Goal: Task Accomplishment & Management: Manage account settings

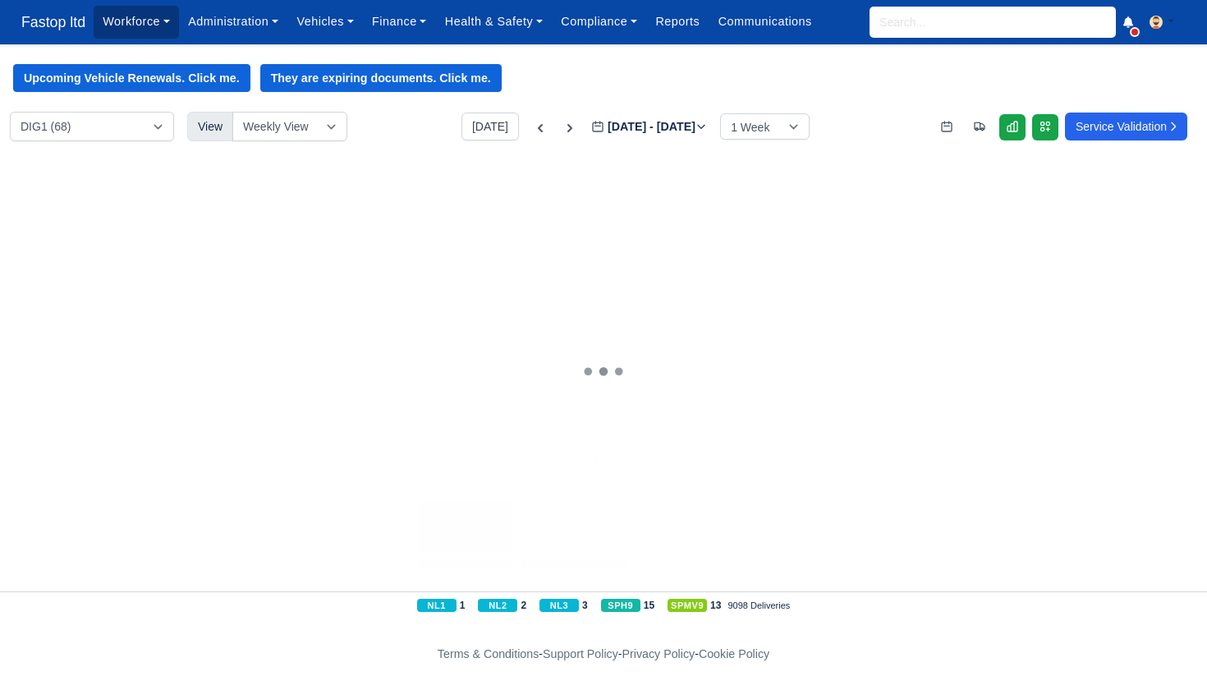
scroll to position [190, 0]
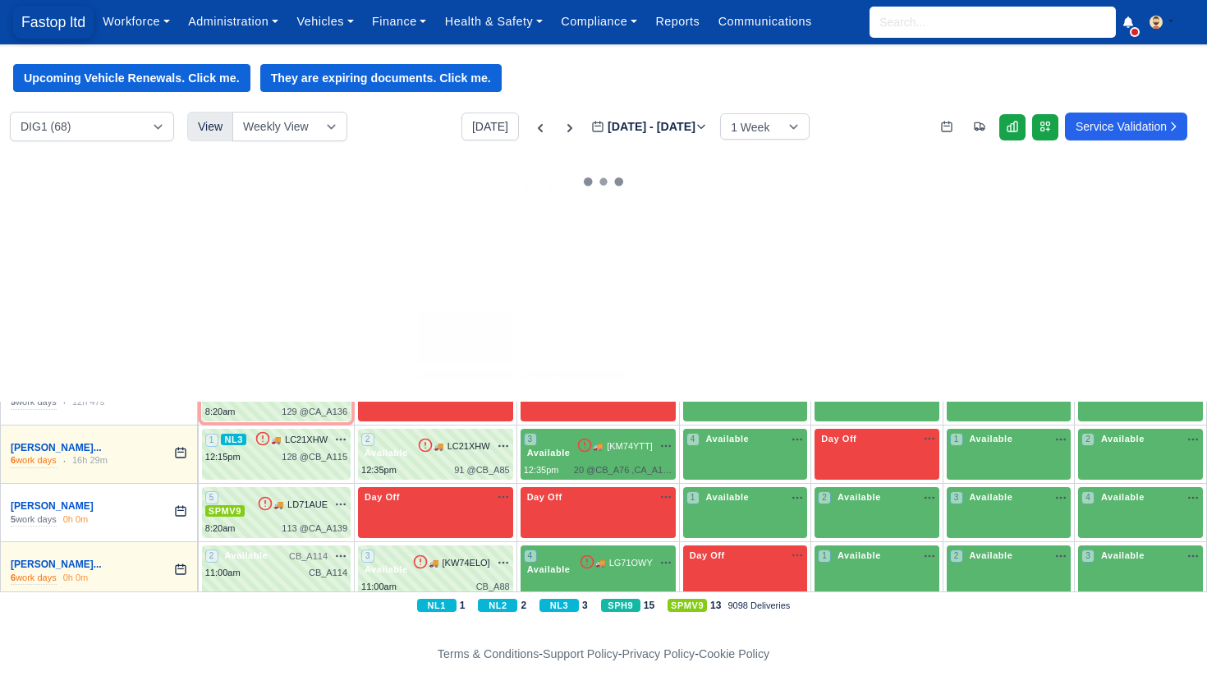
click at [61, 18] on span "Fastop ltd" at bounding box center [53, 22] width 80 height 33
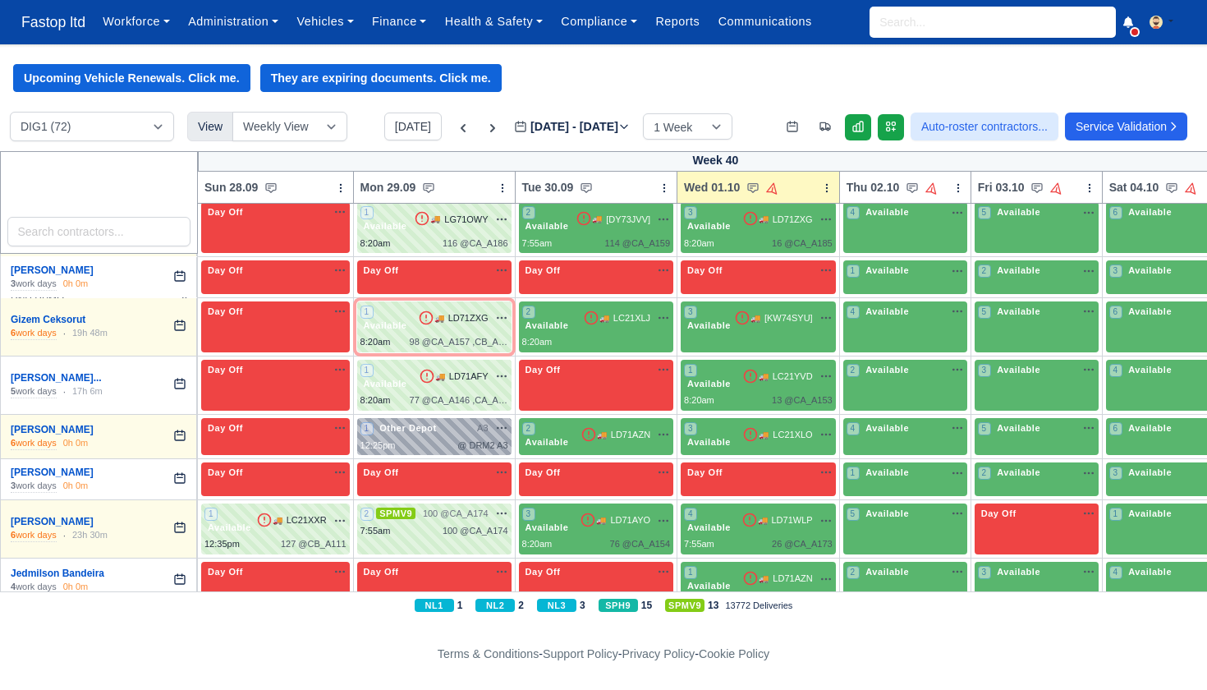
scroll to position [1731, 0]
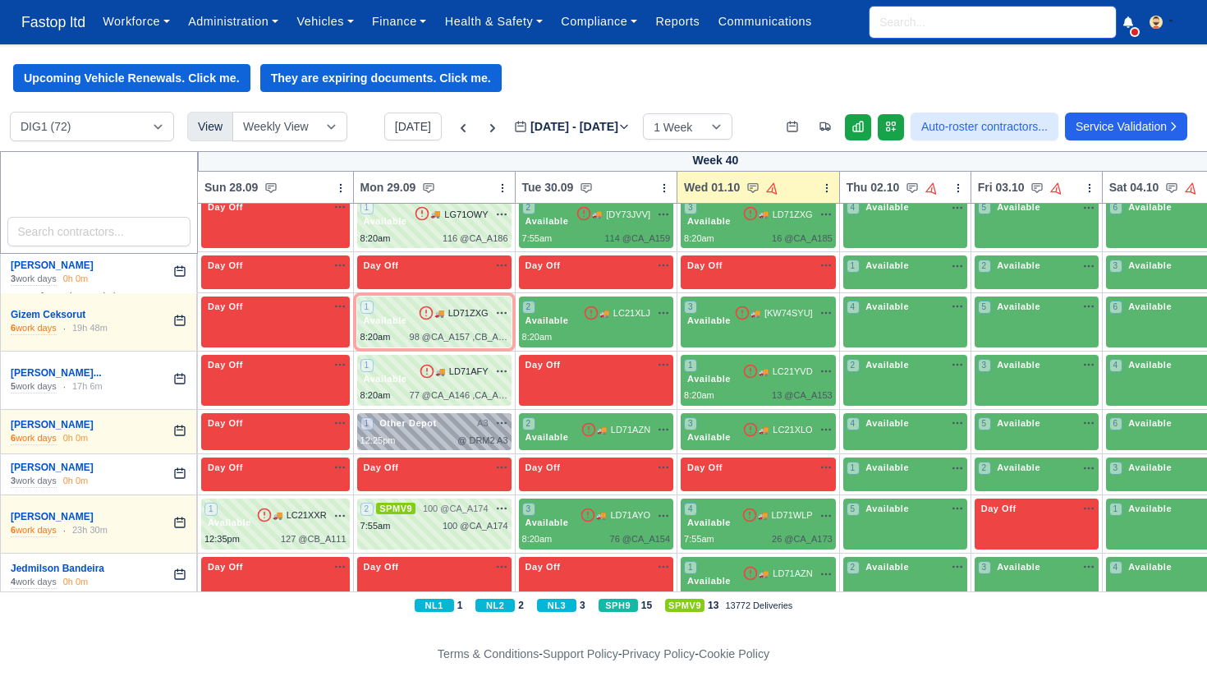
click at [950, 15] on input "search" at bounding box center [992, 22] width 246 height 31
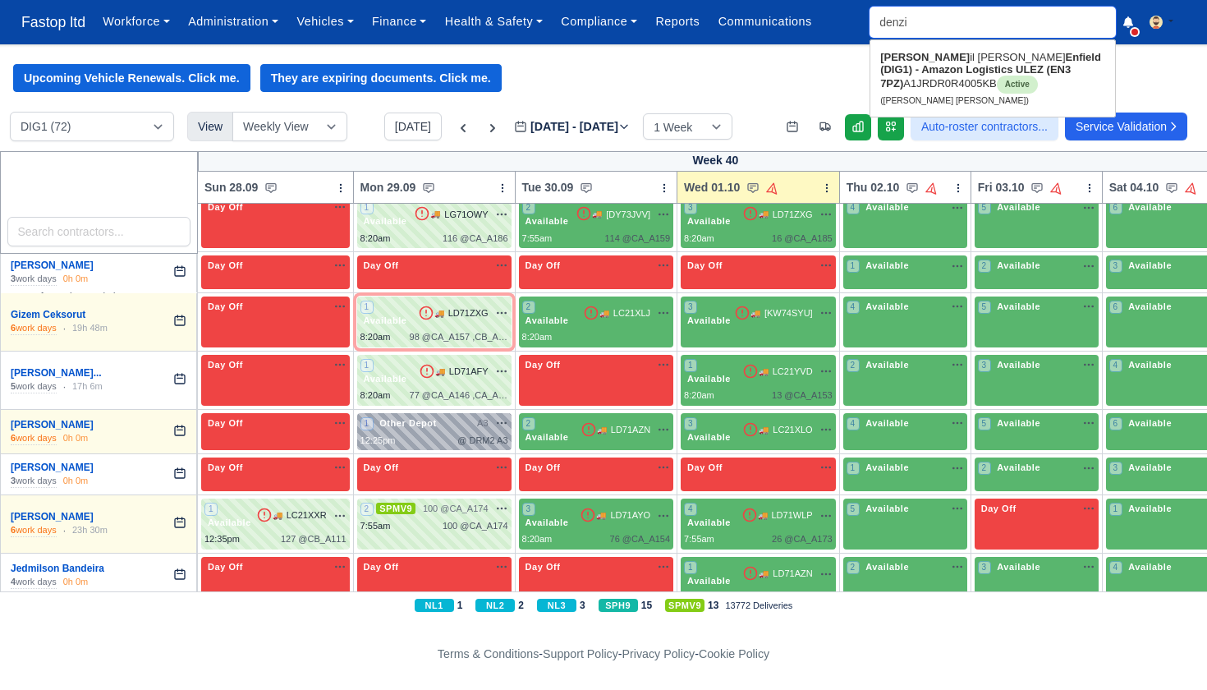
type input "denzil"
type input "denzil Nana Sarpong"
click at [950, 57] on link "Denzil Nana Sarpong Enfield (DIG1) - Amazon Logistics ULEZ (EN3 7PZ) A1JRDR0R40…" at bounding box center [992, 78] width 245 height 68
type input "Denzil Nana Sarpong"
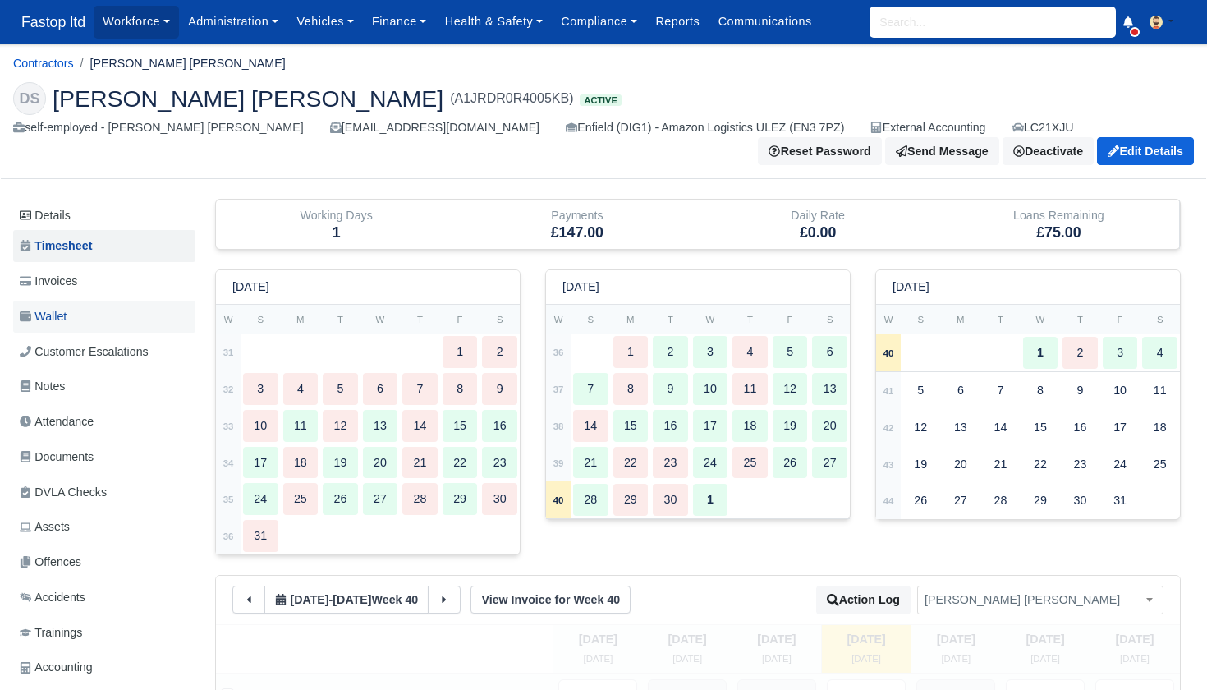
click at [67, 308] on span "Wallet" at bounding box center [43, 316] width 47 height 19
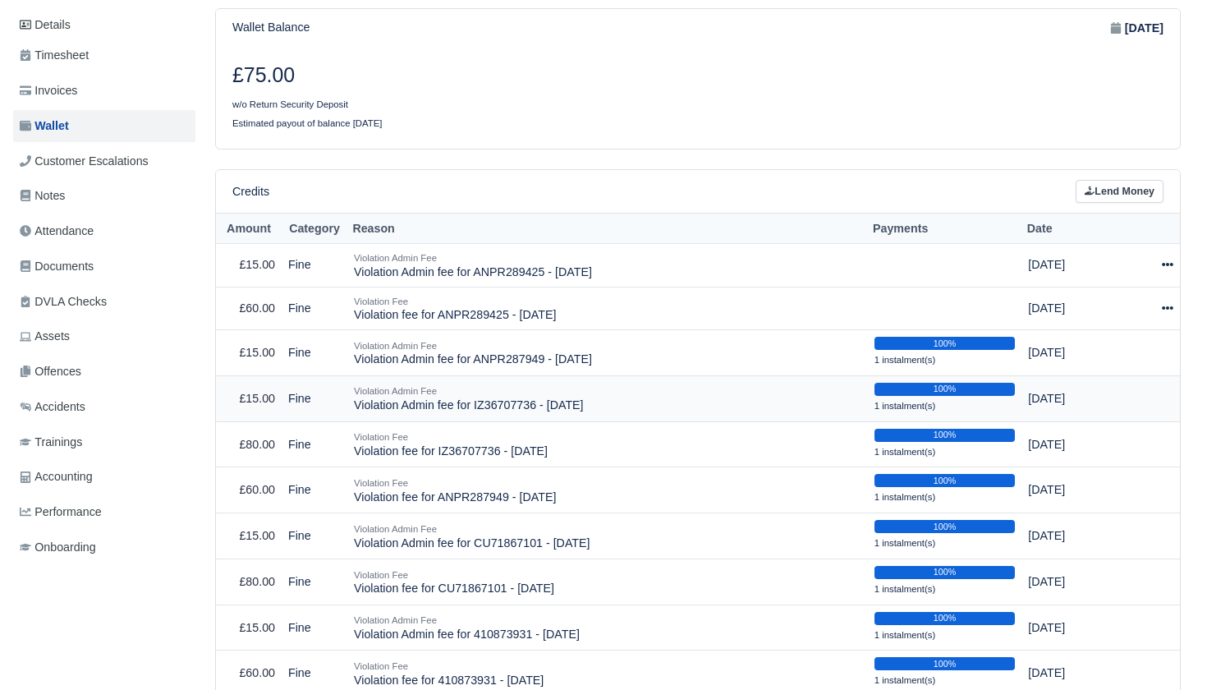
scroll to position [188, 0]
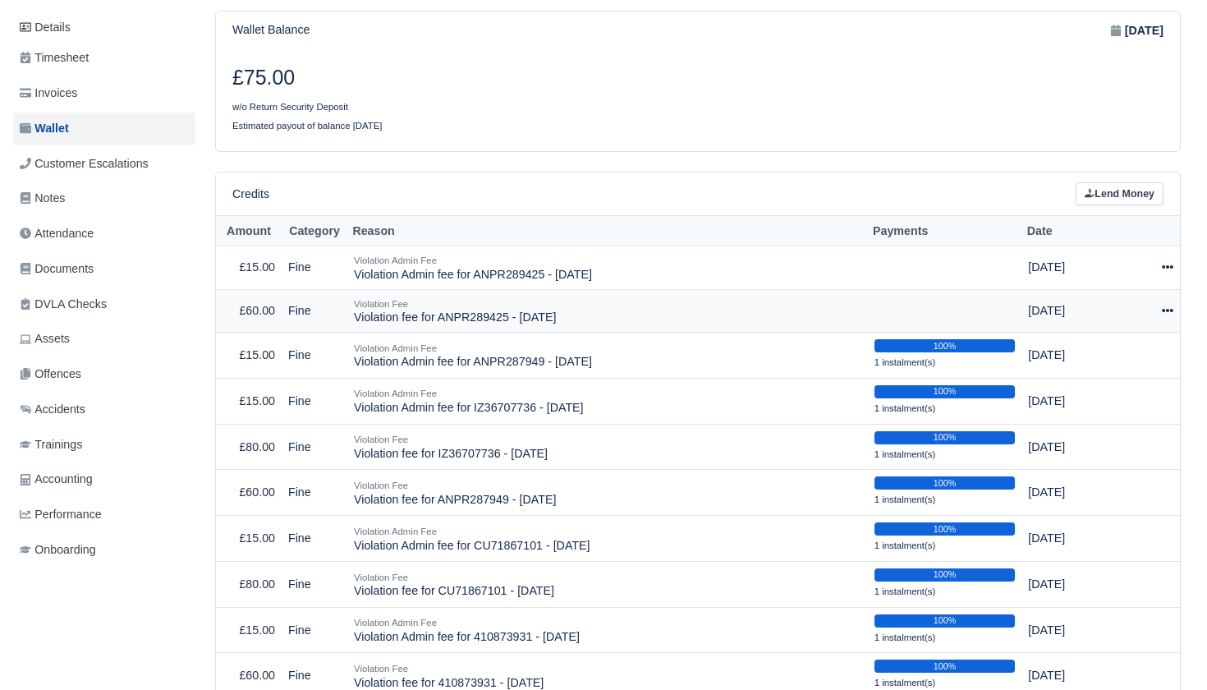
click at [1172, 305] on icon at bounding box center [1167, 310] width 11 height 11
click at [1126, 351] on button "Make Payment" at bounding box center [1094, 359] width 146 height 25
select select "2519"
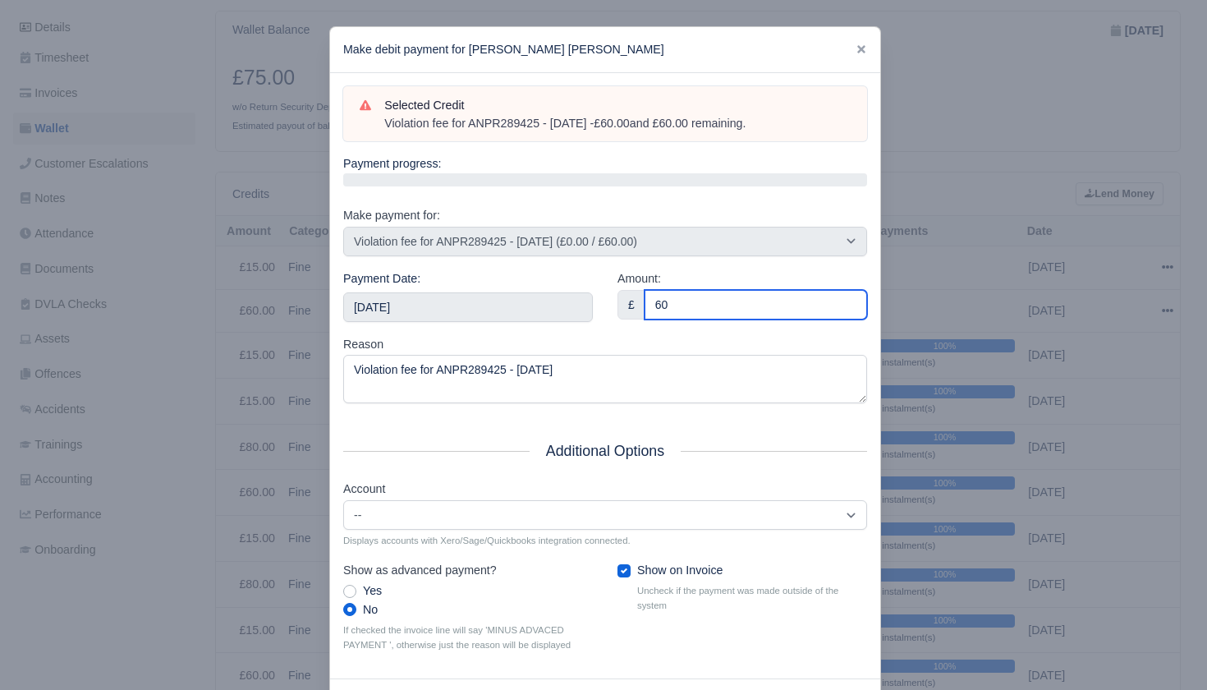
type input "60"
drag, startPoint x: 641, startPoint y: 331, endPoint x: 551, endPoint y: 323, distance: 90.7
click at [616, 335] on div "Reason Violation fee for ANPR289425 - 10/09/2025" at bounding box center [605, 369] width 524 height 69
click at [534, 317] on div "Payment Date: 2025-10-04" at bounding box center [468, 302] width 274 height 66
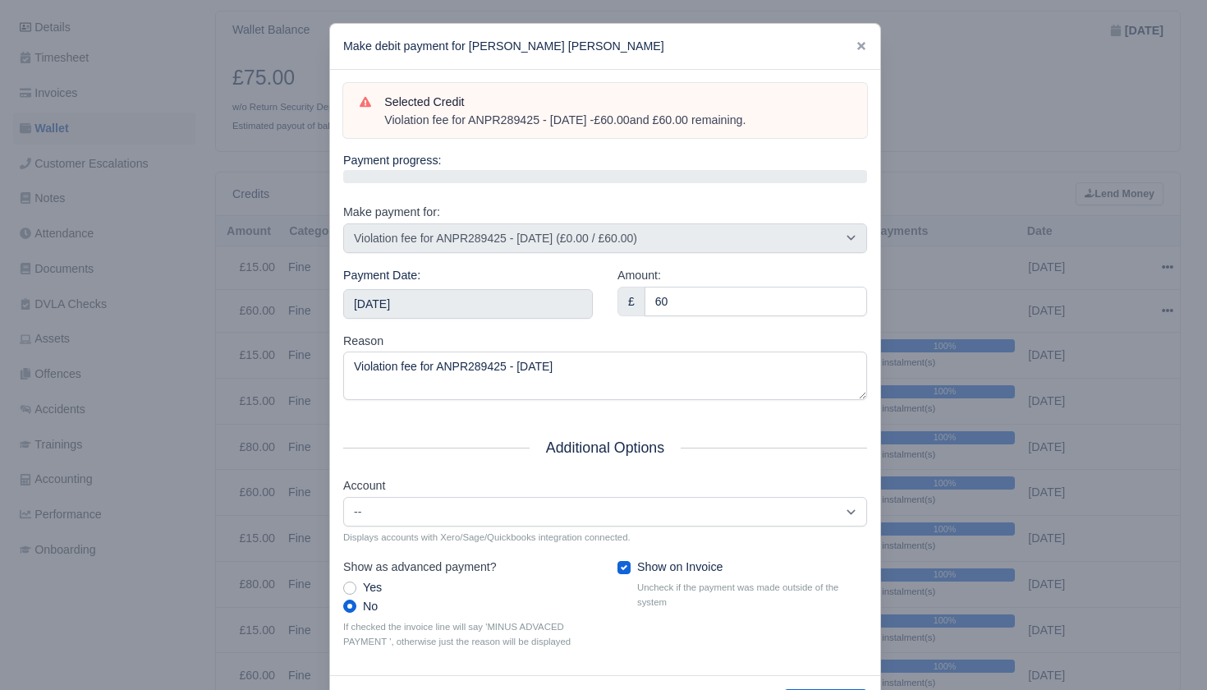
scroll to position [0, 0]
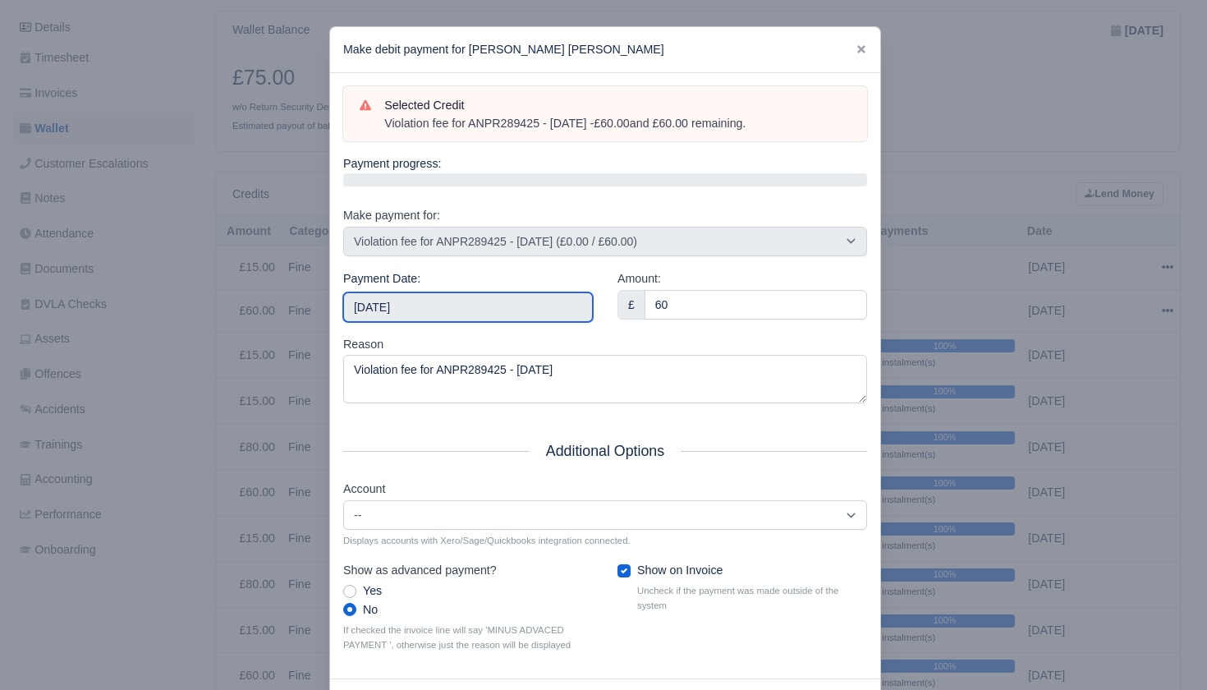
click at [531, 292] on input "[DATE]" at bounding box center [468, 307] width 250 height 30
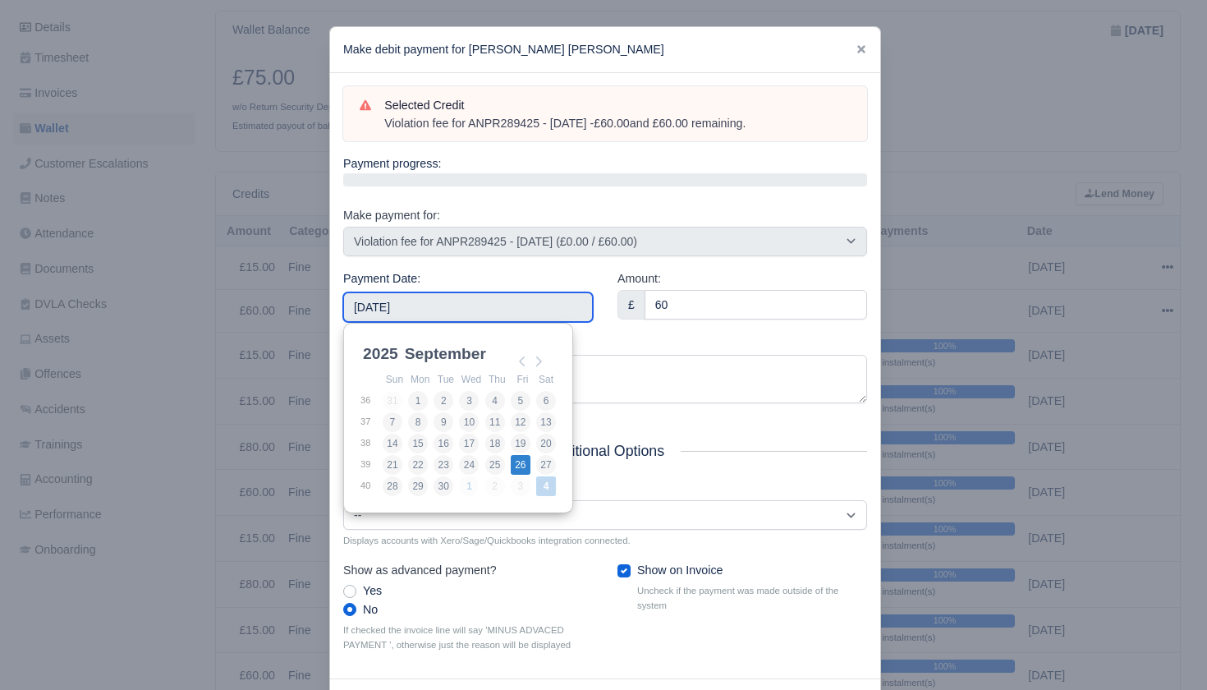
type input "[DATE]"
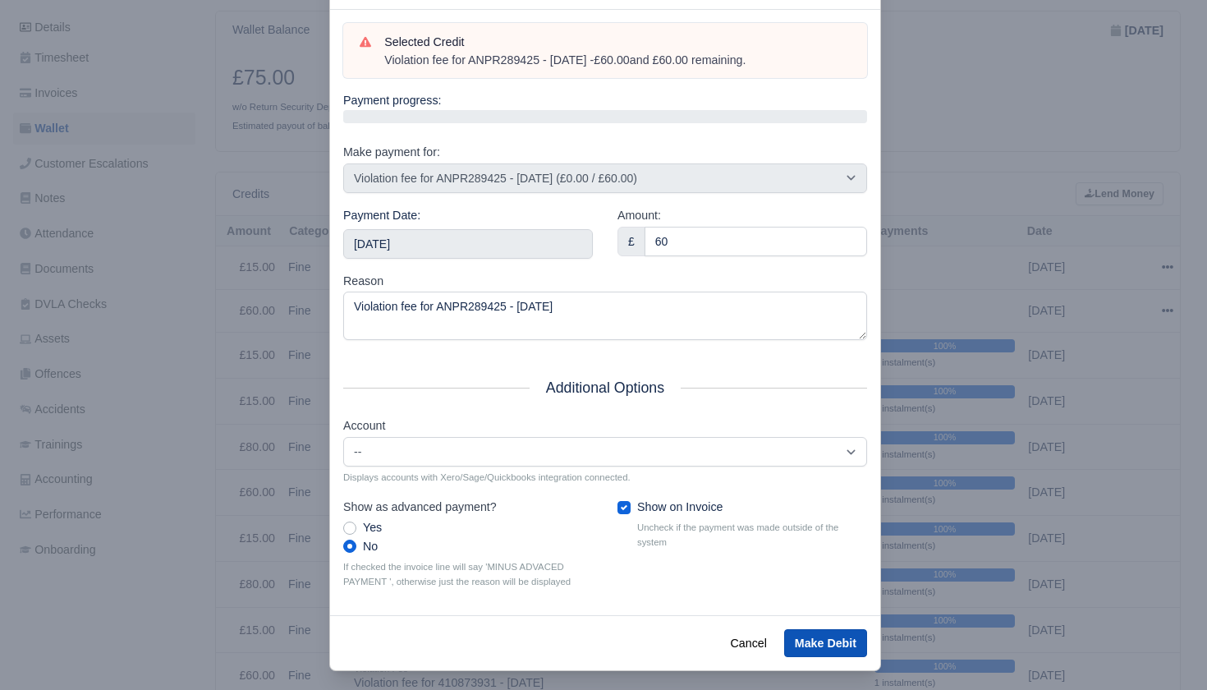
scroll to position [62, 0]
click at [812, 637] on button "Make Debit" at bounding box center [825, 644] width 83 height 28
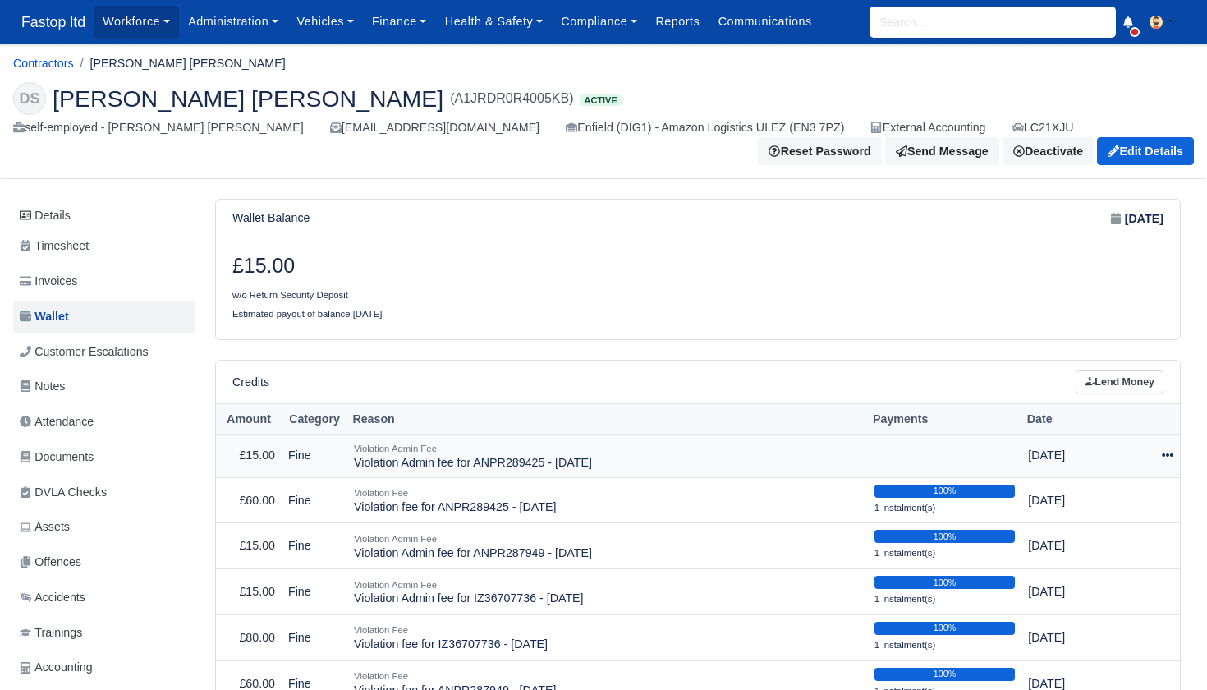
click at [1160, 449] on div at bounding box center [1154, 455] width 39 height 19
click at [1098, 494] on button "Make Payment" at bounding box center [1094, 504] width 146 height 25
select select "2520"
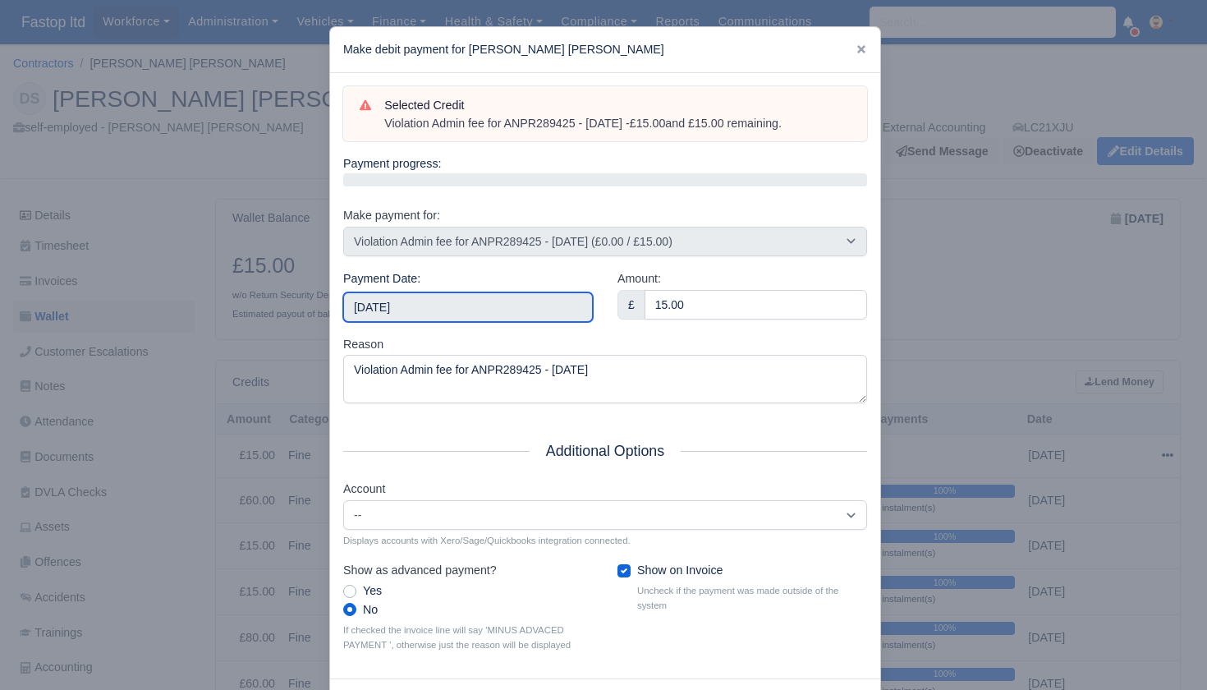
click at [488, 309] on input "[DATE]" at bounding box center [468, 307] width 250 height 30
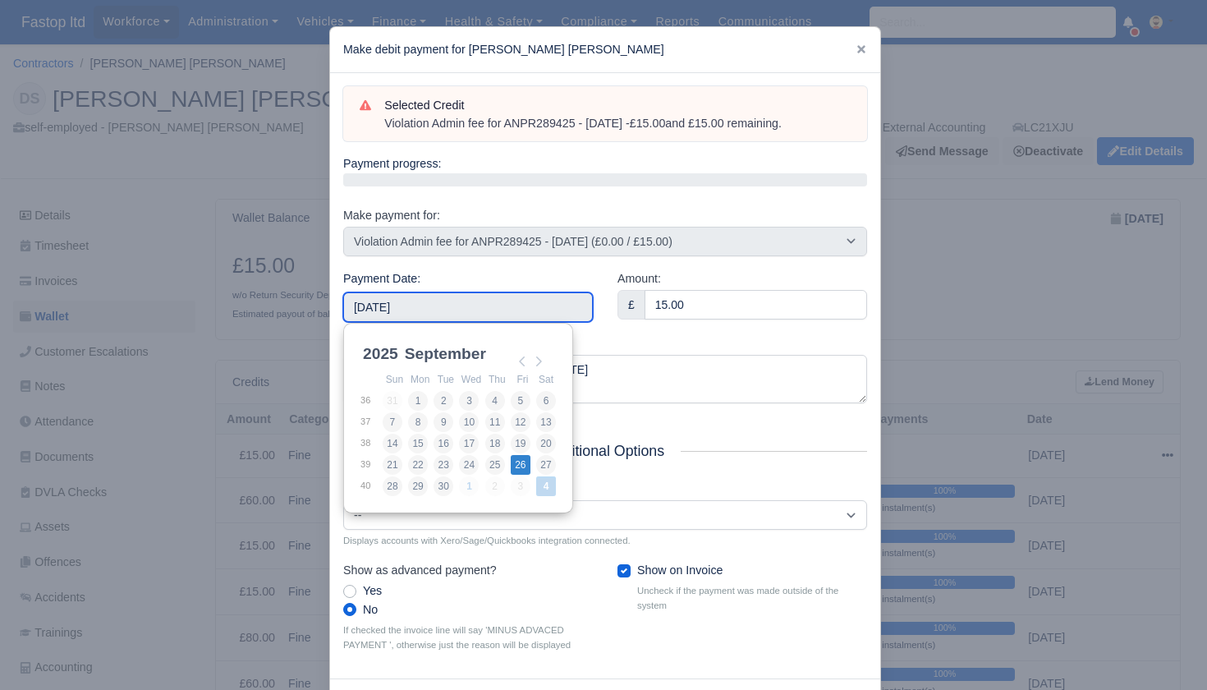
type input "[DATE]"
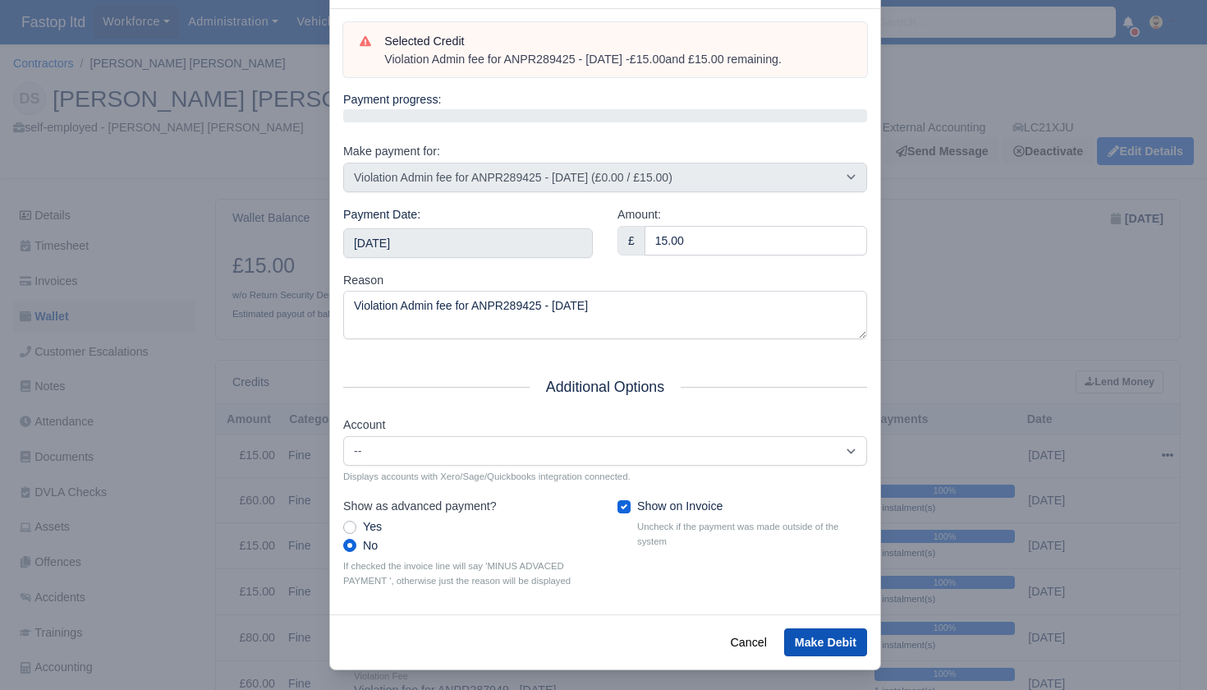
scroll to position [62, 0]
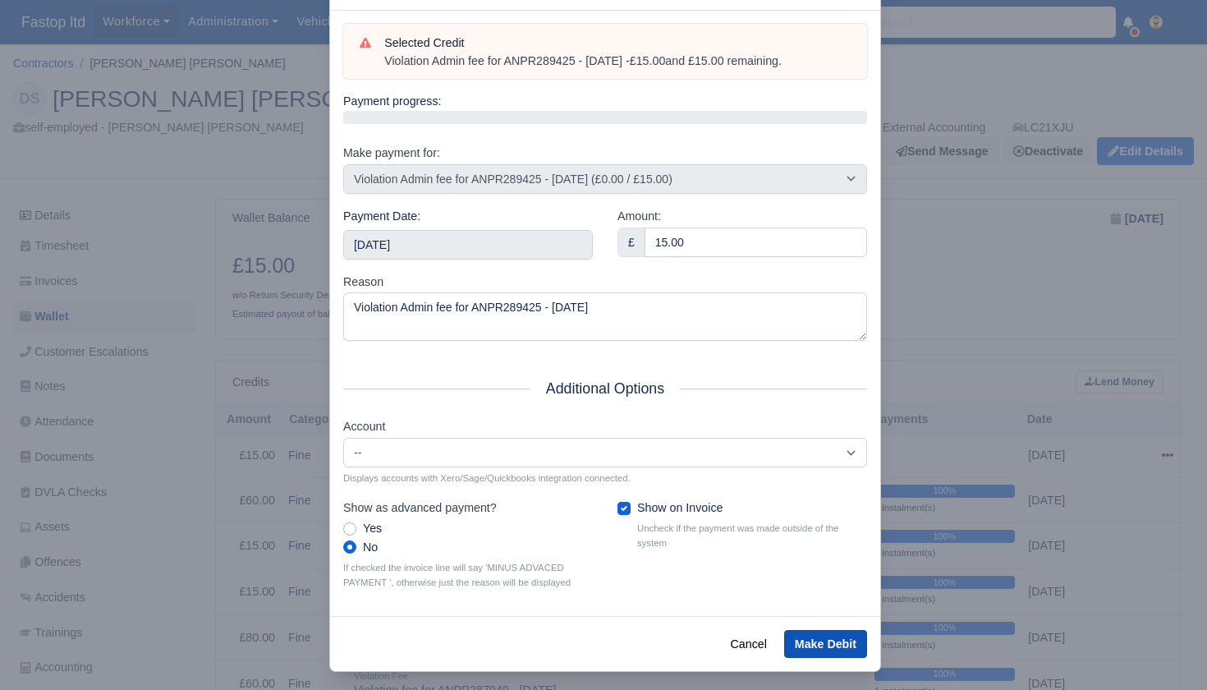
click at [819, 631] on button "Make Debit" at bounding box center [825, 644] width 83 height 28
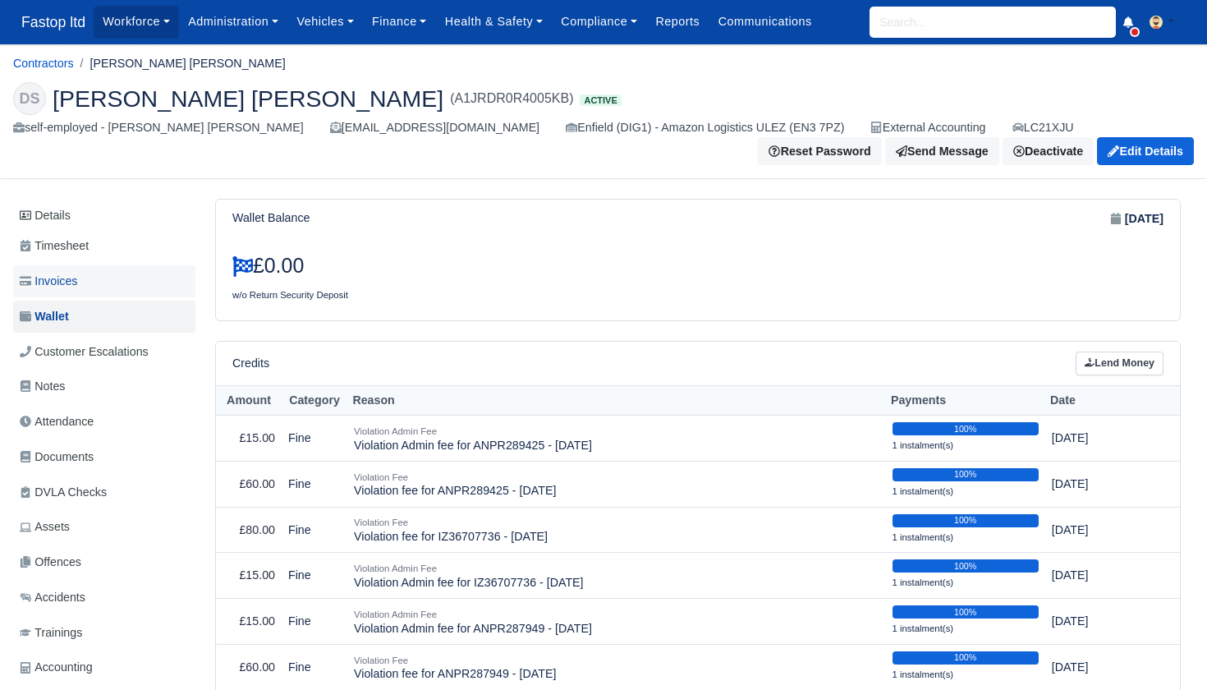
click at [77, 285] on span "Invoices" at bounding box center [48, 281] width 57 height 19
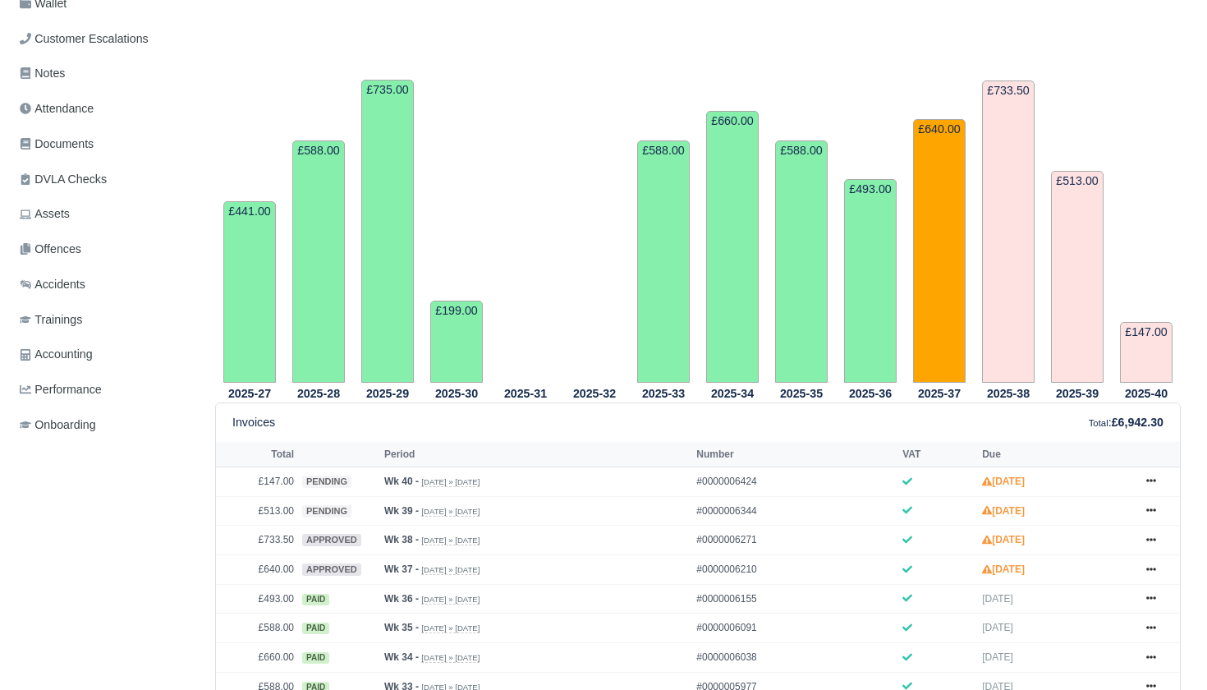
scroll to position [174, 0]
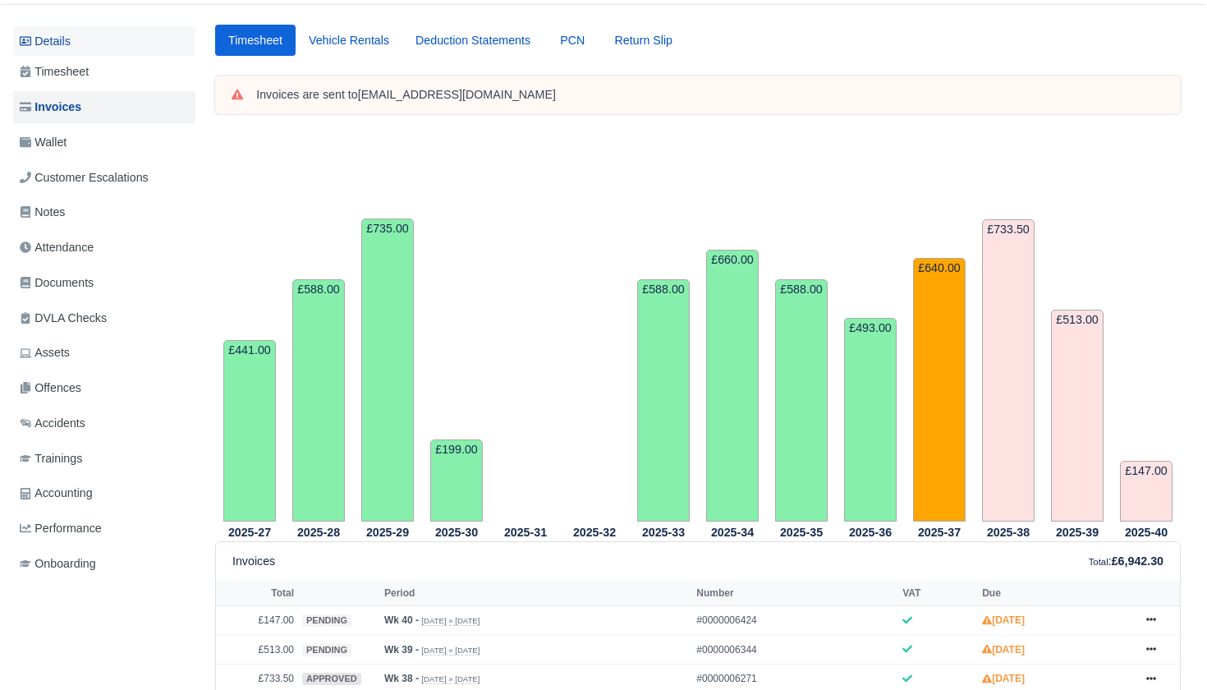
click at [79, 44] on link "Details" at bounding box center [104, 41] width 182 height 30
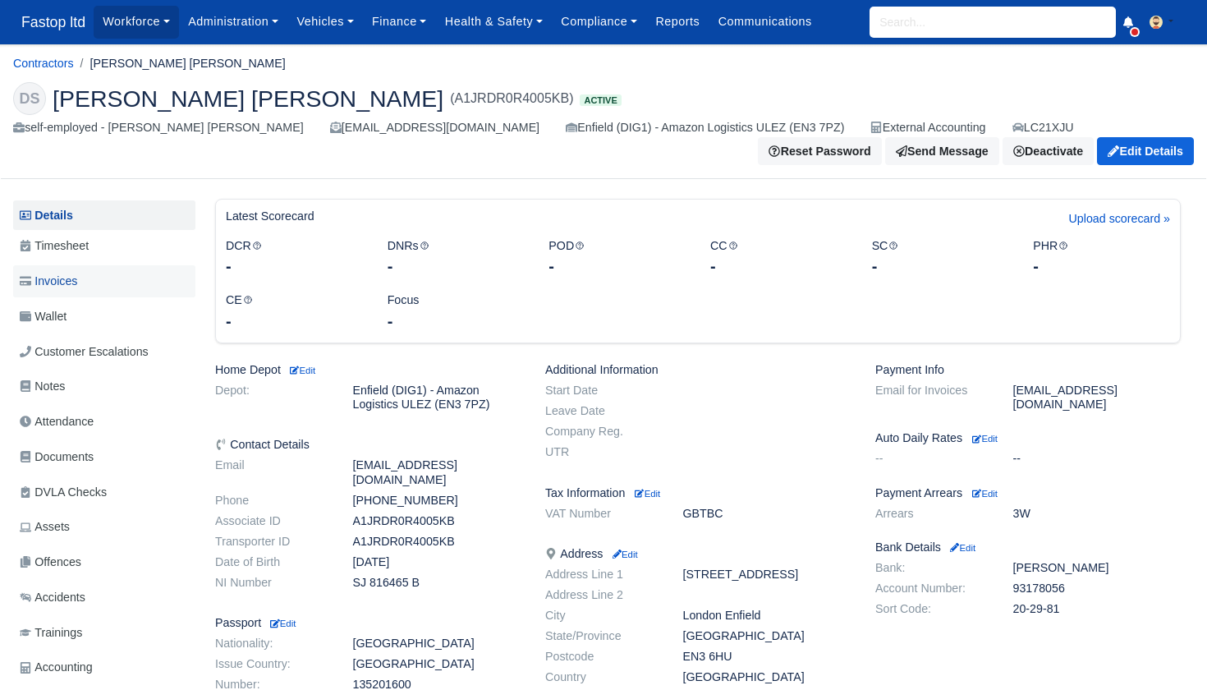
click at [60, 274] on span "Invoices" at bounding box center [48, 281] width 57 height 19
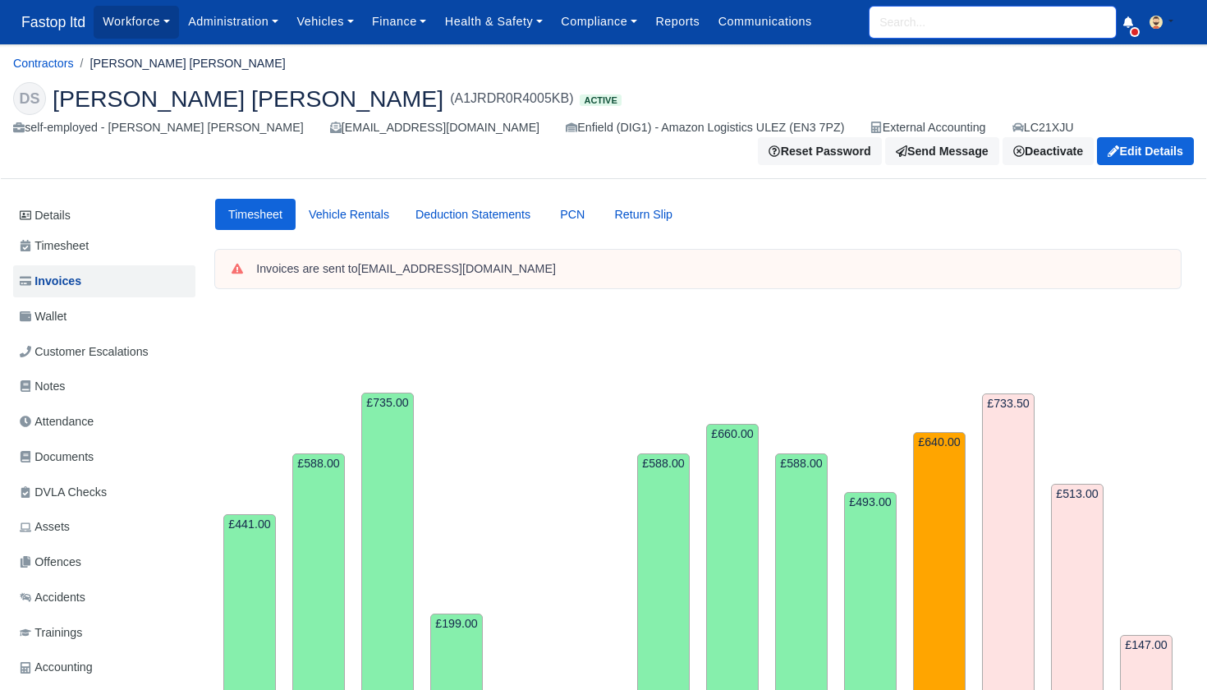
click at [902, 29] on input "search" at bounding box center [992, 22] width 246 height 31
type input "hasi"
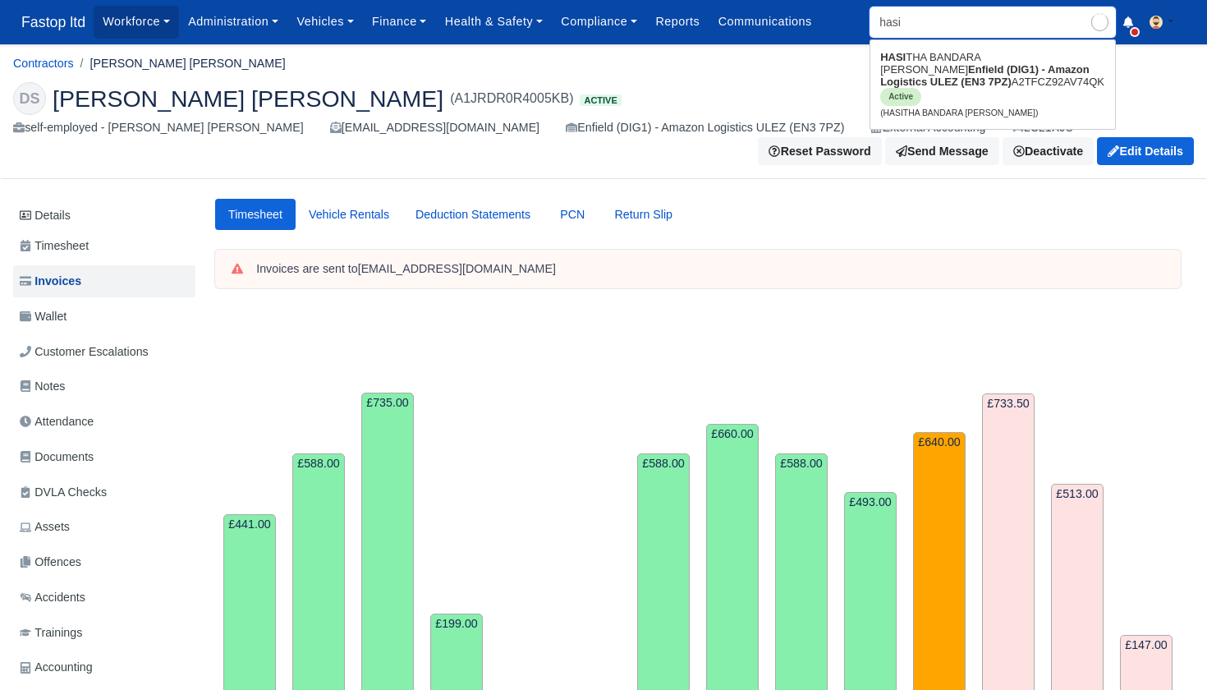
type input "hasiTHA BANDARA RAMANAYAKE MUDIYANSELAGE"
click at [946, 74] on link "HASI THA BANDARA RAMANAYAKE MUDIYANSELAGE Enfield (DIG1) - Amazon Logistics ULE…" at bounding box center [992, 84] width 245 height 80
type input "HASITHA BANDARA [PERSON_NAME]"
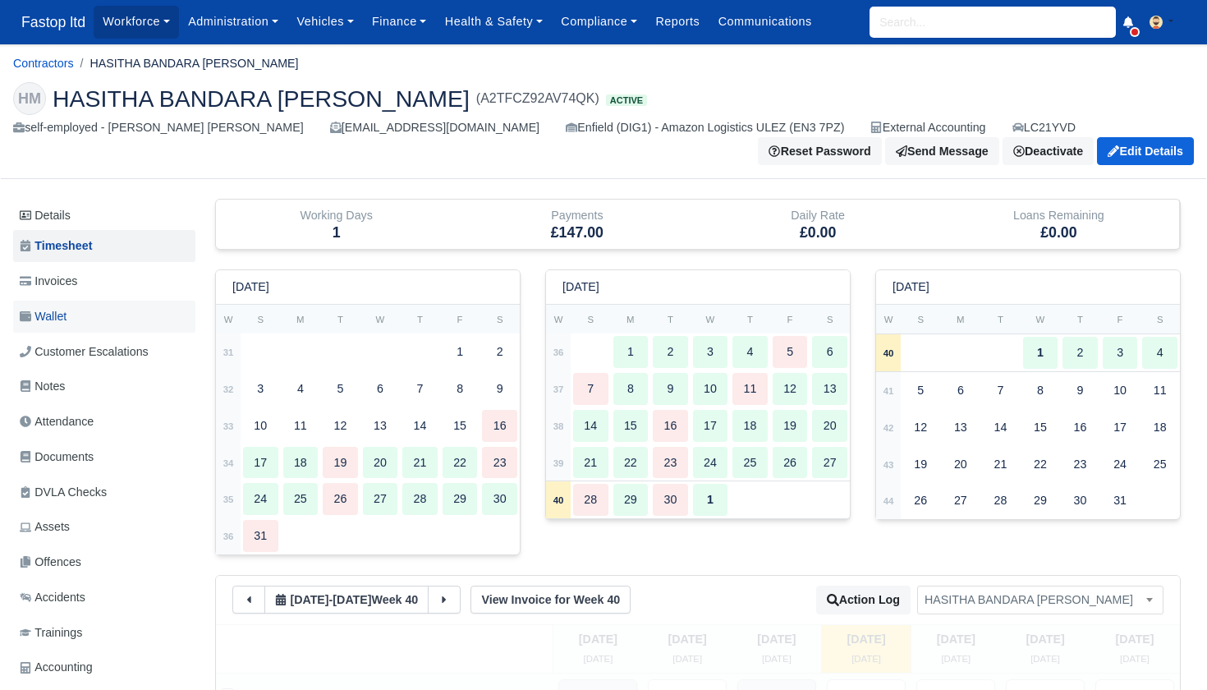
click at [81, 316] on link "Wallet" at bounding box center [104, 316] width 182 height 32
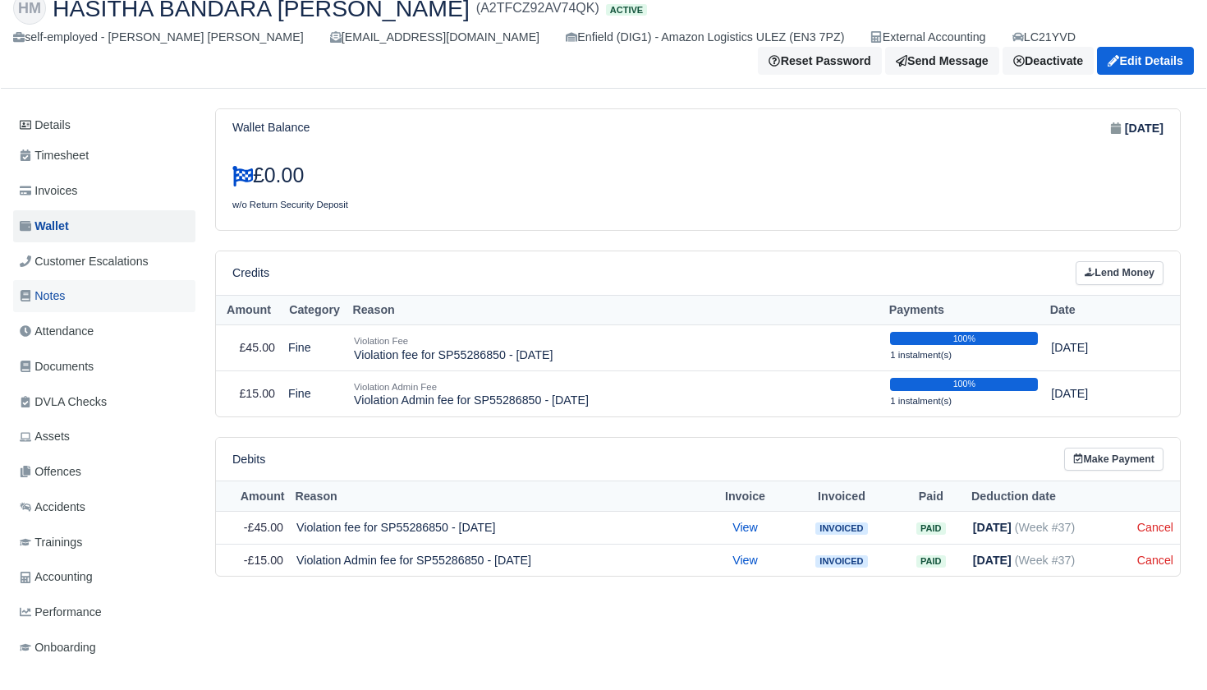
scroll to position [89, 0]
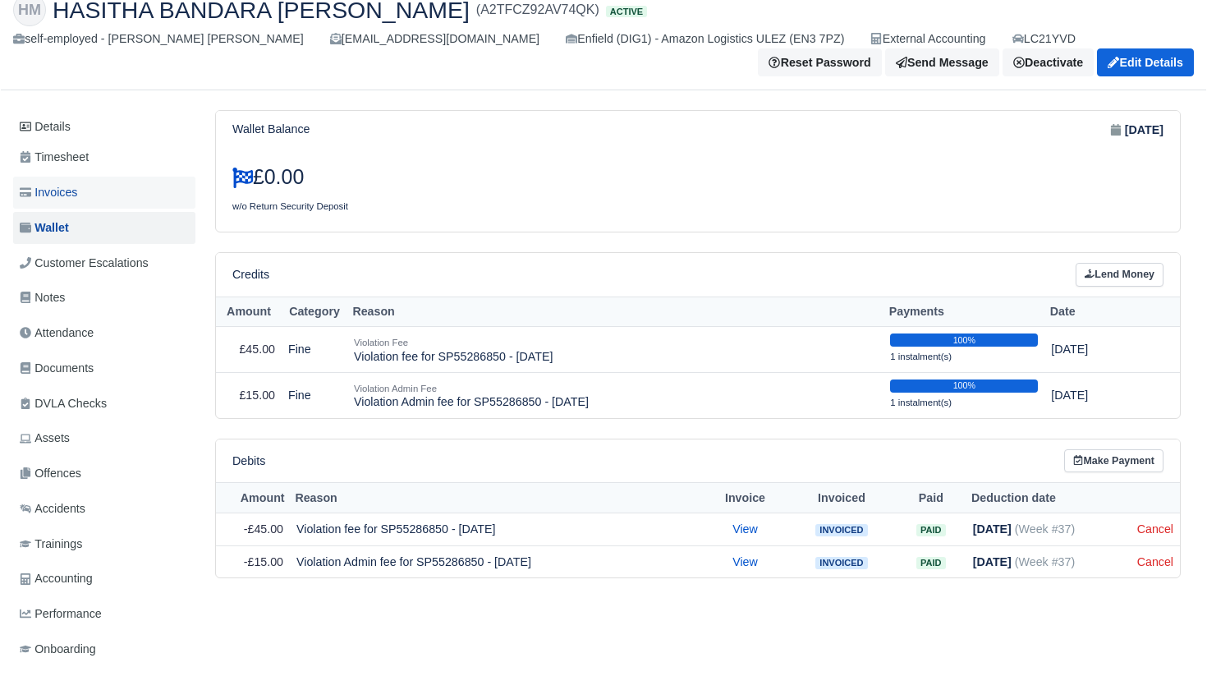
click at [76, 196] on span "Invoices" at bounding box center [48, 192] width 57 height 19
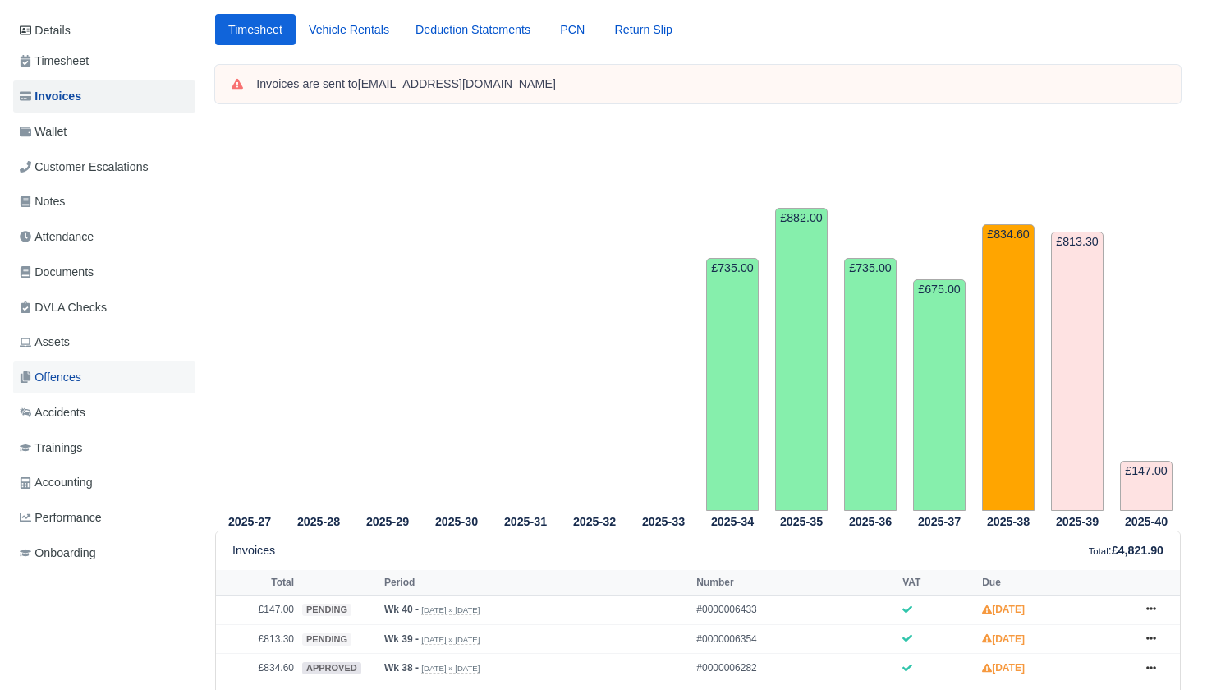
scroll to position [196, 0]
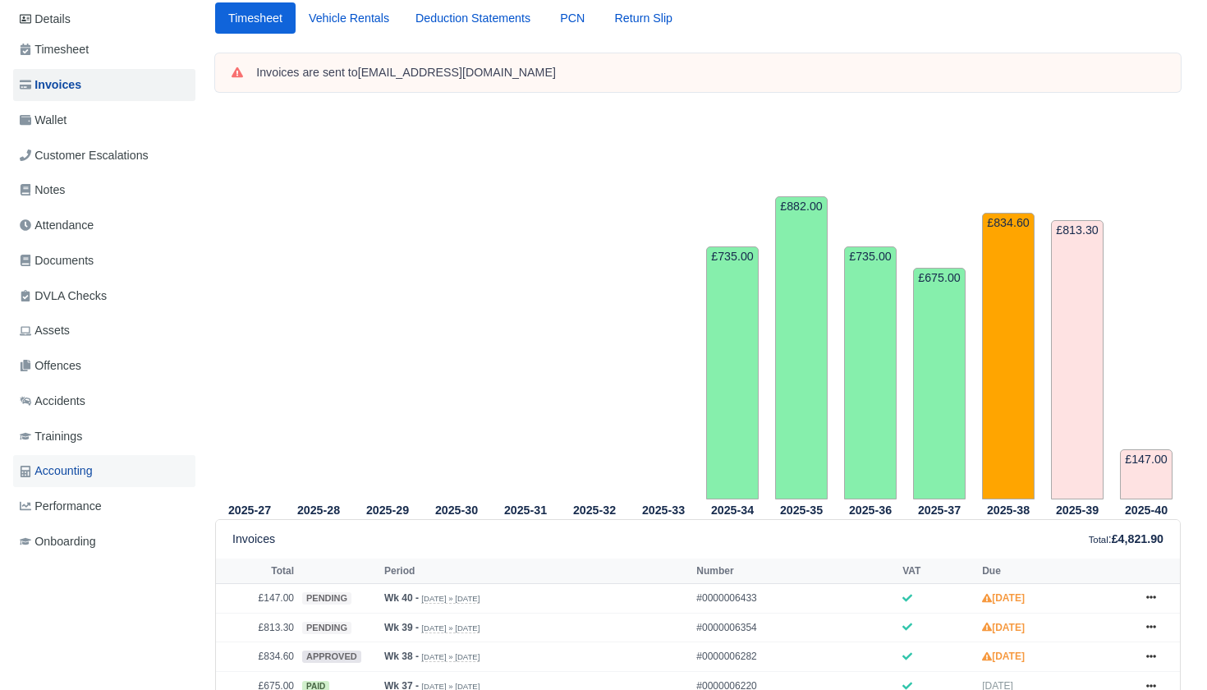
click at [74, 467] on span "Accounting" at bounding box center [56, 470] width 73 height 19
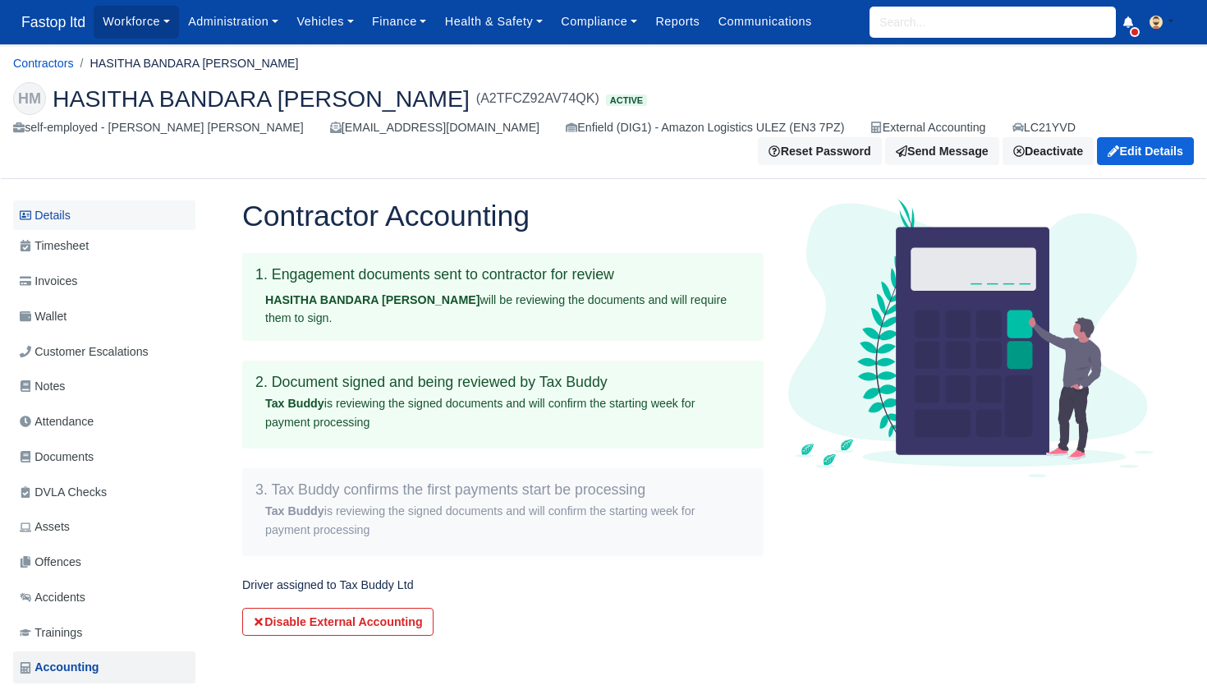
click at [77, 206] on link "Details" at bounding box center [104, 215] width 182 height 30
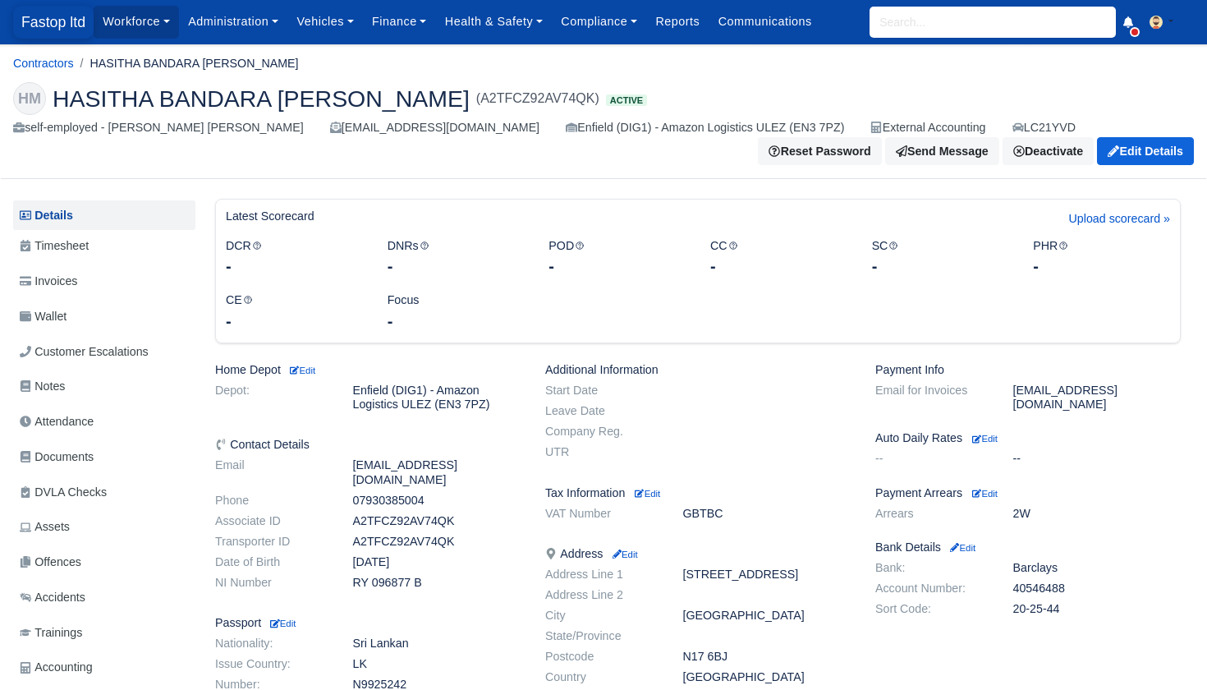
click at [57, 29] on span "Fastop ltd" at bounding box center [53, 22] width 80 height 33
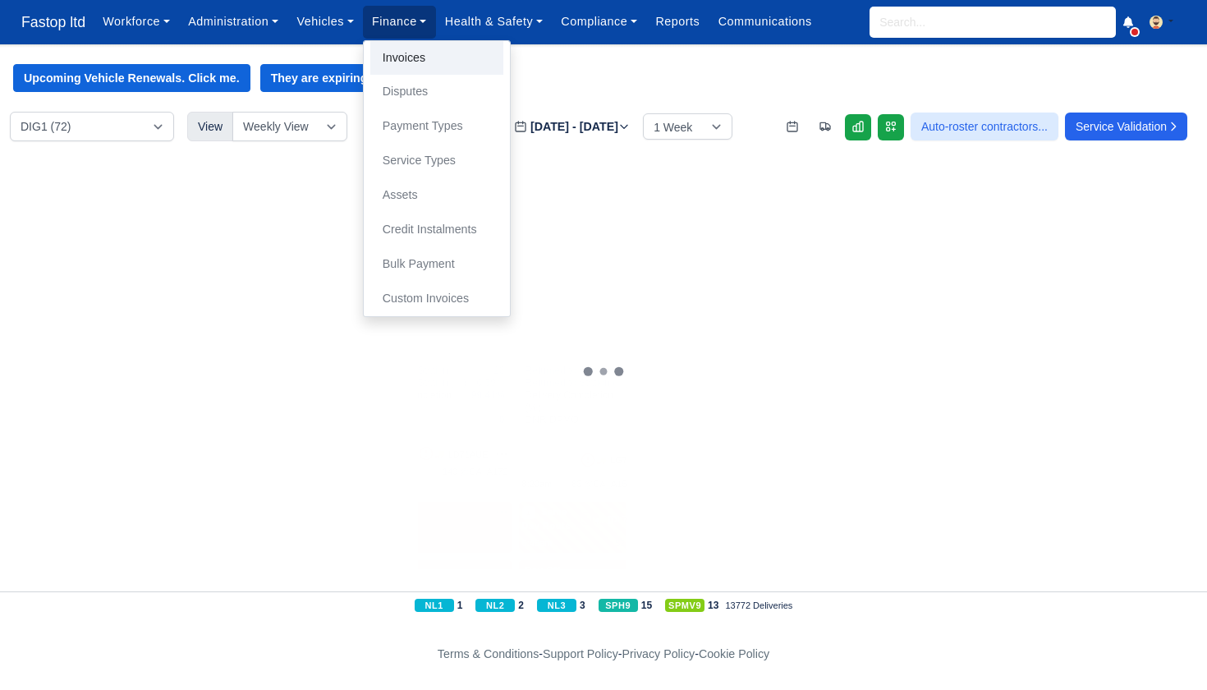
click at [417, 65] on link "Invoices" at bounding box center [436, 58] width 133 height 34
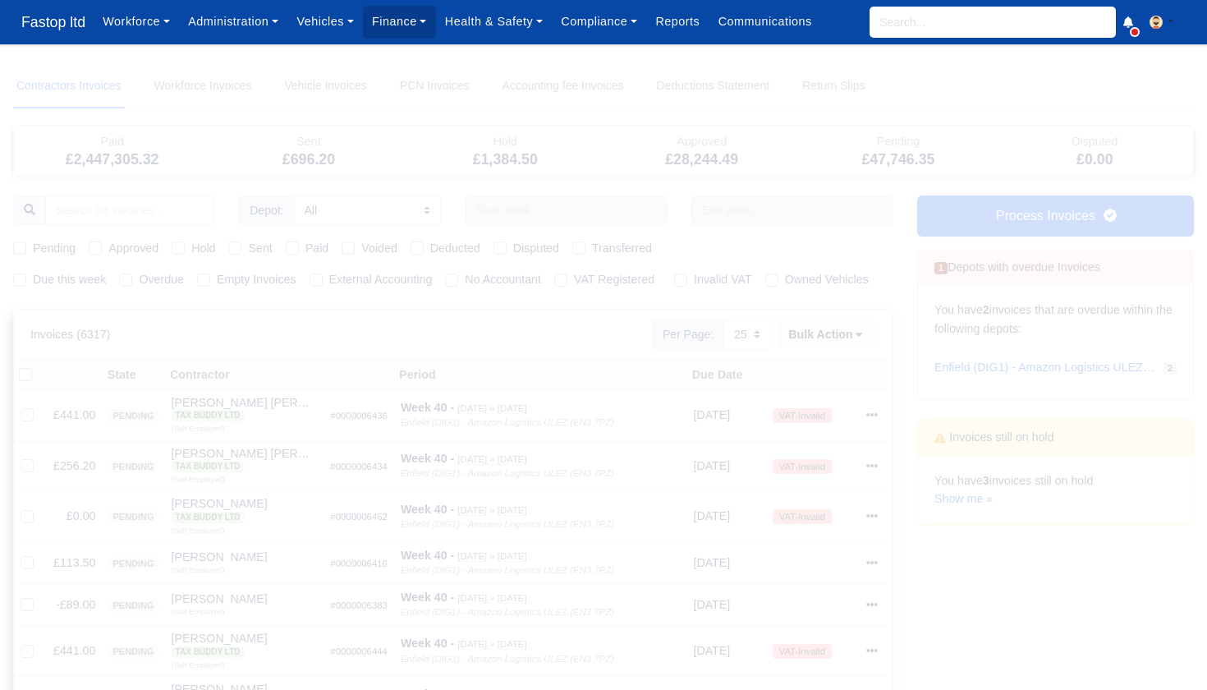
select select "25"
click at [33, 279] on label "Due this week" at bounding box center [69, 279] width 73 height 19
click at [22, 279] on input "Due this week" at bounding box center [19, 276] width 13 height 13
checkbox input "true"
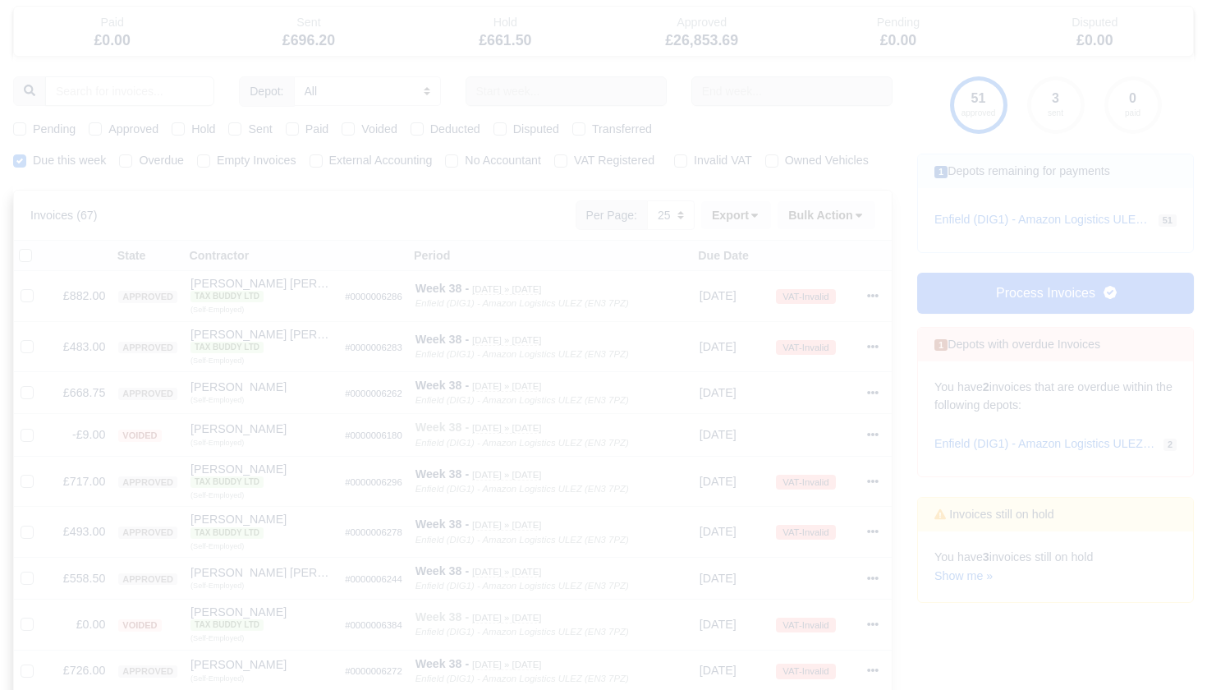
scroll to position [79, 0]
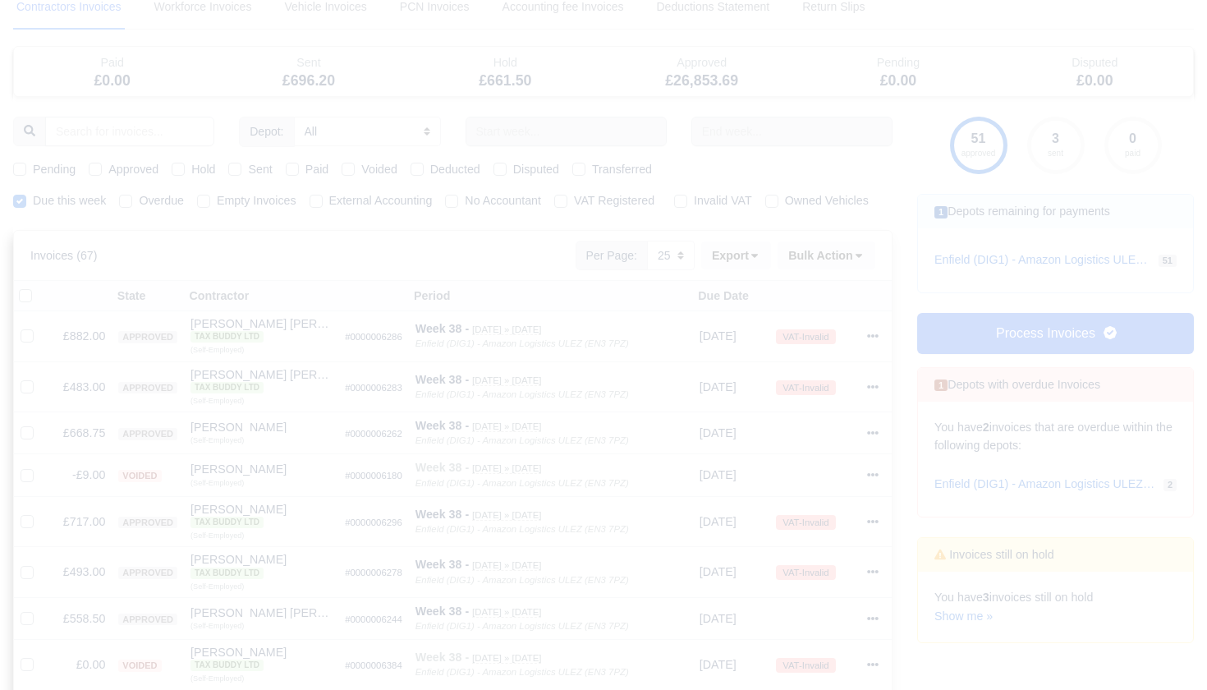
click at [33, 169] on label "Pending" at bounding box center [54, 169] width 43 height 19
click at [18, 169] on input "Pending" at bounding box center [19, 166] width 13 height 13
checkbox input "true"
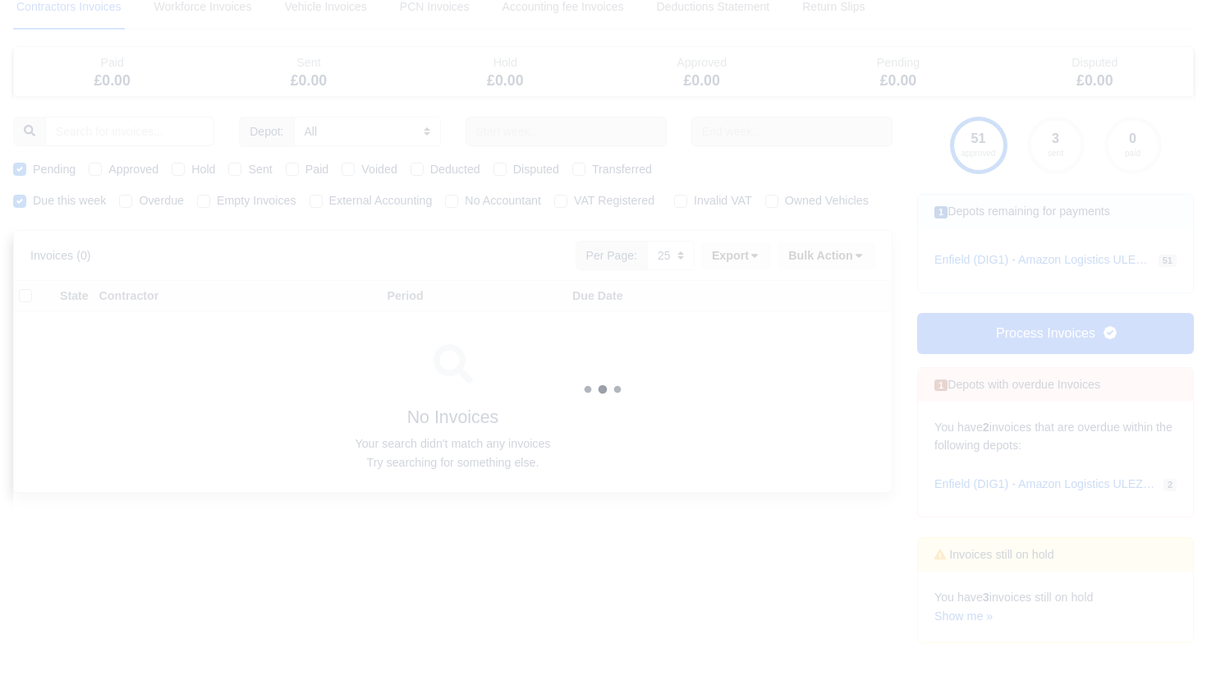
click at [108, 166] on label "Approved" at bounding box center [133, 169] width 50 height 19
click at [96, 166] on input "Approved" at bounding box center [95, 166] width 13 height 13
checkbox input "true"
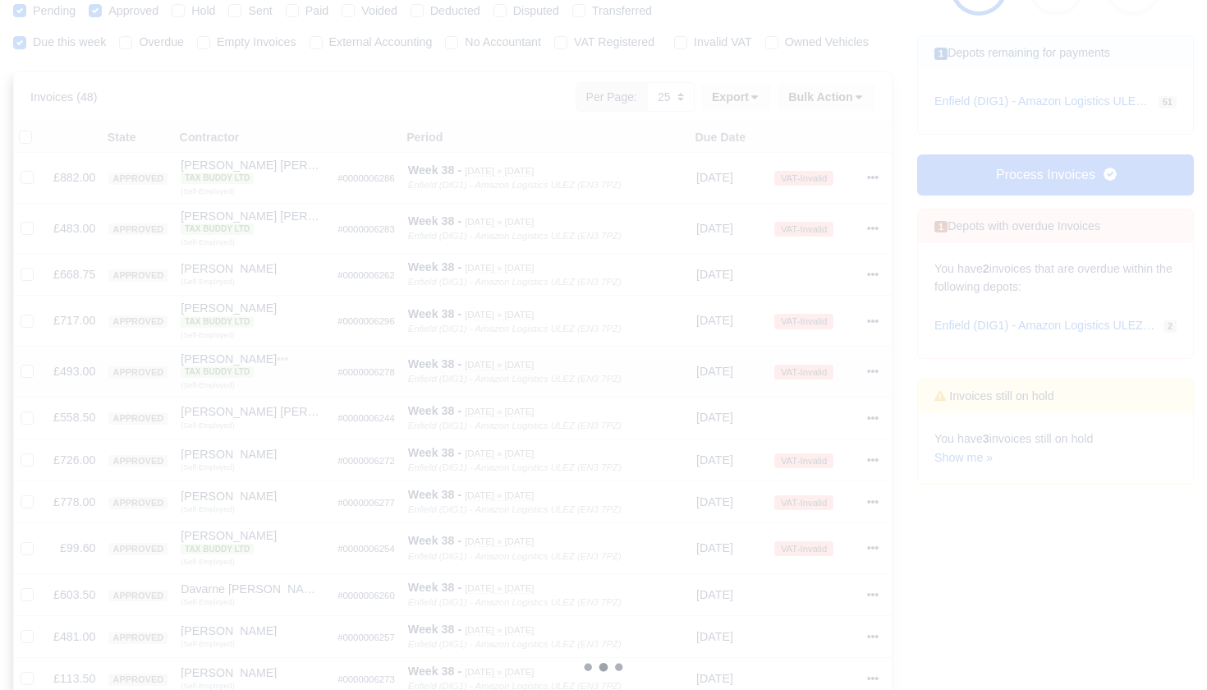
scroll to position [216, 0]
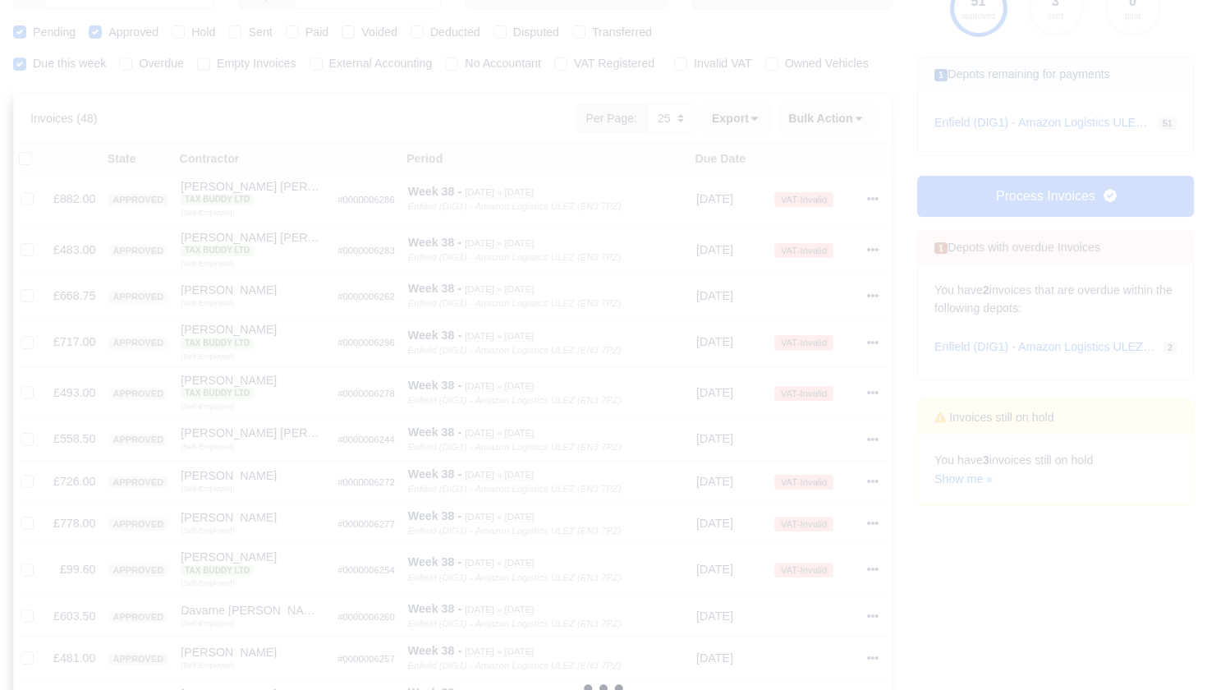
click at [39, 149] on label at bounding box center [39, 149] width 0 height 0
click at [31, 163] on input "checkbox" at bounding box center [25, 155] width 13 height 13
checkbox input "true"
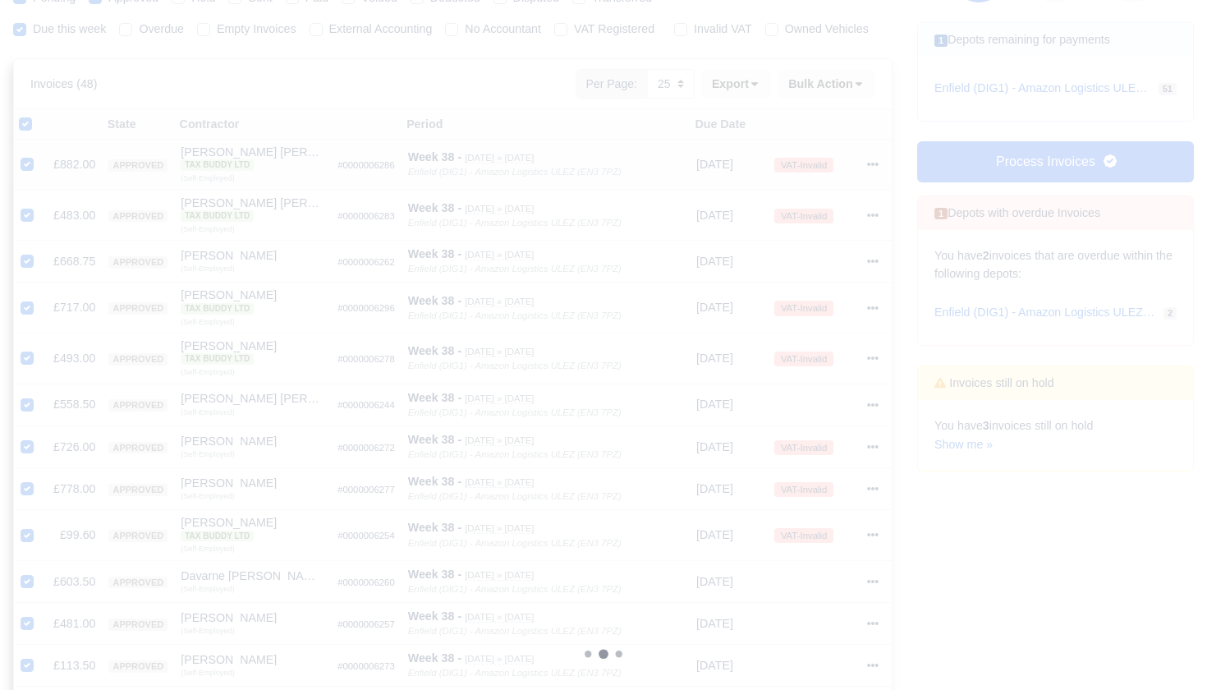
scroll to position [244, 0]
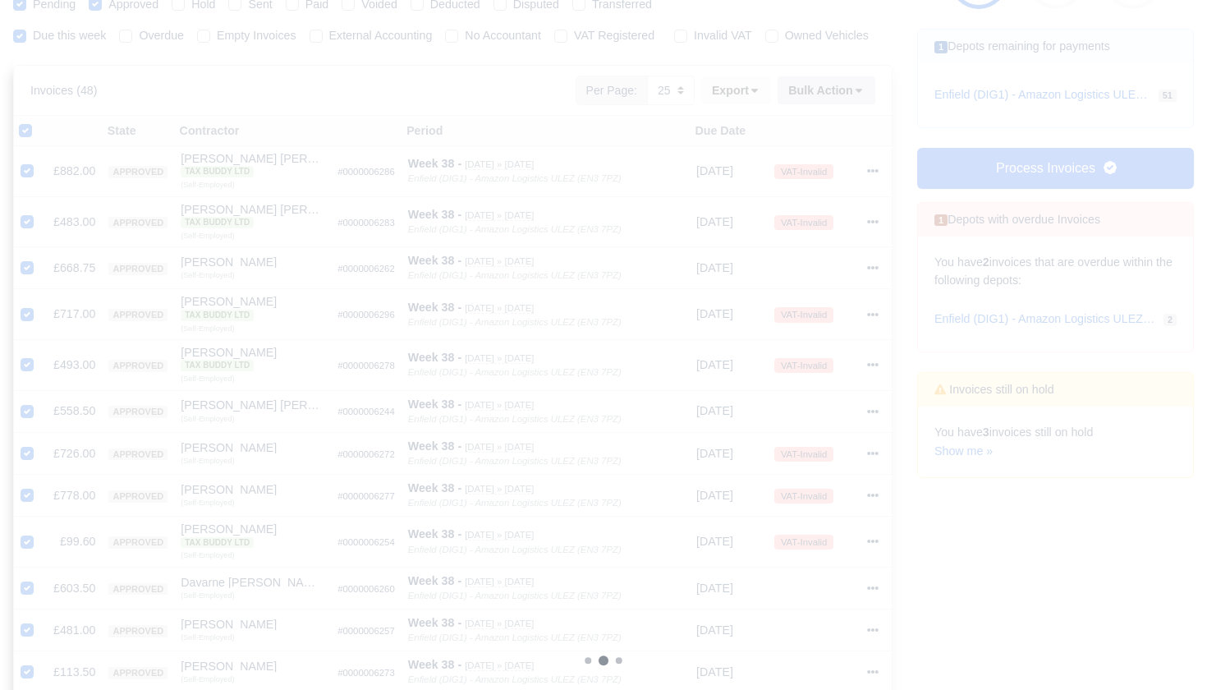
click at [854, 104] on button "Bulk Action" at bounding box center [826, 90] width 98 height 28
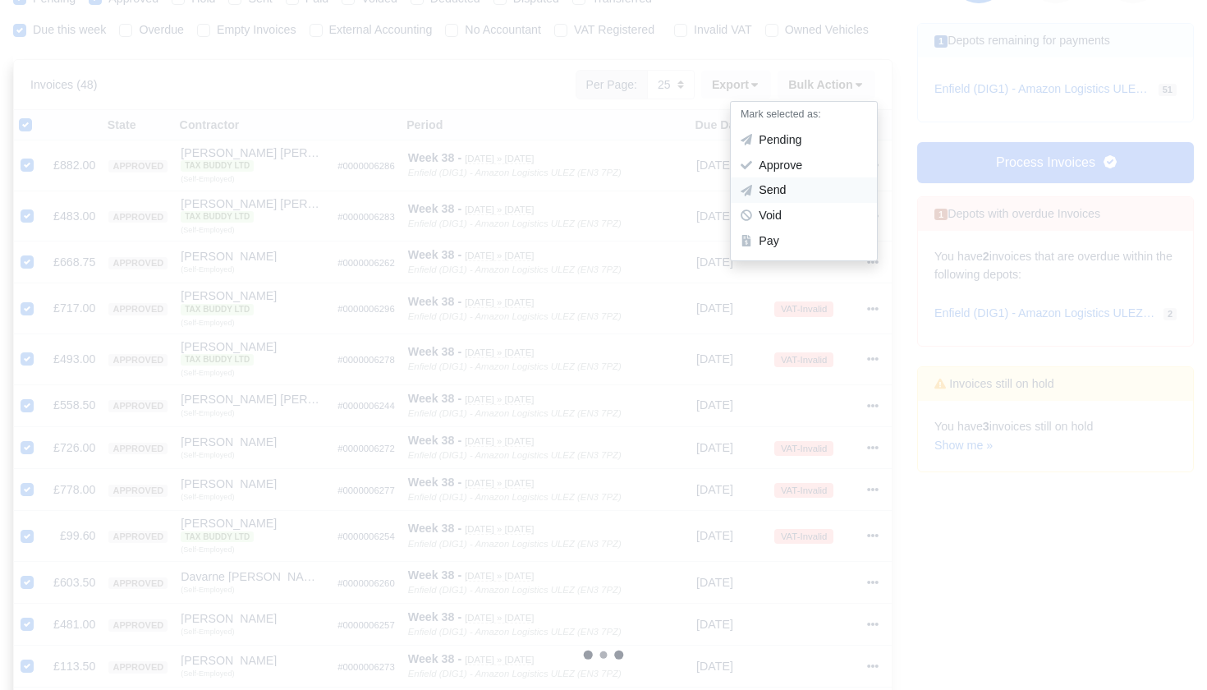
click at [811, 201] on div "Send" at bounding box center [804, 190] width 146 height 25
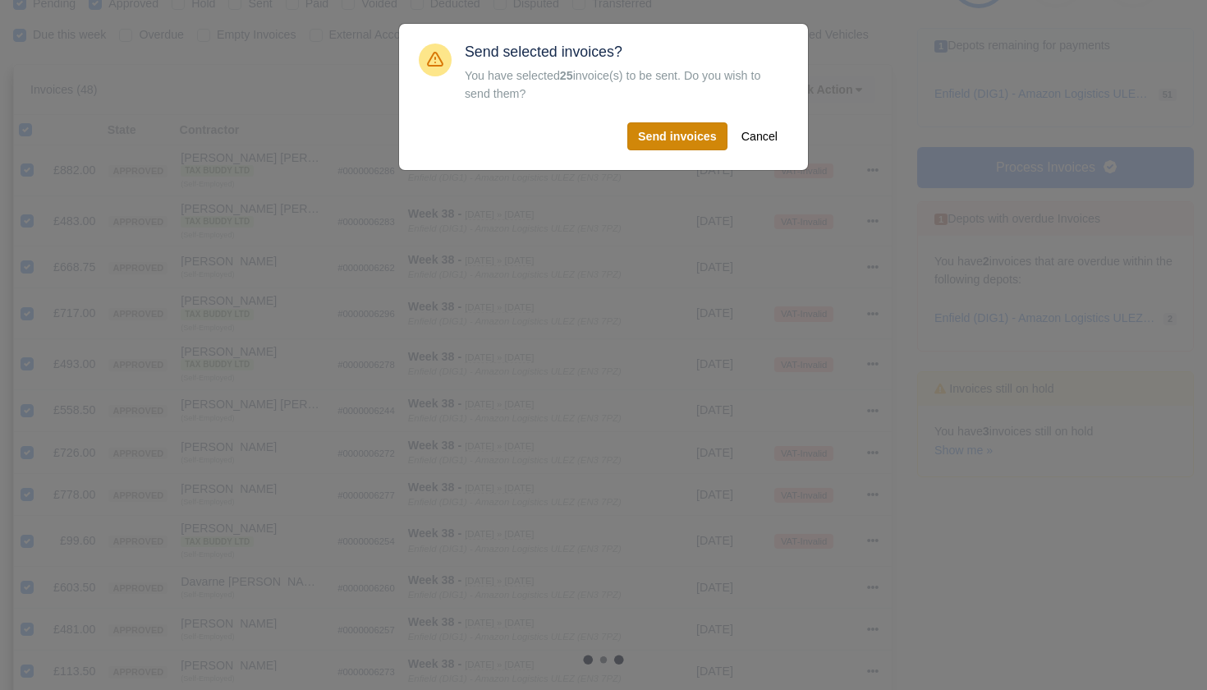
click at [672, 139] on button "Send invoices" at bounding box center [677, 136] width 100 height 28
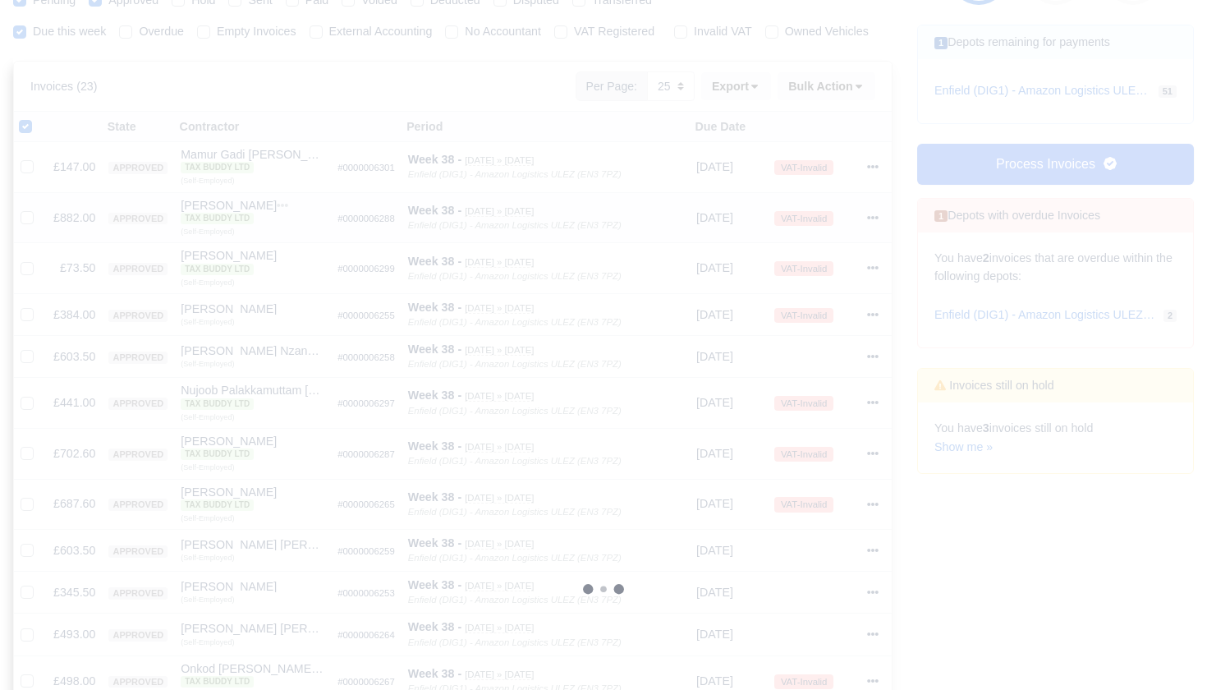
scroll to position [227, 0]
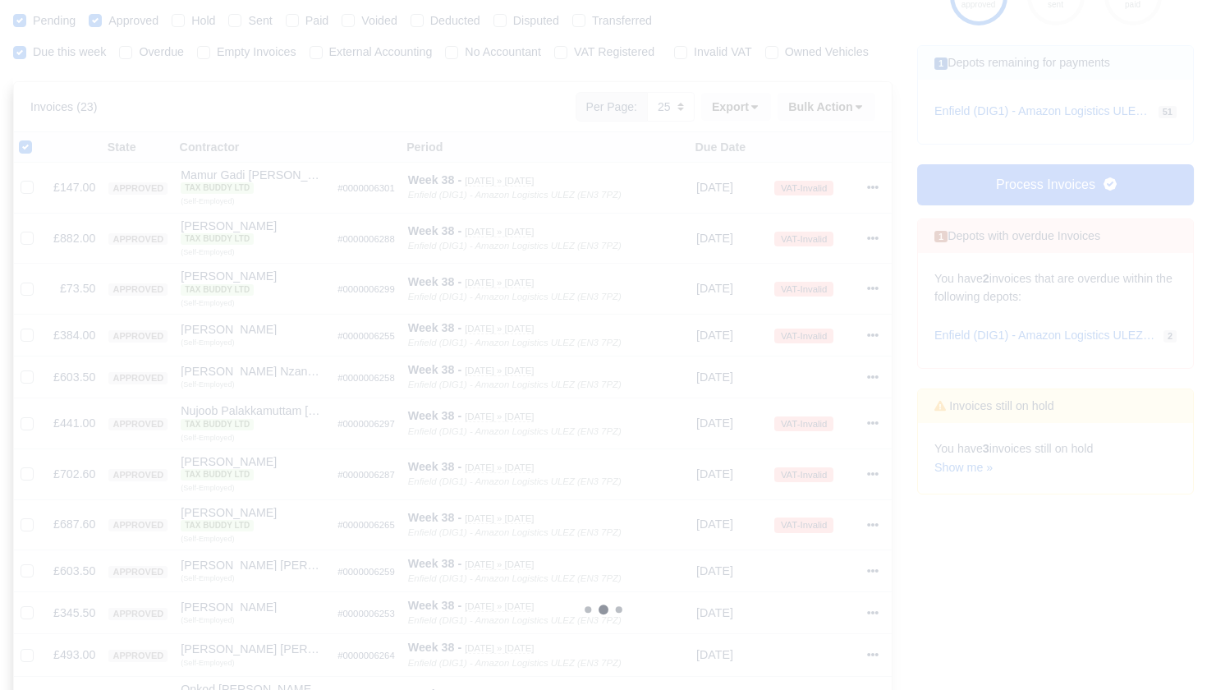
click at [39, 138] on label at bounding box center [39, 138] width 0 height 0
click at [29, 151] on input "checkbox" at bounding box center [25, 144] width 13 height 13
checkbox input "false"
click at [39, 138] on label at bounding box center [39, 138] width 0 height 0
click at [30, 151] on input "checkbox" at bounding box center [25, 144] width 13 height 13
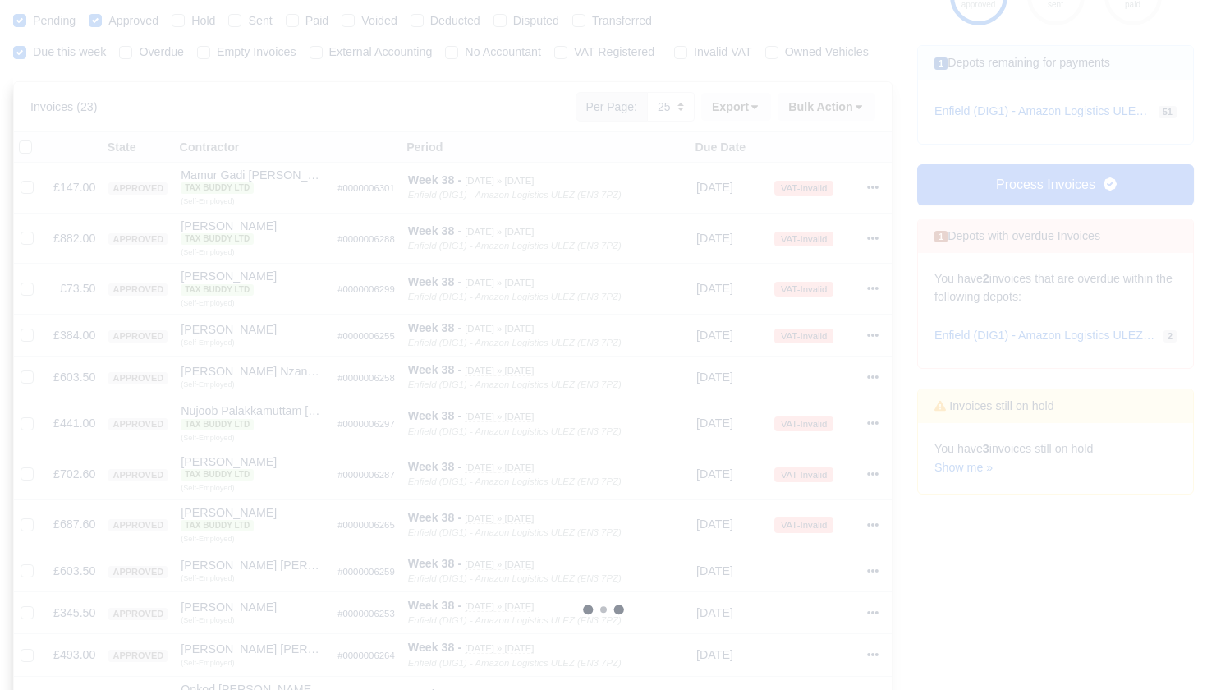
checkbox input "true"
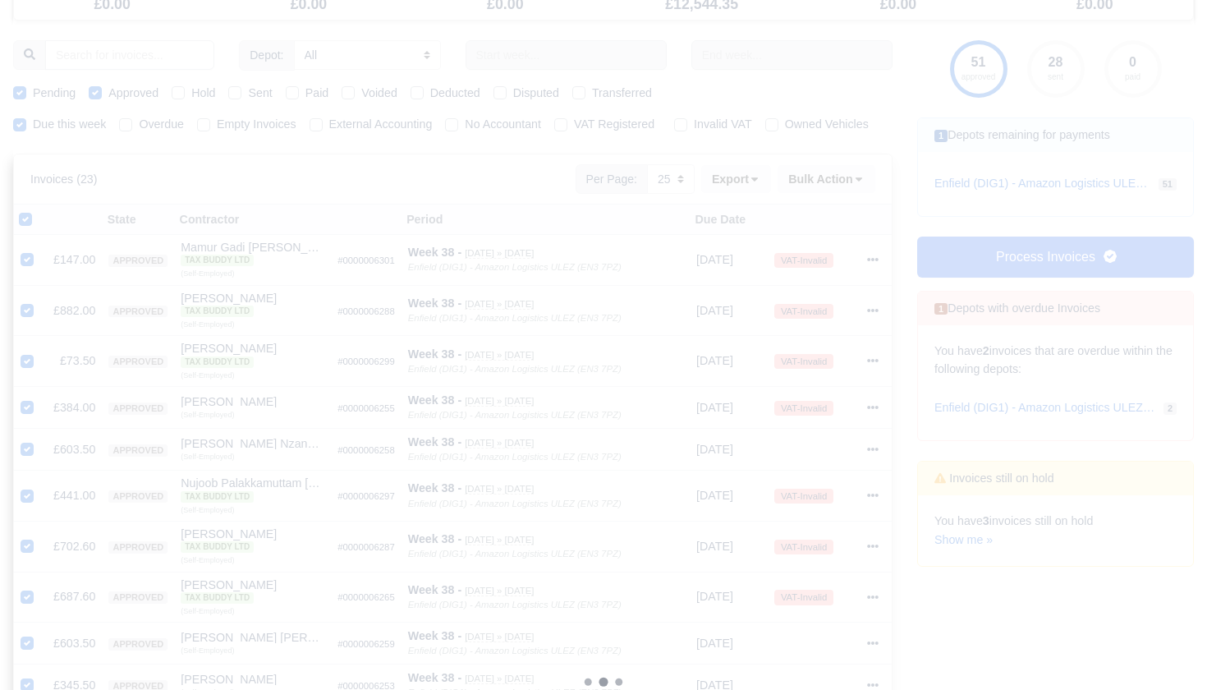
scroll to position [146, 0]
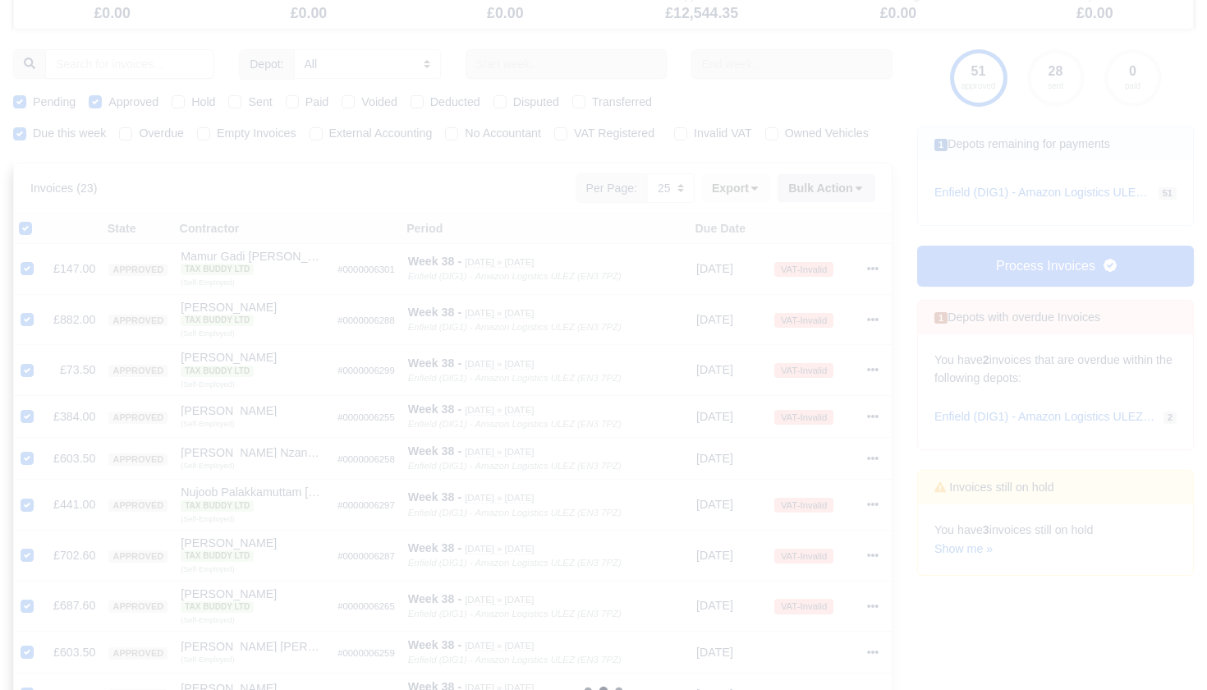
click at [846, 202] on button "Bulk Action" at bounding box center [826, 188] width 98 height 28
click at [791, 307] on div "Send" at bounding box center [804, 294] width 146 height 25
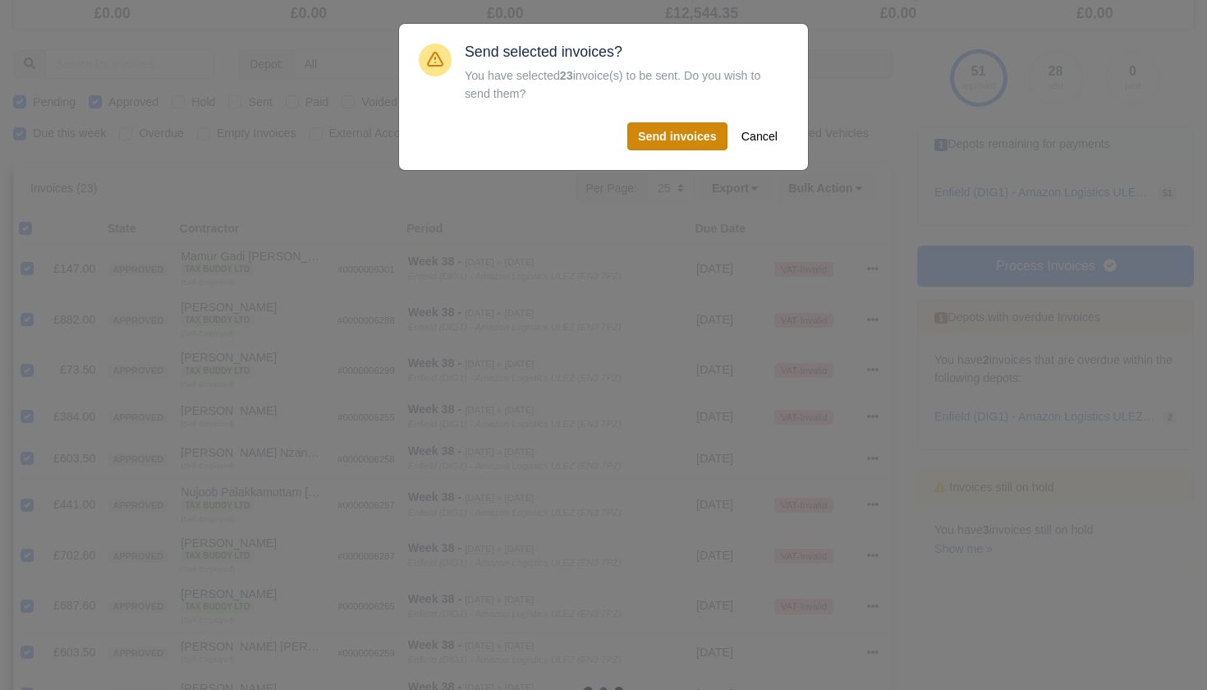
click at [689, 139] on button "Send invoices" at bounding box center [677, 136] width 100 height 28
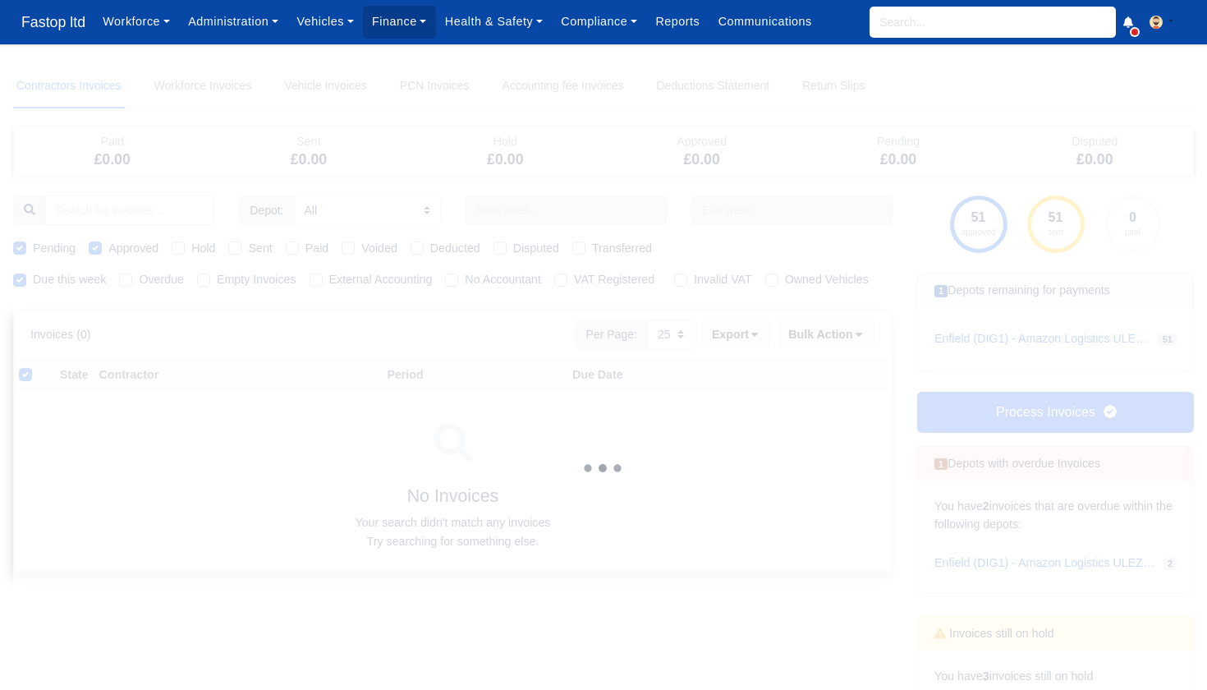
scroll to position [0, 0]
click at [248, 247] on label "Sent" at bounding box center [260, 248] width 24 height 19
click at [239, 247] on input "Sent" at bounding box center [234, 245] width 13 height 13
checkbox input "true"
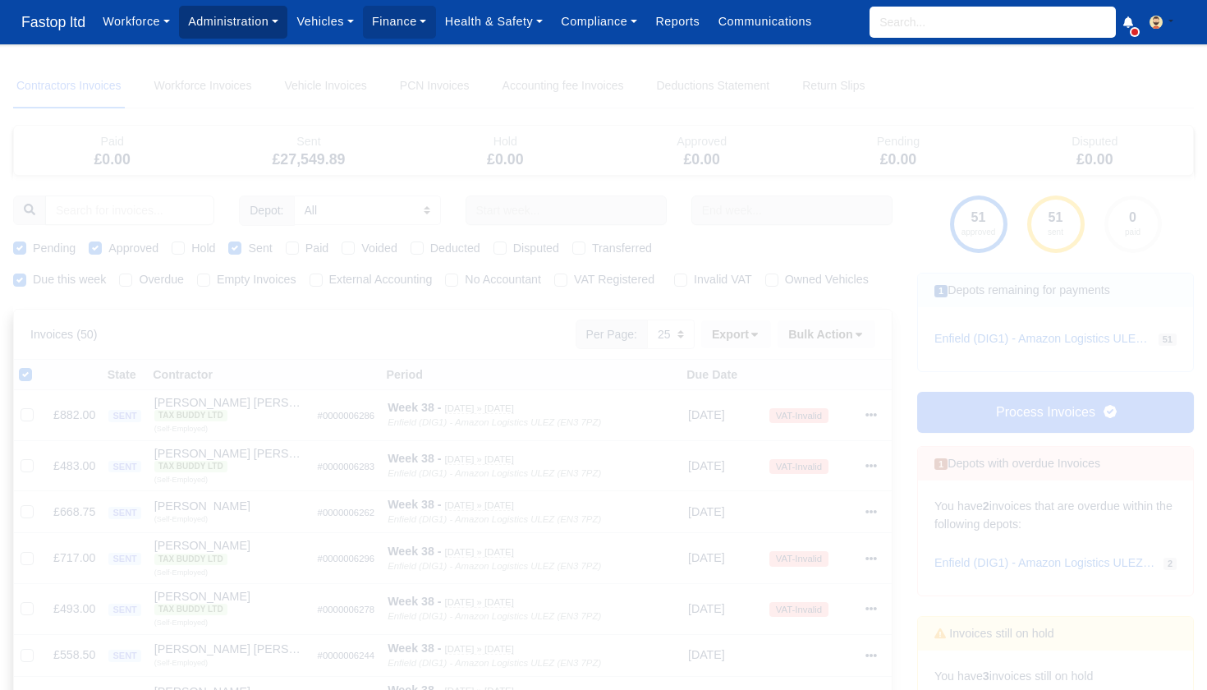
click at [208, 24] on link "Administration" at bounding box center [233, 22] width 108 height 32
click at [229, 127] on link "Management" at bounding box center [252, 126] width 133 height 34
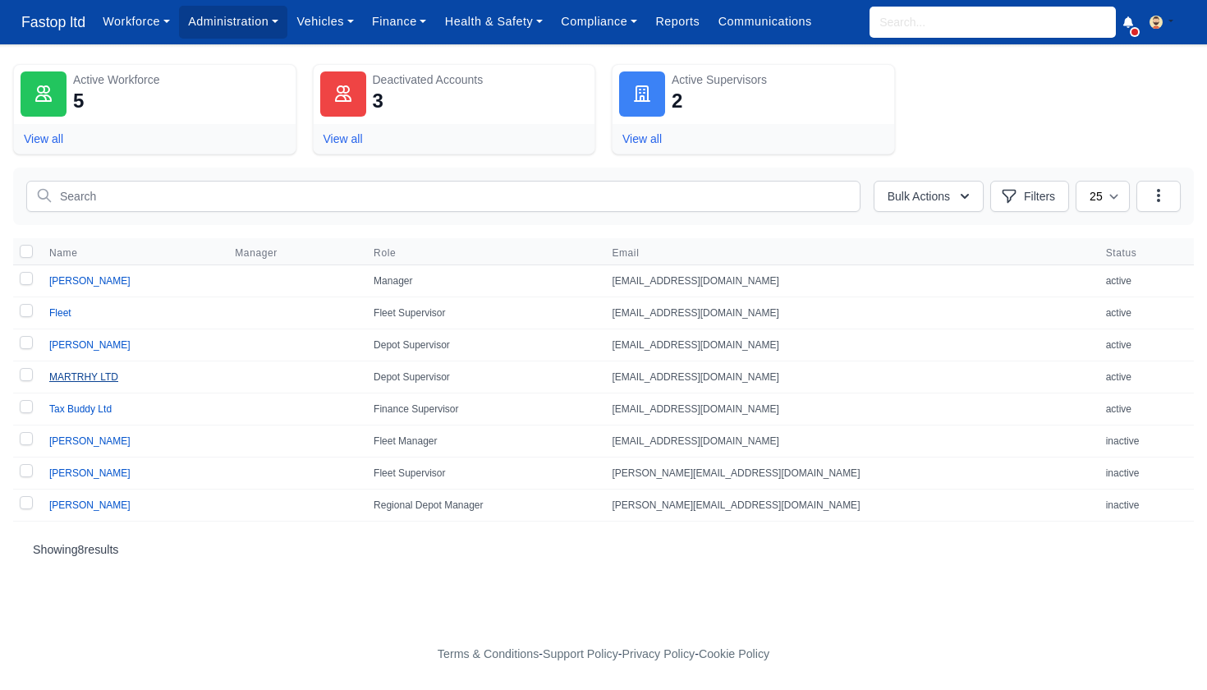
click at [90, 378] on link "MARTRHY LTD" at bounding box center [83, 376] width 69 height 11
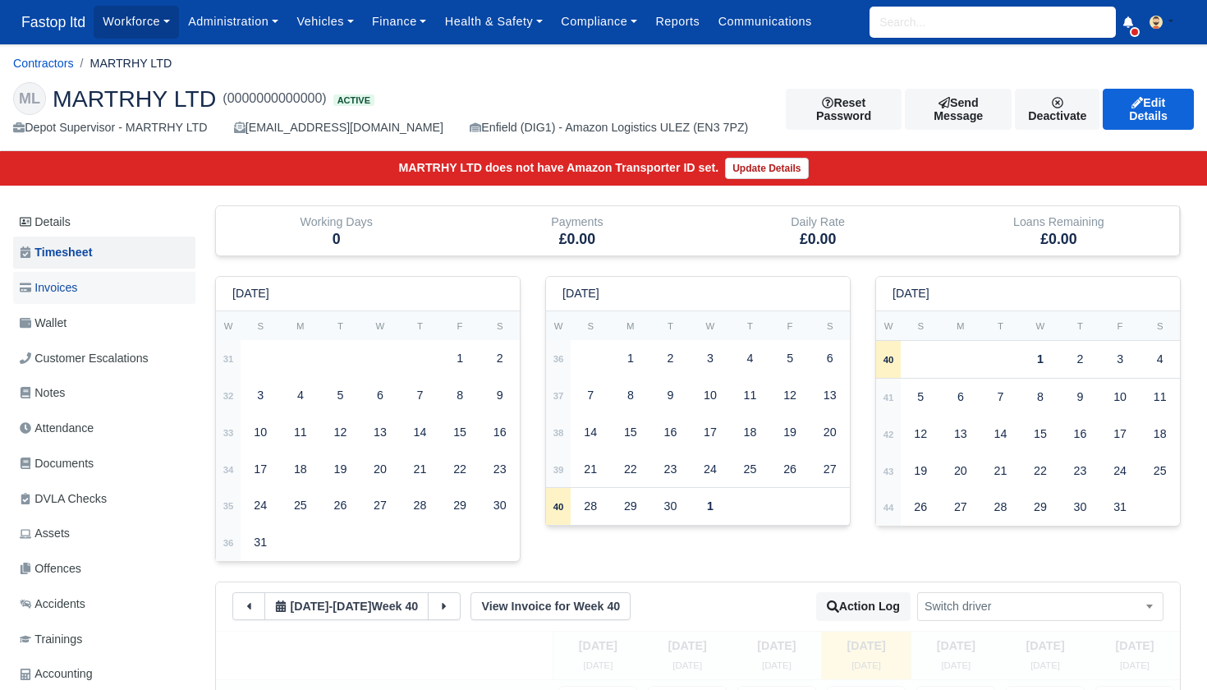
click at [67, 286] on span "Invoices" at bounding box center [48, 287] width 57 height 19
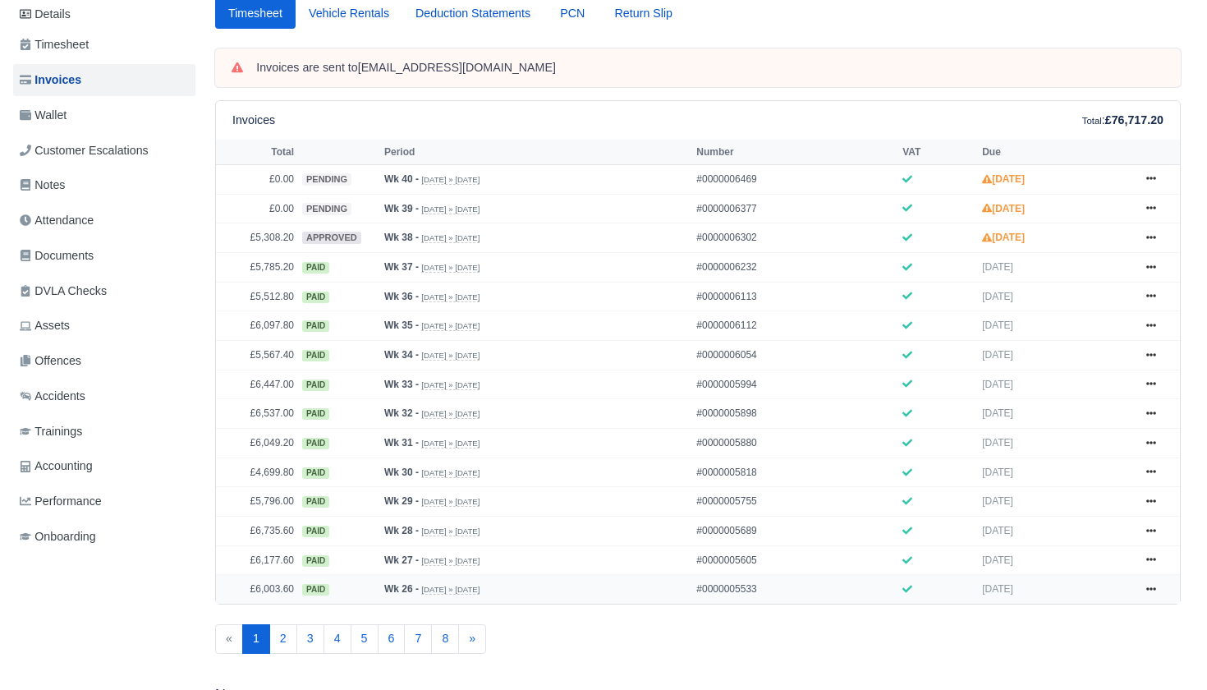
scroll to position [192, 0]
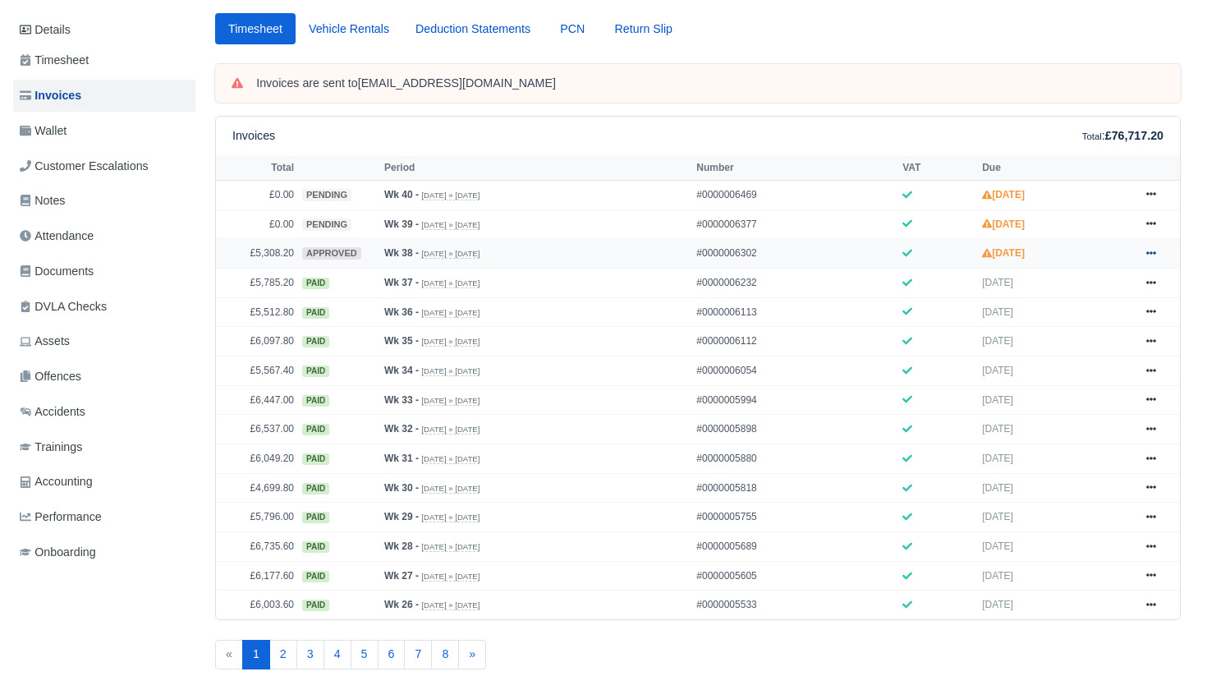
click at [1149, 258] on icon at bounding box center [1151, 253] width 10 height 10
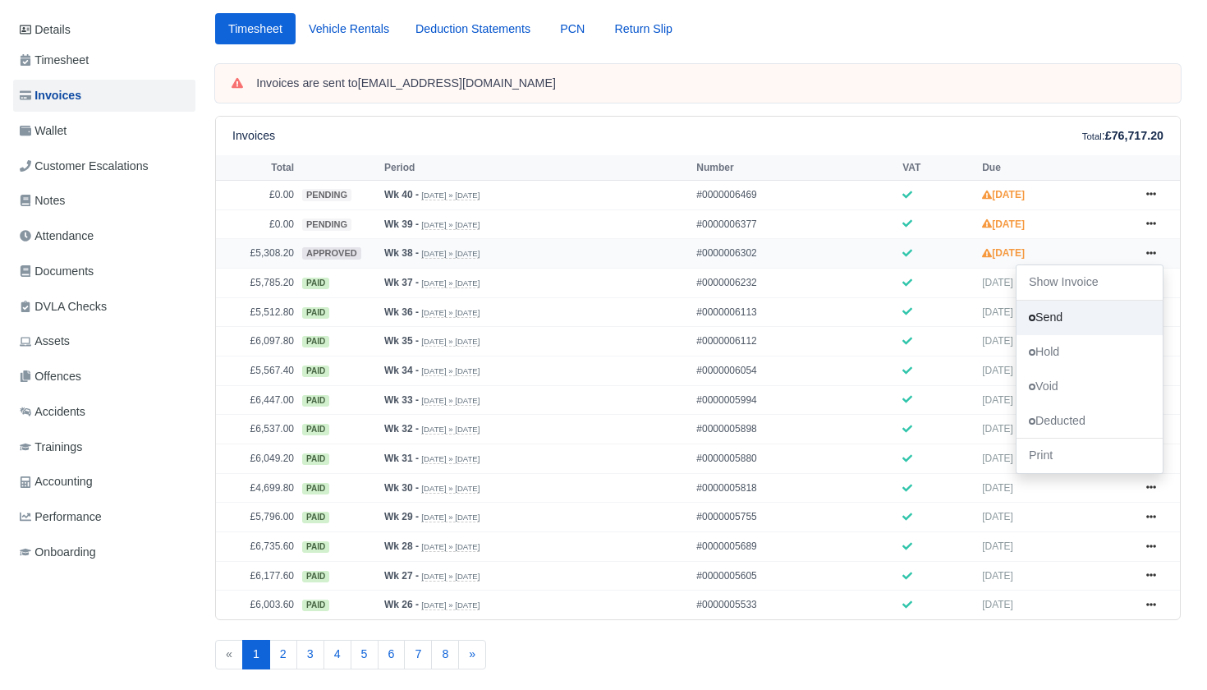
click at [1086, 335] on link "Send" at bounding box center [1089, 317] width 146 height 34
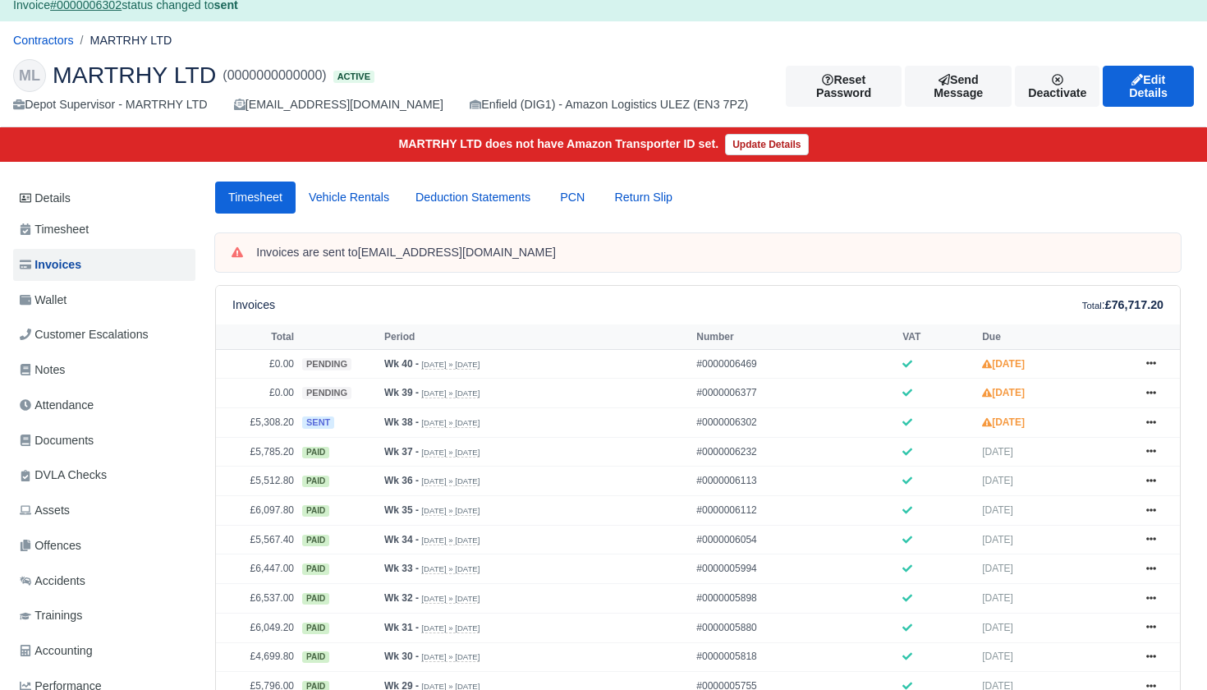
scroll to position [21, 0]
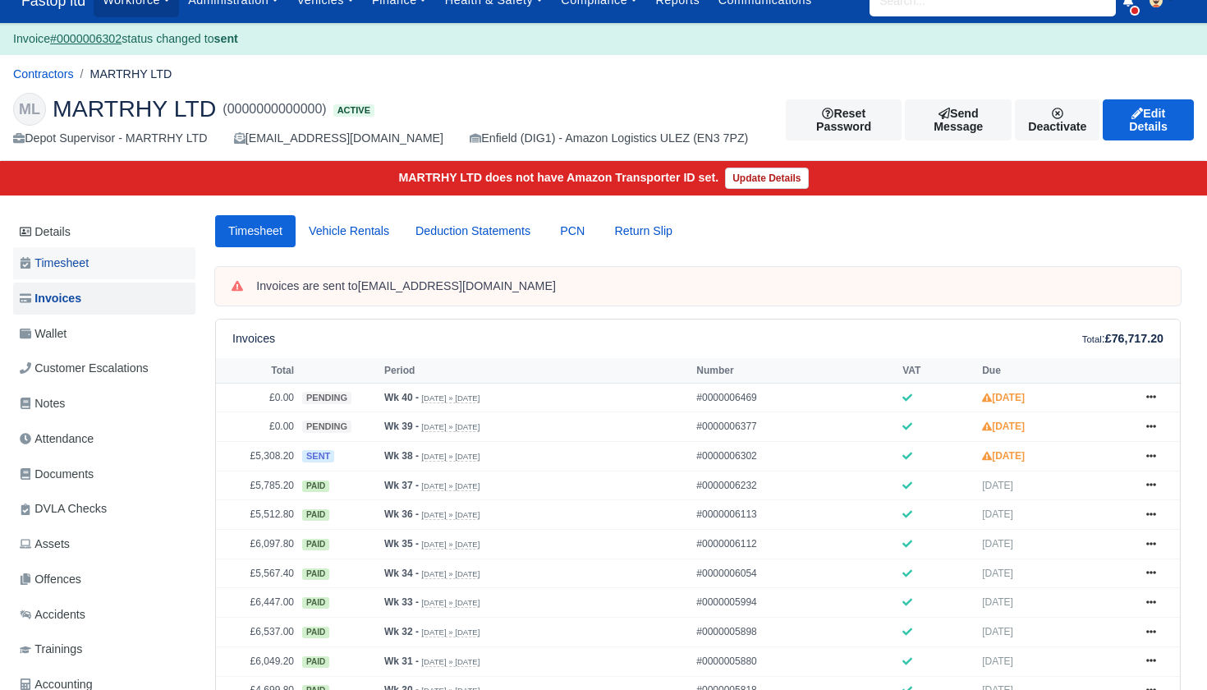
click at [87, 265] on span "Timesheet" at bounding box center [54, 263] width 69 height 19
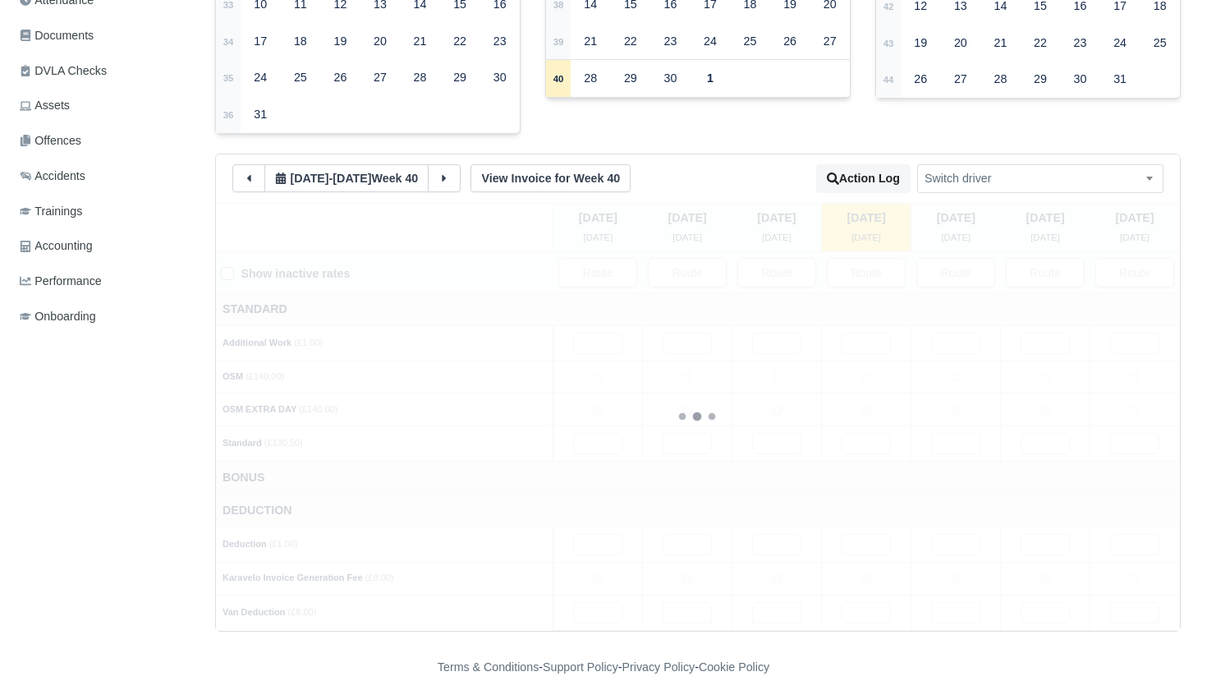
scroll to position [427, 0]
click at [605, 376] on td at bounding box center [597, 377] width 89 height 33
click at [683, 374] on td at bounding box center [687, 377] width 89 height 33
drag, startPoint x: 773, startPoint y: 373, endPoint x: 794, endPoint y: 374, distance: 20.5
click at [775, 374] on icon at bounding box center [776, 377] width 11 height 11
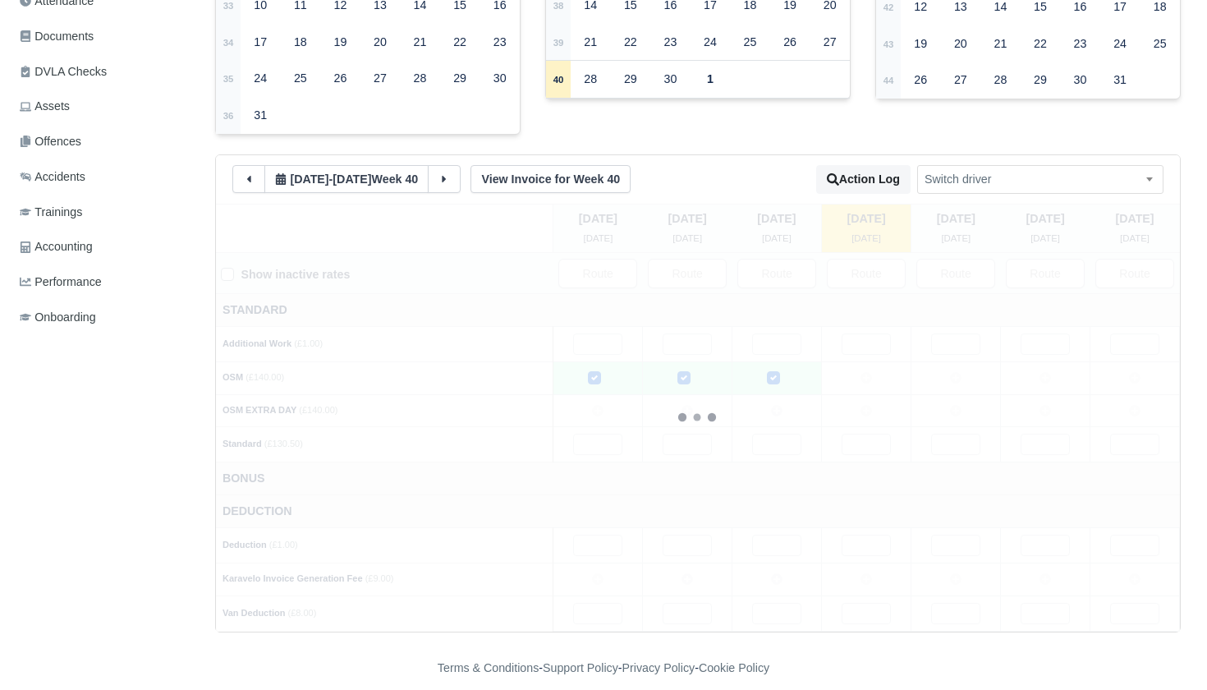
click at [865, 375] on td at bounding box center [866, 377] width 89 height 33
click at [953, 374] on icon at bounding box center [955, 377] width 11 height 11
click at [1070, 372] on td at bounding box center [1045, 377] width 89 height 33
drag, startPoint x: 1053, startPoint y: 394, endPoint x: 1048, endPoint y: 401, distance: 8.9
click at [1054, 395] on td at bounding box center [1045, 410] width 89 height 33
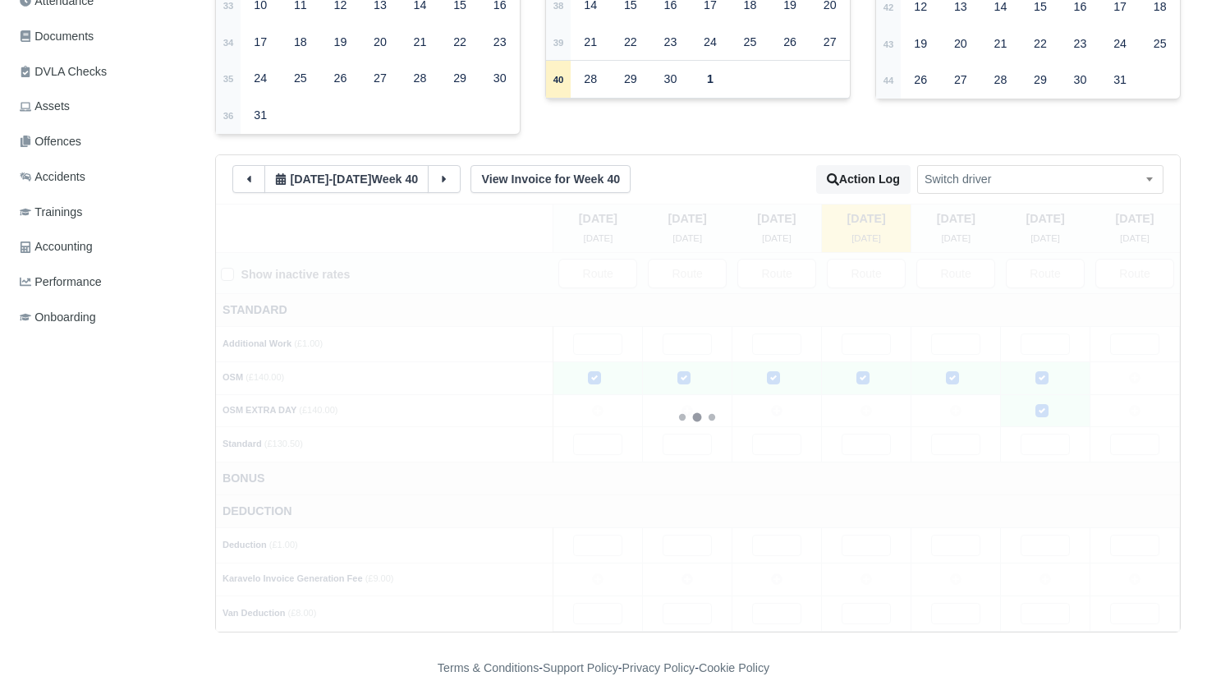
drag, startPoint x: 602, startPoint y: 568, endPoint x: 622, endPoint y: 570, distance: 20.6
click at [602, 573] on icon at bounding box center [597, 578] width 11 height 11
click at [607, 603] on input "text" at bounding box center [597, 613] width 49 height 21
click at [679, 603] on input "text" at bounding box center [687, 613] width 49 height 21
click at [776, 603] on input "text" at bounding box center [776, 613] width 49 height 21
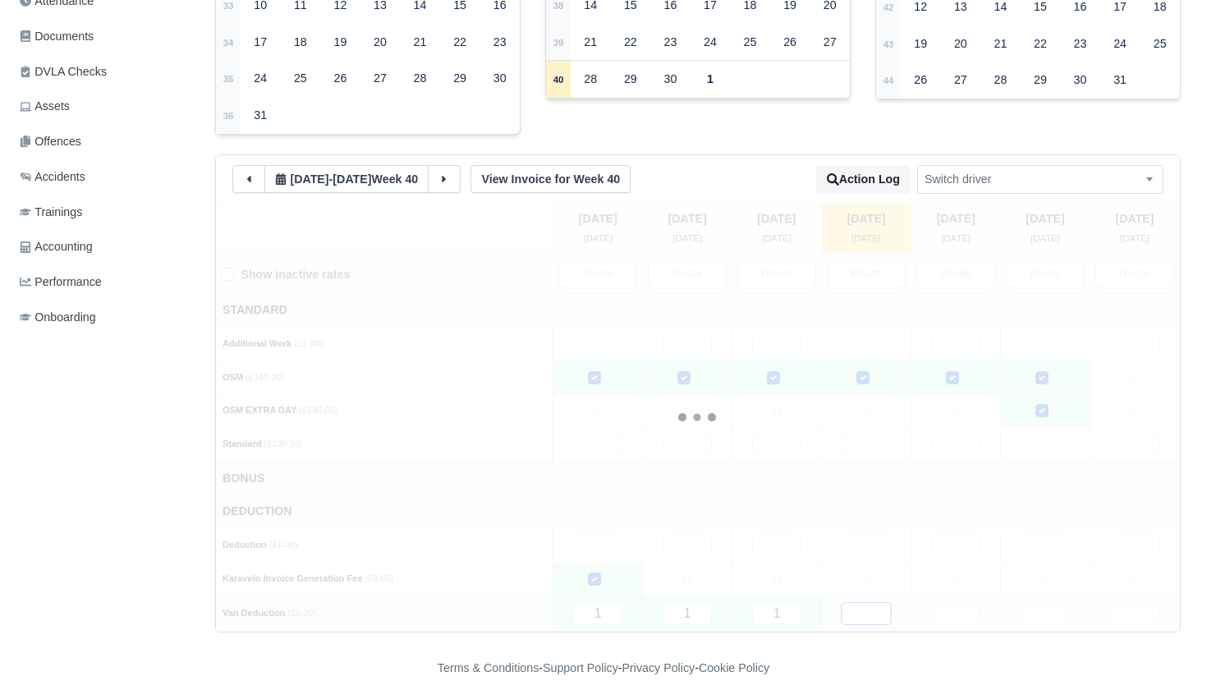
click at [858, 603] on input "text" at bounding box center [866, 613] width 49 height 21
click at [963, 603] on input "text" at bounding box center [955, 613] width 49 height 21
click at [1049, 605] on input "text" at bounding box center [1044, 613] width 49 height 21
click at [1118, 605] on input "text" at bounding box center [1134, 613] width 49 height 21
click at [814, 502] on td "Deduction" at bounding box center [698, 511] width 964 height 33
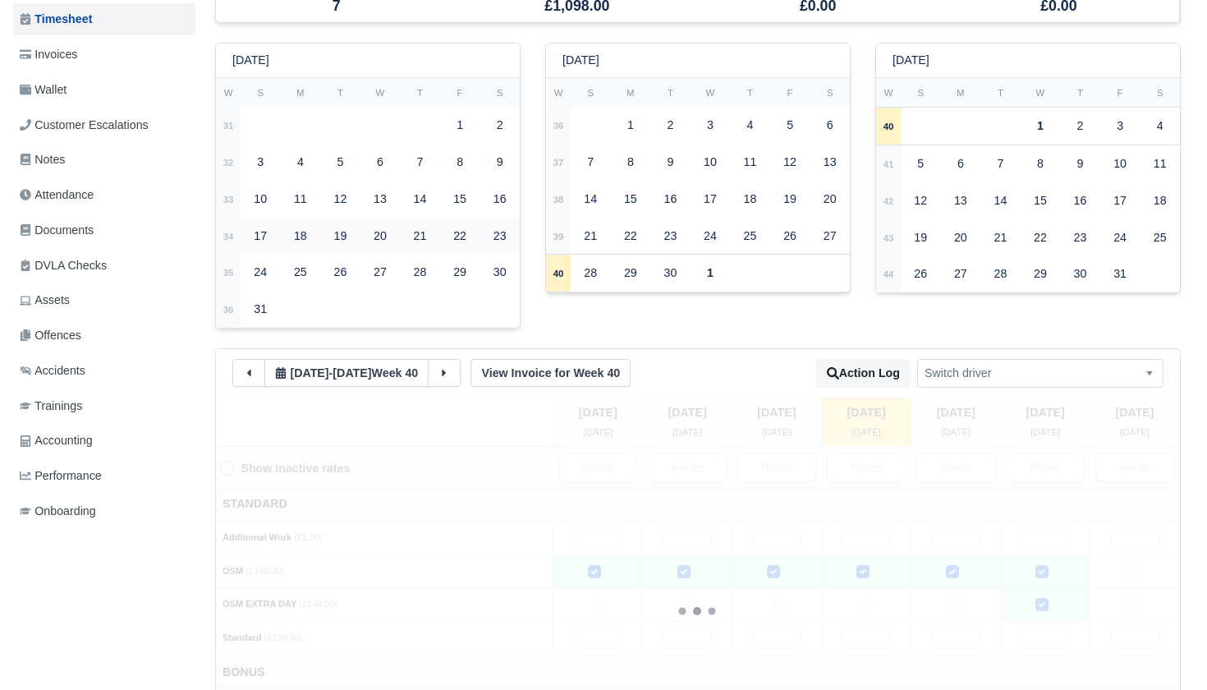
scroll to position [160, 0]
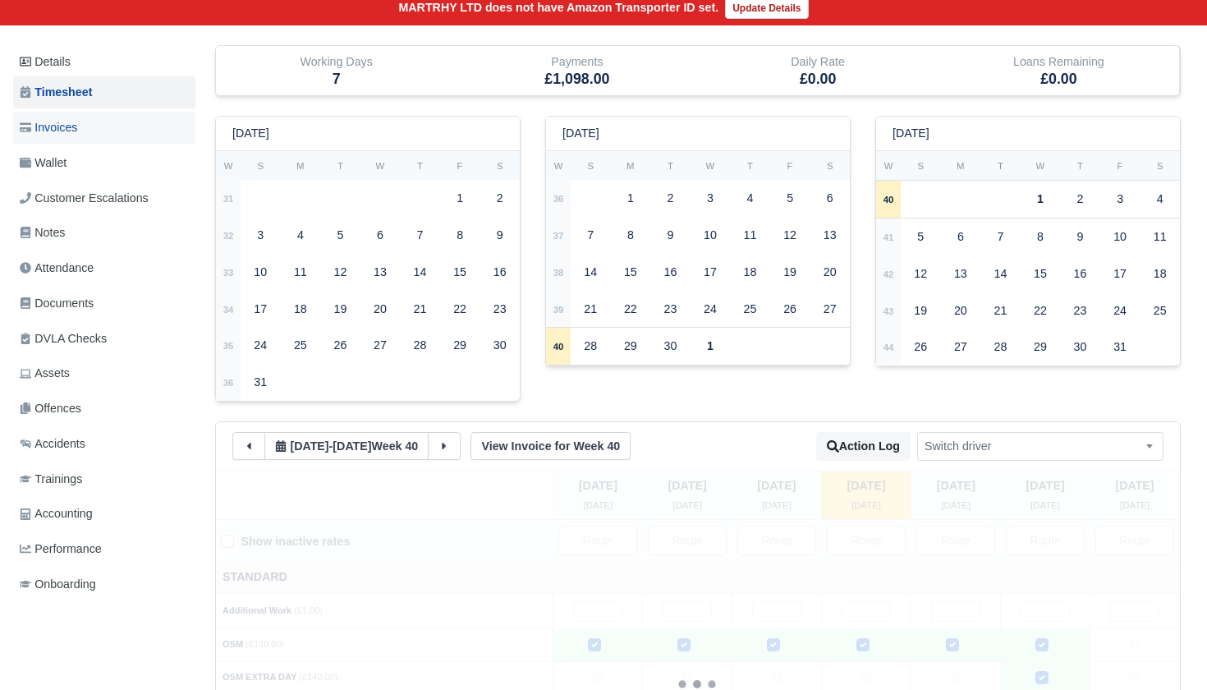
click at [72, 128] on span "Invoices" at bounding box center [48, 127] width 57 height 19
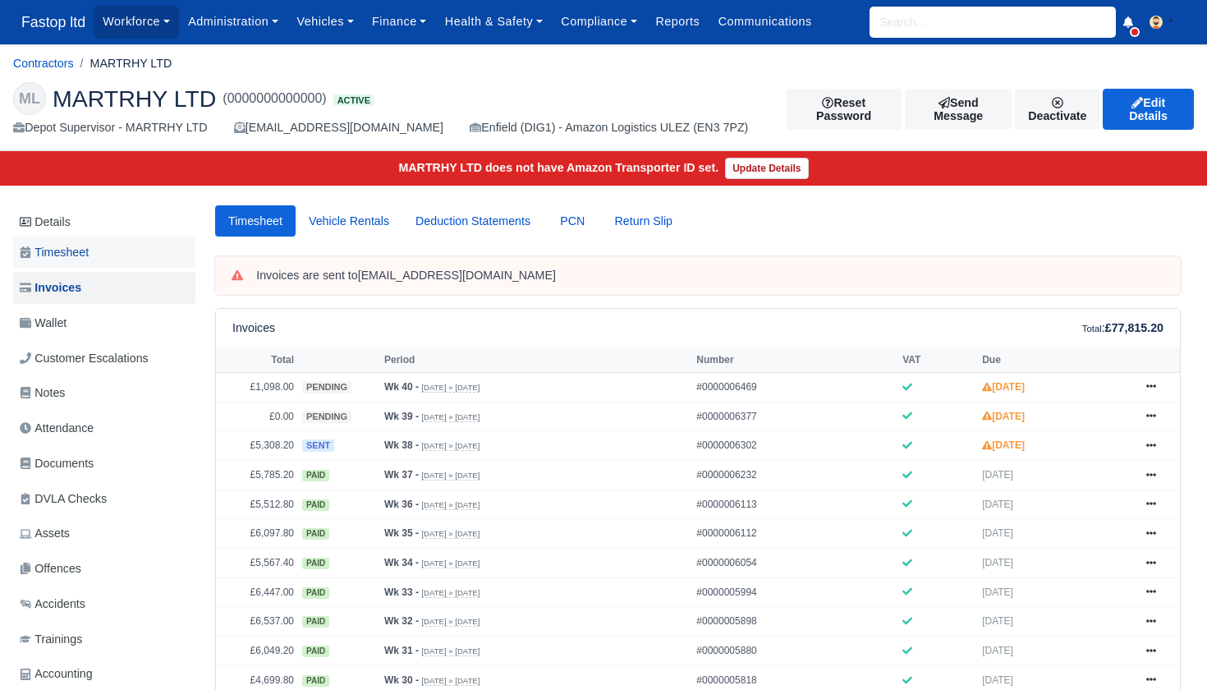
click at [80, 252] on span "Timesheet" at bounding box center [54, 252] width 69 height 19
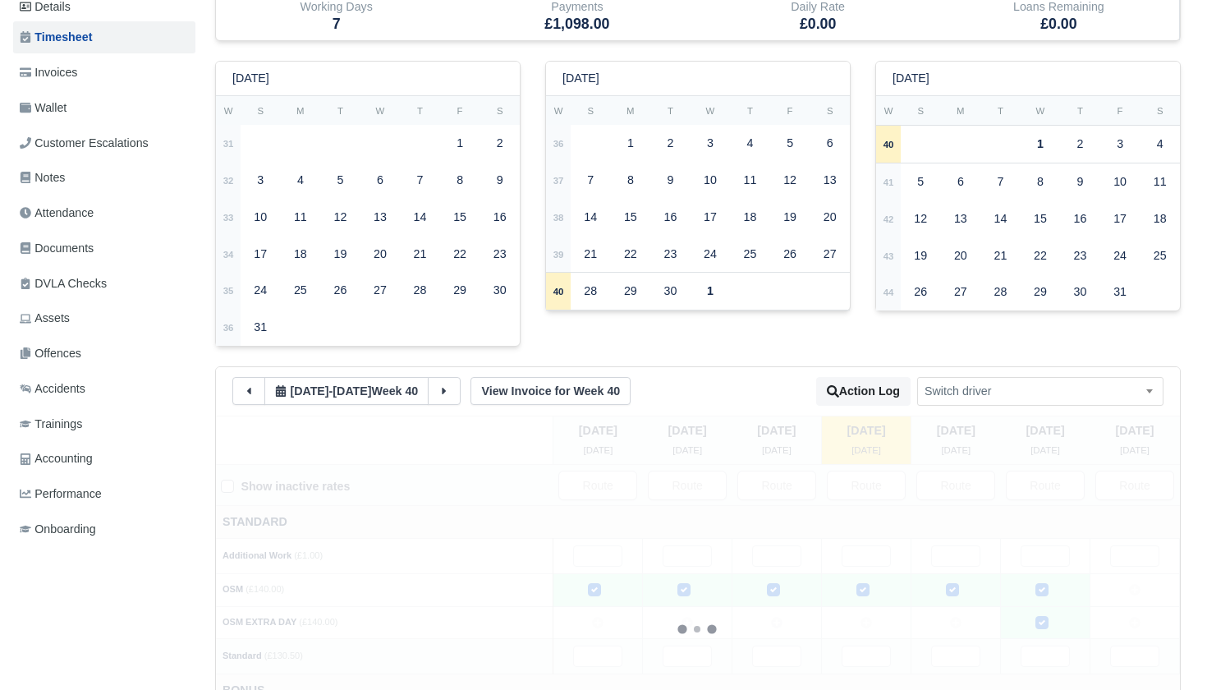
scroll to position [411, 0]
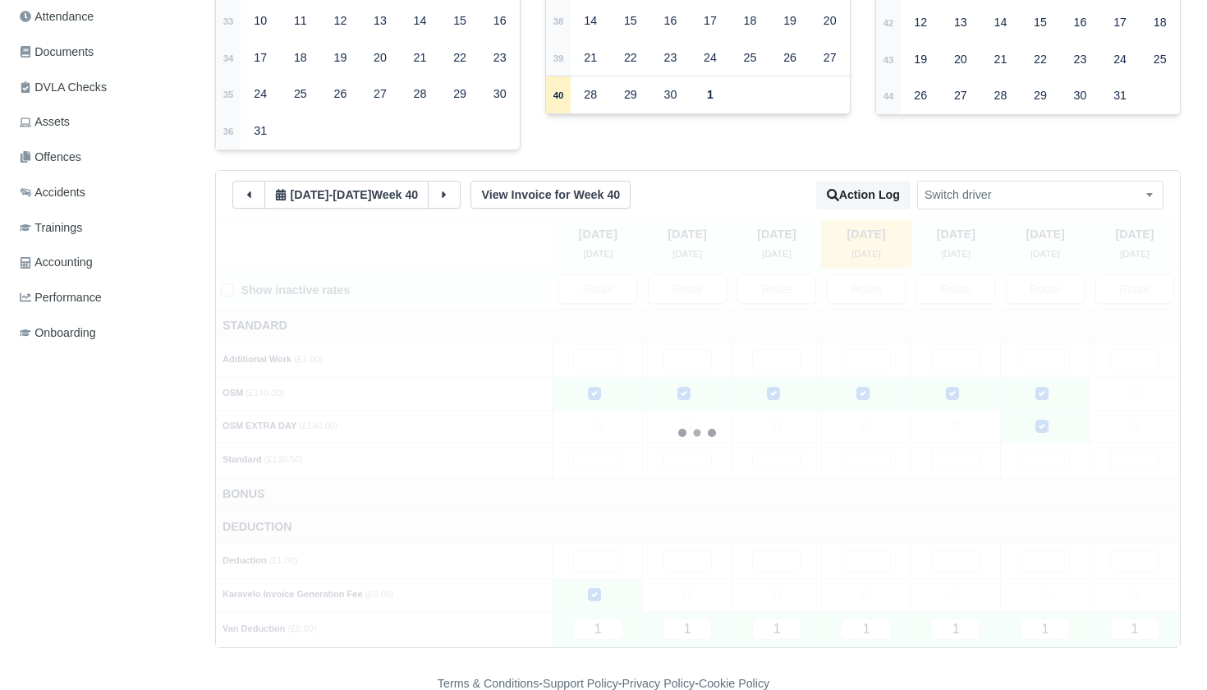
click at [247, 189] on icon at bounding box center [248, 194] width 11 height 11
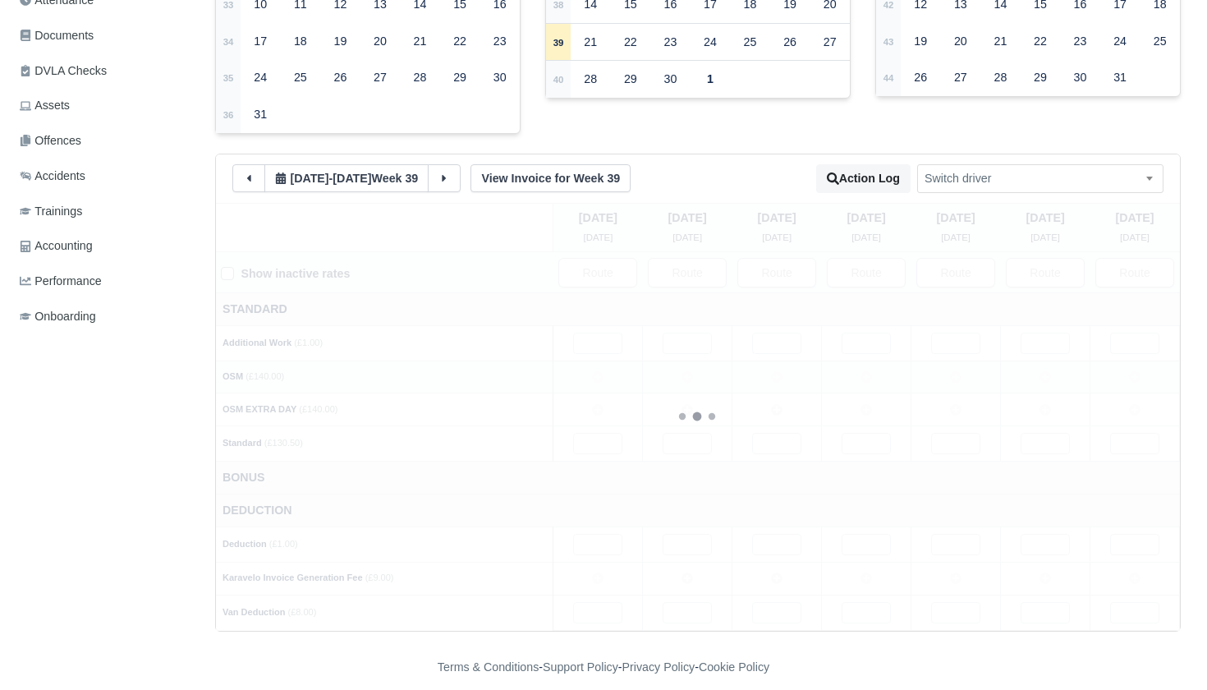
scroll to position [427, 0]
drag, startPoint x: 605, startPoint y: 369, endPoint x: 665, endPoint y: 369, distance: 59.9
click at [605, 369] on td at bounding box center [597, 377] width 89 height 33
drag, startPoint x: 682, startPoint y: 367, endPoint x: 713, endPoint y: 367, distance: 31.2
click at [684, 372] on icon at bounding box center [686, 377] width 11 height 11
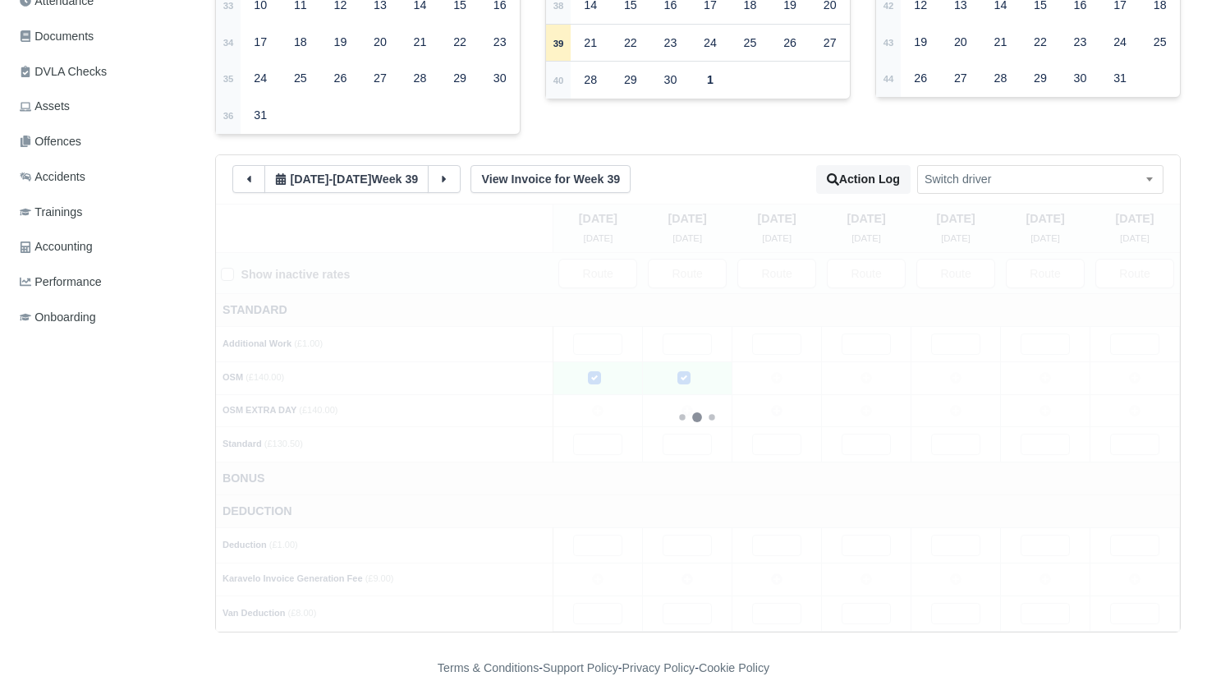
click at [759, 367] on td at bounding box center [776, 377] width 89 height 33
click at [852, 369] on td at bounding box center [866, 377] width 89 height 33
drag, startPoint x: 947, startPoint y: 368, endPoint x: 1007, endPoint y: 371, distance: 60.0
click at [947, 369] on td at bounding box center [955, 377] width 89 height 33
click at [1048, 372] on icon at bounding box center [1044, 377] width 11 height 11
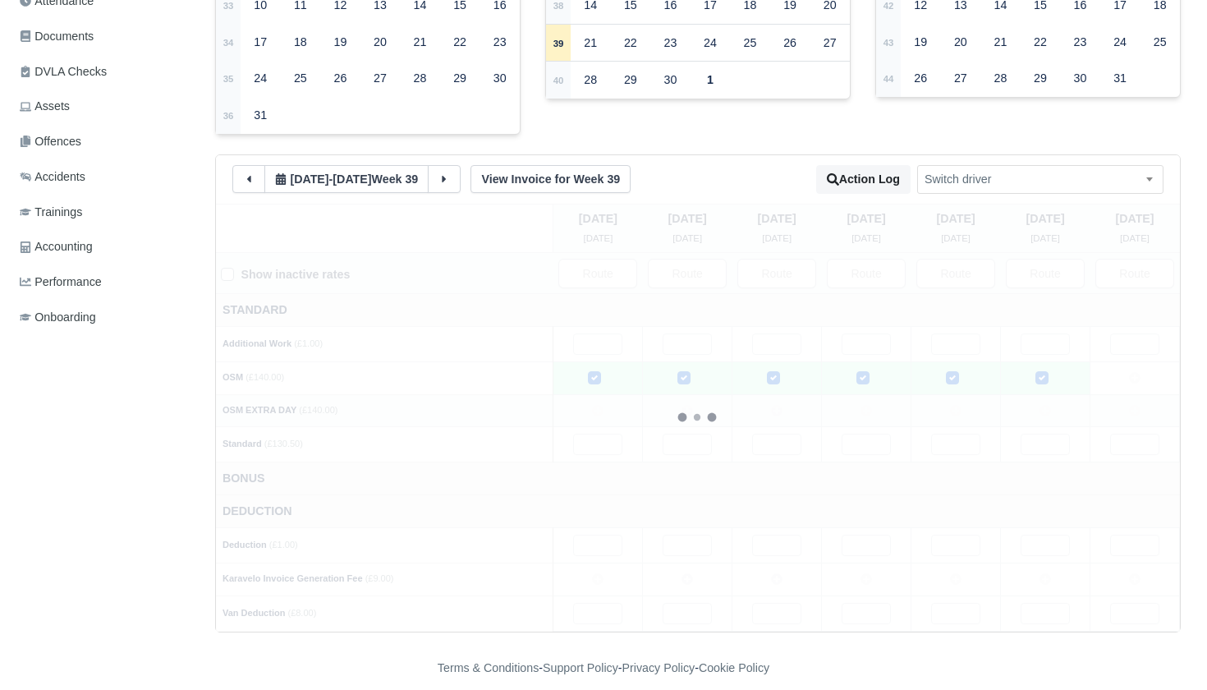
click at [1045, 405] on icon at bounding box center [1044, 410] width 11 height 11
click at [607, 608] on input "text" at bounding box center [597, 613] width 49 height 21
click at [701, 604] on input "text" at bounding box center [687, 613] width 49 height 21
click at [773, 603] on input "text" at bounding box center [776, 613] width 49 height 21
click at [862, 603] on input "text" at bounding box center [866, 613] width 49 height 21
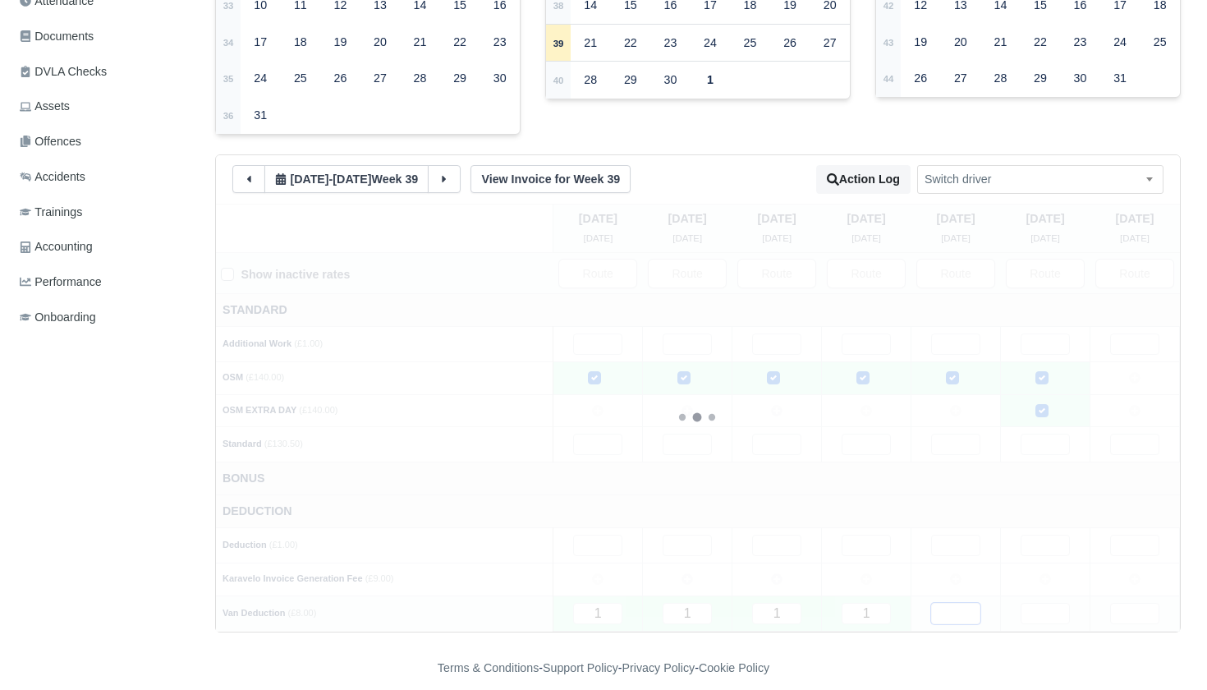
click at [945, 603] on input "text" at bounding box center [955, 613] width 49 height 21
click at [1043, 603] on input "text" at bounding box center [1044, 613] width 49 height 21
click at [1118, 603] on input "text" at bounding box center [1134, 613] width 49 height 21
click at [603, 573] on icon at bounding box center [597, 578] width 11 height 11
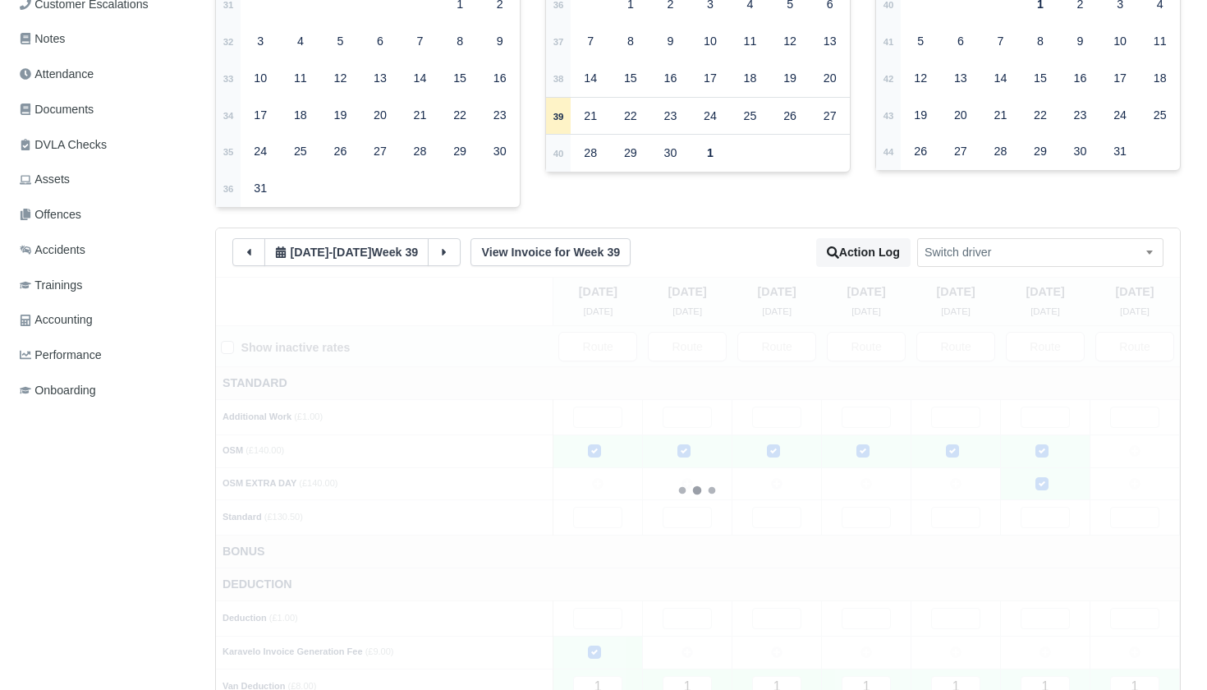
scroll to position [352, 0]
click at [450, 248] on icon at bounding box center [443, 253] width 11 height 11
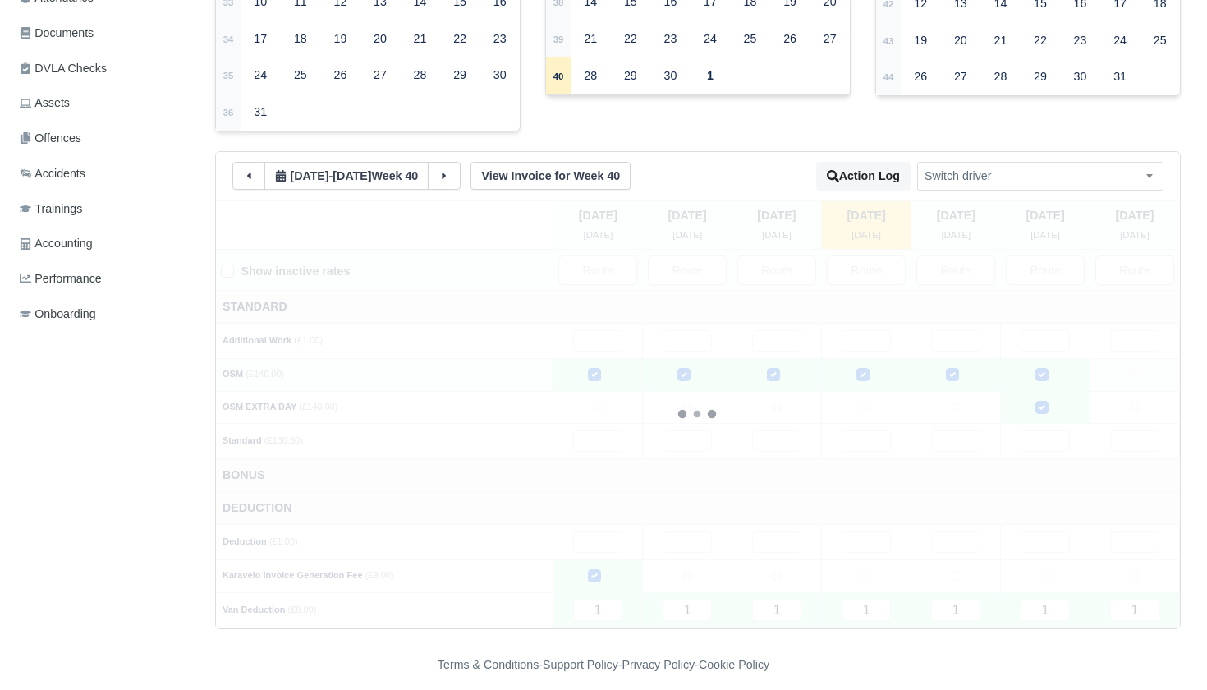
scroll to position [429, 0]
click at [602, 337] on input "text" at bounding box center [597, 341] width 49 height 21
click at [670, 333] on input "text" at bounding box center [686, 343] width 49 height 21
click at [786, 334] on input "text" at bounding box center [776, 343] width 49 height 21
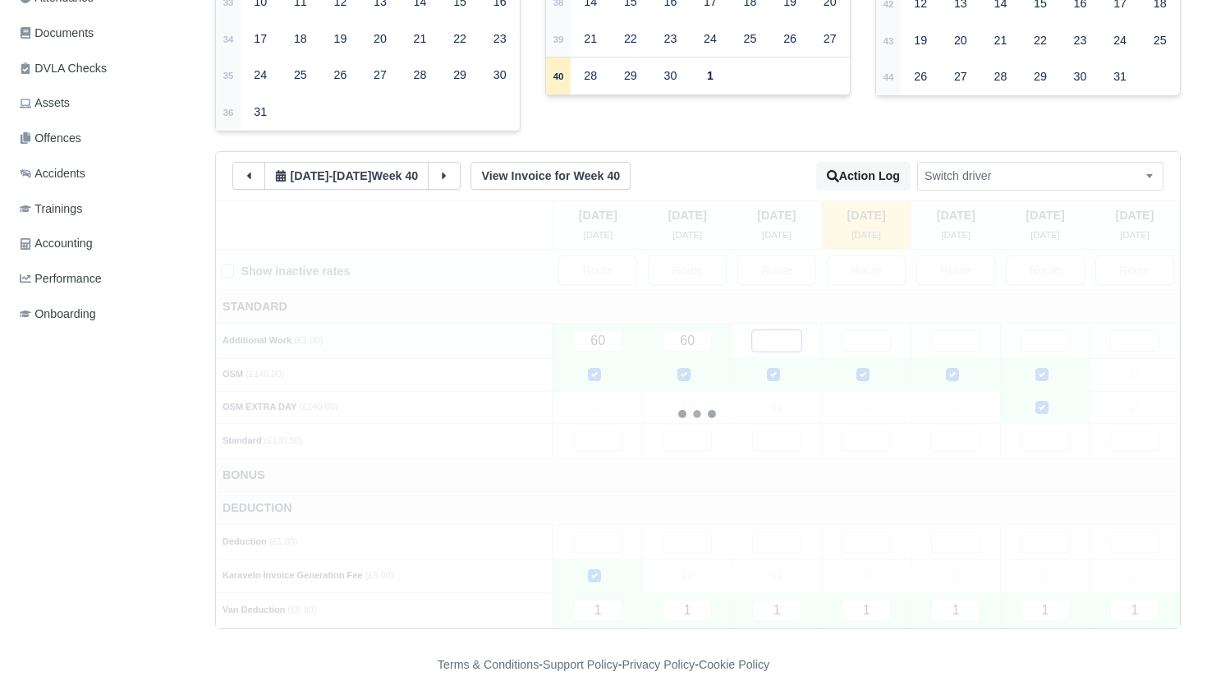
scroll to position [429, 0]
click at [865, 331] on input "text" at bounding box center [866, 341] width 49 height 21
click at [944, 331] on input "text" at bounding box center [955, 341] width 49 height 21
click at [1044, 331] on input "text" at bounding box center [1044, 341] width 49 height 21
click at [1127, 338] on input "text" at bounding box center [1134, 341] width 49 height 21
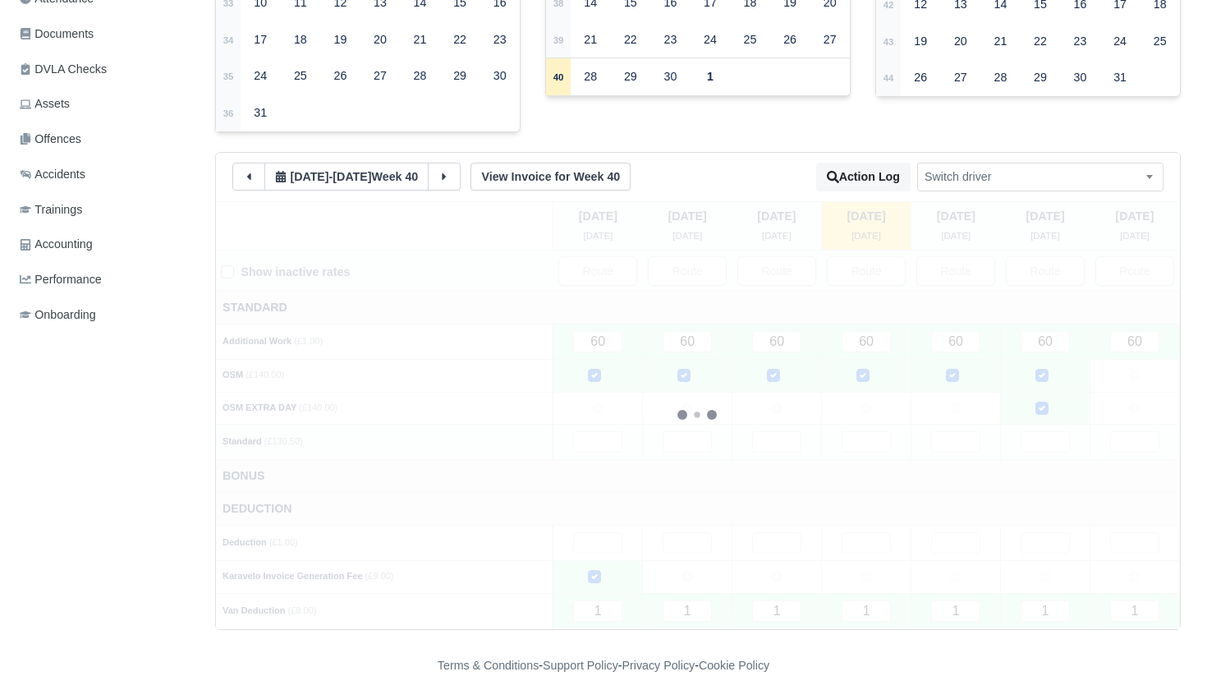
click at [910, 446] on td at bounding box center [866, 441] width 89 height 35
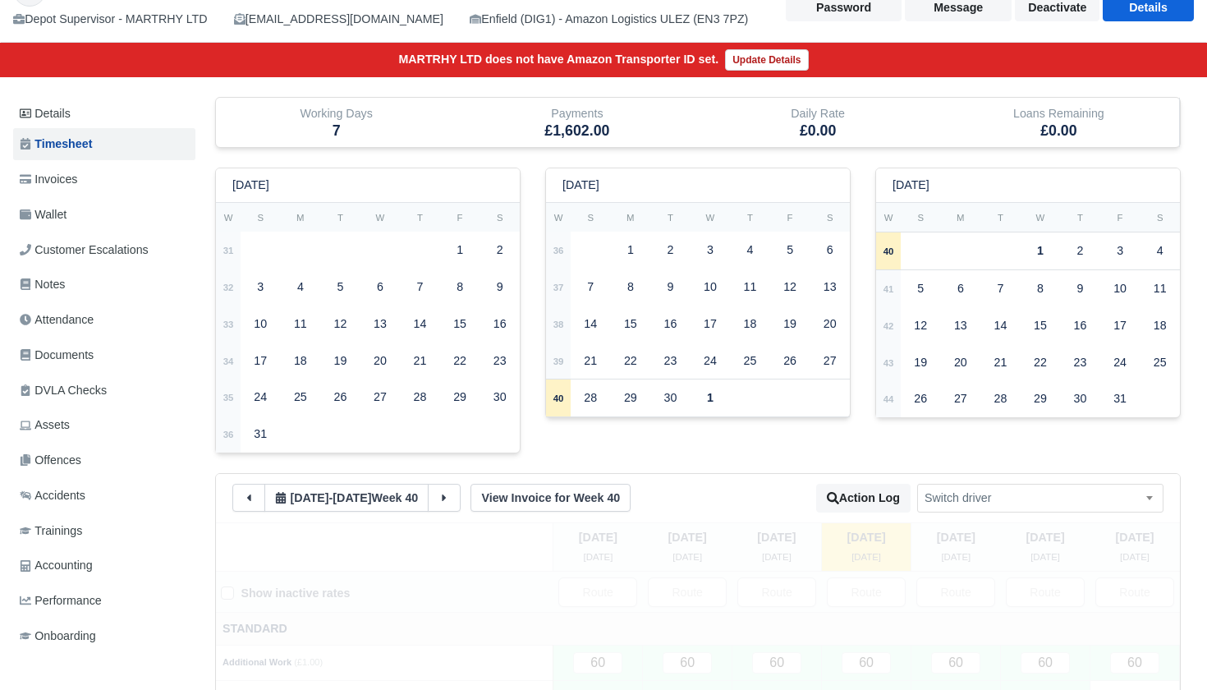
scroll to position [107, 0]
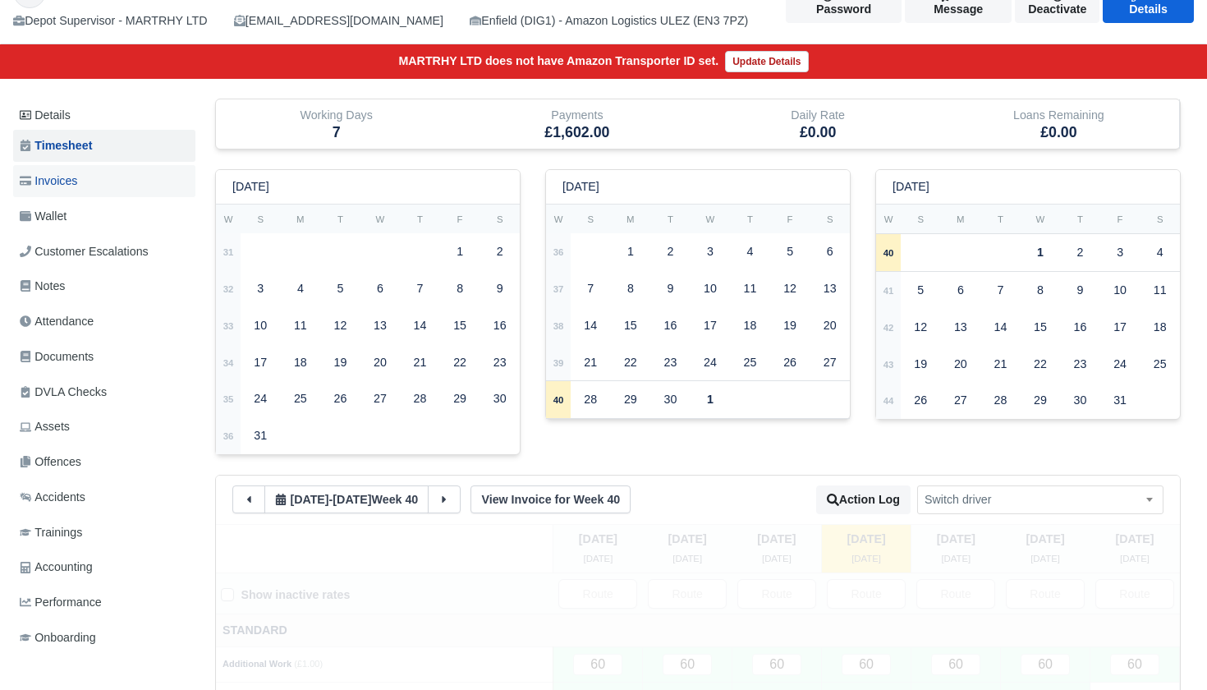
click at [62, 185] on span "Invoices" at bounding box center [48, 181] width 57 height 19
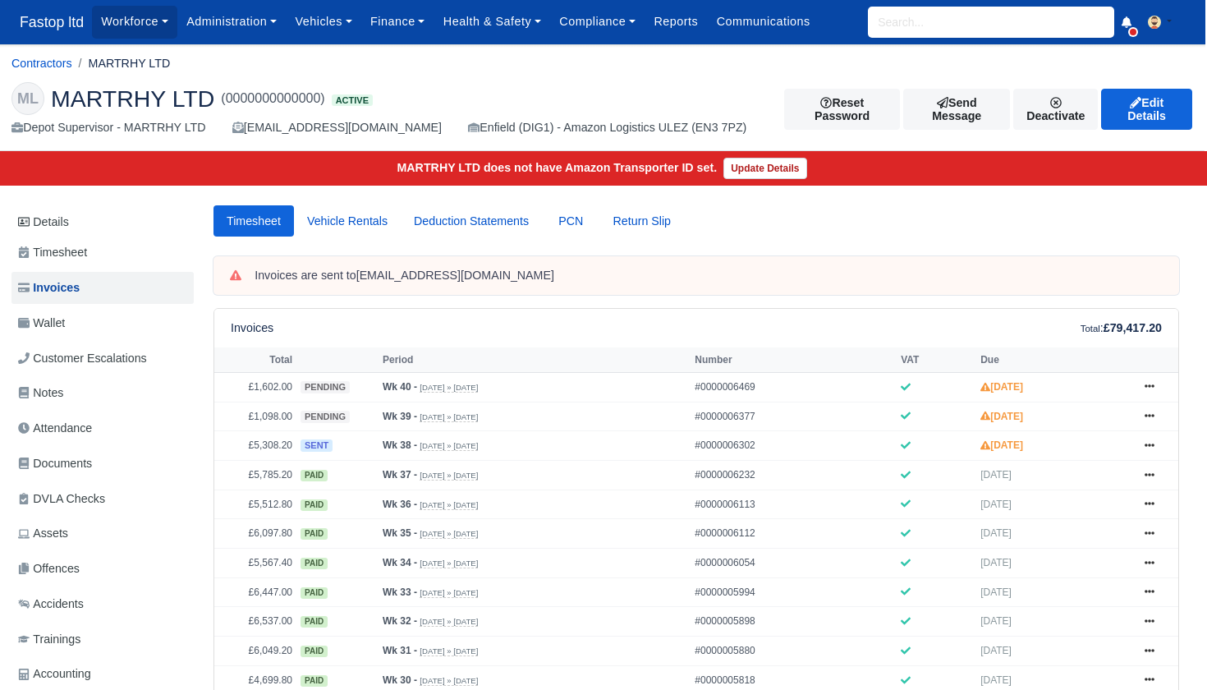
scroll to position [6, 2]
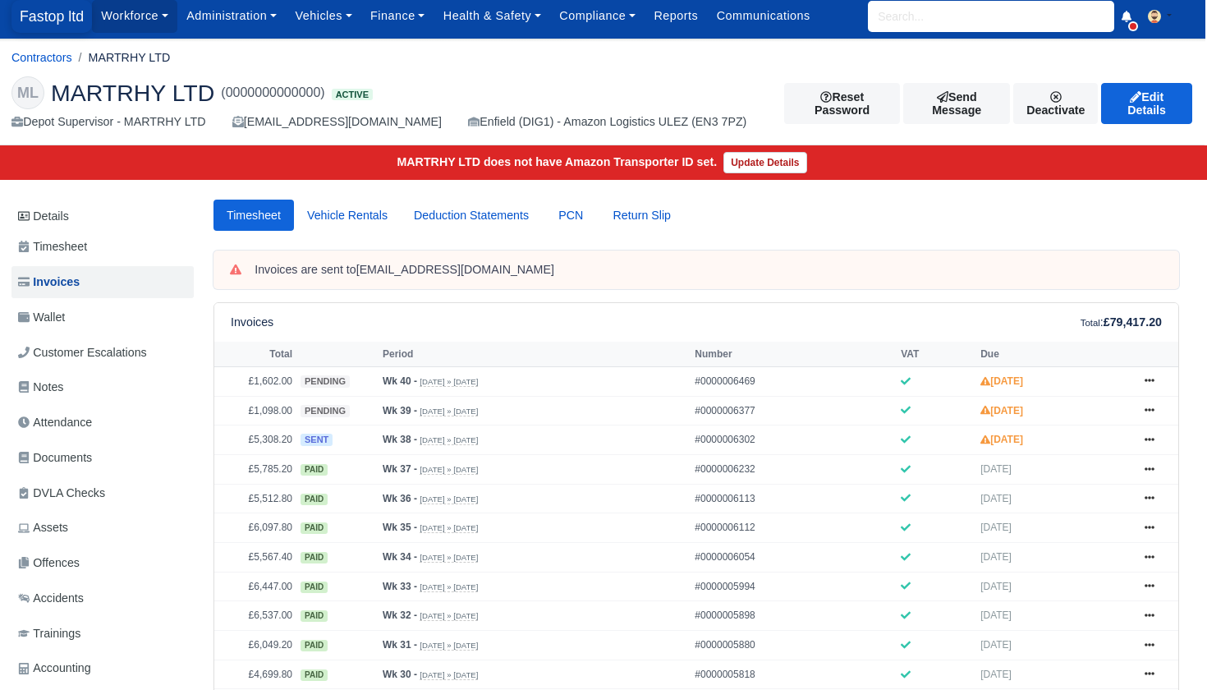
click at [50, 22] on span "Fastop ltd" at bounding box center [51, 16] width 80 height 33
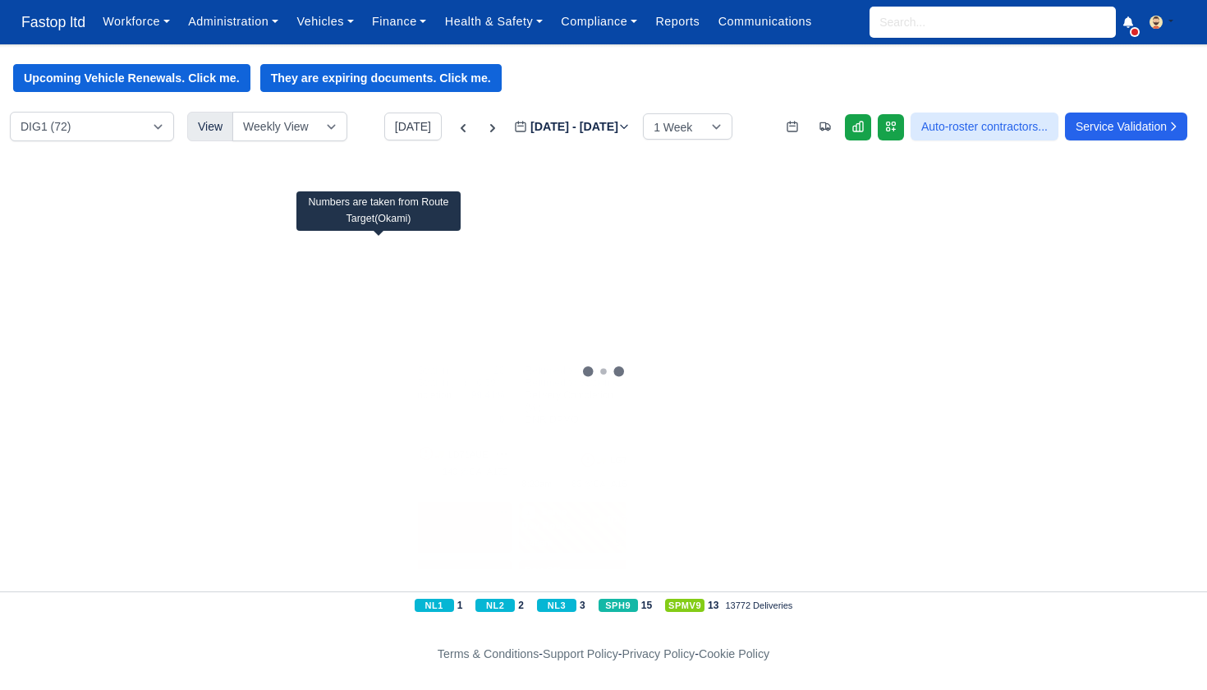
scroll to position [0, 2]
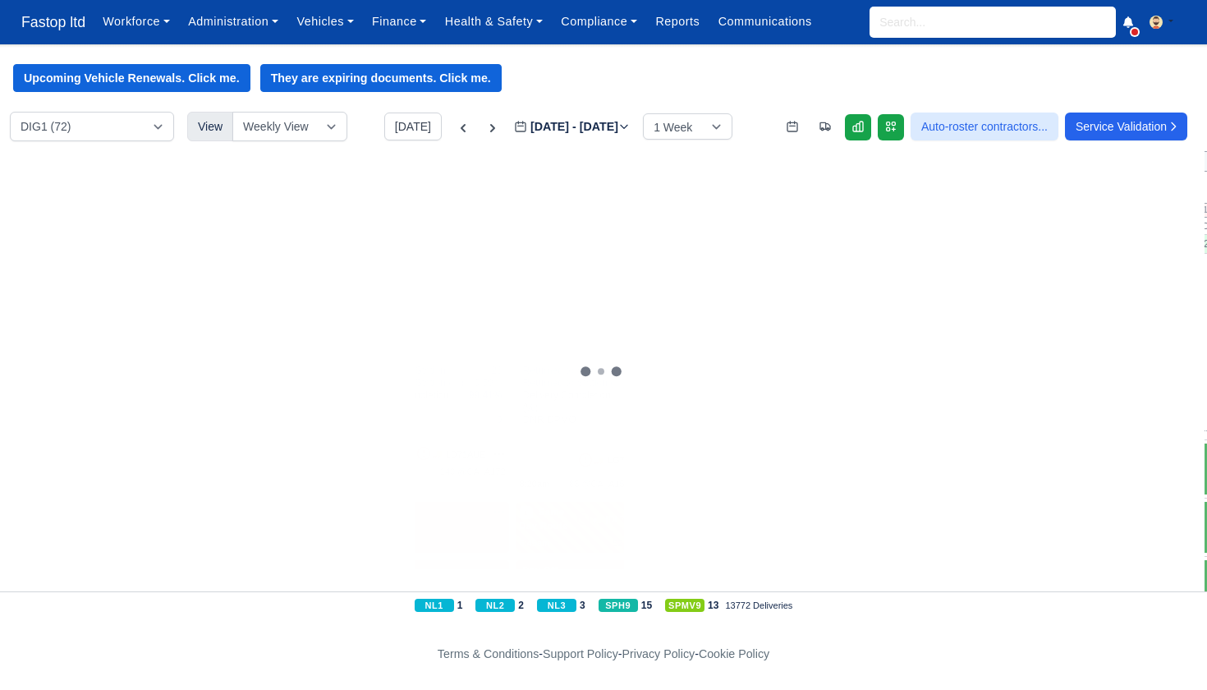
drag, startPoint x: 423, startPoint y: 126, endPoint x: 438, endPoint y: 136, distance: 18.2
click at [455, 126] on icon at bounding box center [463, 128] width 16 height 16
type input "[DATE]"
click at [845, 134] on link at bounding box center [858, 127] width 26 height 26
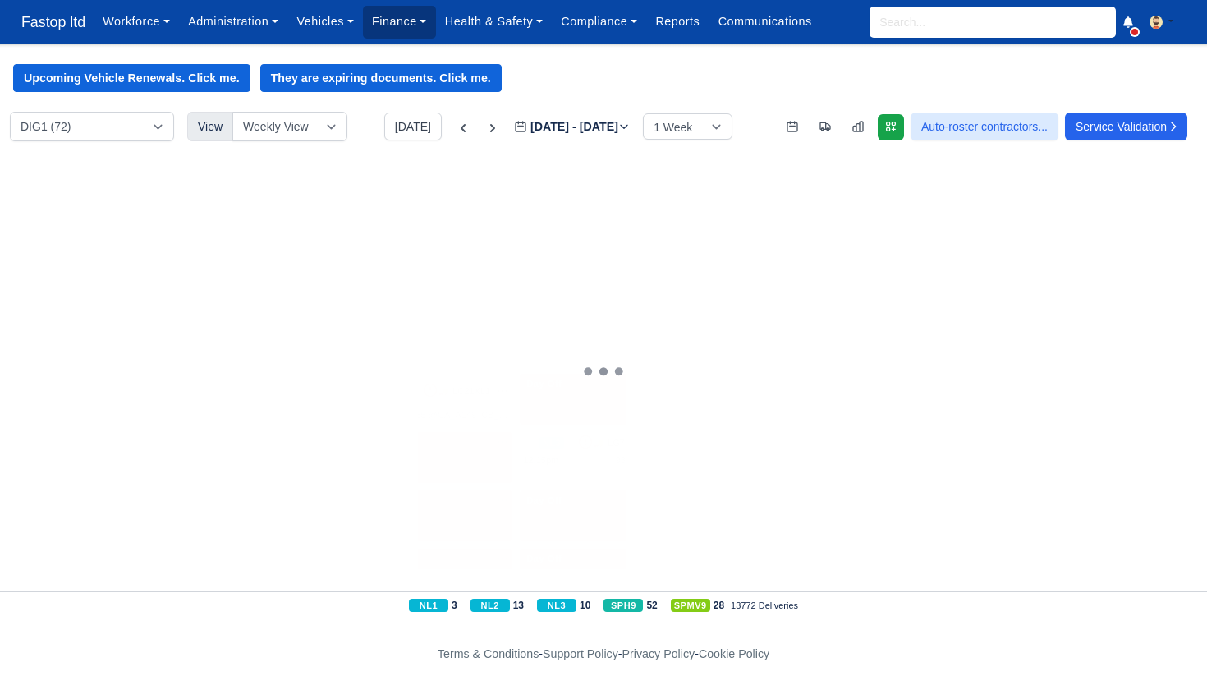
scroll to position [1, 0]
click at [420, 27] on link "Finance" at bounding box center [399, 22] width 73 height 32
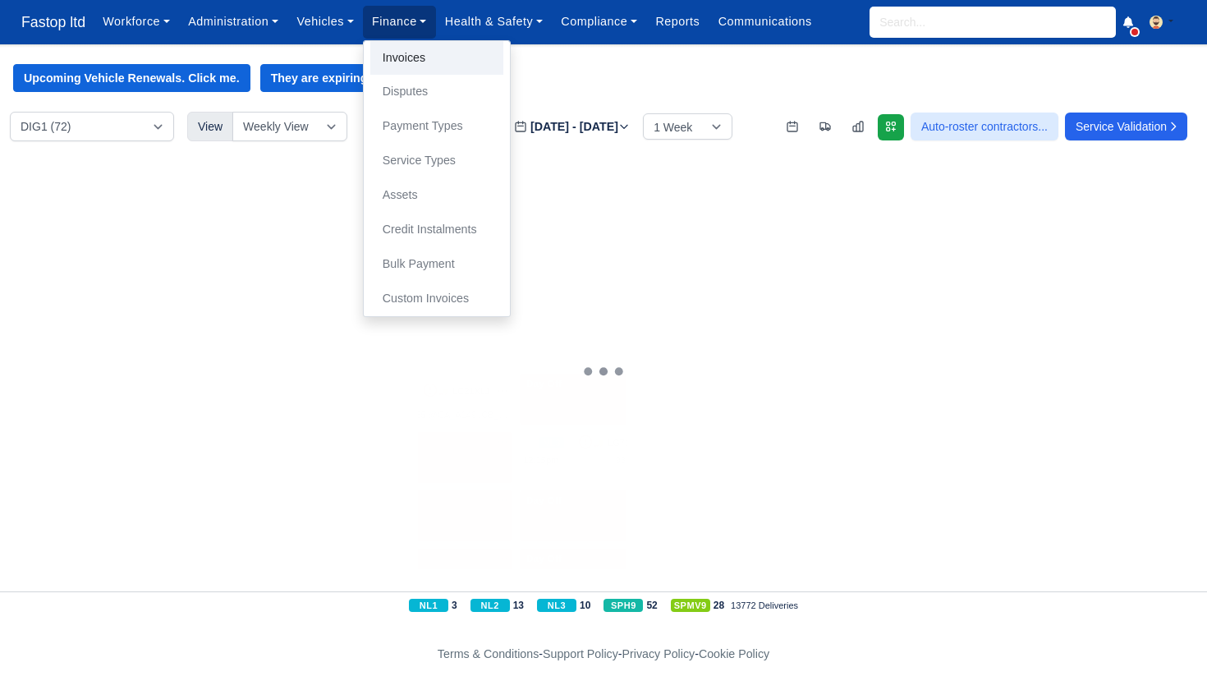
scroll to position [0, 1]
click at [430, 53] on link "Invoices" at bounding box center [436, 58] width 133 height 34
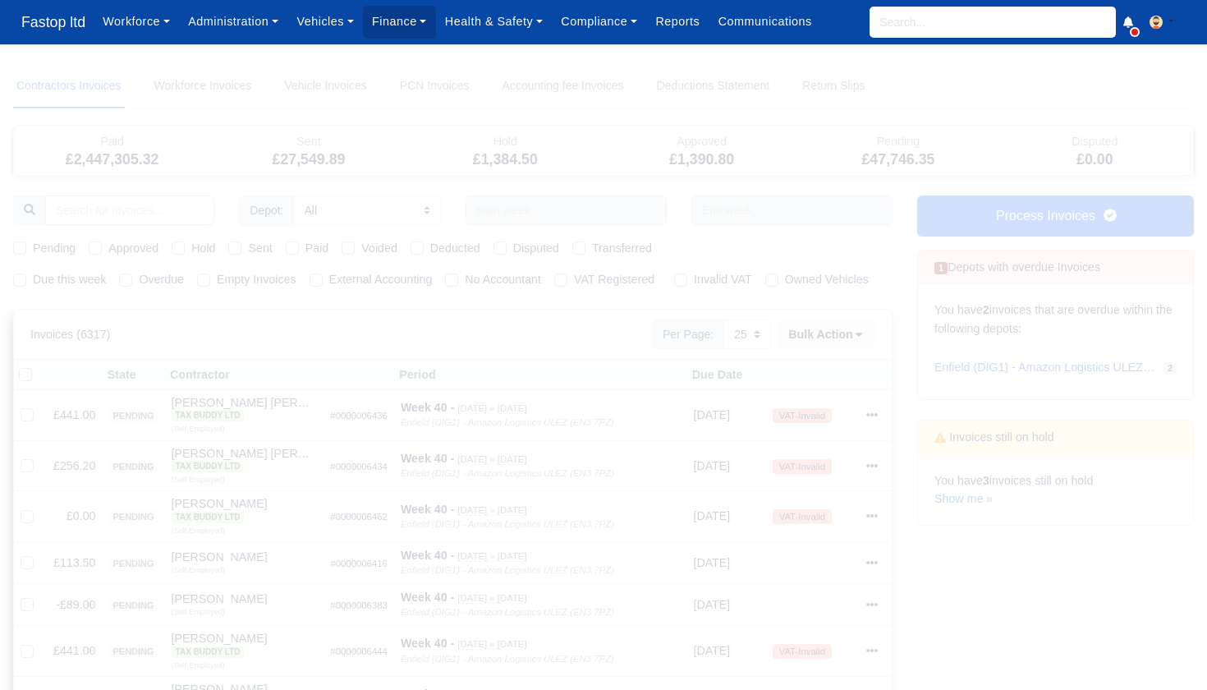
select select "25"
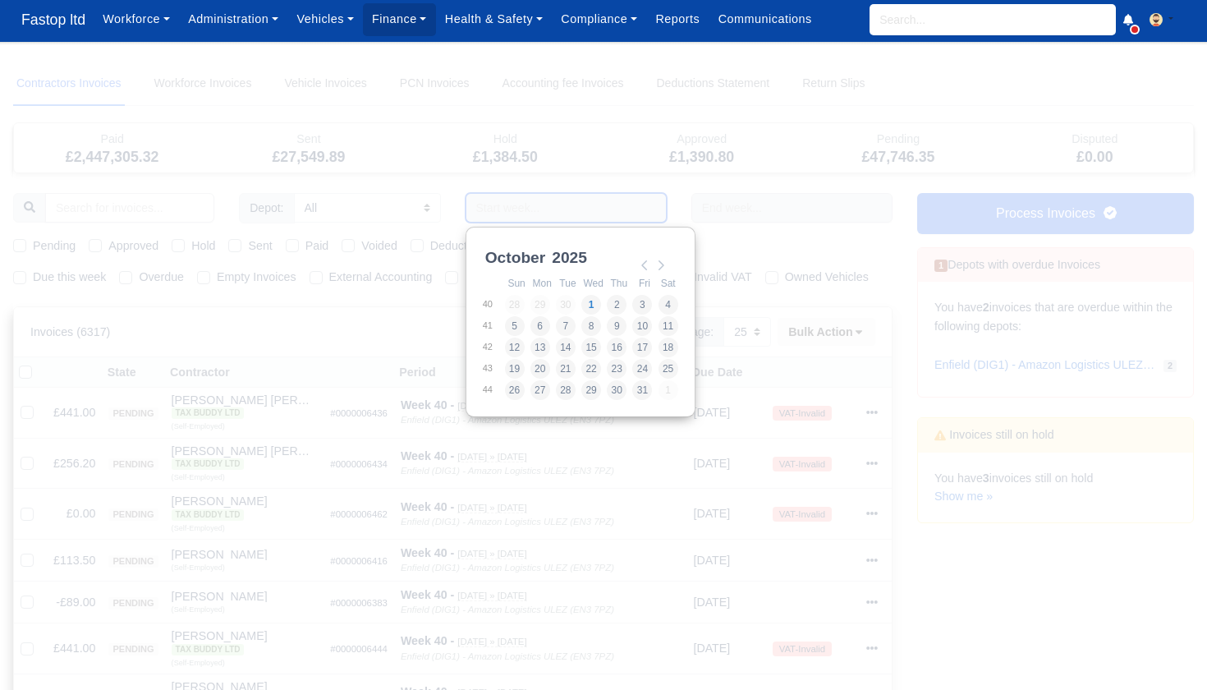
click at [512, 205] on input "Use the arrow keys to pick a date" at bounding box center [566, 208] width 201 height 30
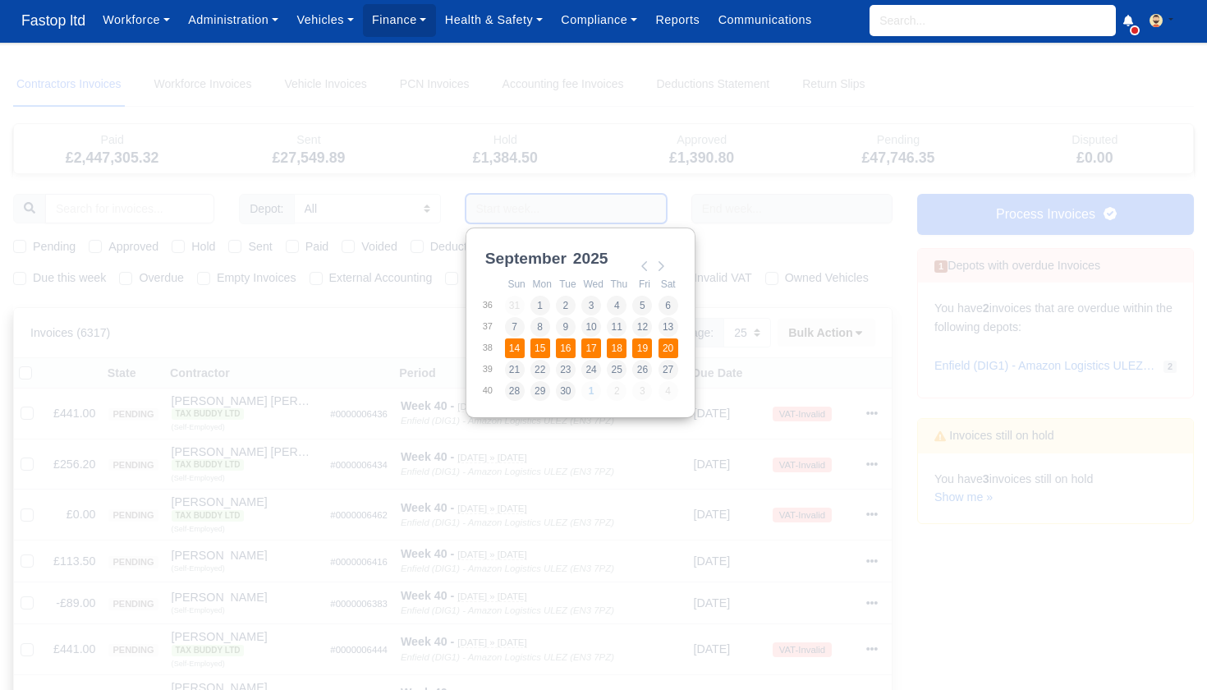
scroll to position [2, 0]
type input "[DATE] - [DATE]"
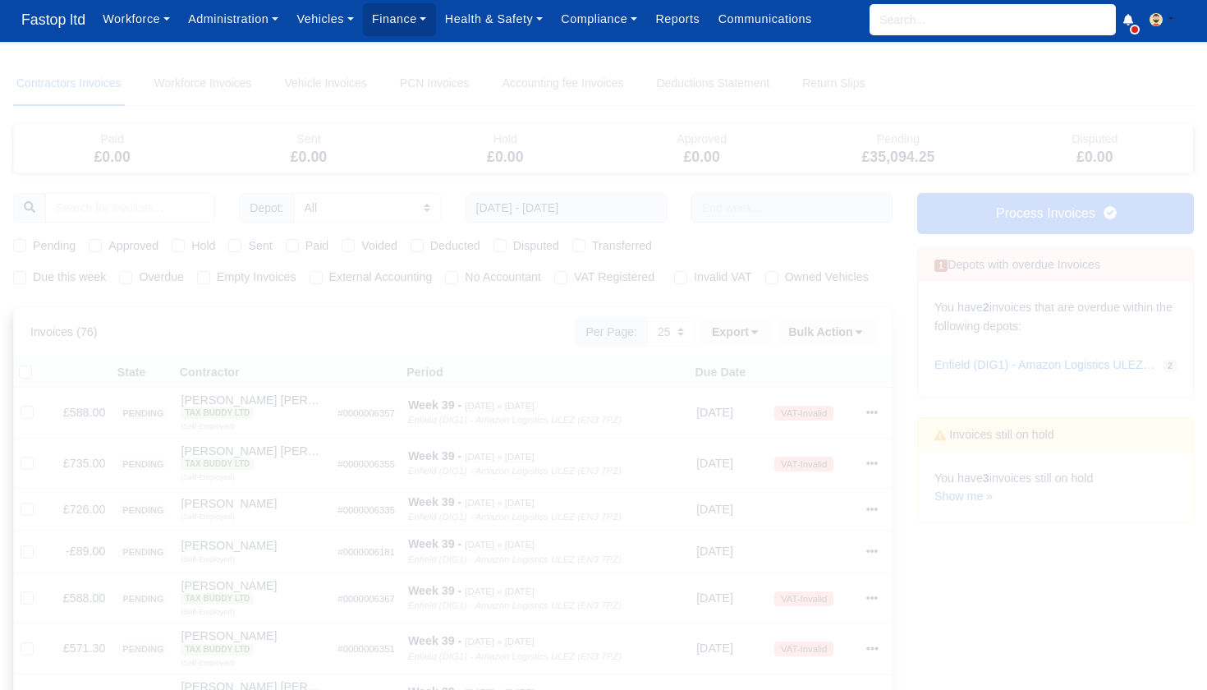
scroll to position [2, 1]
click at [25, 246] on div "Pending" at bounding box center [44, 245] width 62 height 19
click at [33, 244] on label "Pending" at bounding box center [54, 245] width 43 height 19
click at [16, 244] on input "Pending" at bounding box center [19, 242] width 13 height 13
checkbox input "true"
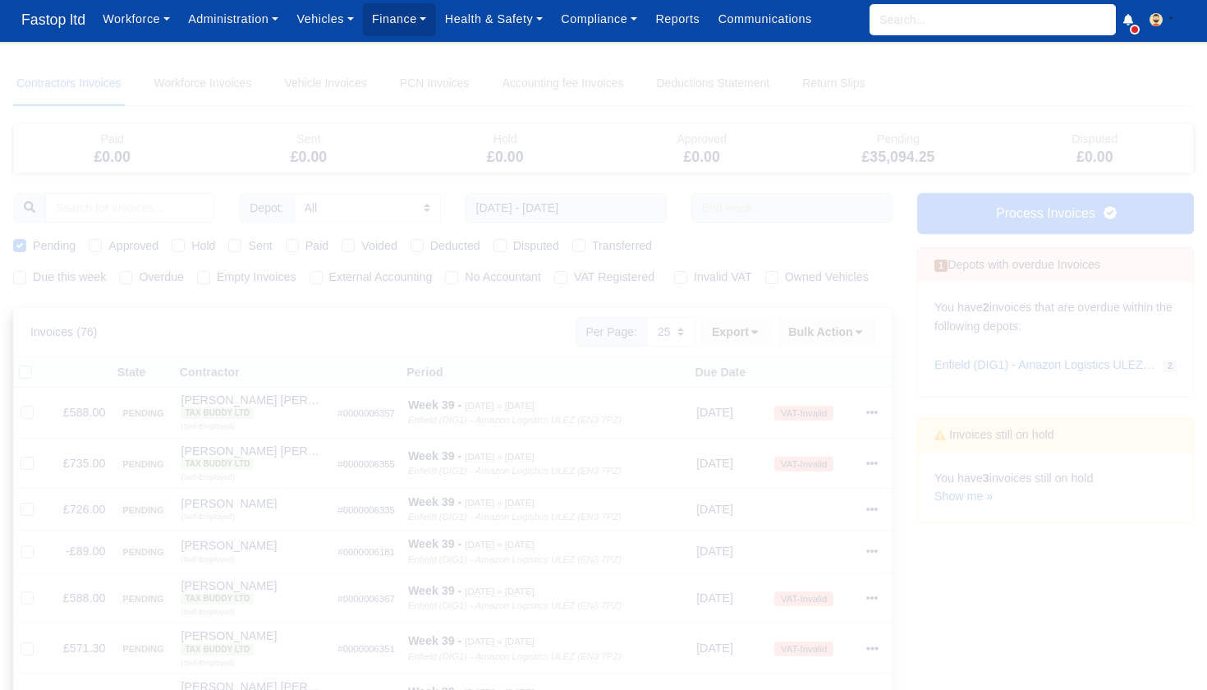
scroll to position [4, 1]
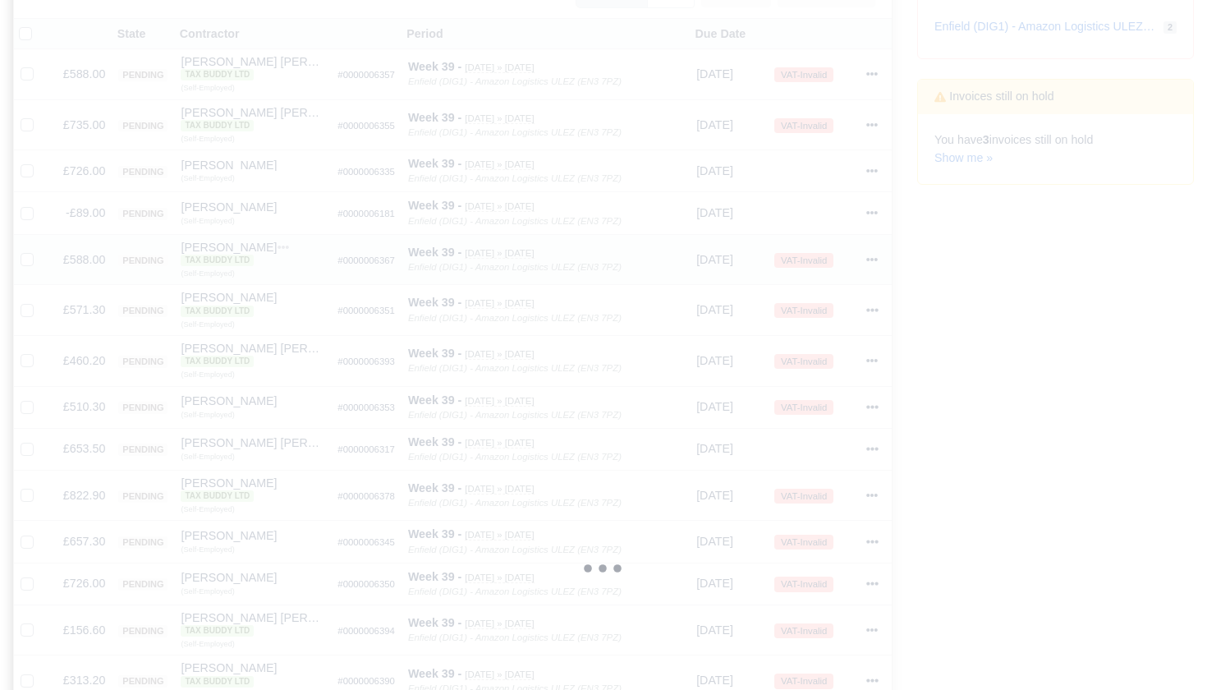
scroll to position [350, 0]
click at [870, 205] on icon at bounding box center [872, 203] width 11 height 3
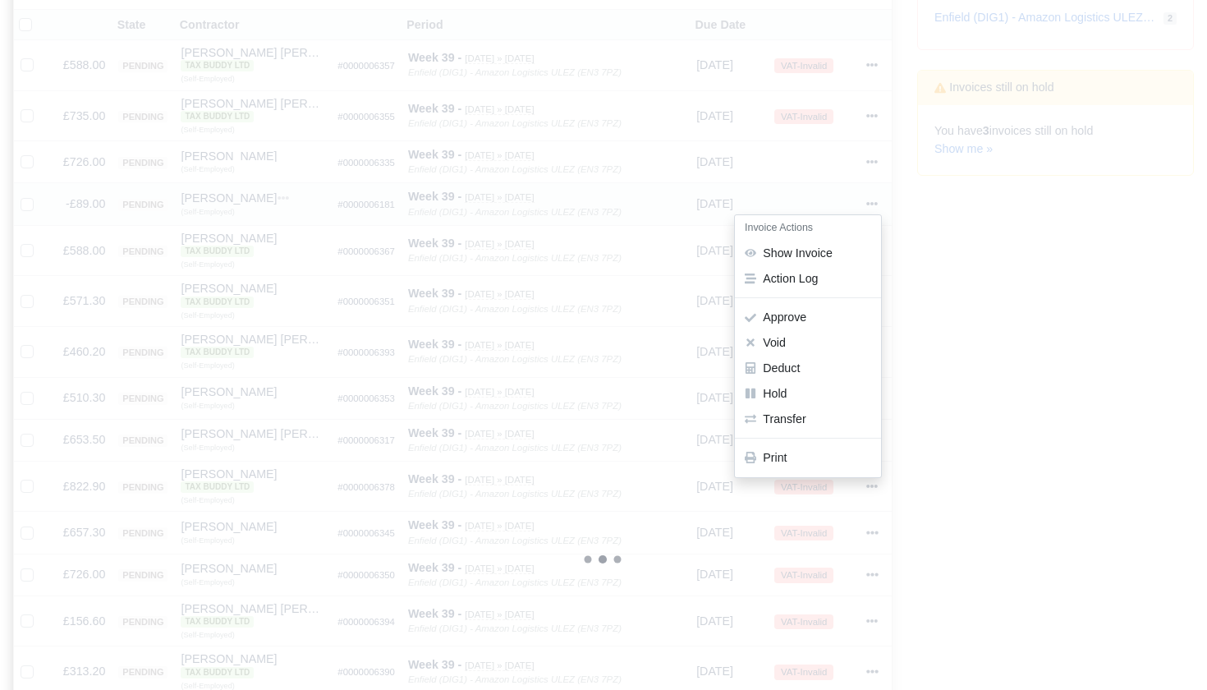
click at [832, 210] on td at bounding box center [814, 204] width 93 height 42
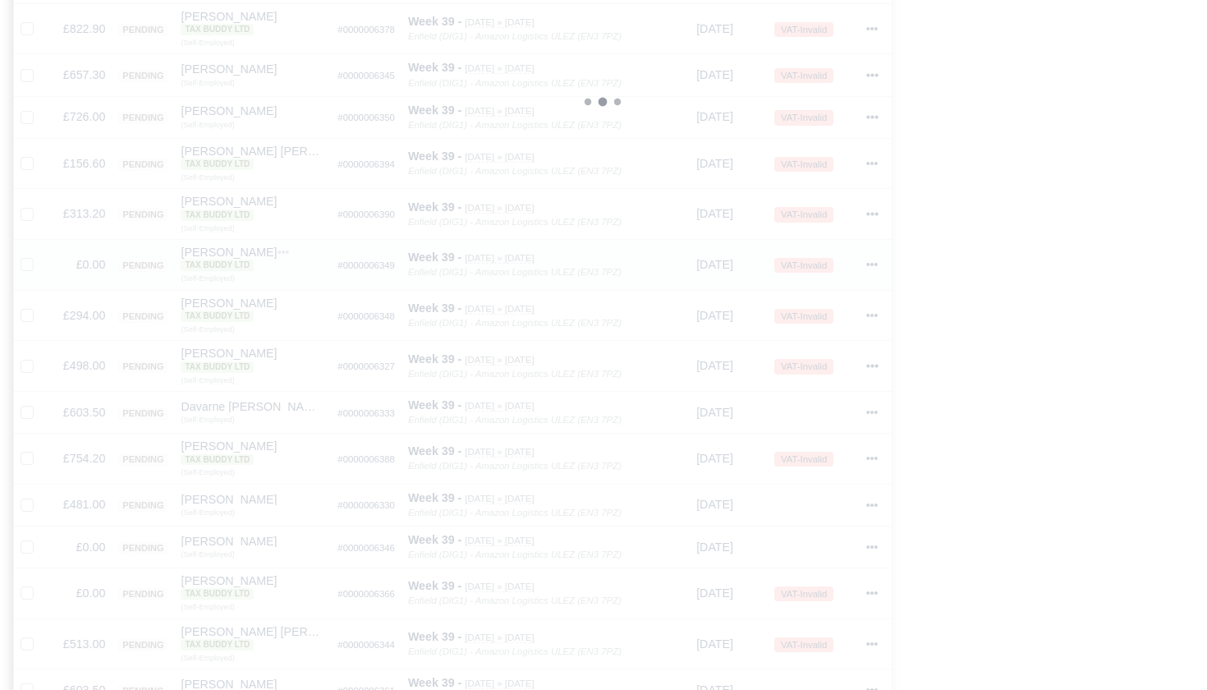
scroll to position [814, 0]
click at [878, 261] on icon at bounding box center [871, 257] width 11 height 11
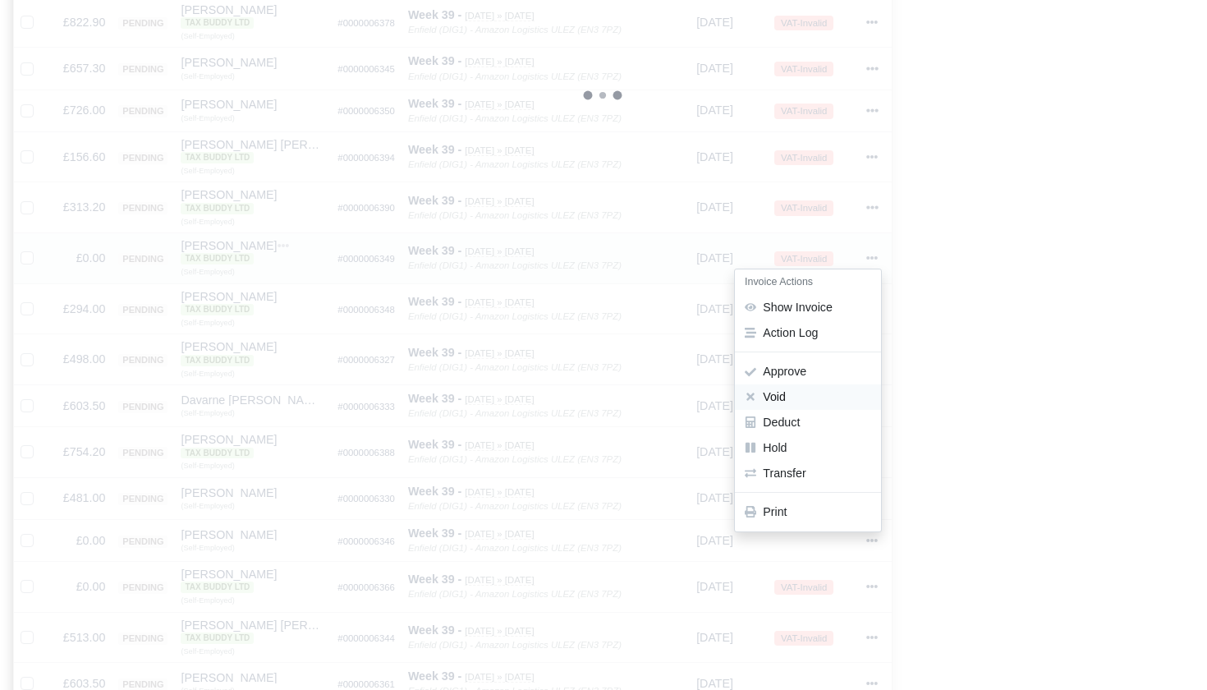
click at [809, 397] on button "Void" at bounding box center [808, 396] width 146 height 25
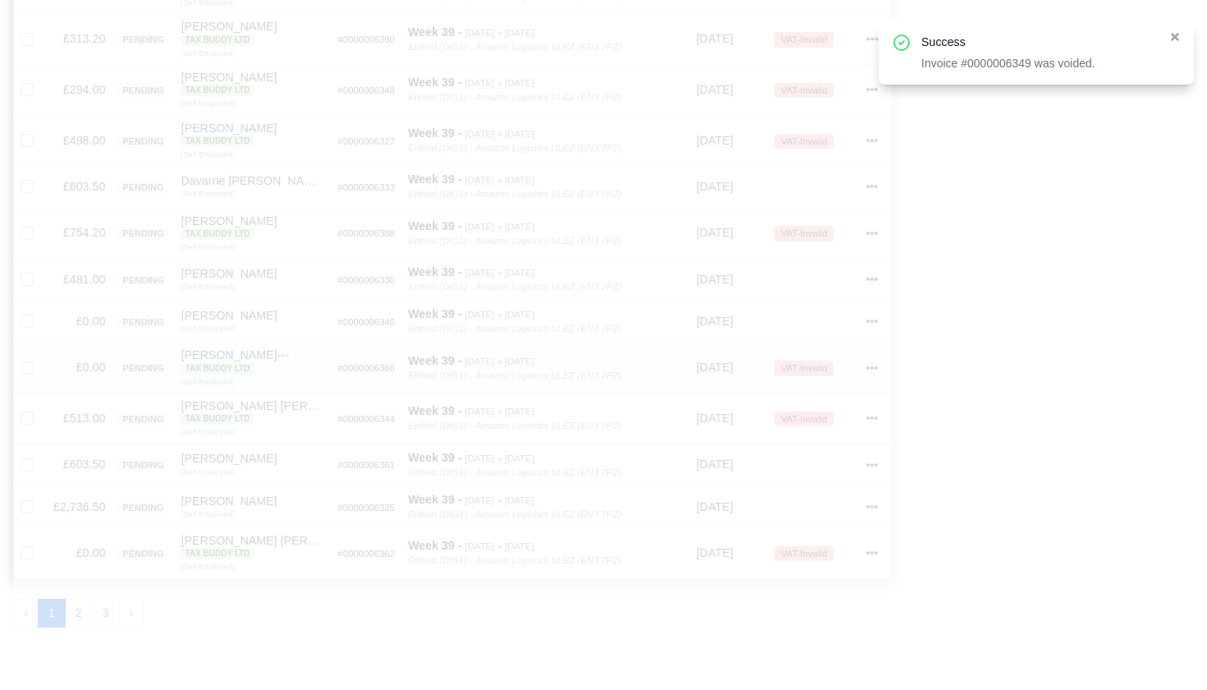
scroll to position [986, 0]
click at [874, 311] on icon at bounding box center [871, 316] width 11 height 11
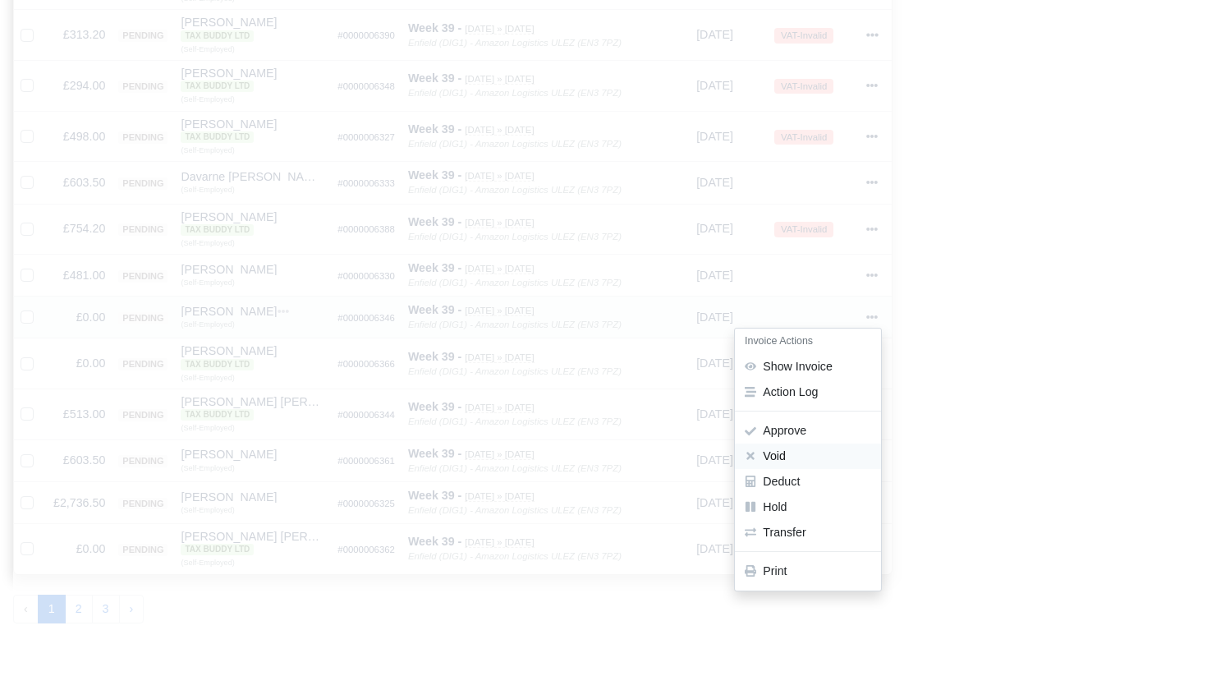
click at [810, 450] on button "Void" at bounding box center [808, 455] width 146 height 25
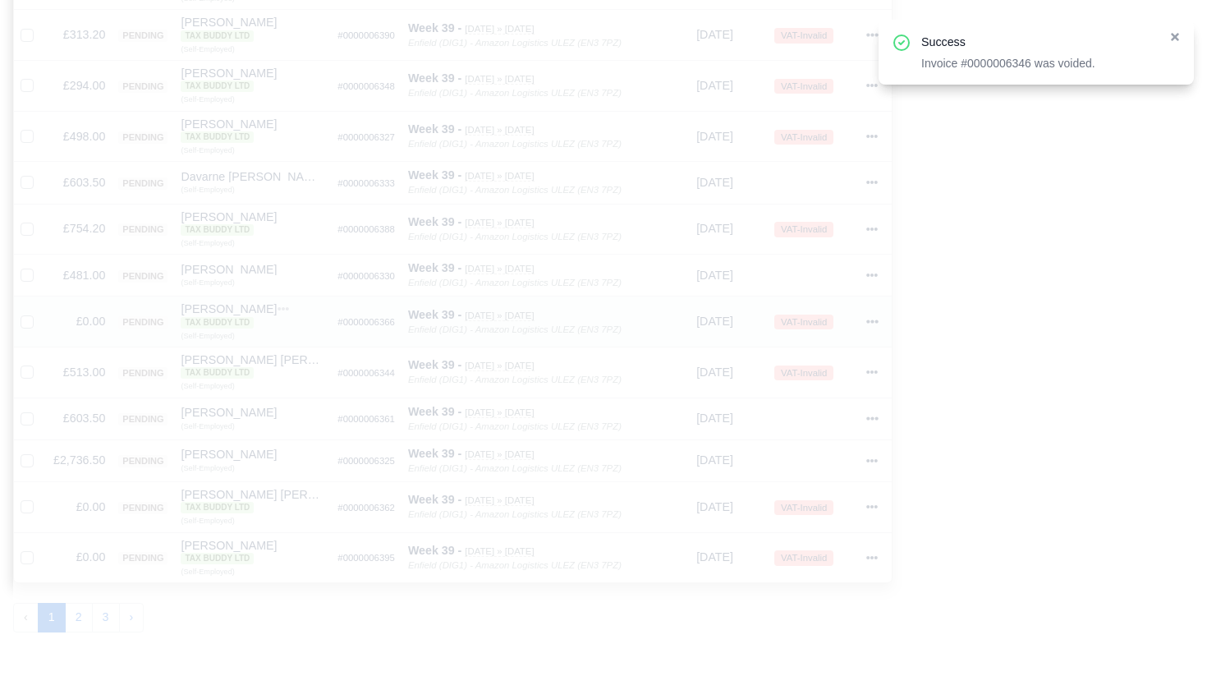
click at [875, 319] on icon at bounding box center [872, 320] width 11 height 3
click at [803, 453] on button "Void" at bounding box center [808, 459] width 146 height 25
click at [876, 454] on icon at bounding box center [872, 455] width 11 height 3
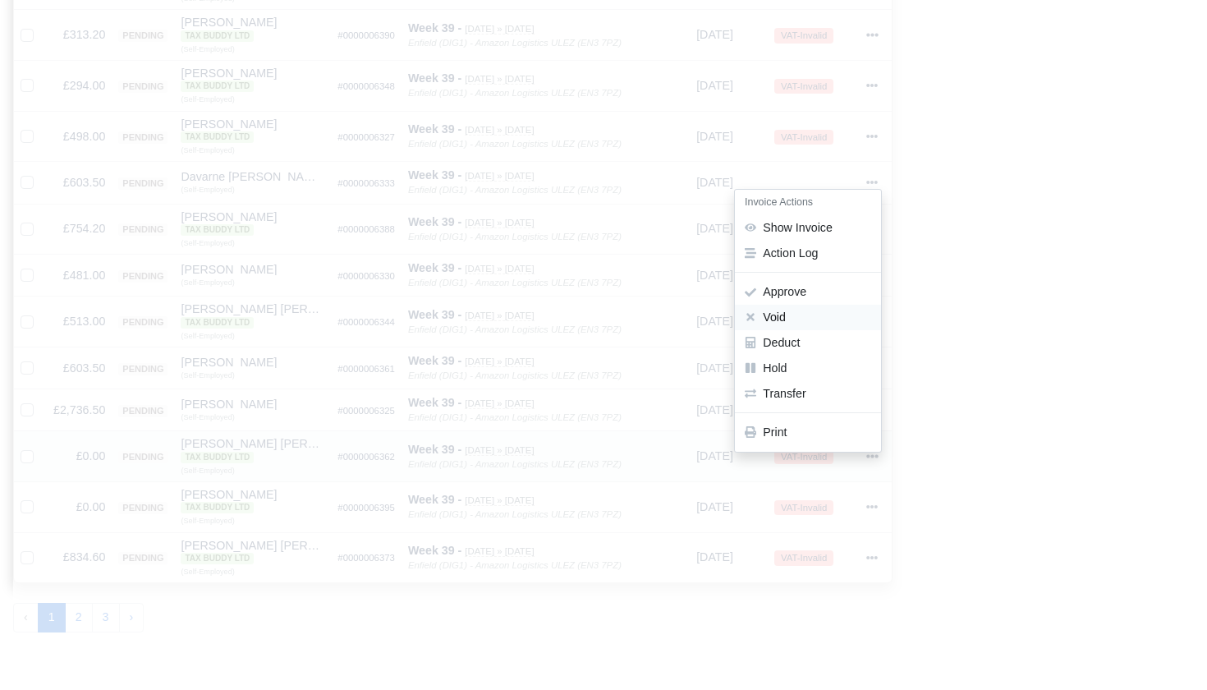
click at [795, 308] on button "Void" at bounding box center [808, 317] width 146 height 25
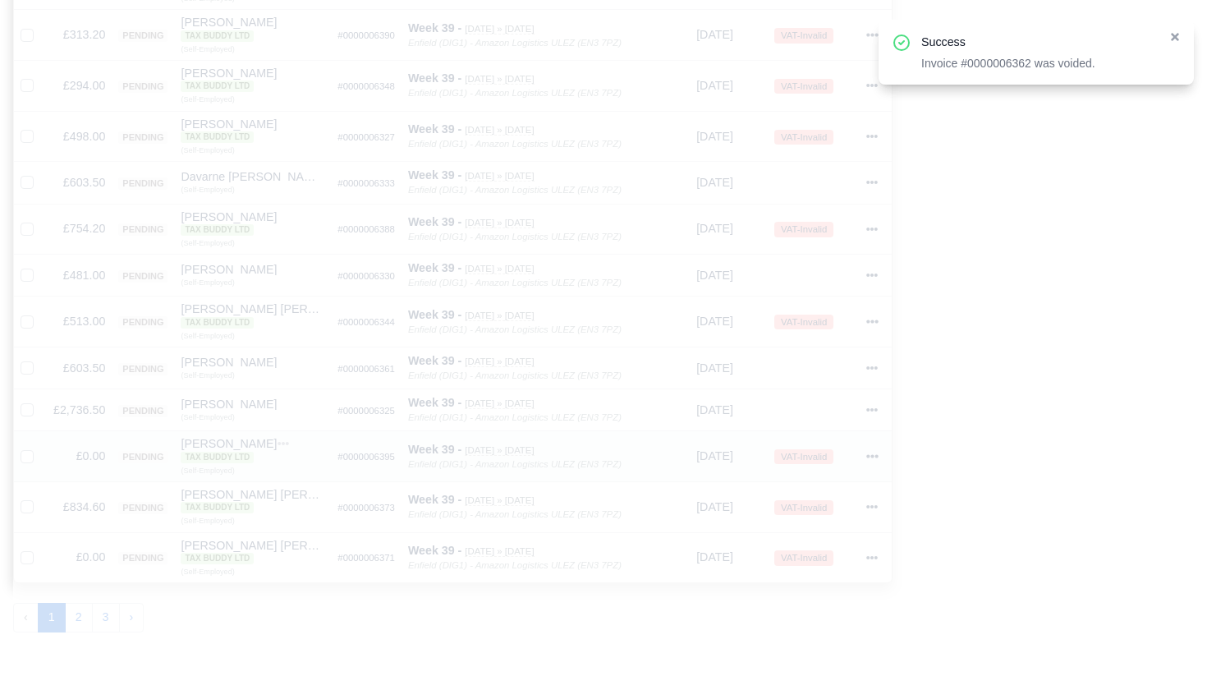
click at [875, 454] on icon at bounding box center [872, 455] width 11 height 3
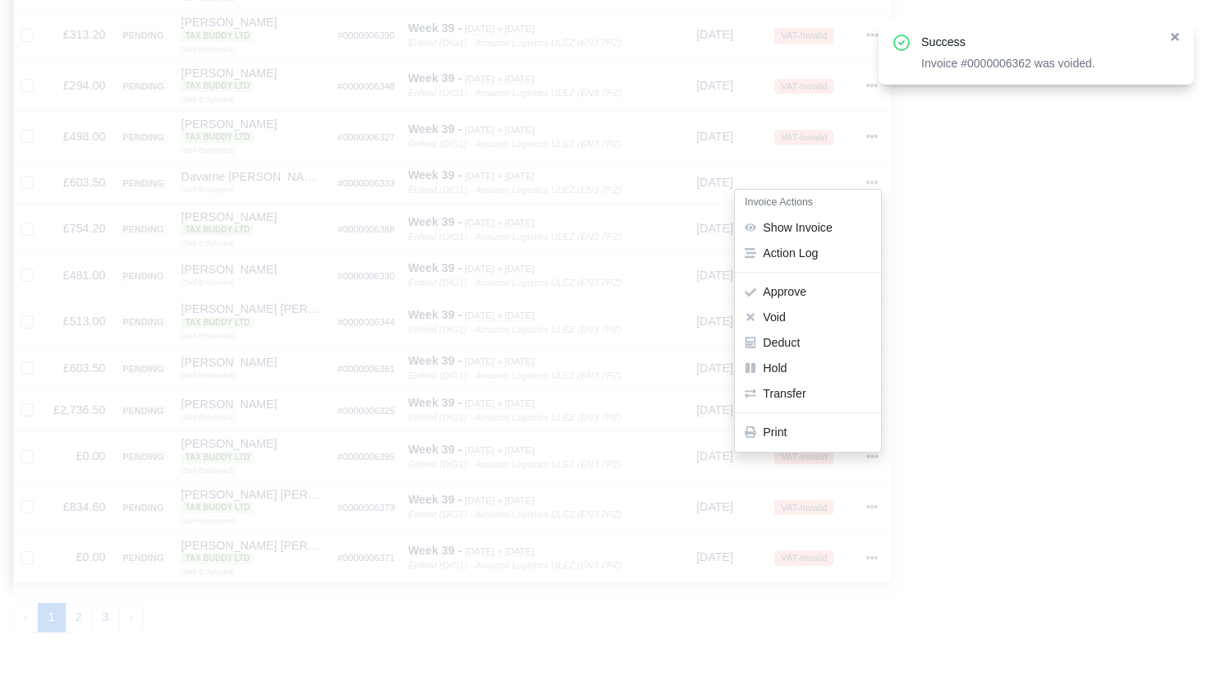
click at [803, 305] on button "Void" at bounding box center [808, 317] width 146 height 25
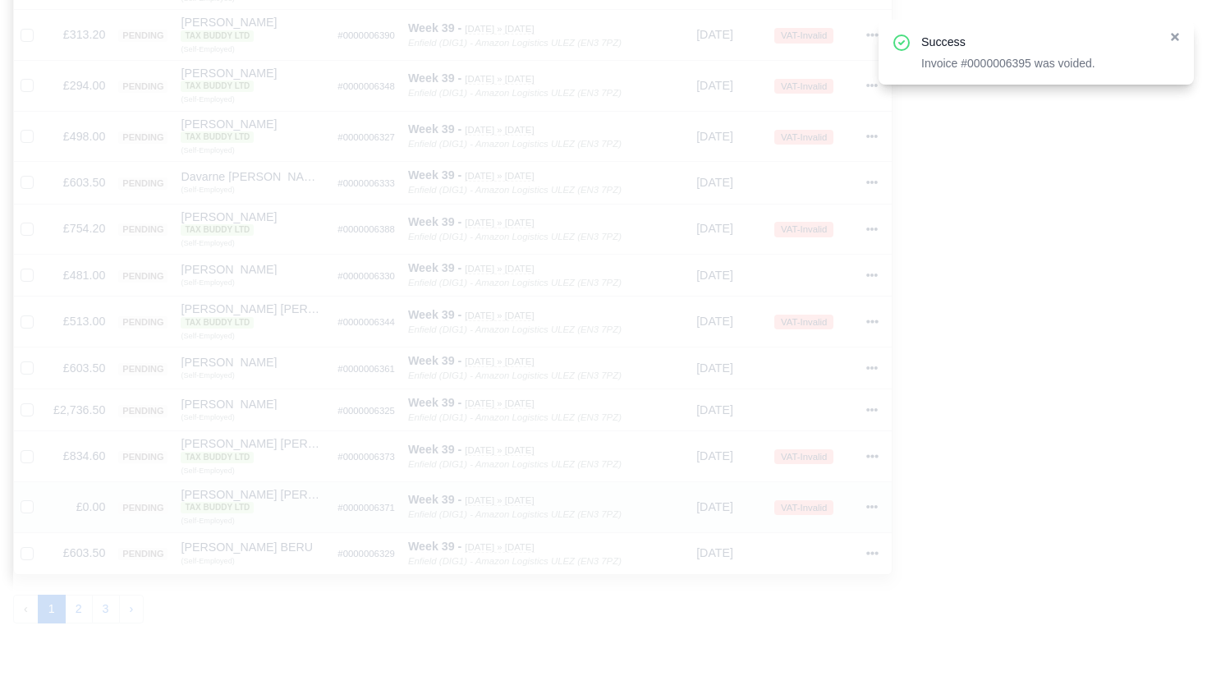
click at [876, 505] on icon at bounding box center [872, 506] width 11 height 3
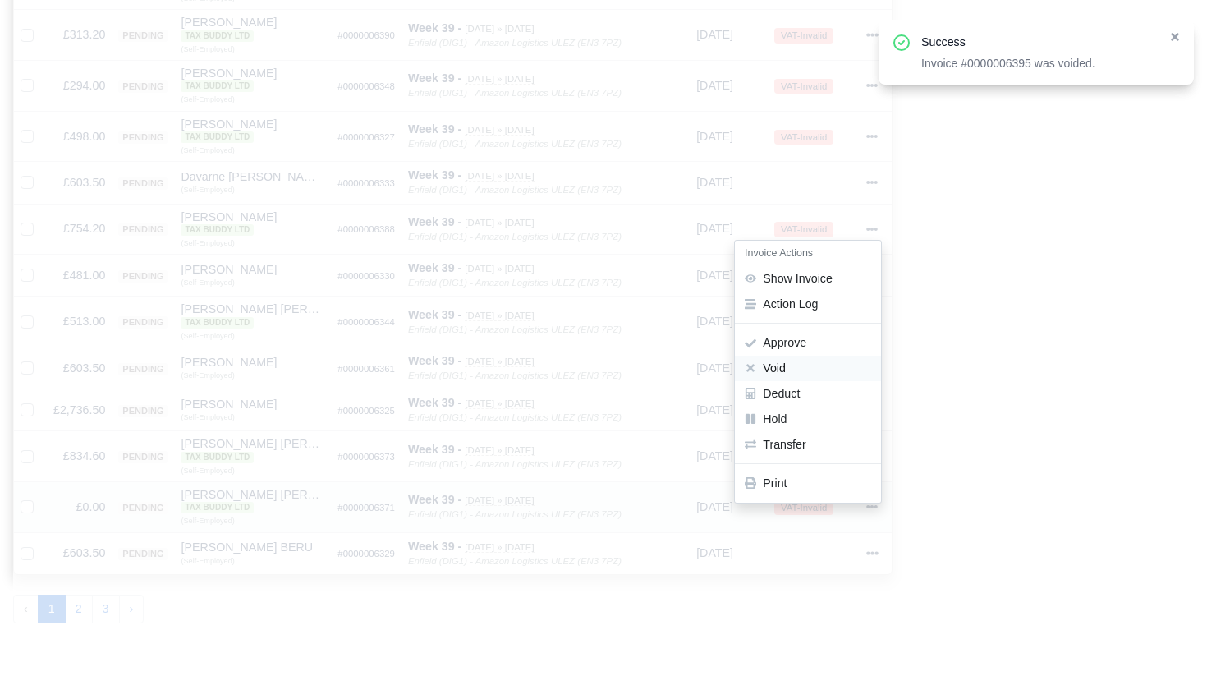
click at [817, 355] on button "Void" at bounding box center [808, 367] width 146 height 25
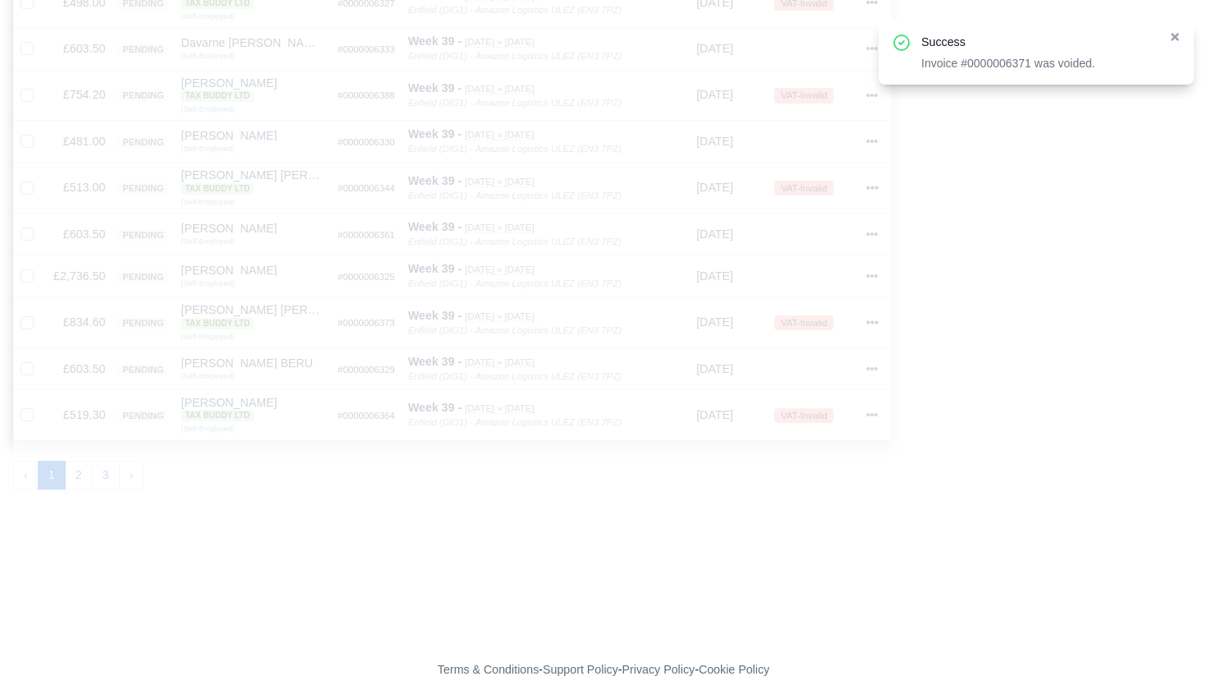
scroll to position [1118, 0]
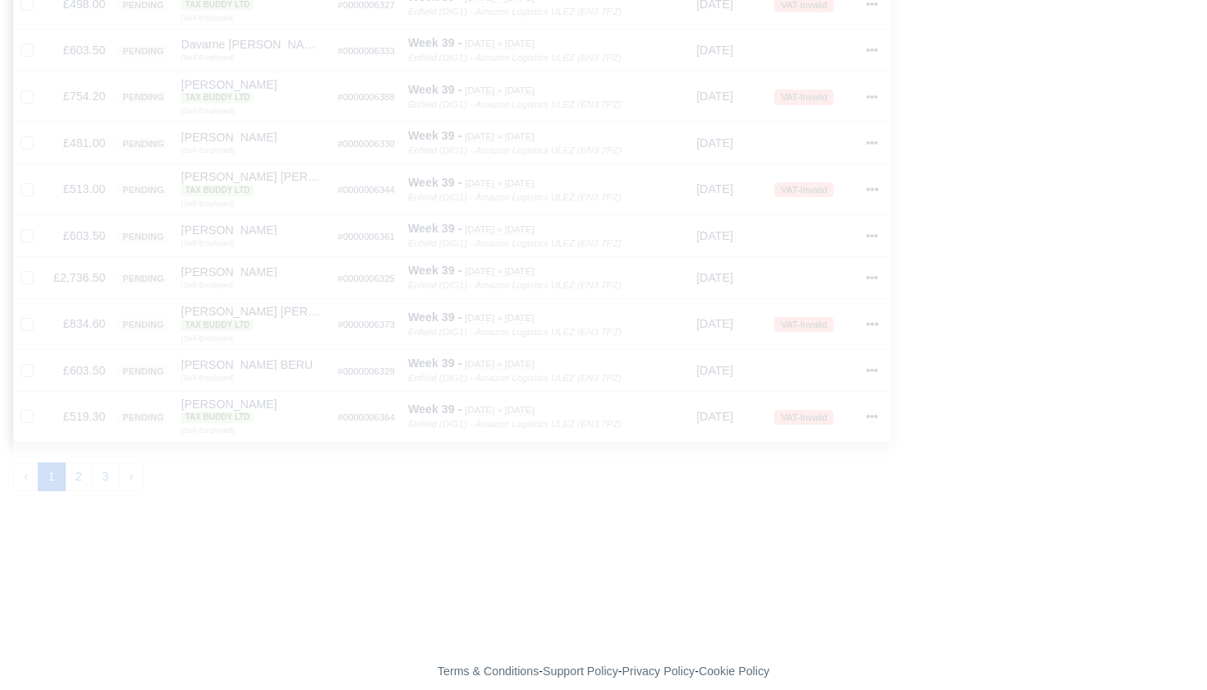
click at [83, 467] on button "2" at bounding box center [79, 477] width 28 height 30
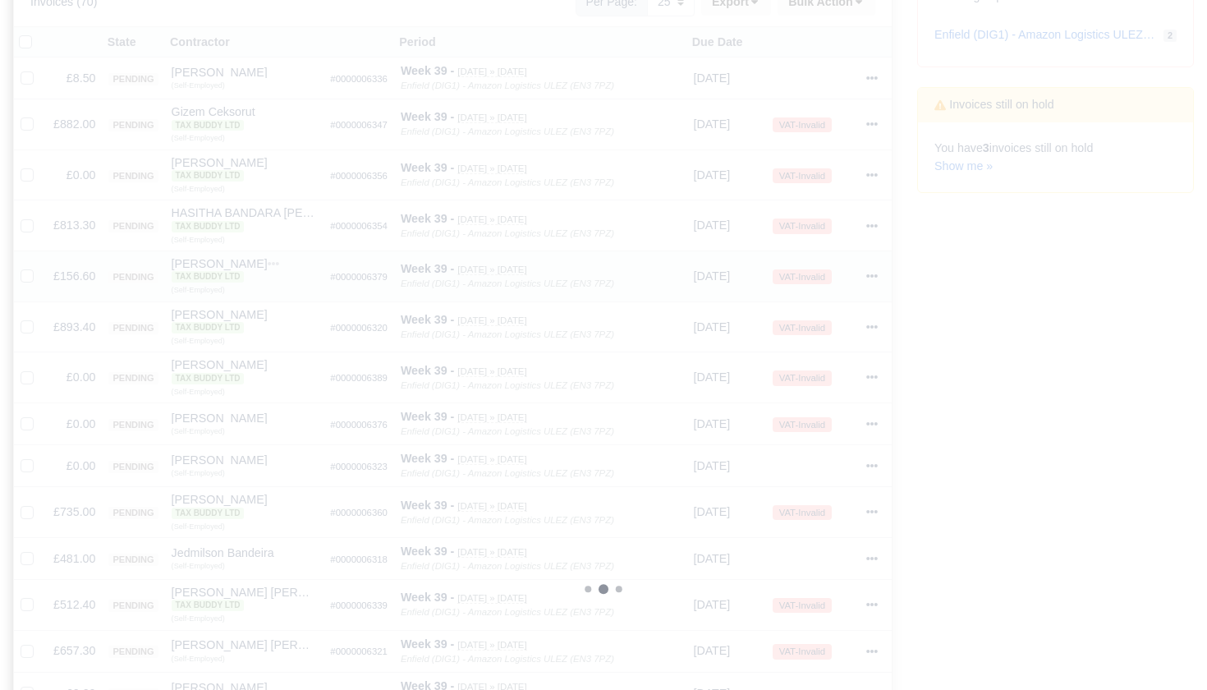
scroll to position [355, 0]
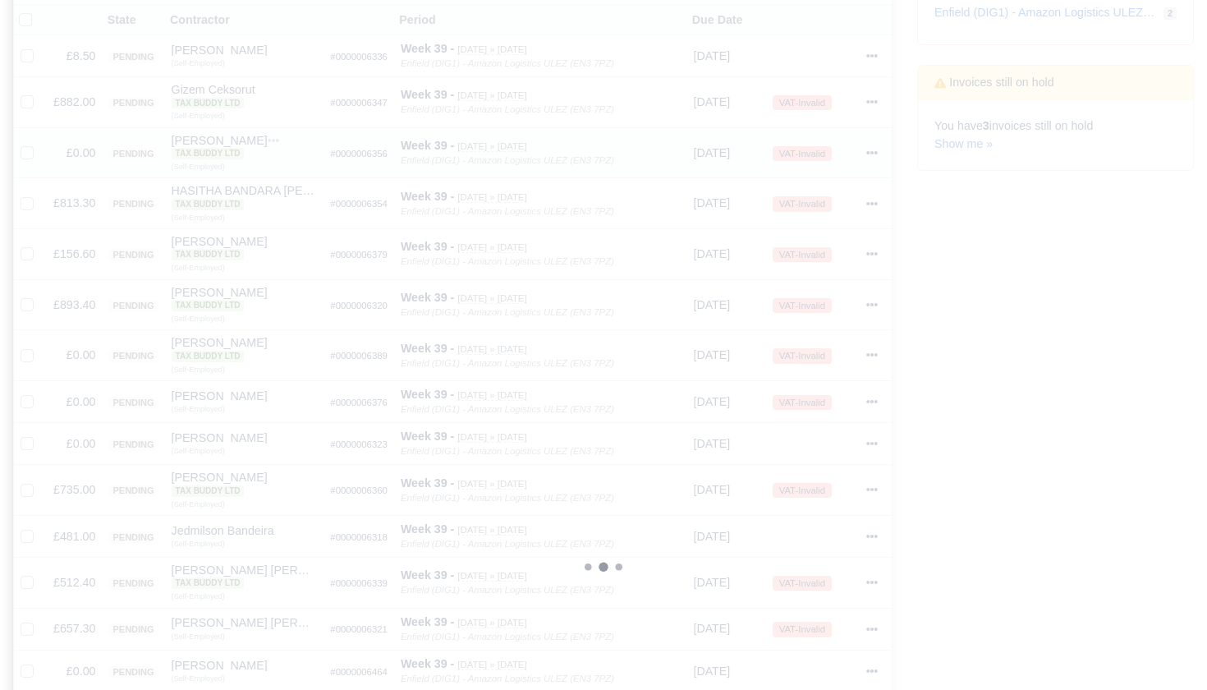
click at [40, 144] on label at bounding box center [40, 144] width 0 height 0
click at [30, 157] on input "checkbox" at bounding box center [27, 150] width 13 height 13
checkbox input "true"
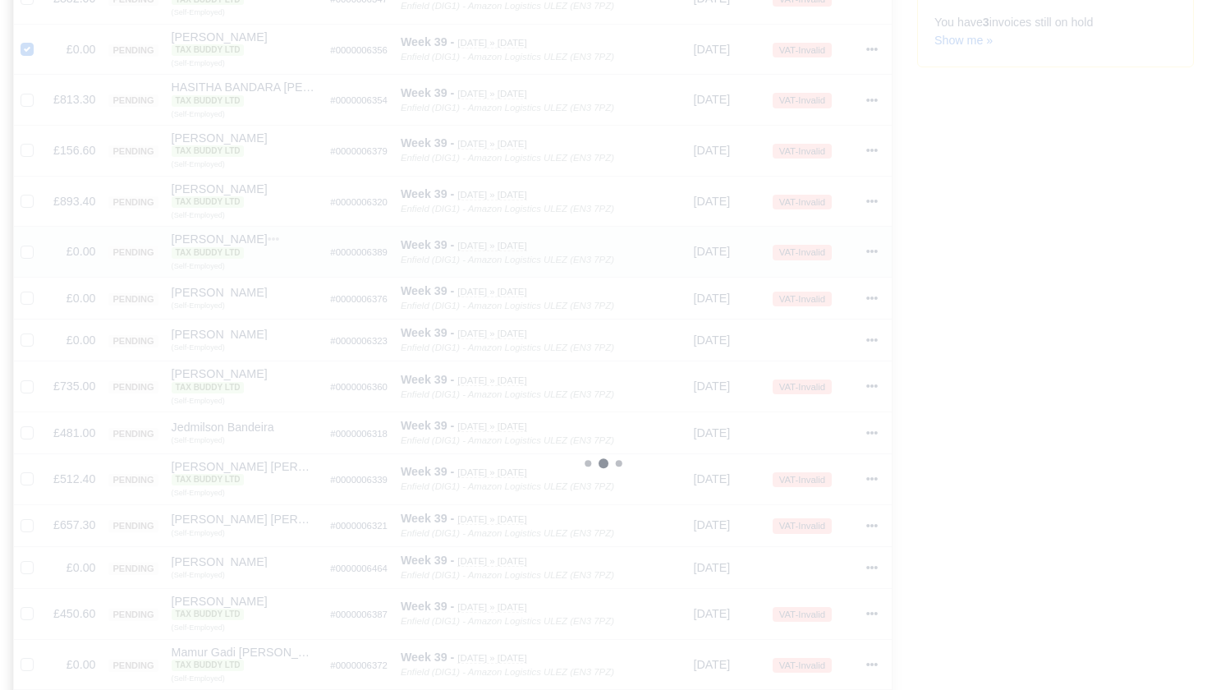
scroll to position [460, 0]
drag, startPoint x: 26, startPoint y: 261, endPoint x: 28, endPoint y: 284, distance: 23.0
click at [40, 241] on label at bounding box center [40, 241] width 0 height 0
click at [26, 254] on input "checkbox" at bounding box center [27, 247] width 13 height 13
checkbox input "true"
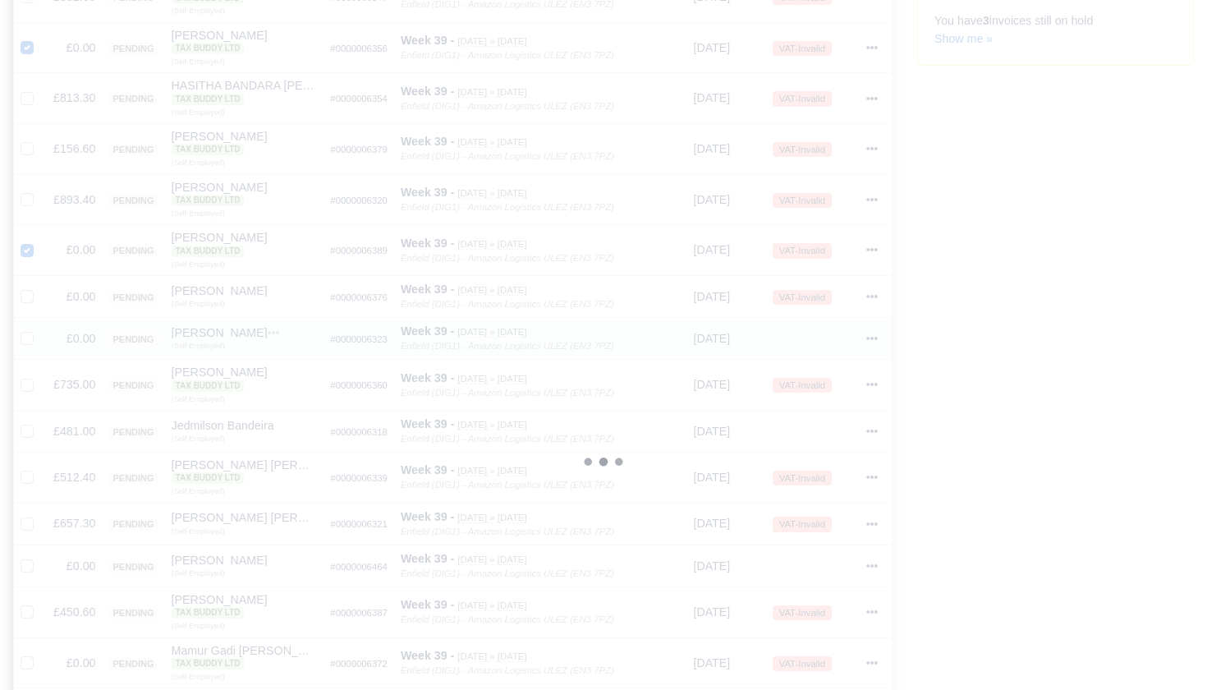
drag, startPoint x: 28, startPoint y: 303, endPoint x: 27, endPoint y: 327, distance: 23.8
click at [40, 287] on label at bounding box center [40, 287] width 0 height 0
click at [28, 300] on input "checkbox" at bounding box center [27, 293] width 13 height 13
checkbox input "true"
drag, startPoint x: 24, startPoint y: 340, endPoint x: 35, endPoint y: 341, distance: 11.5
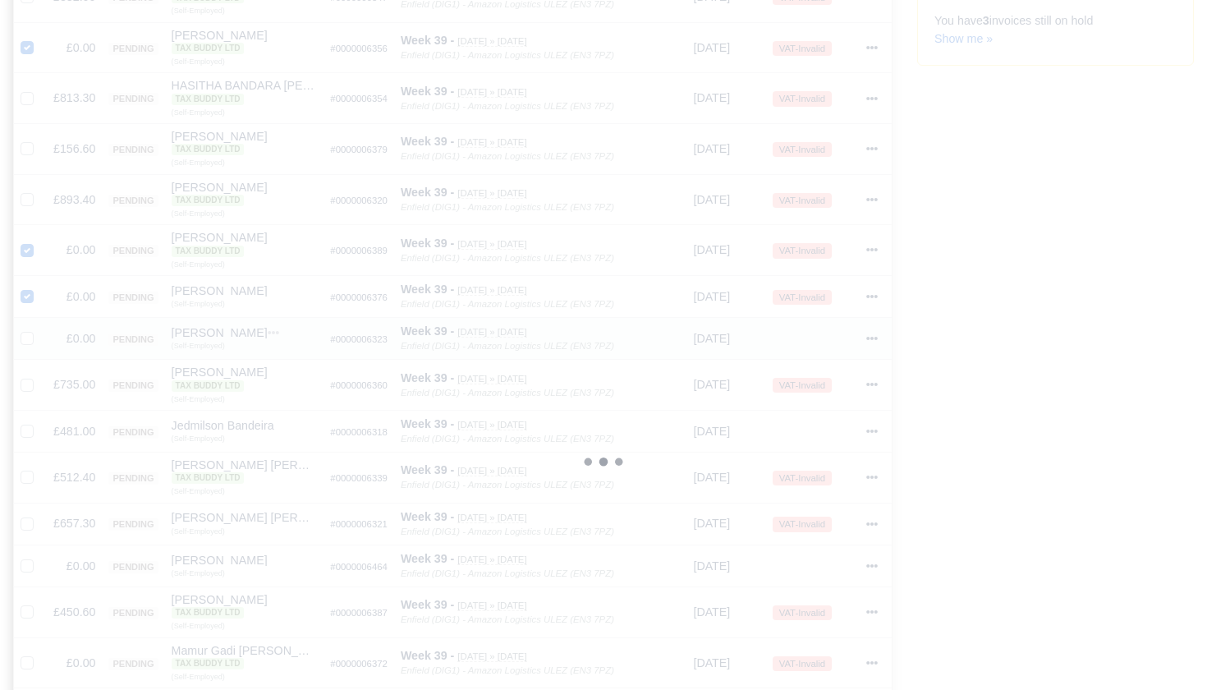
click at [40, 329] on label at bounding box center [40, 329] width 0 height 0
click at [24, 340] on input "checkbox" at bounding box center [27, 335] width 13 height 13
checkbox input "true"
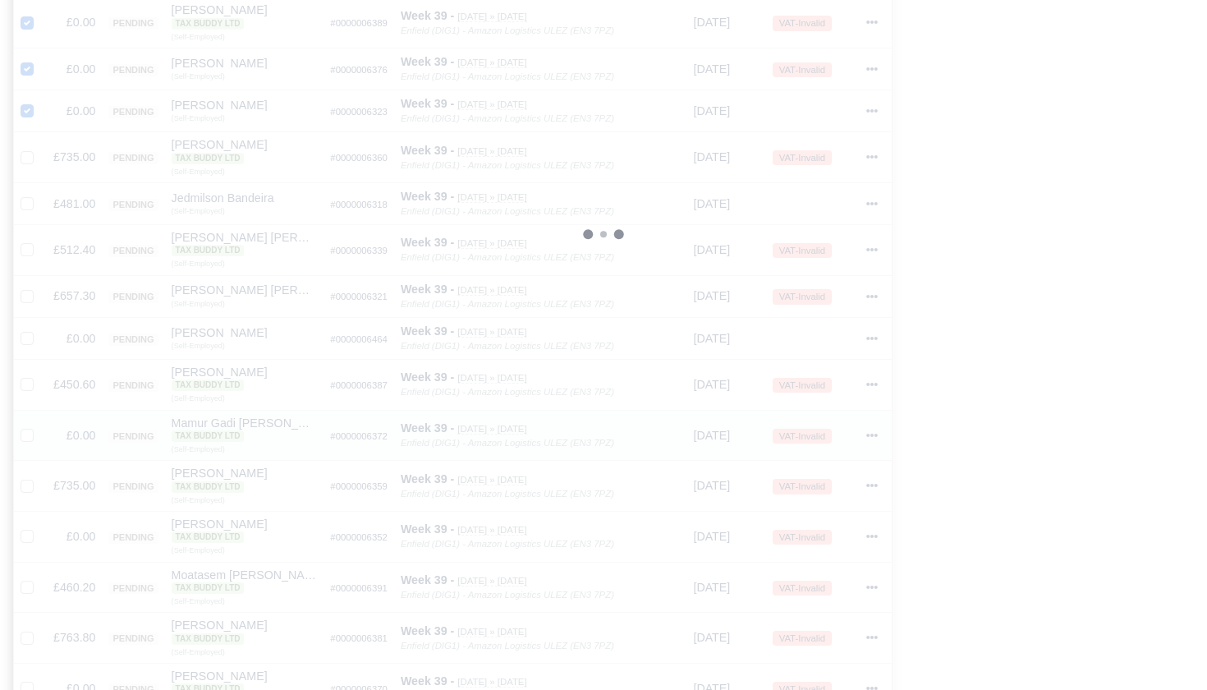
scroll to position [780, 0]
drag, startPoint x: 28, startPoint y: 342, endPoint x: 63, endPoint y: 348, distance: 35.9
click at [40, 333] on label at bounding box center [40, 333] width 0 height 0
click at [28, 342] on input "checkbox" at bounding box center [27, 339] width 13 height 13
checkbox input "true"
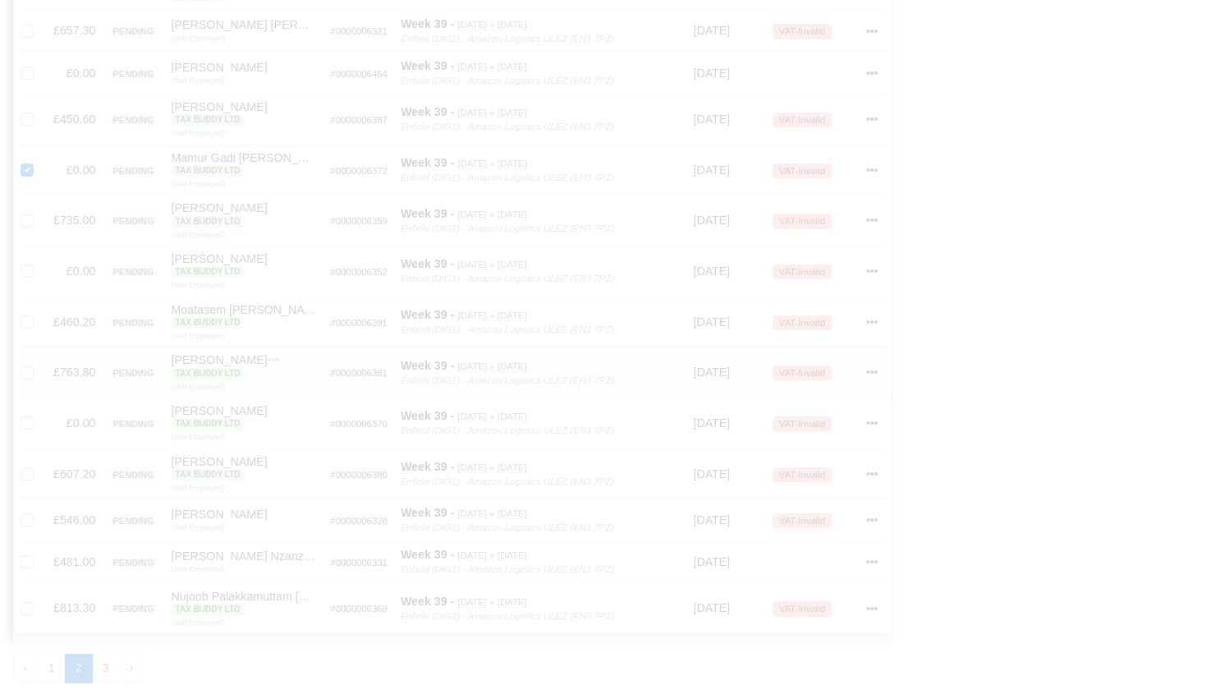
scroll to position [970, 0]
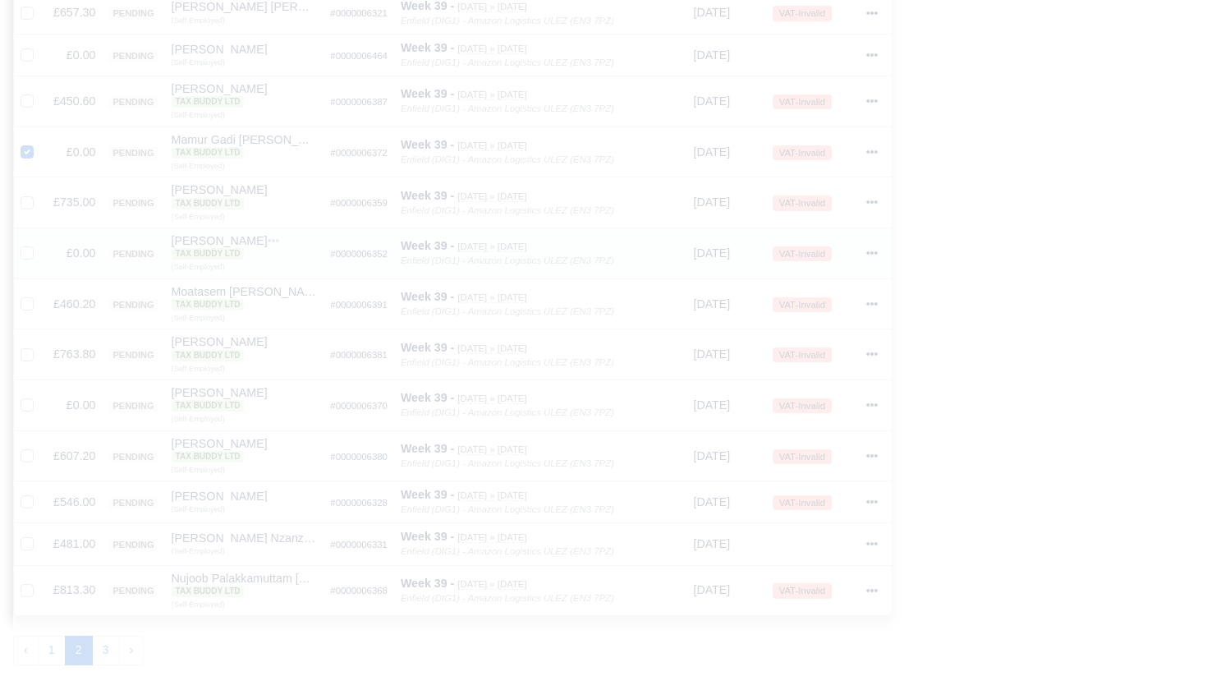
drag, startPoint x: 27, startPoint y: 250, endPoint x: 40, endPoint y: 258, distance: 15.5
click at [40, 244] on label at bounding box center [40, 244] width 0 height 0
click at [27, 250] on input "checkbox" at bounding box center [27, 250] width 13 height 13
checkbox input "true"
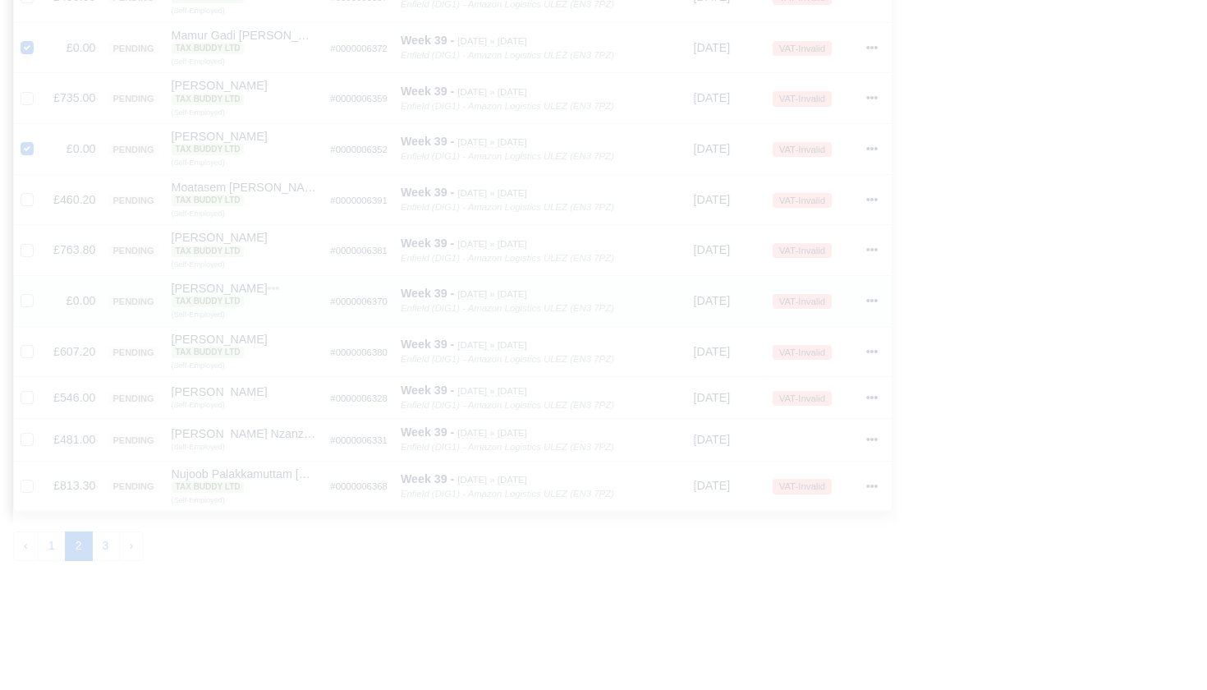
scroll to position [1076, 0]
click at [40, 290] on label at bounding box center [40, 290] width 0 height 0
click at [30, 295] on input "checkbox" at bounding box center [27, 296] width 13 height 13
checkbox input "true"
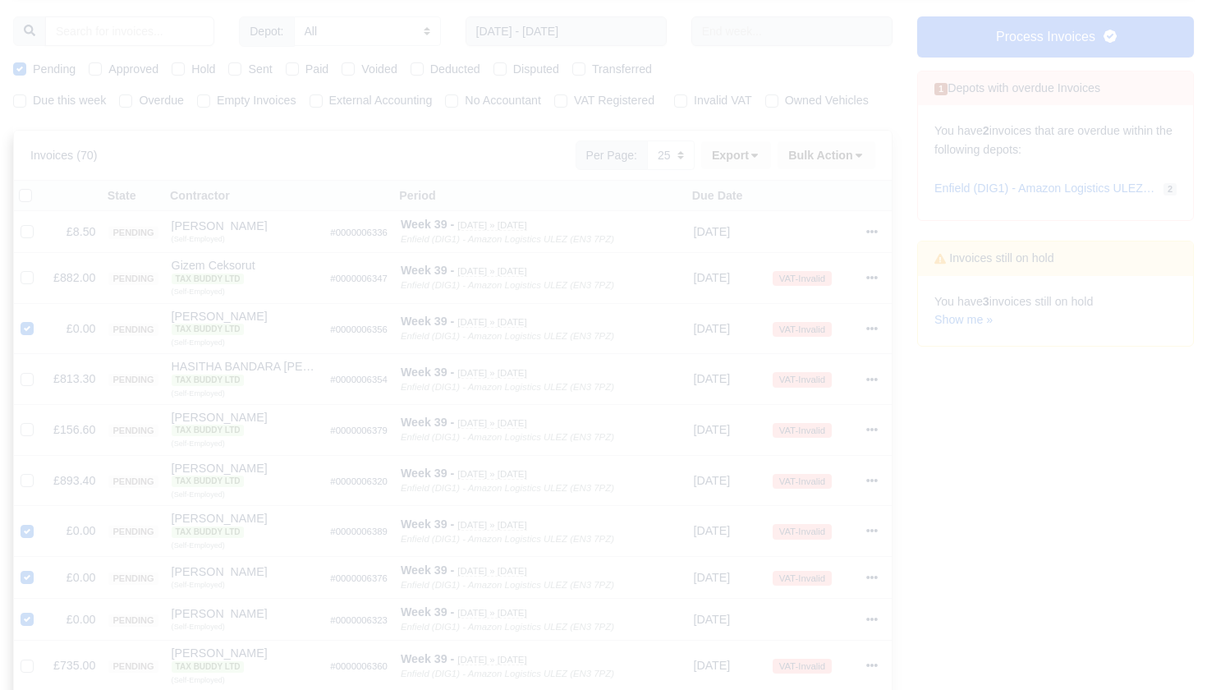
scroll to position [168, 0]
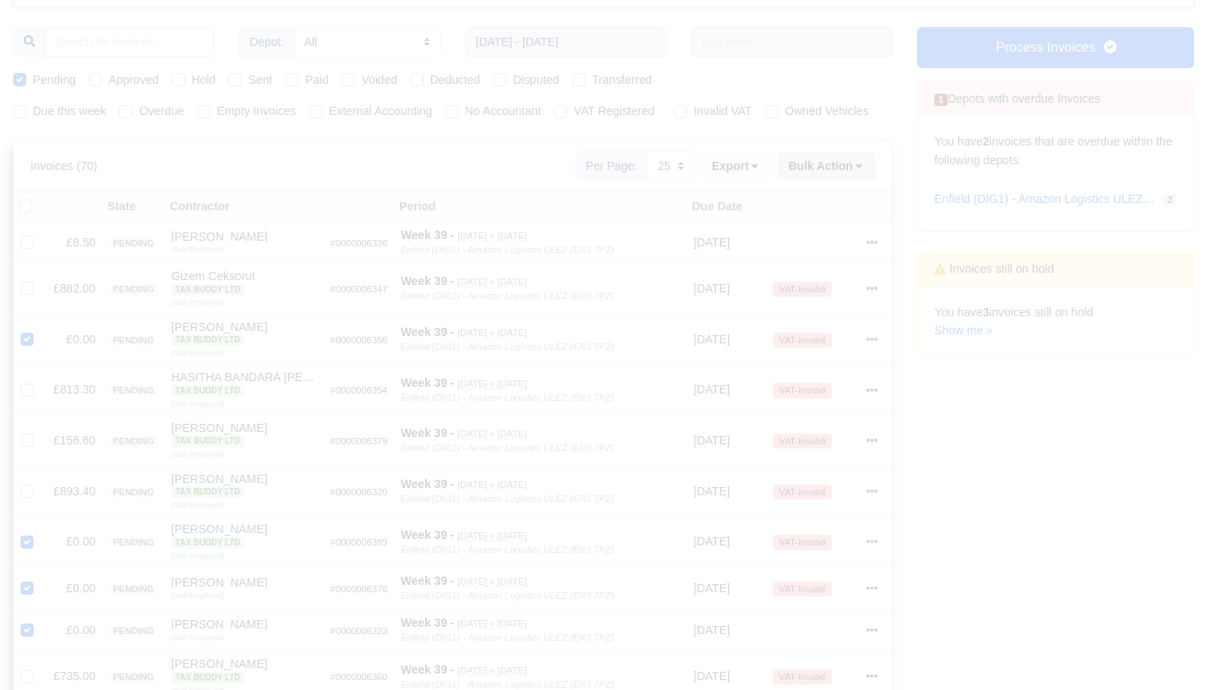
click at [857, 172] on icon at bounding box center [858, 165] width 11 height 11
click at [785, 306] on div "Void" at bounding box center [804, 296] width 146 height 25
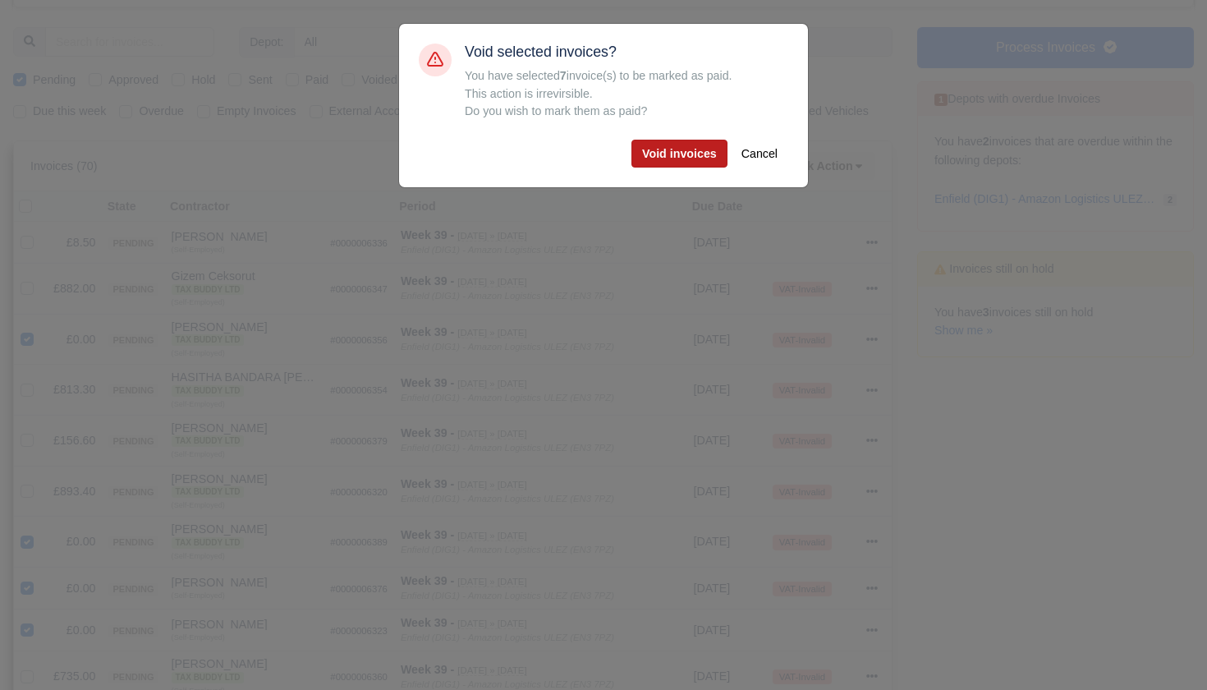
click at [692, 154] on button "Void invoices" at bounding box center [679, 154] width 96 height 28
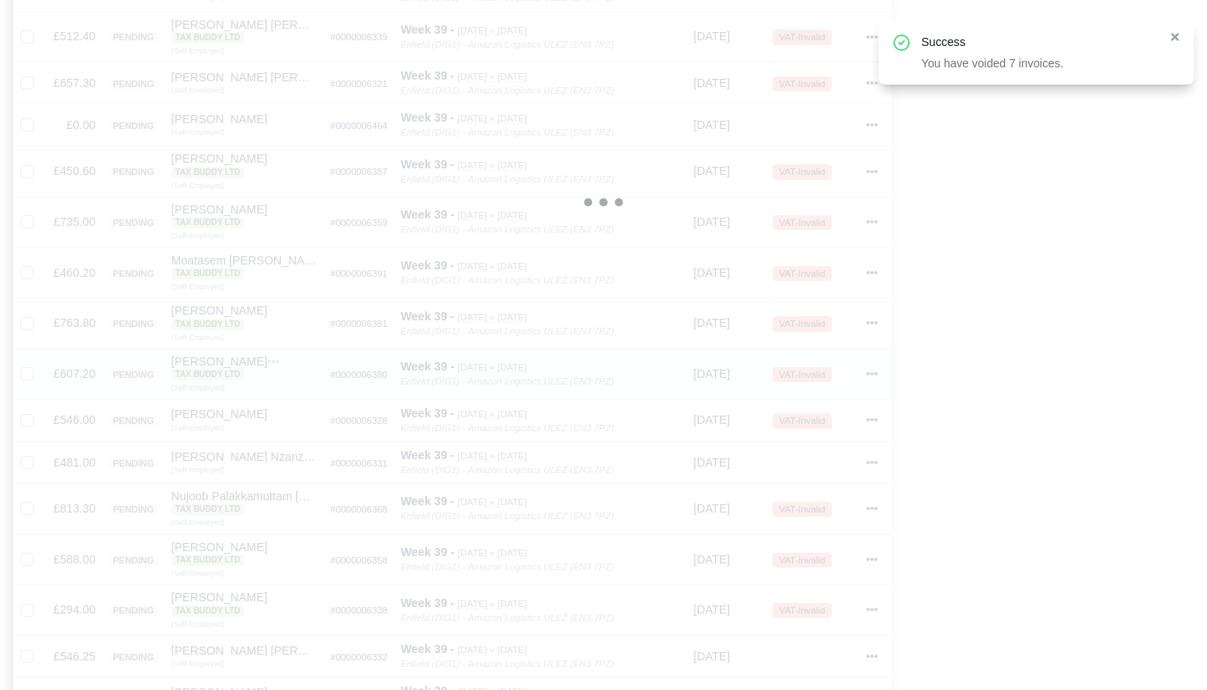
scroll to position [709, 0]
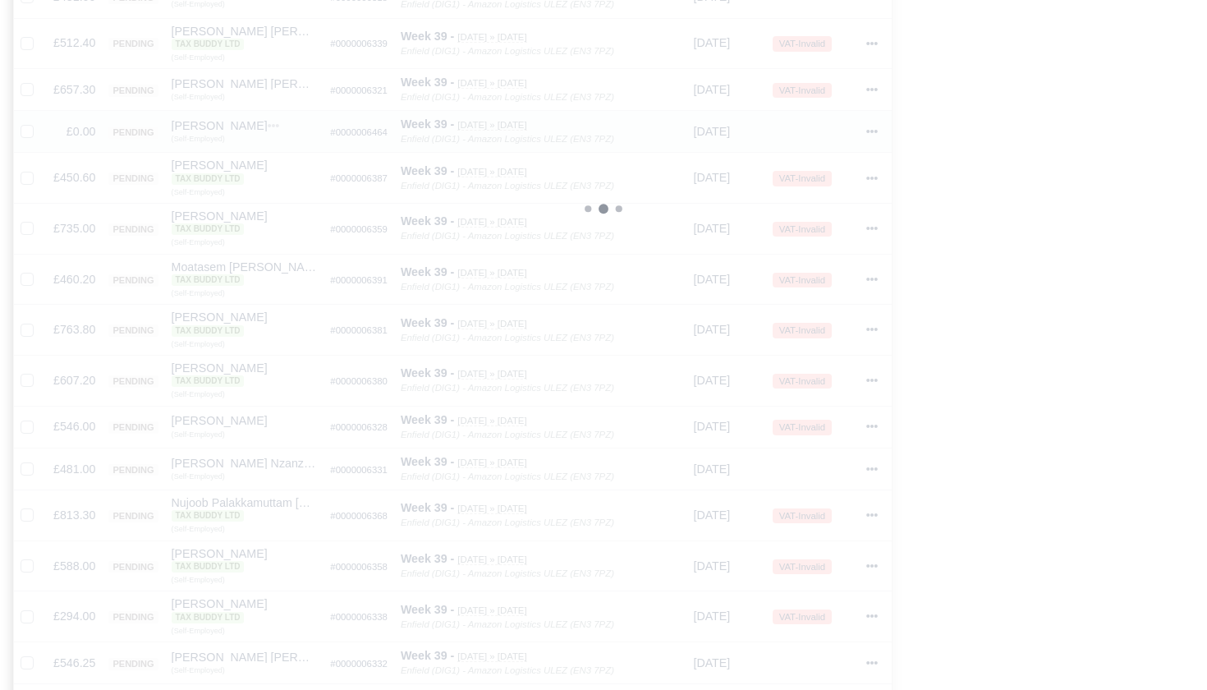
click at [874, 133] on icon at bounding box center [871, 131] width 11 height 3
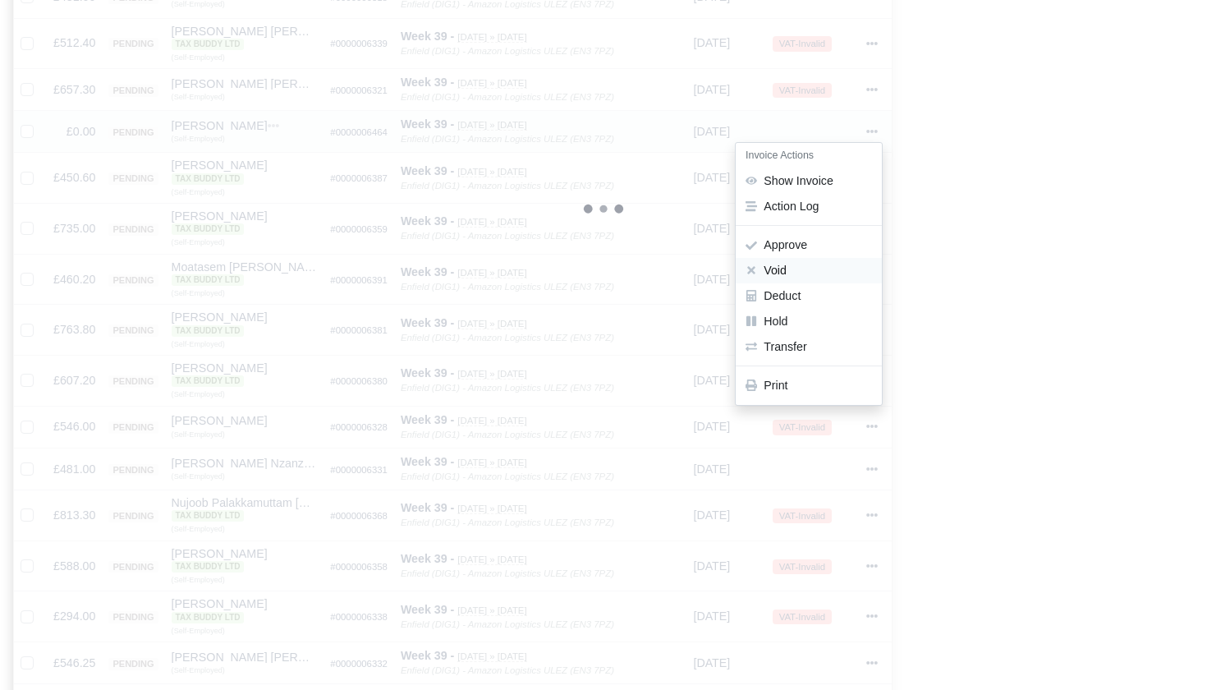
click at [806, 267] on button "Void" at bounding box center [809, 270] width 146 height 25
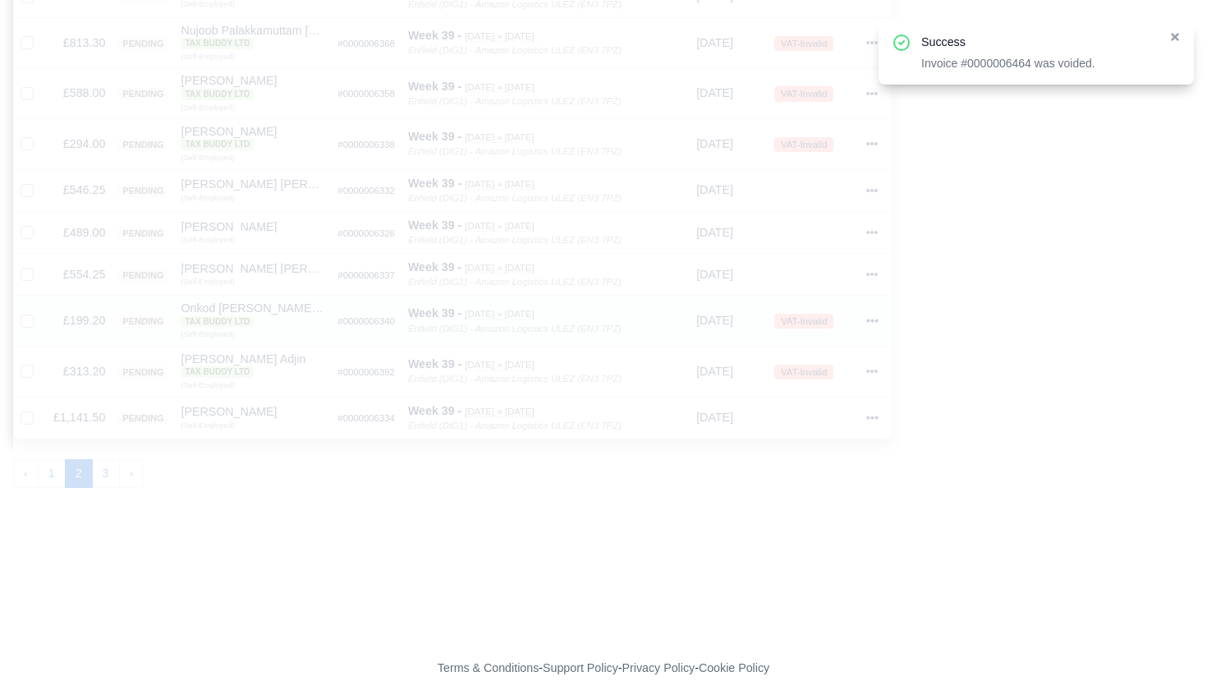
scroll to position [1138, 0]
click at [102, 469] on button "3" at bounding box center [106, 475] width 28 height 30
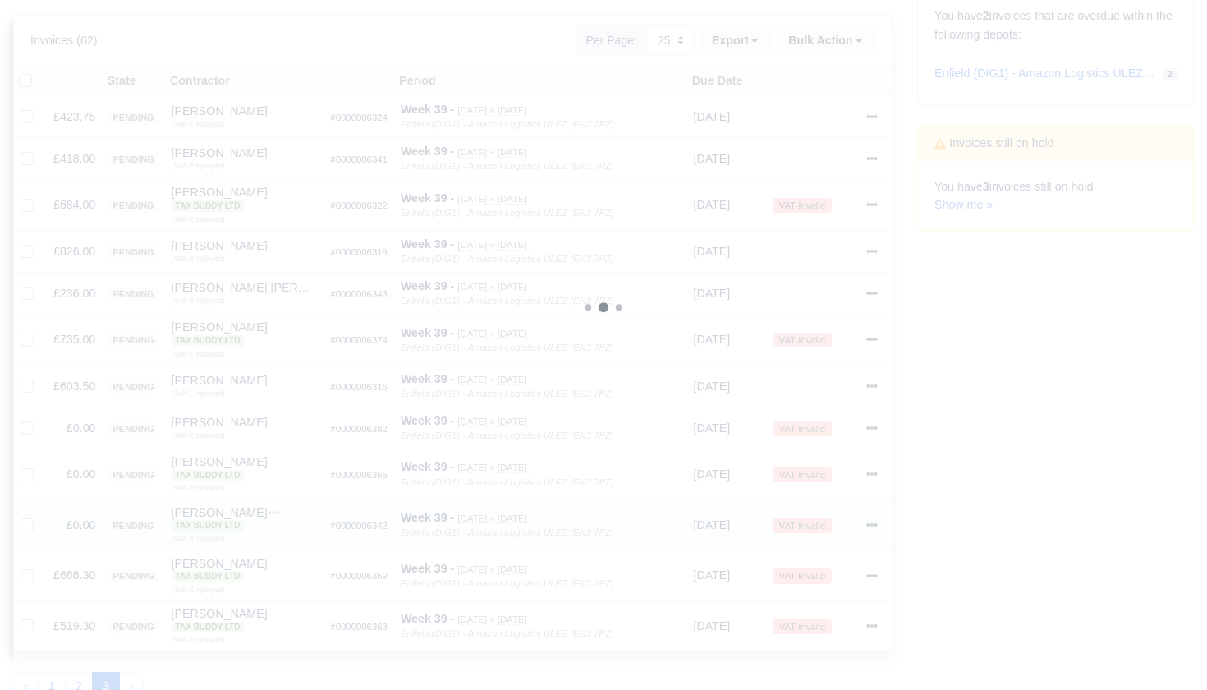
scroll to position [433, 0]
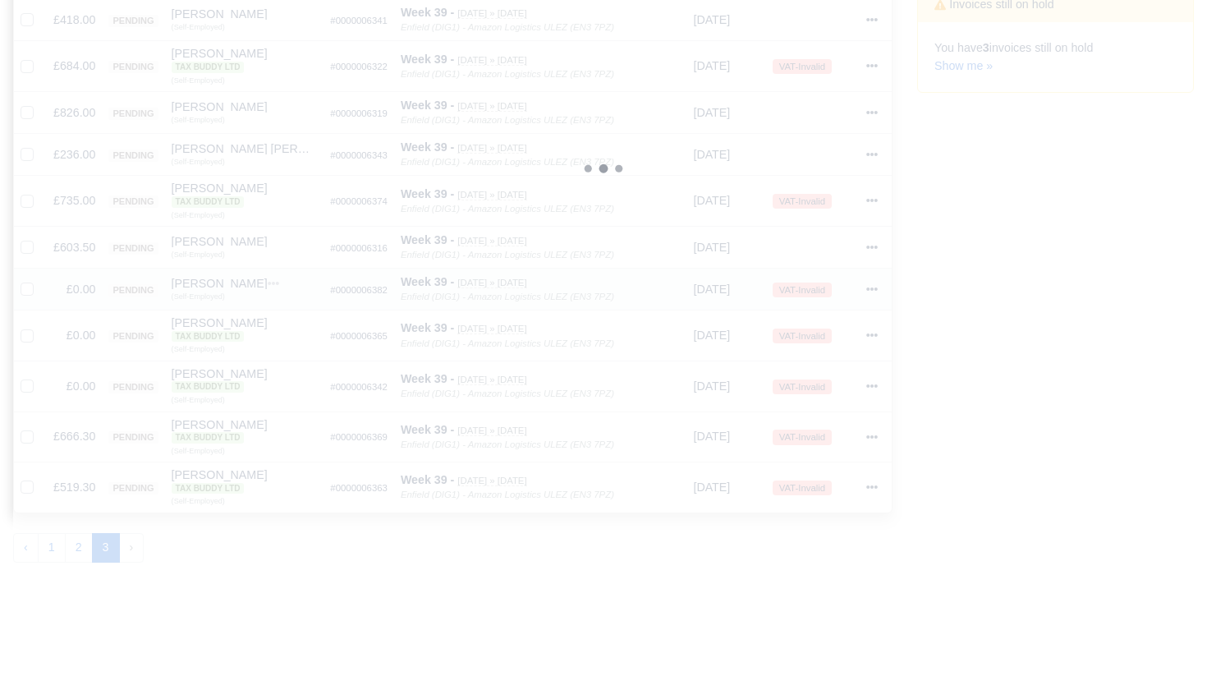
click at [40, 280] on label at bounding box center [40, 280] width 0 height 0
click at [27, 293] on input "checkbox" at bounding box center [27, 286] width 13 height 13
checkbox input "true"
drag, startPoint x: 26, startPoint y: 338, endPoint x: 28, endPoint y: 362, distance: 23.9
click at [40, 326] on label at bounding box center [40, 326] width 0 height 0
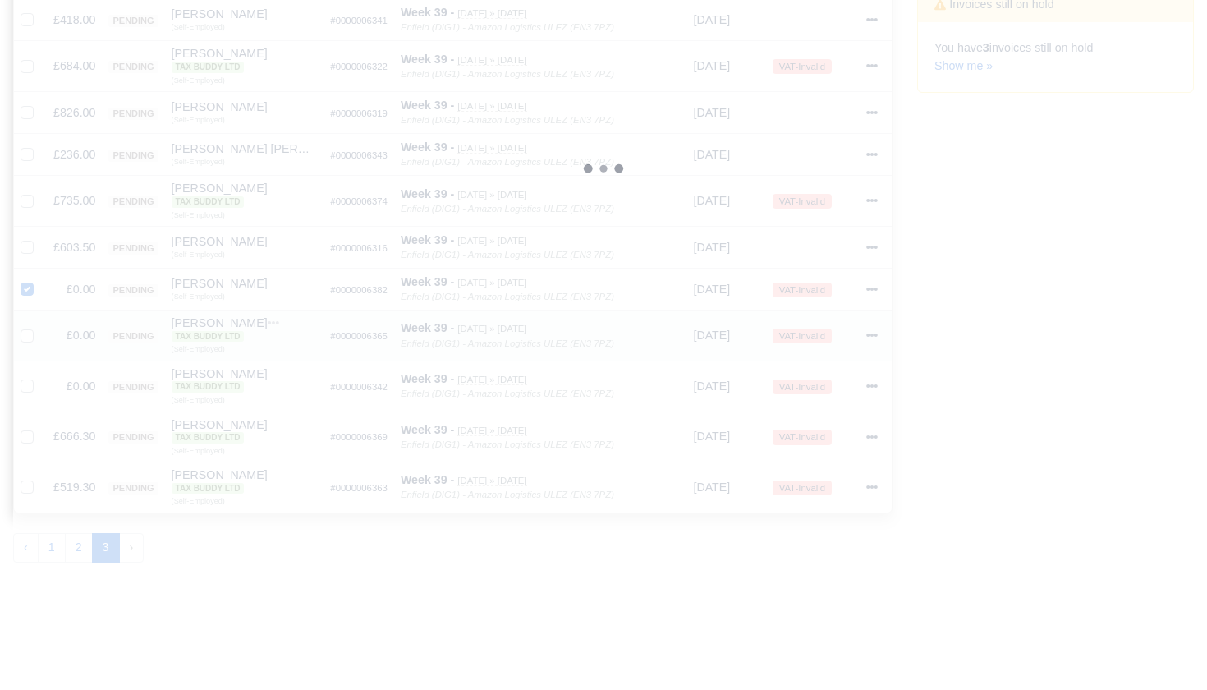
click at [26, 339] on input "checkbox" at bounding box center [27, 332] width 13 height 13
checkbox input "true"
click at [40, 377] on label at bounding box center [40, 377] width 0 height 0
click at [24, 389] on input "checkbox" at bounding box center [27, 383] width 13 height 13
checkbox input "true"
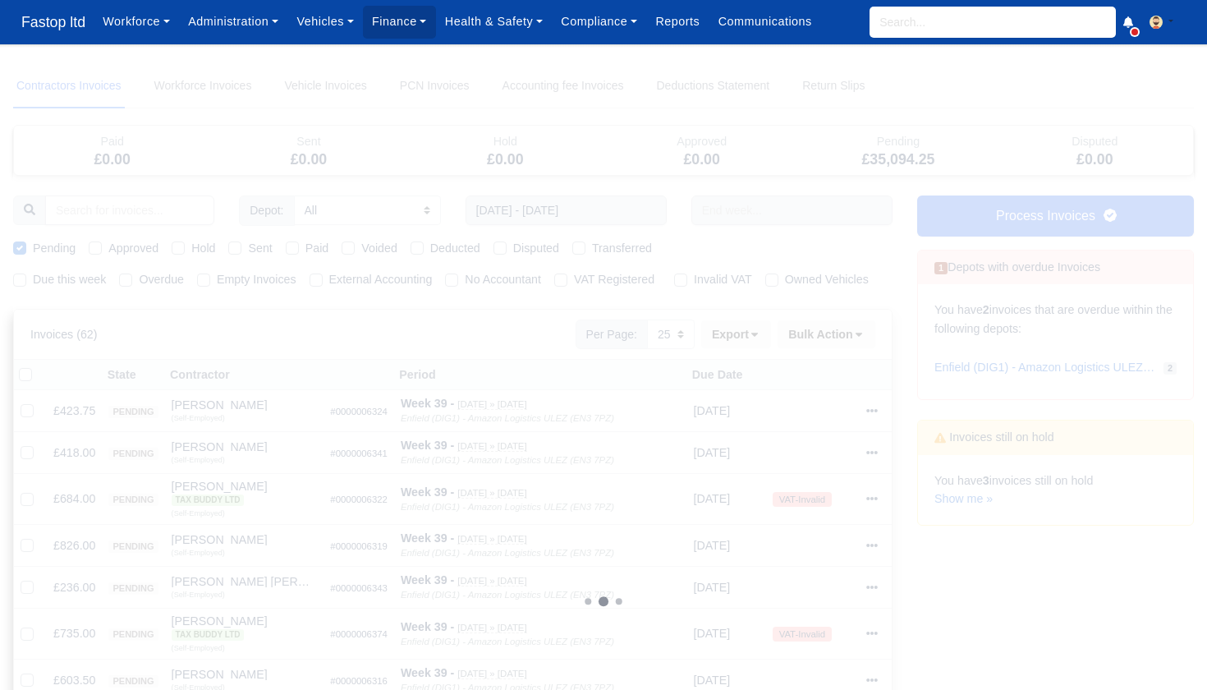
scroll to position [0, 0]
drag, startPoint x: 860, startPoint y: 343, endPoint x: 850, endPoint y: 342, distance: 10.8
click at [860, 343] on button "Bulk Action" at bounding box center [826, 334] width 98 height 28
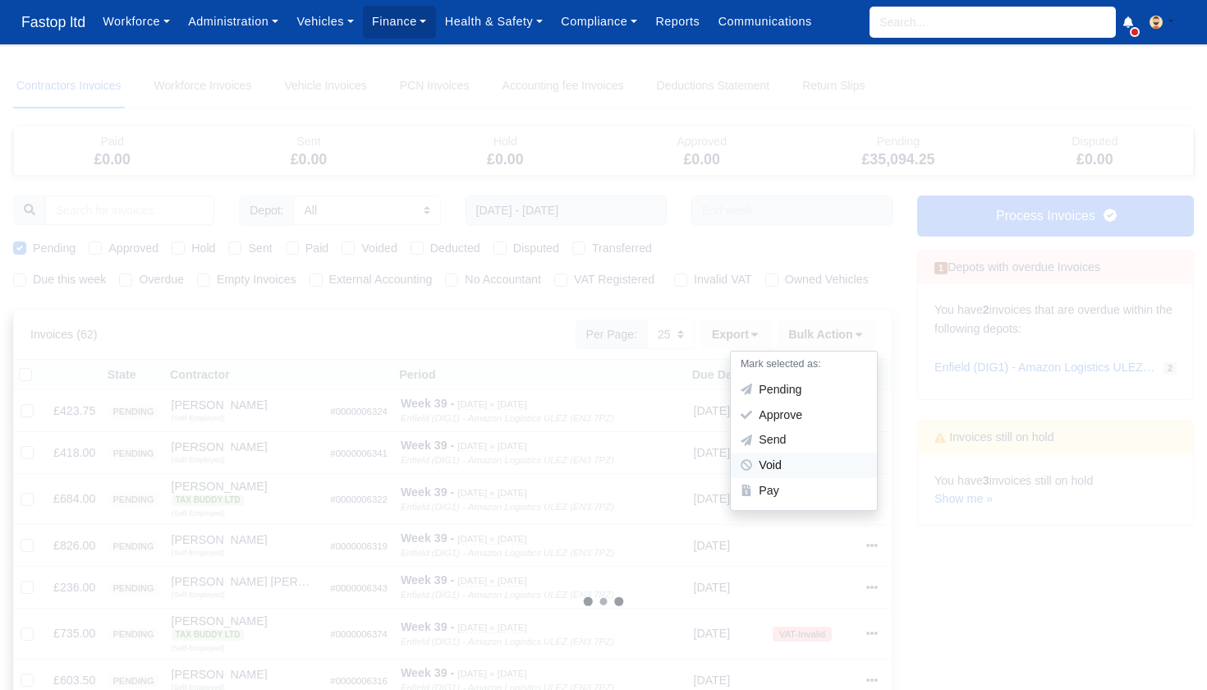
click at [797, 474] on div "Void" at bounding box center [804, 464] width 146 height 25
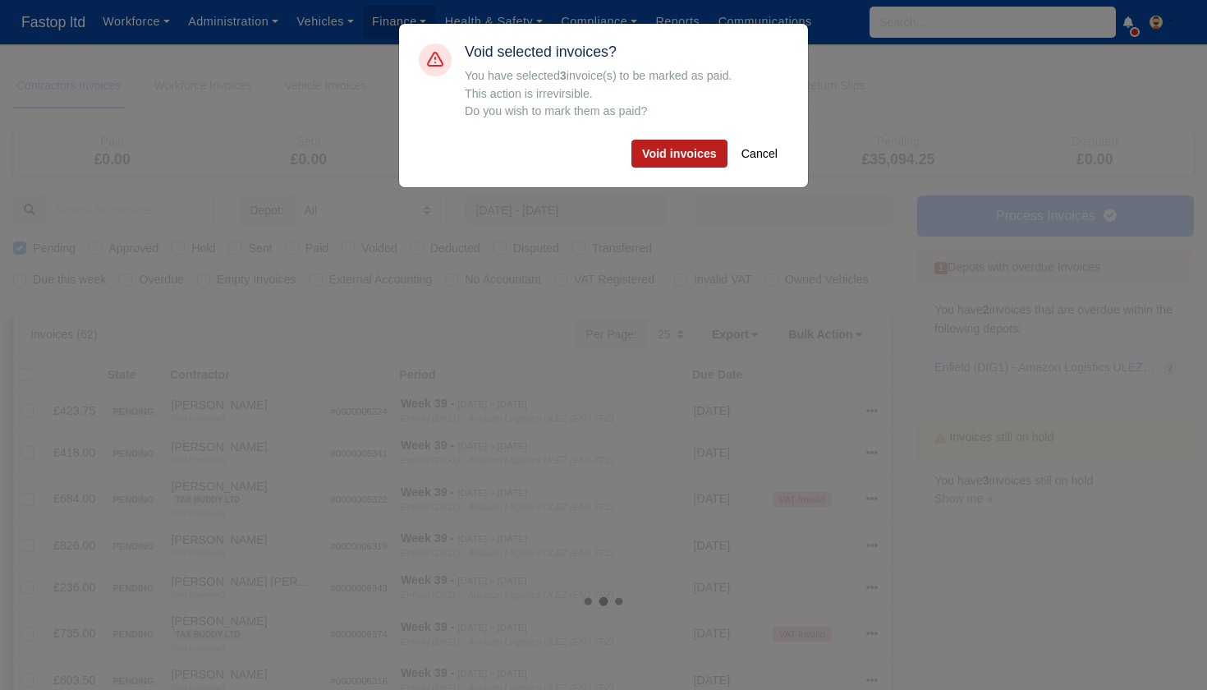
click at [690, 156] on button "Void invoices" at bounding box center [679, 154] width 96 height 28
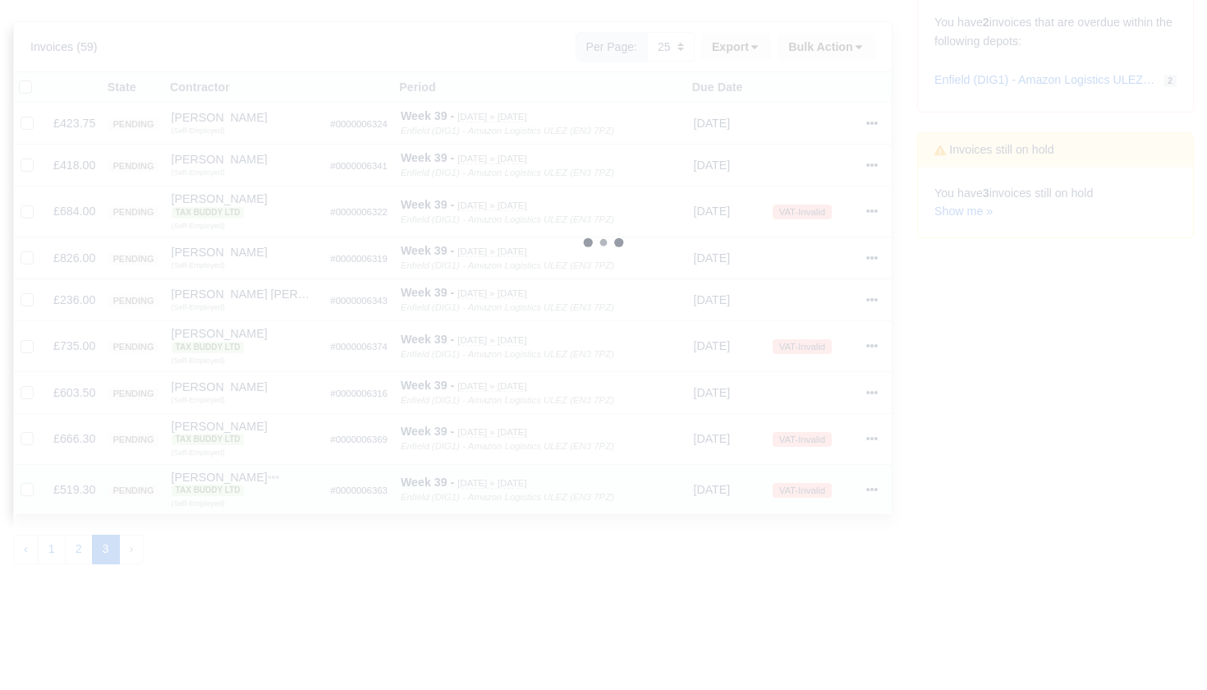
scroll to position [291, 0]
click at [88, 545] on button "2" at bounding box center [79, 545] width 28 height 30
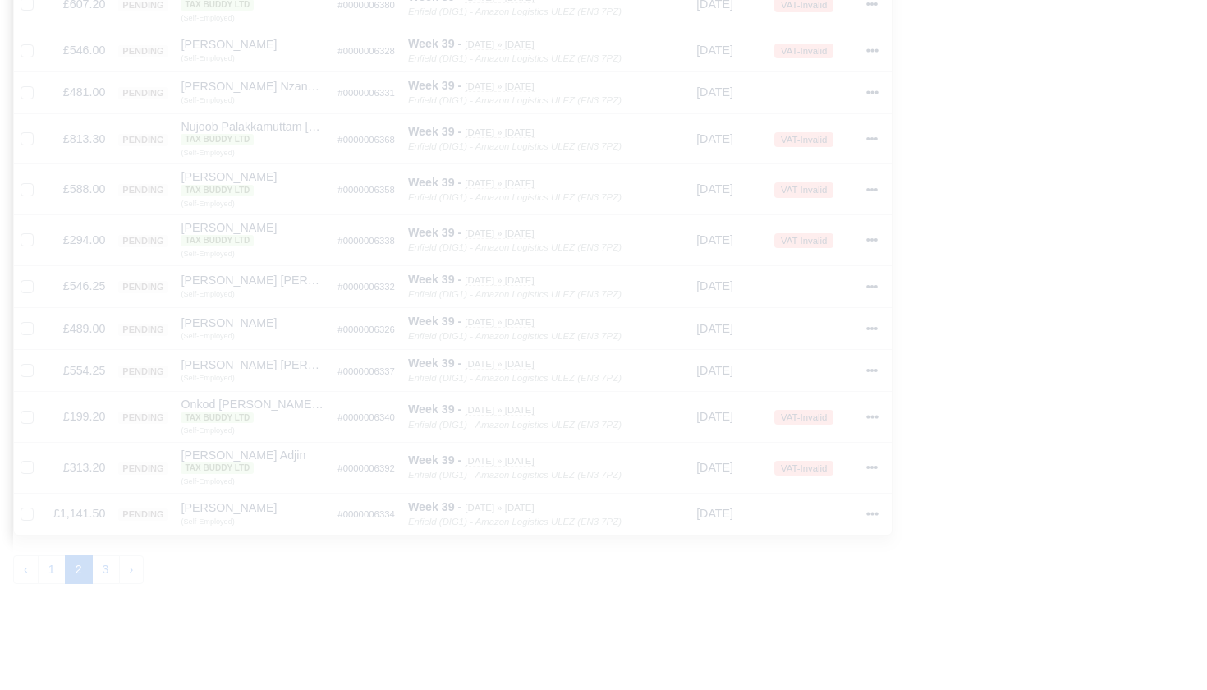
scroll to position [1062, 0]
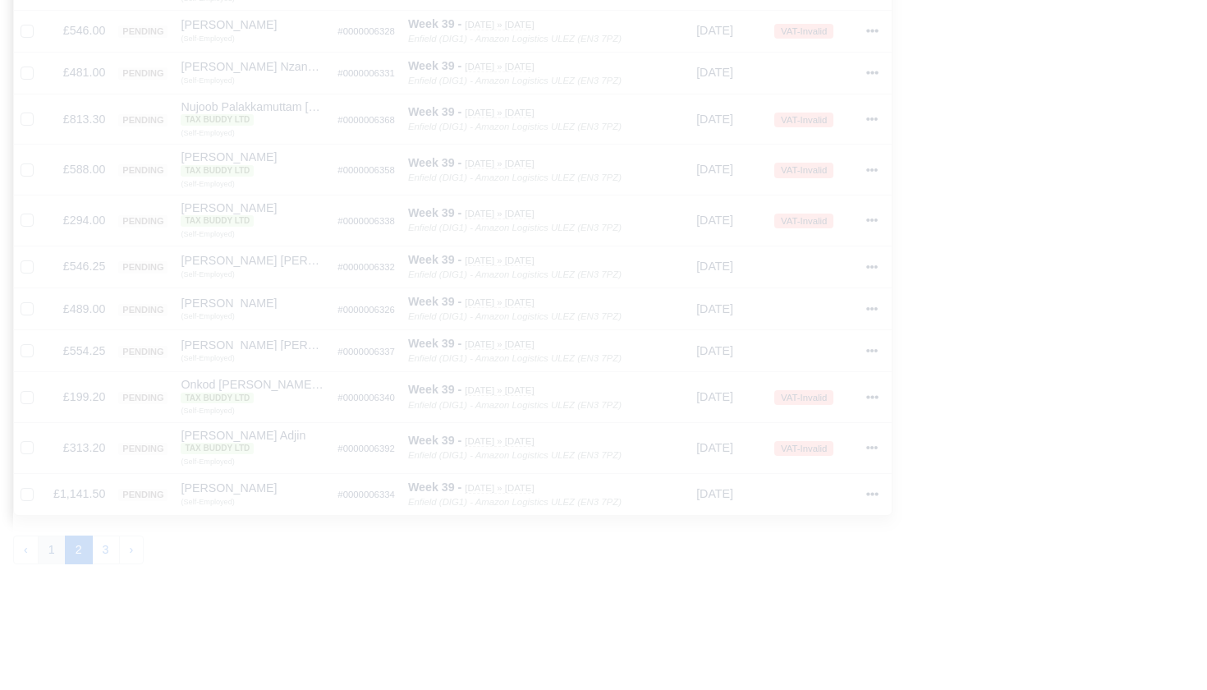
click at [53, 541] on button "1" at bounding box center [52, 550] width 28 height 30
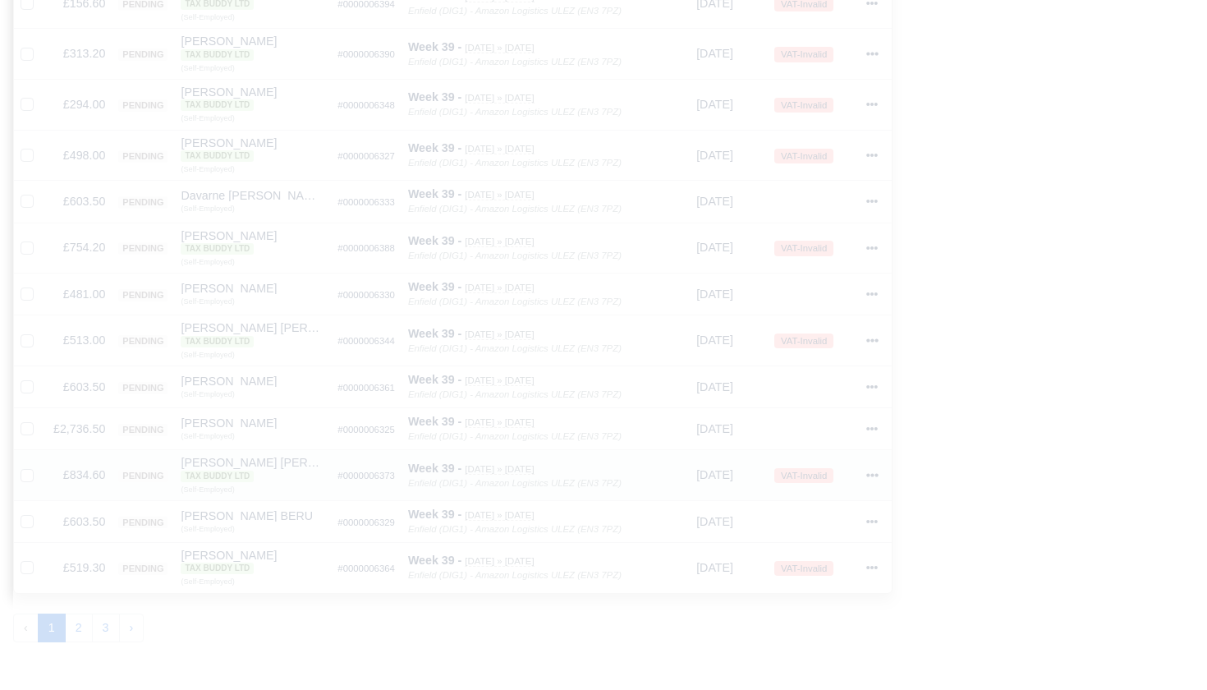
scroll to position [957, 0]
click at [874, 437] on icon at bounding box center [872, 438] width 11 height 3
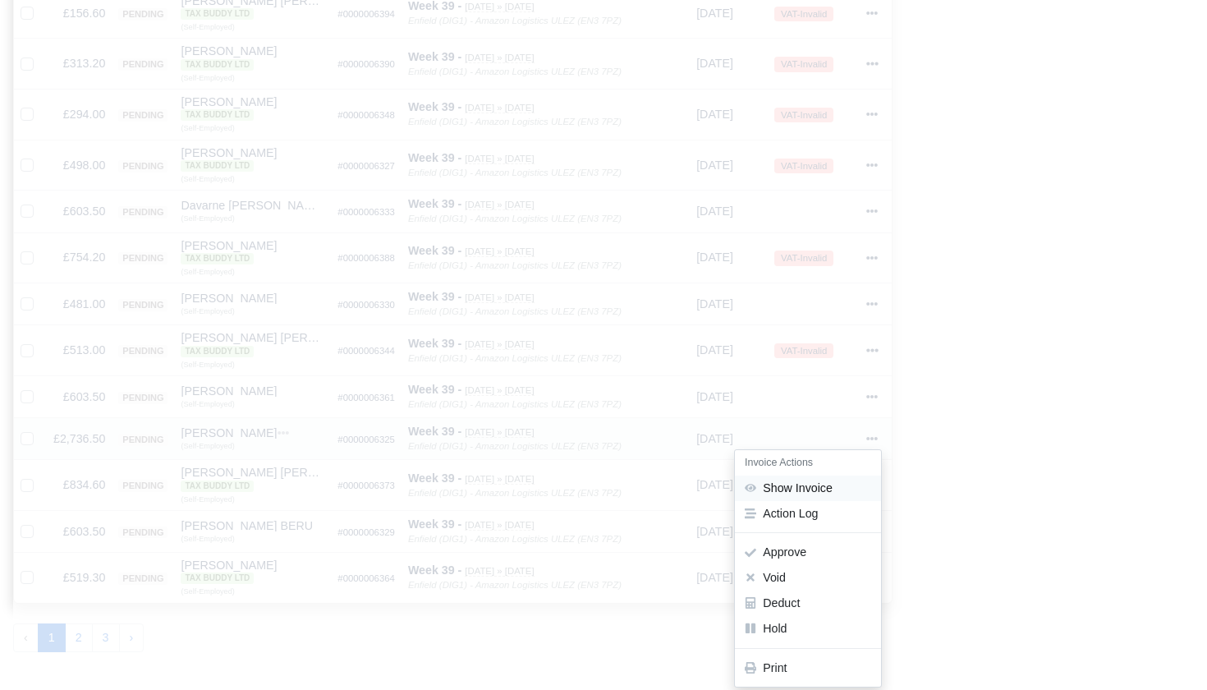
click at [810, 475] on link "Show Invoice" at bounding box center [808, 487] width 146 height 25
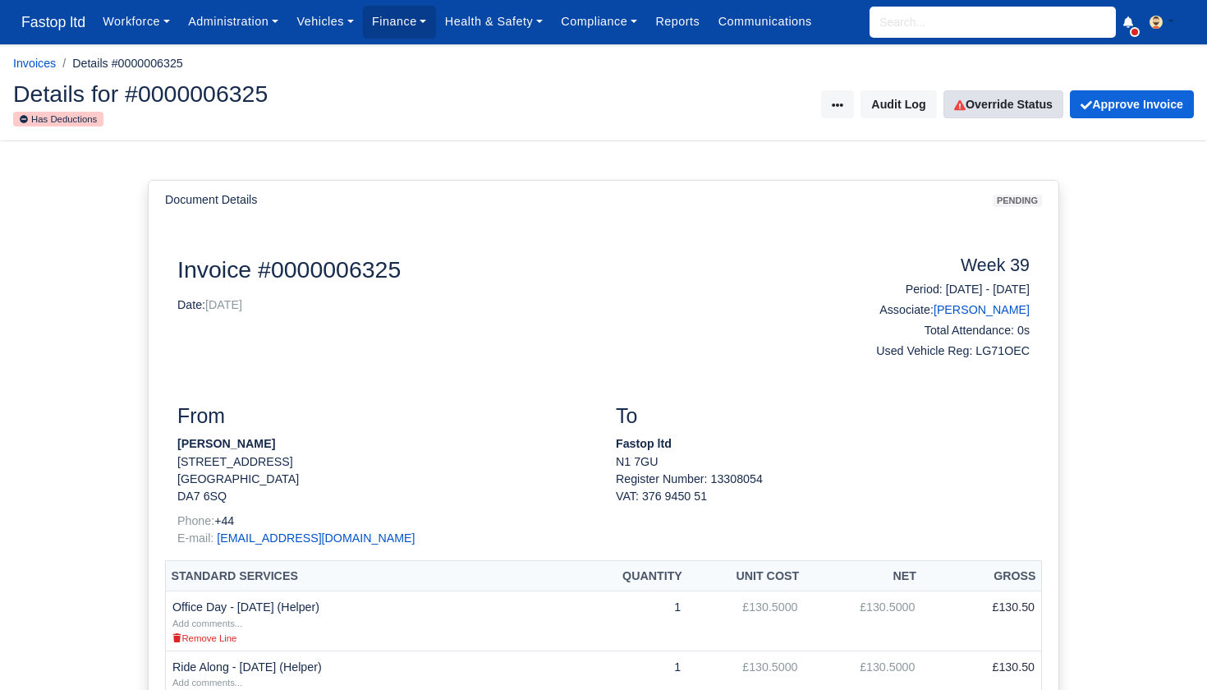
click at [1003, 109] on link "Override Status" at bounding box center [1003, 104] width 120 height 28
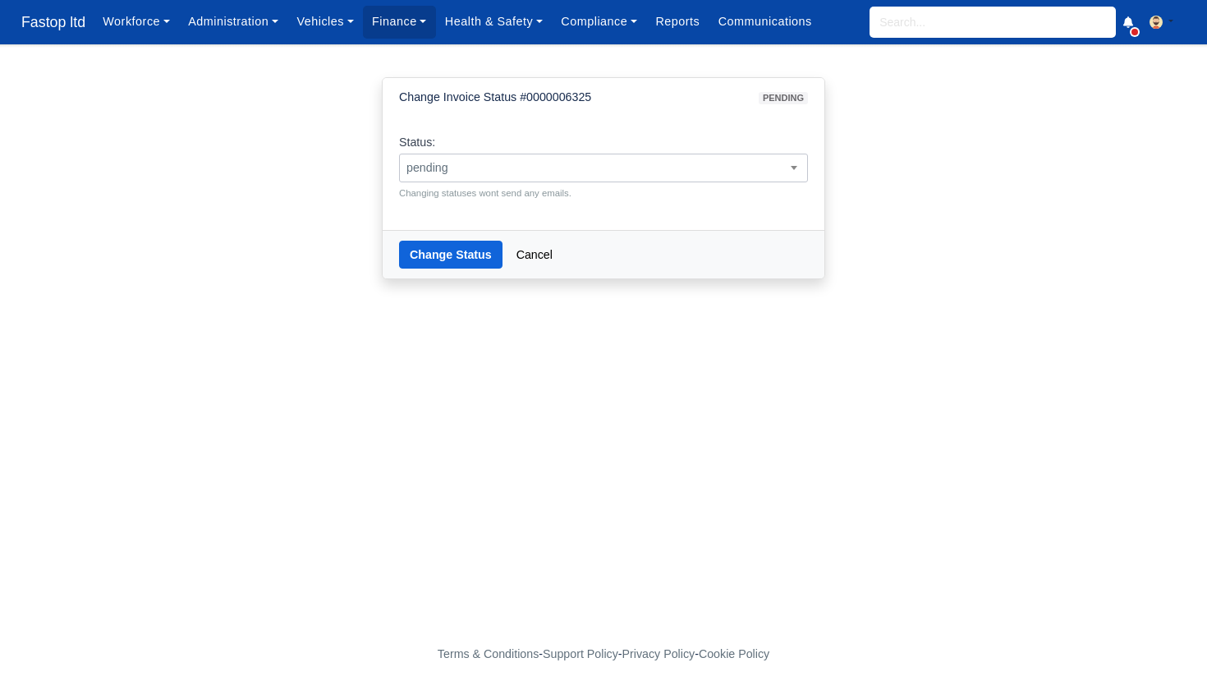
click at [615, 169] on span "pending" at bounding box center [603, 168] width 407 height 21
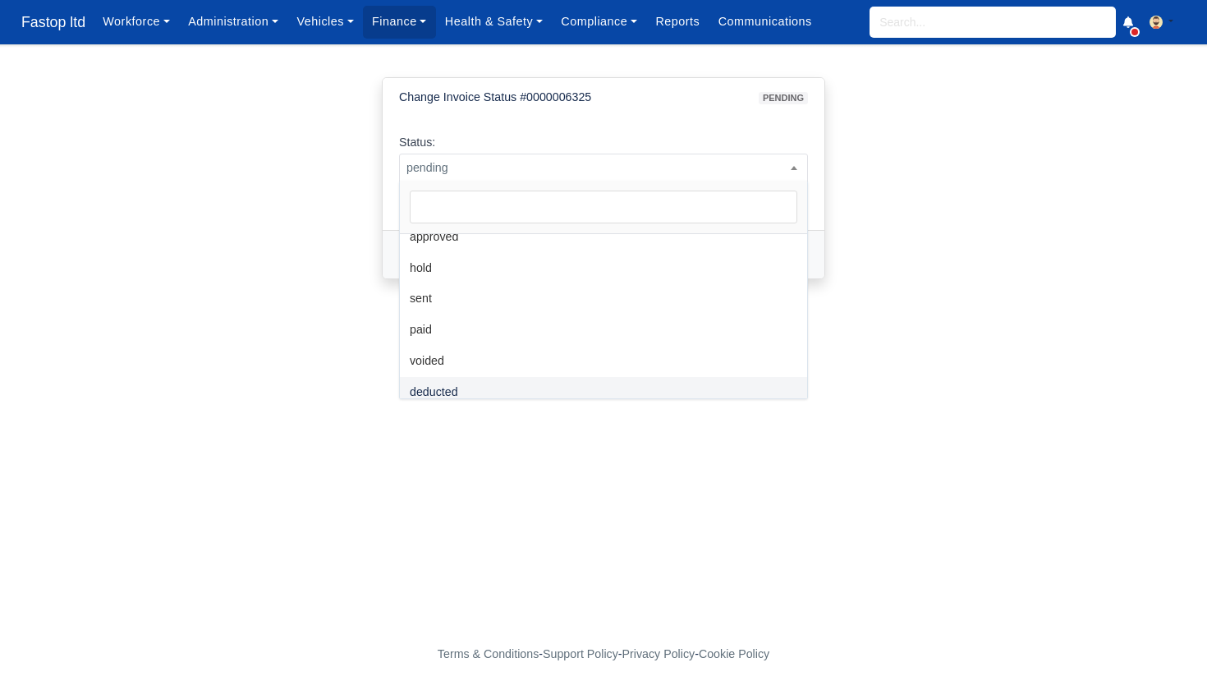
scroll to position [72, 0]
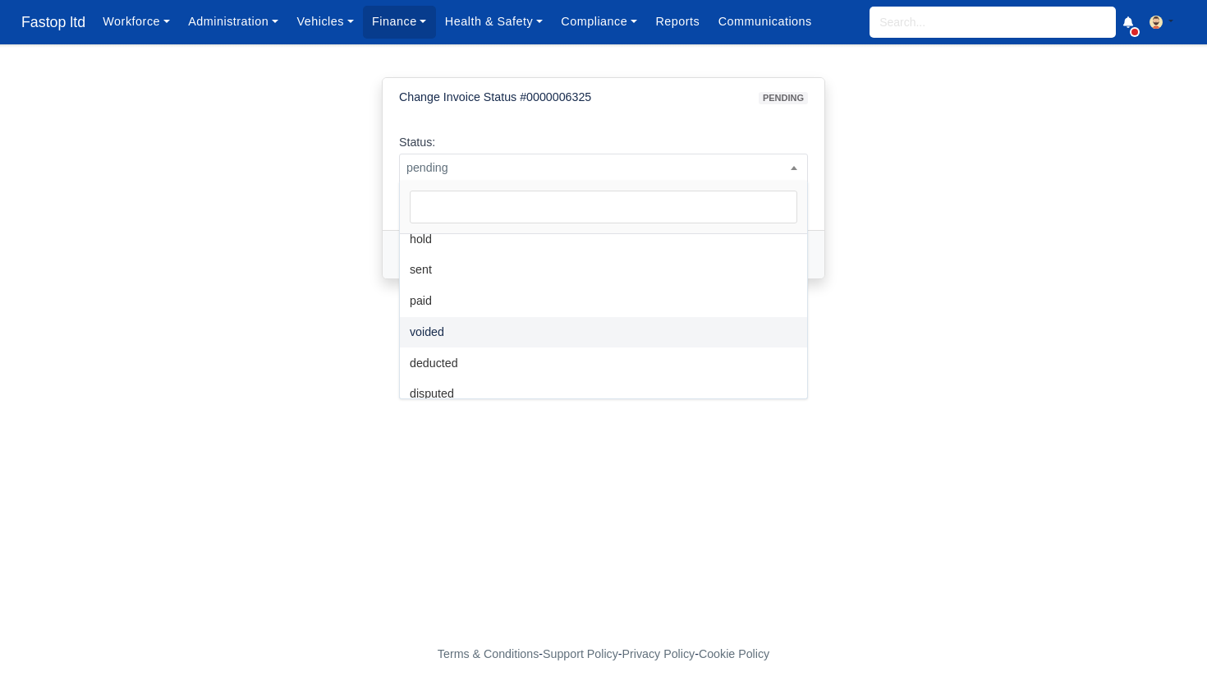
select select "voided"
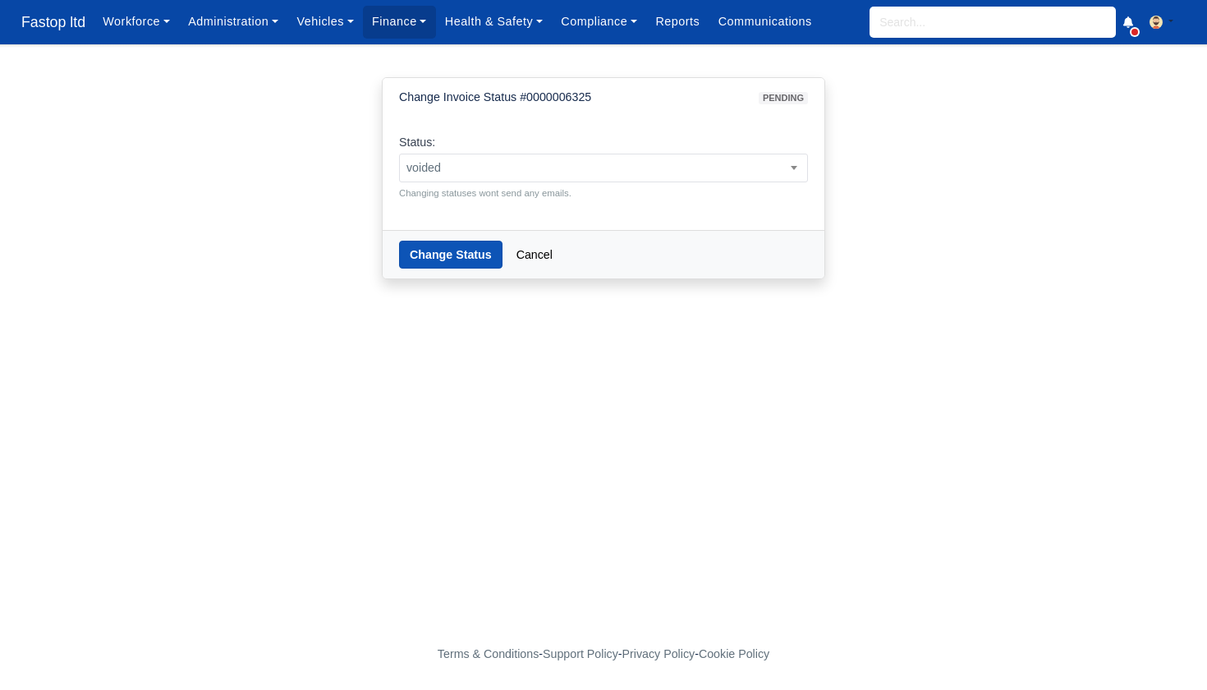
click at [457, 257] on button "Change Status" at bounding box center [450, 255] width 103 height 28
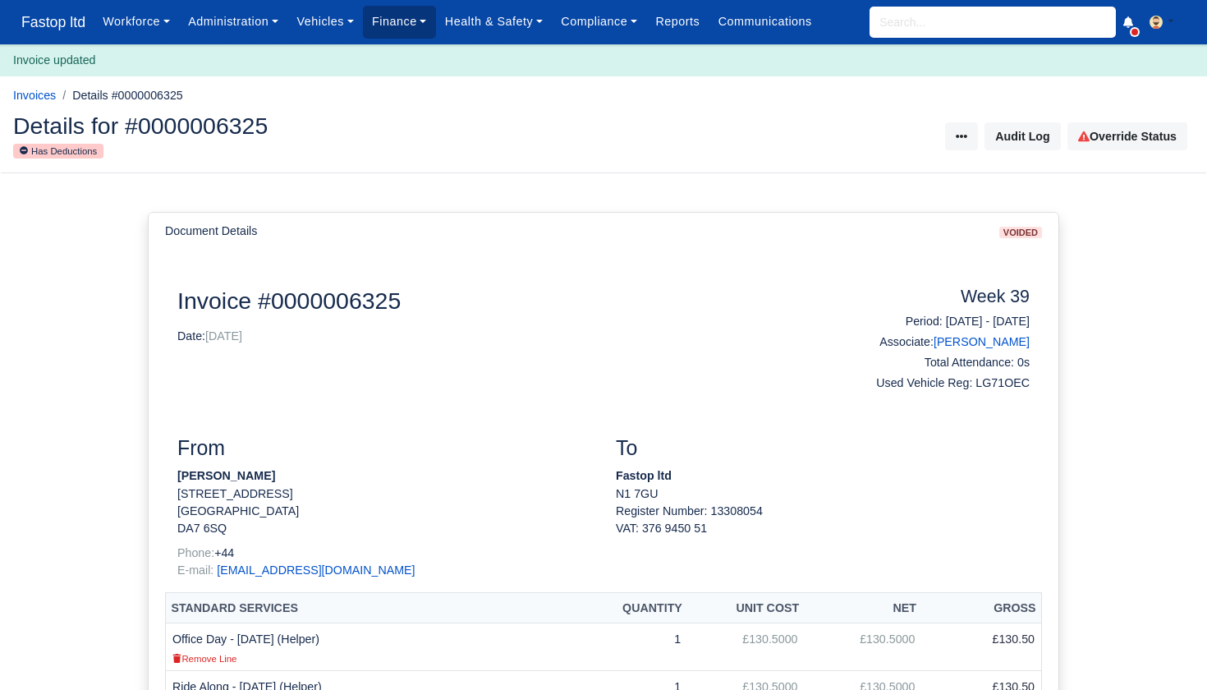
click at [414, 26] on link "Finance" at bounding box center [399, 22] width 73 height 32
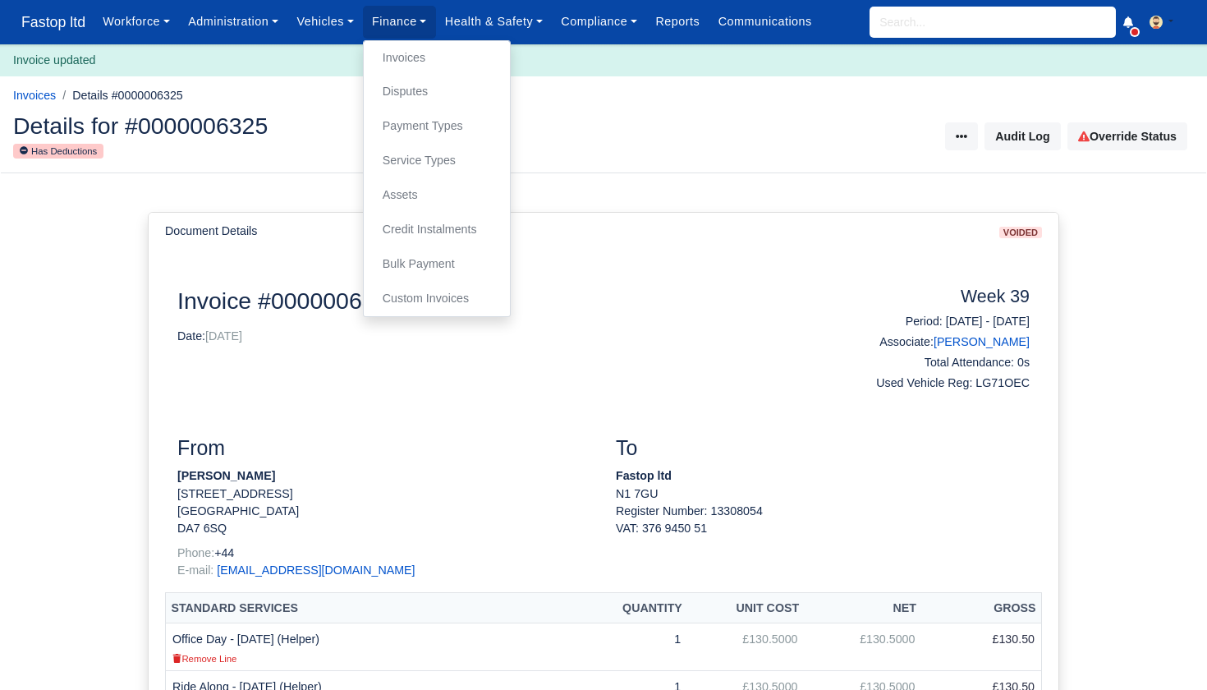
click at [416, 49] on link "Invoices" at bounding box center [436, 58] width 133 height 34
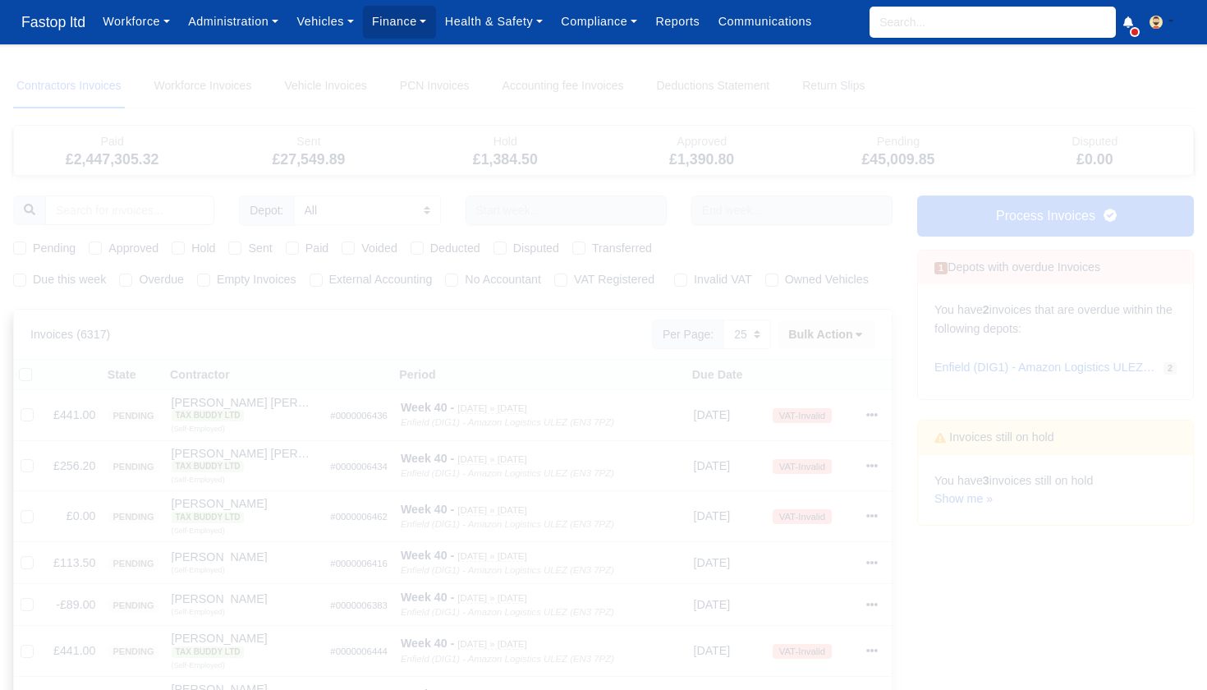
select select "25"
click at [542, 212] on input "text" at bounding box center [566, 210] width 201 height 30
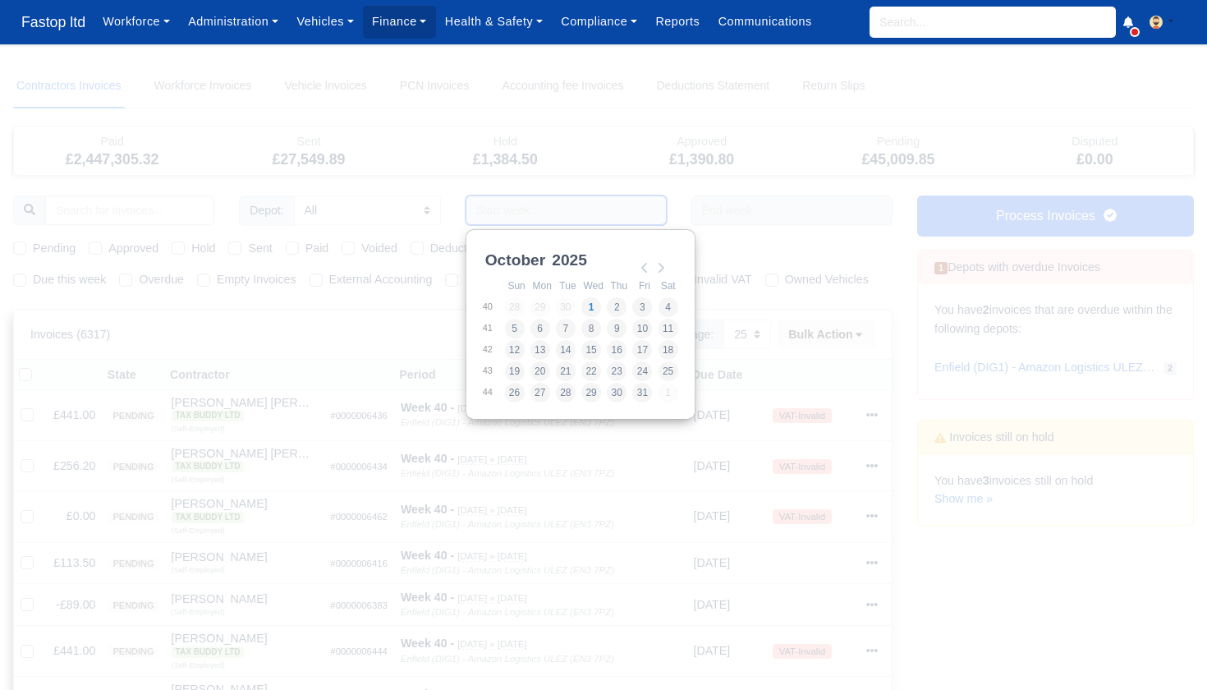
scroll to position [0, 0]
type input "[DATE] - [DATE]"
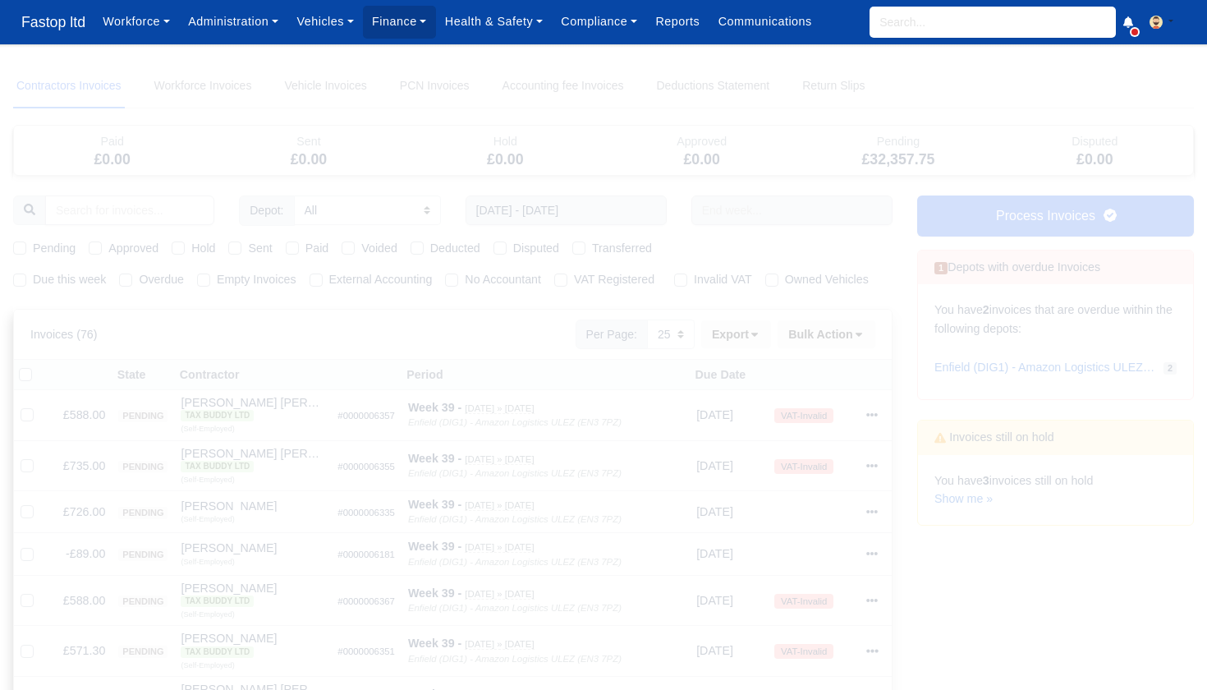
click at [33, 248] on label "Pending" at bounding box center [54, 248] width 43 height 19
click at [22, 248] on input "Pending" at bounding box center [19, 245] width 13 height 13
checkbox input "true"
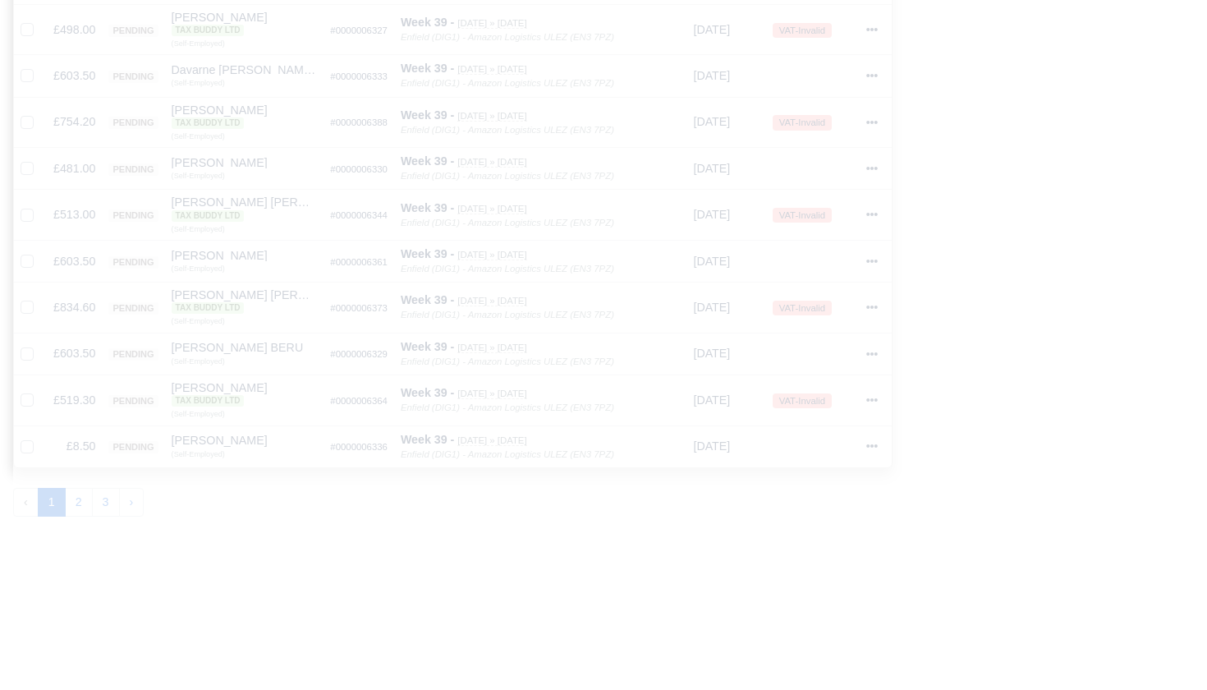
scroll to position [1117, 0]
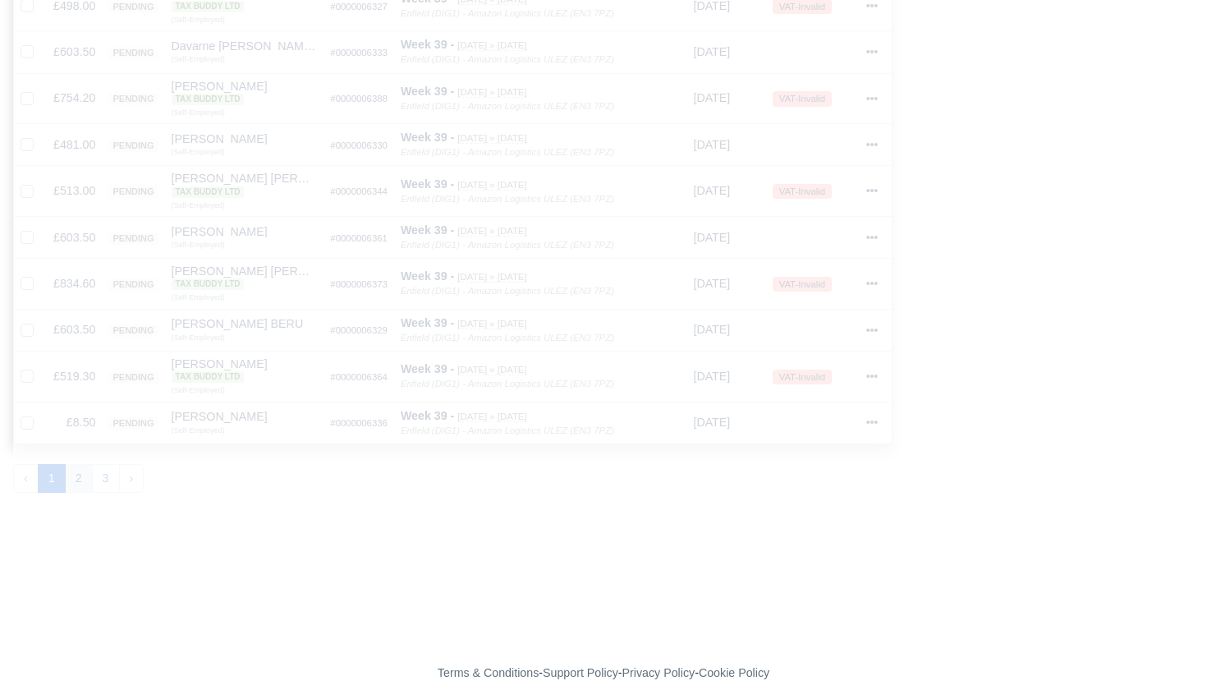
click at [89, 468] on button "2" at bounding box center [79, 479] width 28 height 30
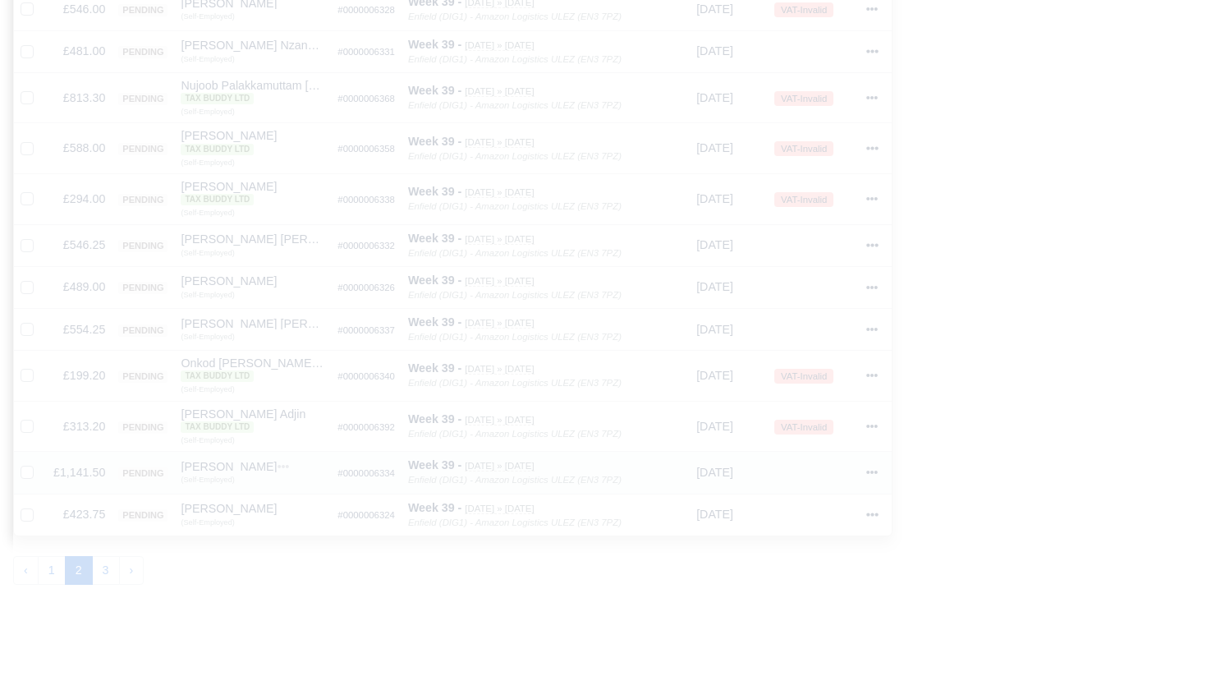
scroll to position [1034, 0]
click at [870, 478] on icon at bounding box center [872, 479] width 11 height 3
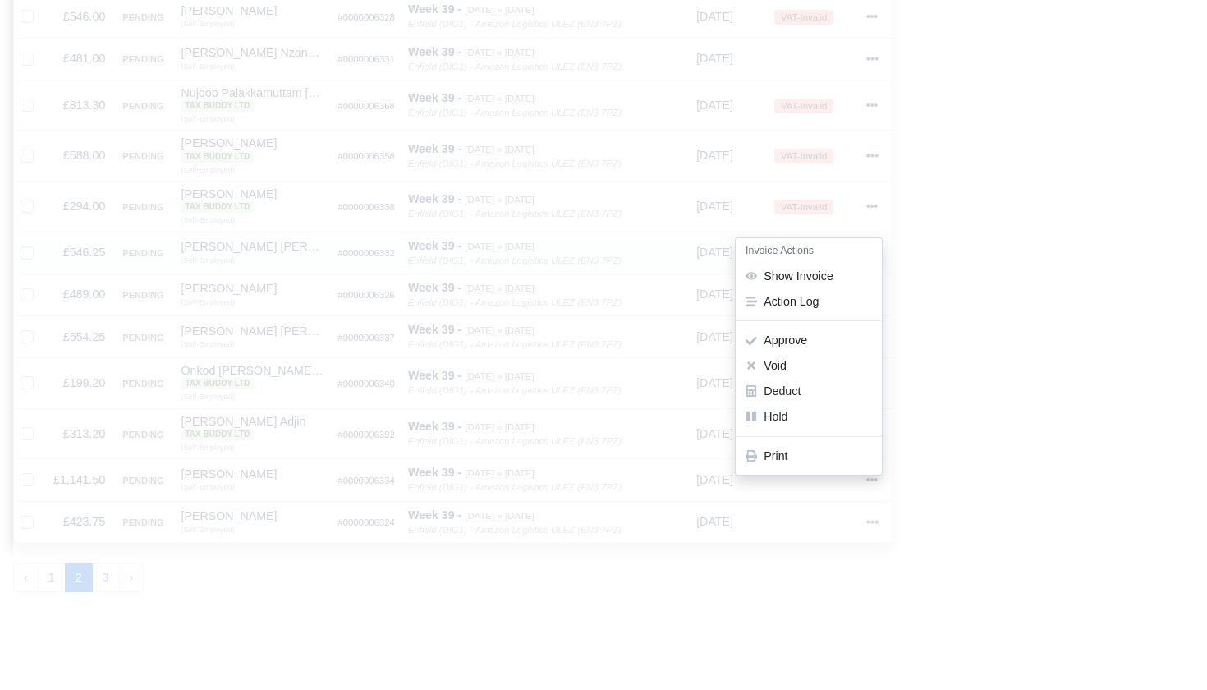
click at [801, 272] on link "Show Invoice" at bounding box center [809, 276] width 146 height 25
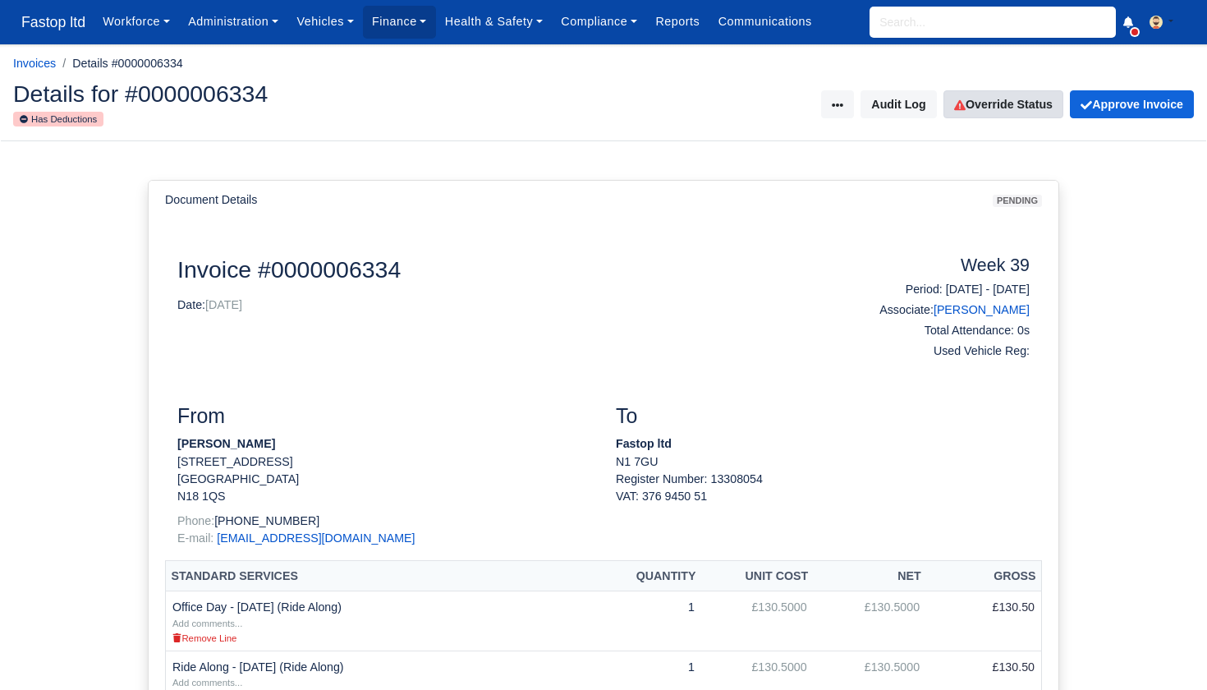
click at [976, 99] on link "Override Status" at bounding box center [1003, 104] width 120 height 28
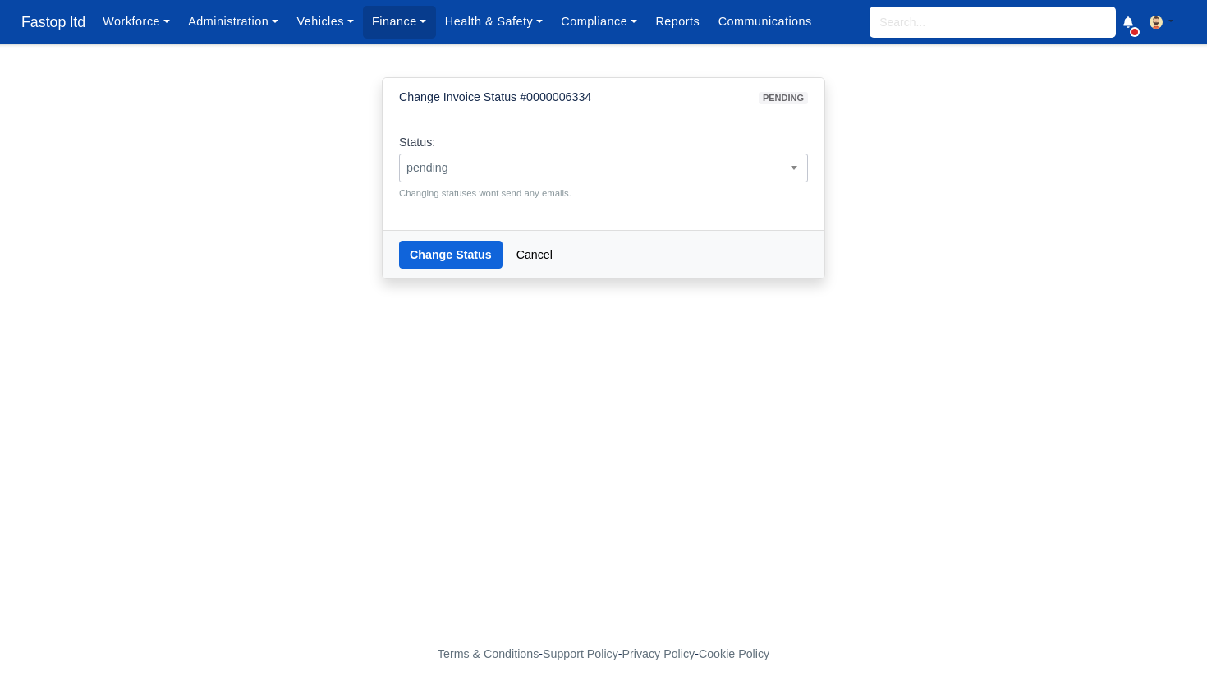
click at [519, 168] on span "pending" at bounding box center [603, 168] width 407 height 21
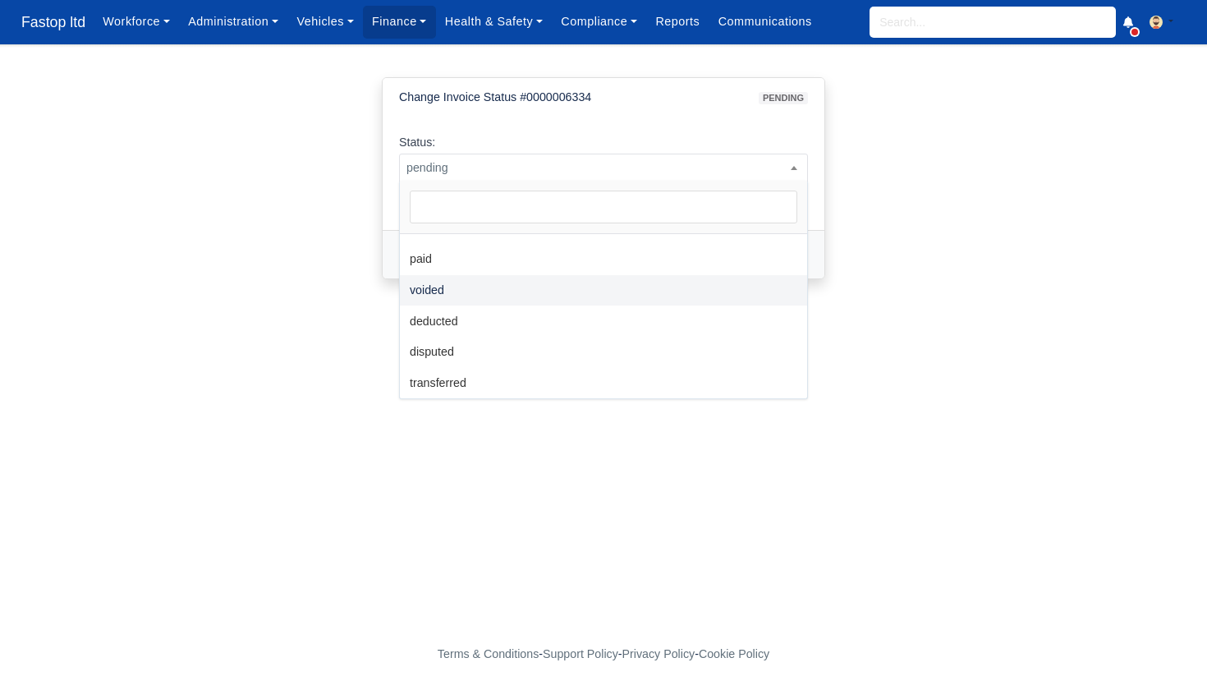
select select "voided"
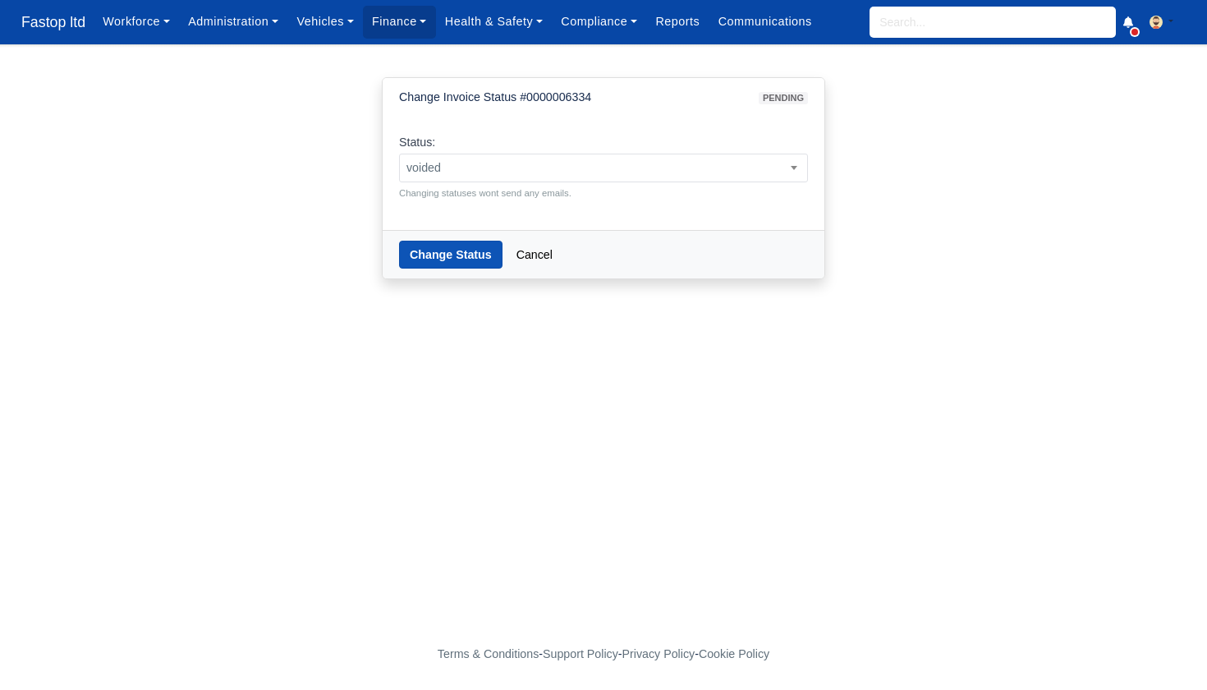
click at [455, 257] on button "Change Status" at bounding box center [450, 255] width 103 height 28
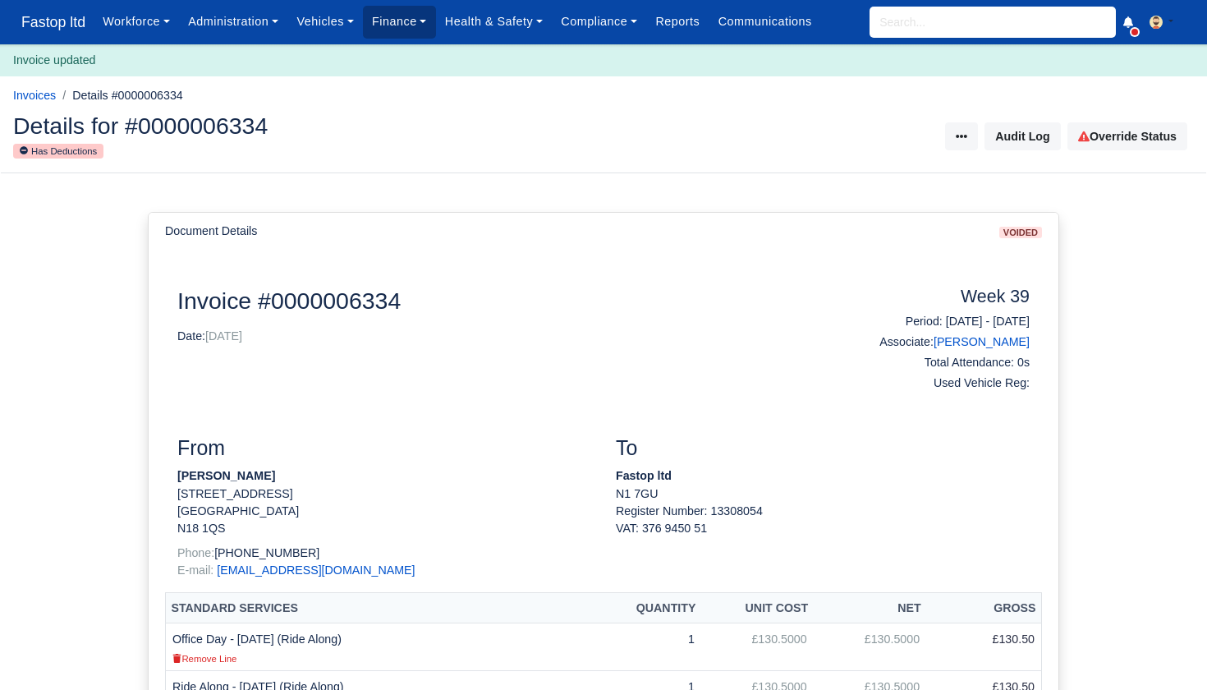
click at [377, 16] on link "Finance" at bounding box center [399, 22] width 73 height 32
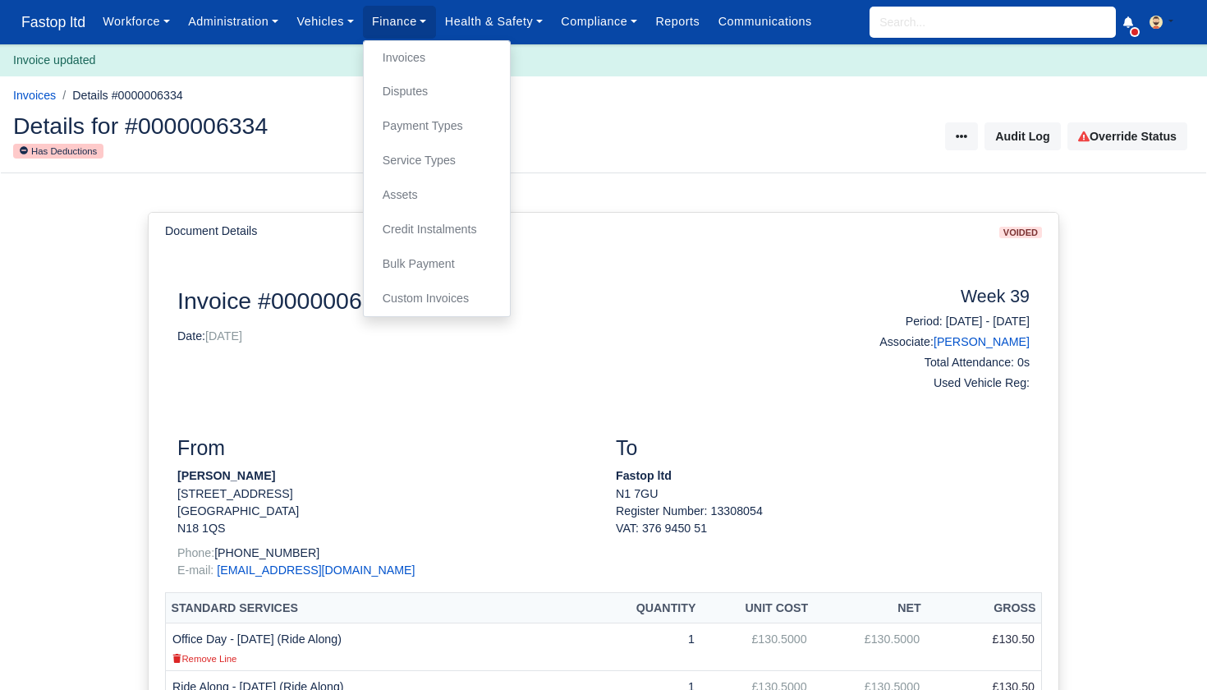
click at [416, 58] on link "Invoices" at bounding box center [436, 58] width 133 height 34
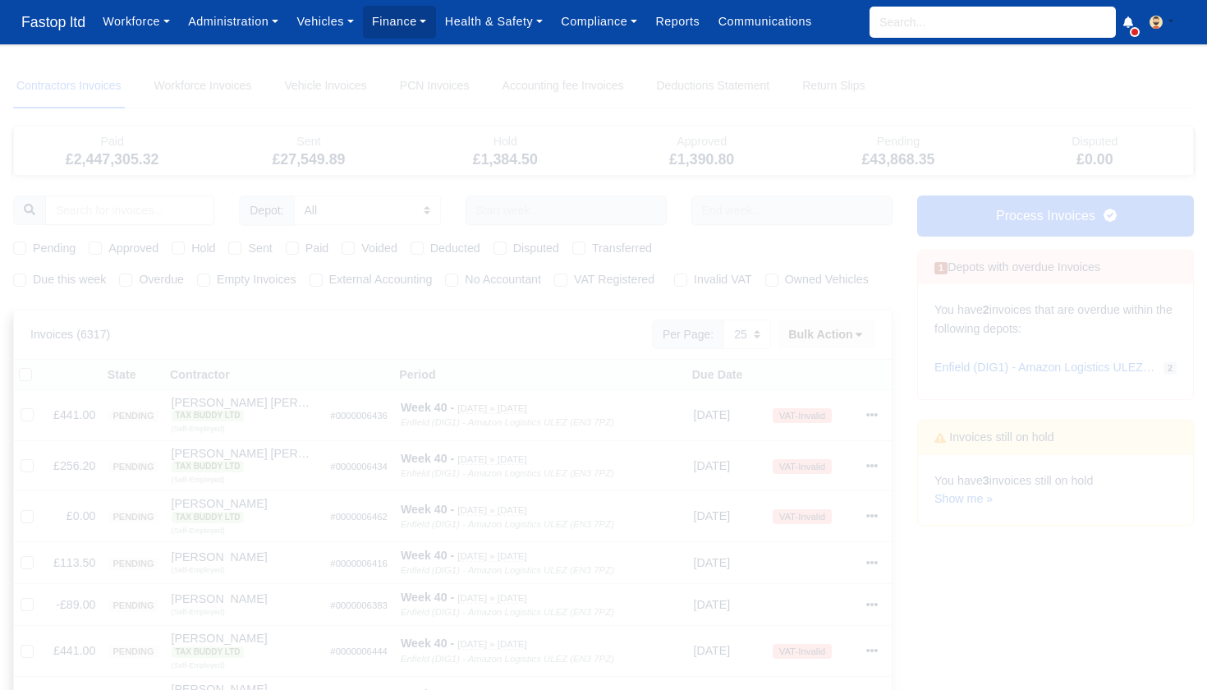
select select "25"
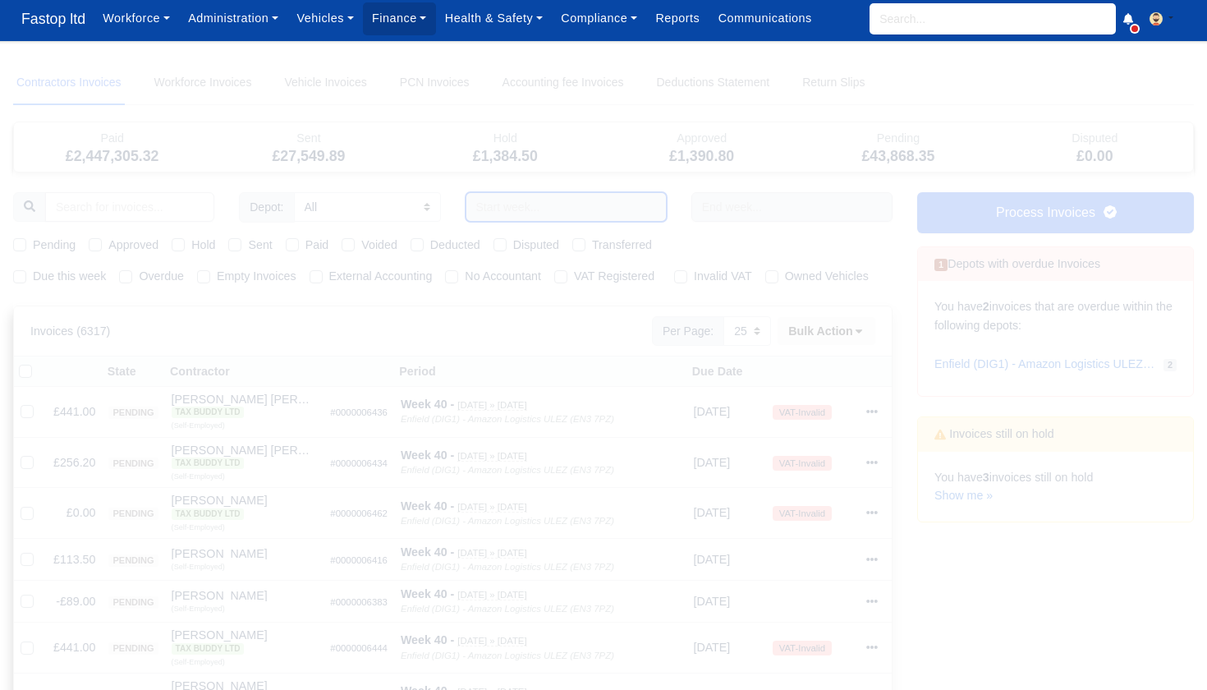
click at [518, 204] on input "text" at bounding box center [566, 207] width 201 height 30
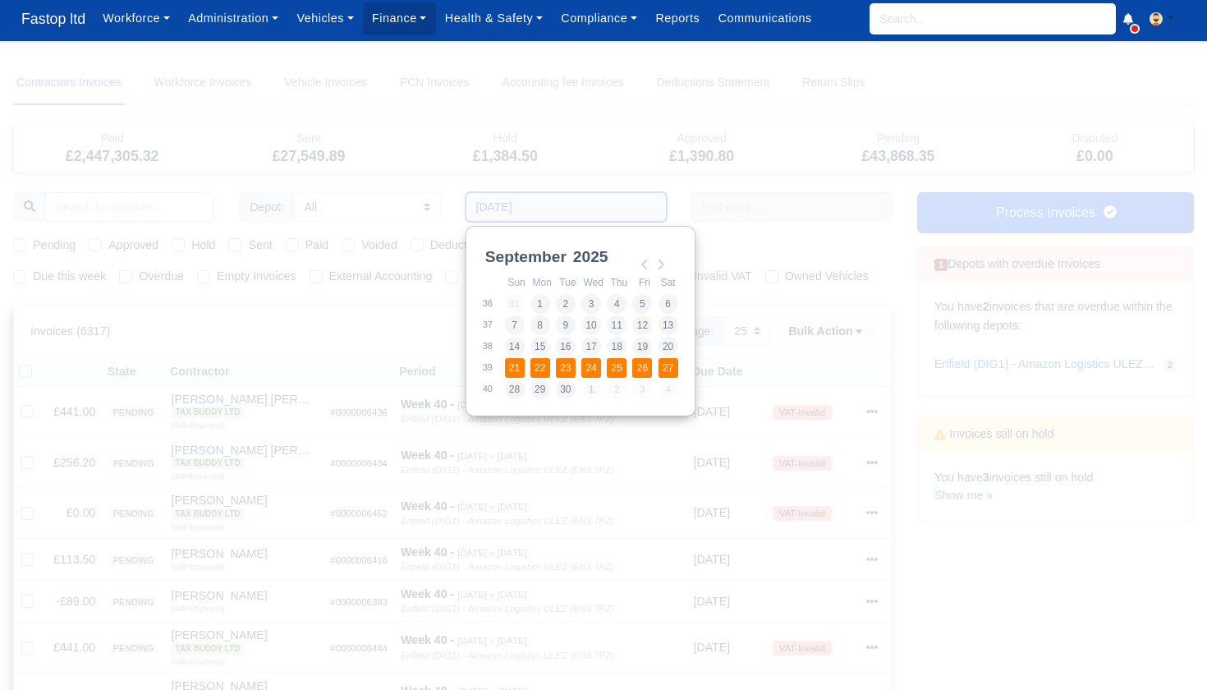
type input "21/09/2025 - 27/09/2025"
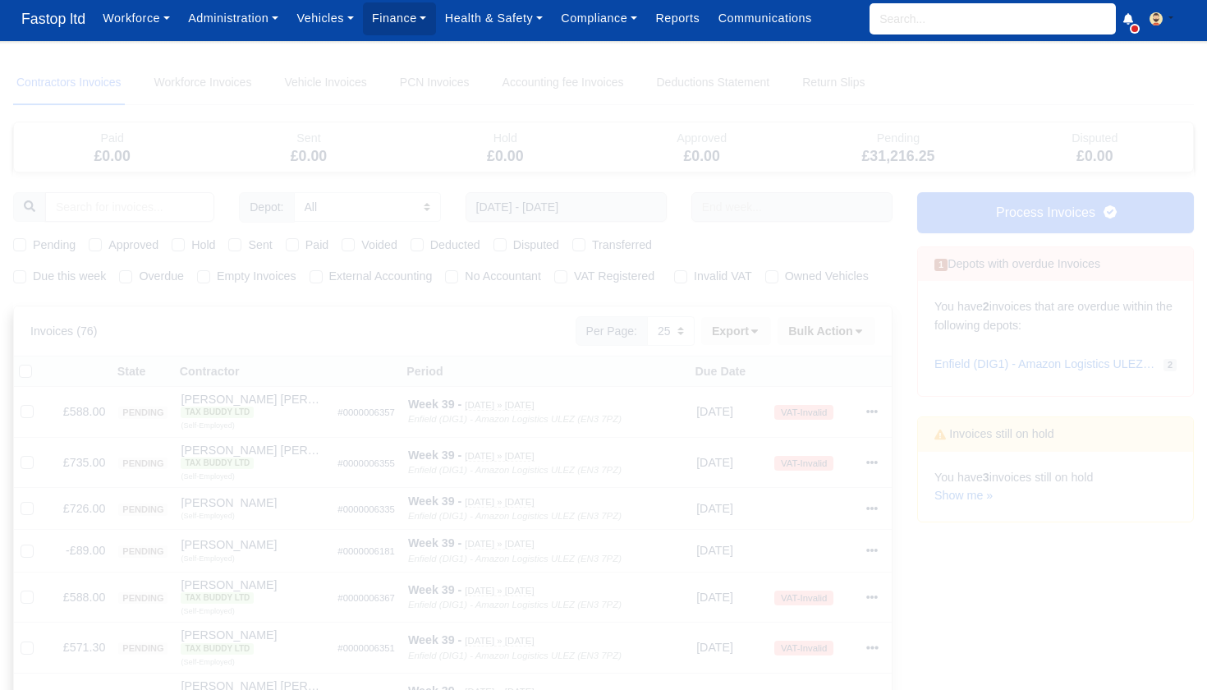
drag, startPoint x: 21, startPoint y: 243, endPoint x: 30, endPoint y: 252, distance: 12.2
click at [33, 243] on label "Pending" at bounding box center [54, 245] width 43 height 19
click at [21, 243] on input "Pending" at bounding box center [19, 242] width 13 height 13
checkbox input "true"
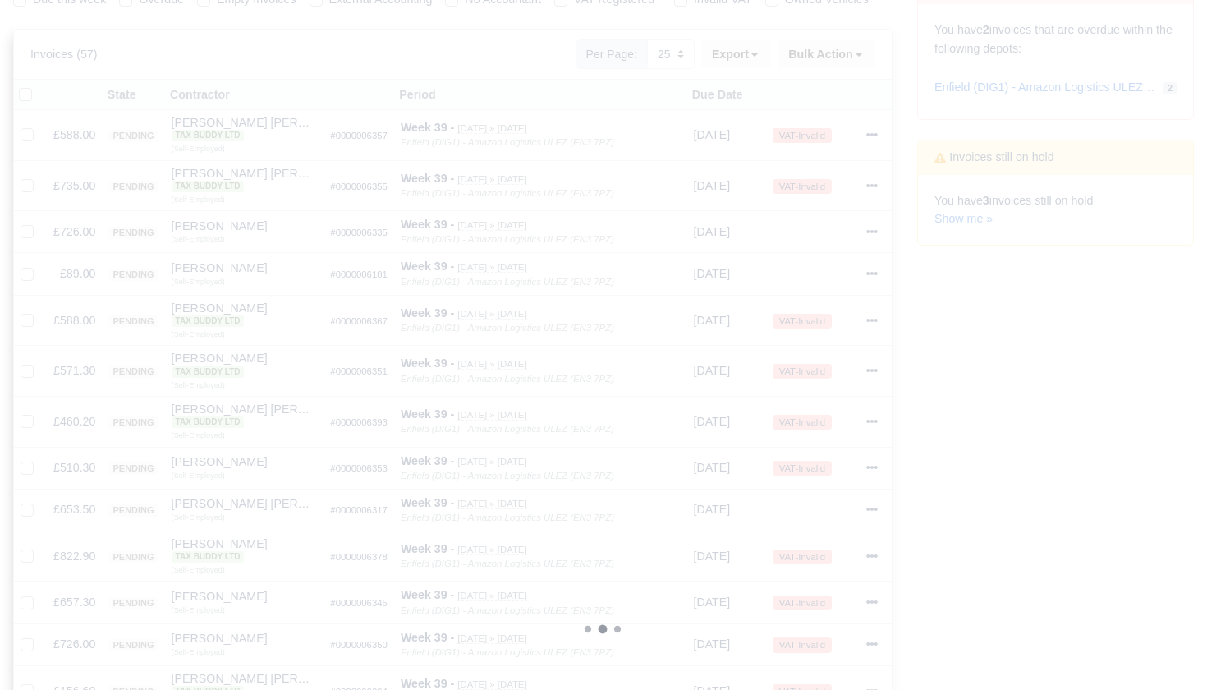
scroll to position [277, 0]
click at [39, 89] on label at bounding box center [39, 89] width 0 height 0
click at [22, 102] on input "checkbox" at bounding box center [25, 95] width 13 height 13
checkbox input "true"
click at [39, 89] on label at bounding box center [39, 89] width 0 height 0
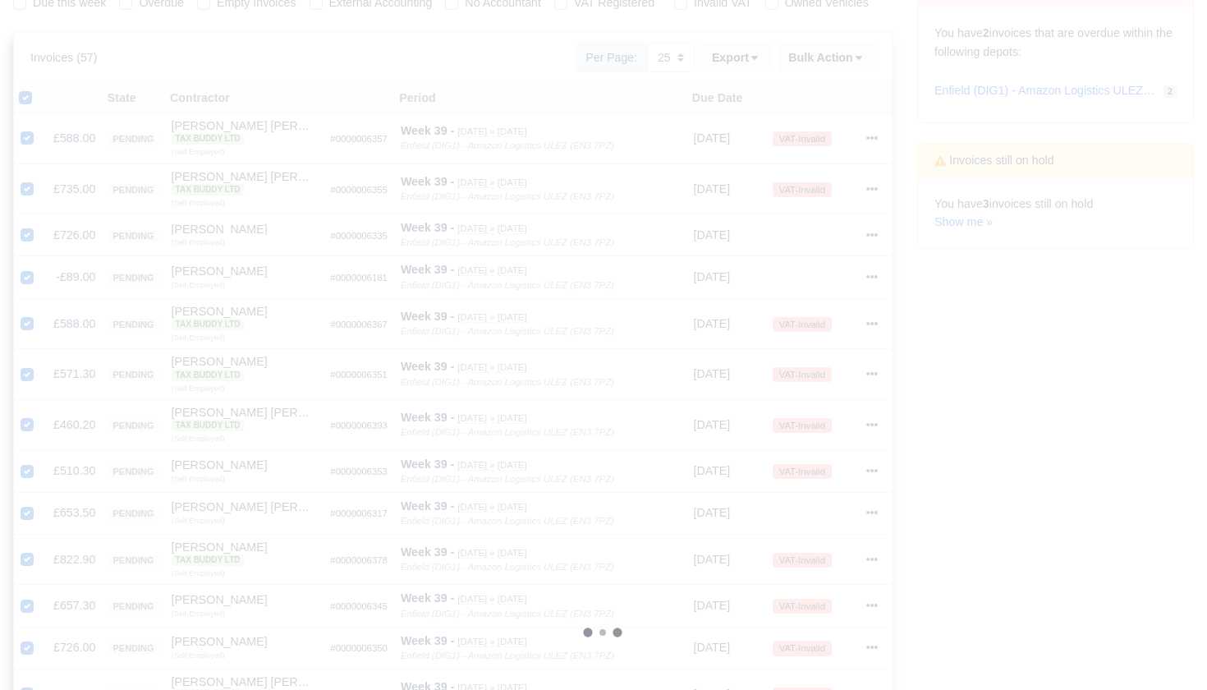
click at [29, 102] on input "checkbox" at bounding box center [25, 95] width 13 height 13
checkbox input "false"
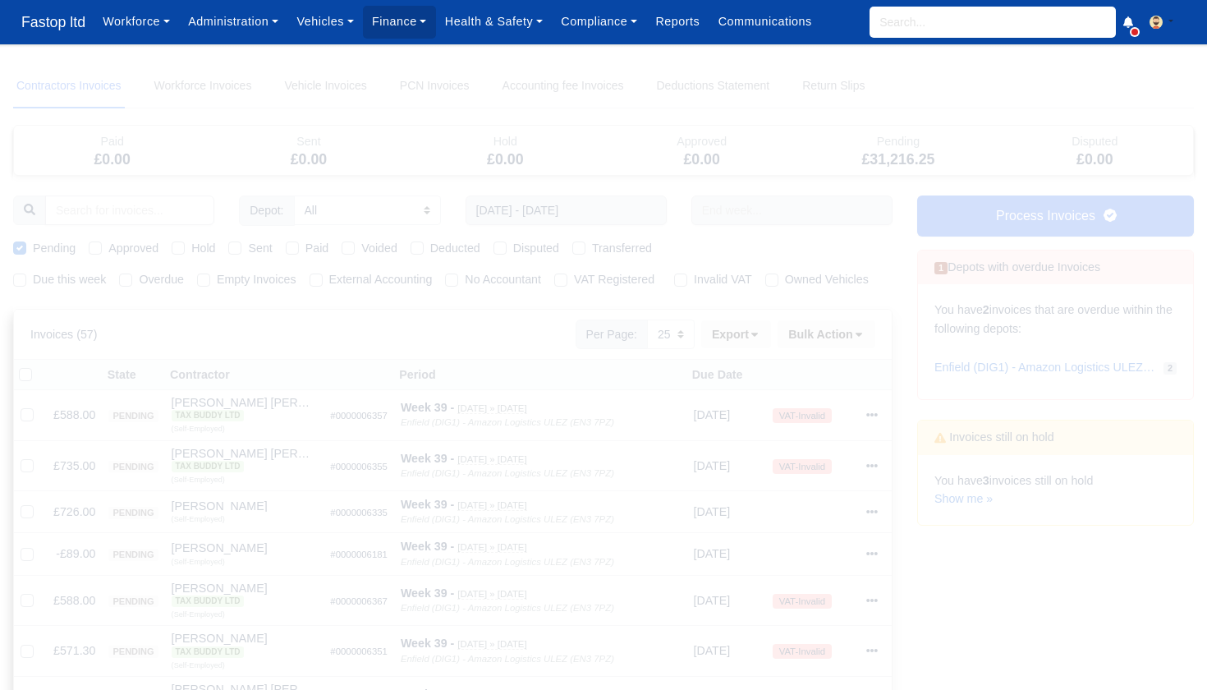
scroll to position [0, 0]
click at [924, 26] on input "search" at bounding box center [992, 22] width 246 height 31
type input "alek"
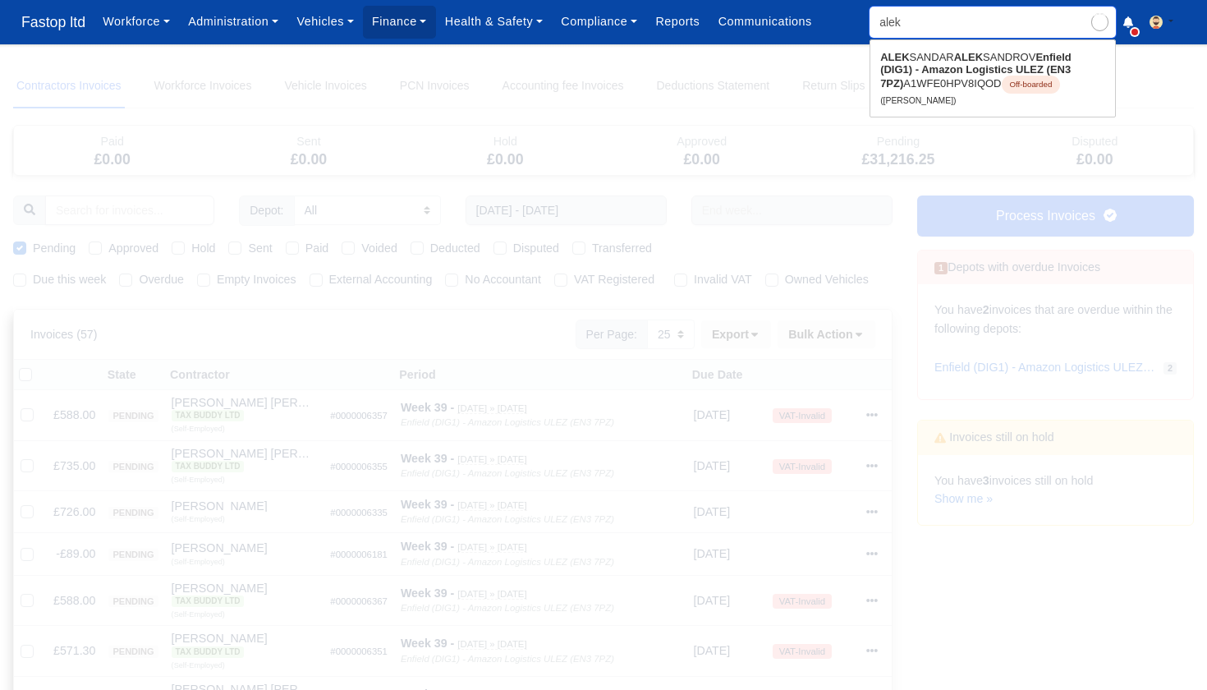
type input "alekSANDAR ALEKSANDROV"
click at [937, 71] on strong "Enfield (DIG1) - Amazon Logistics ULEZ (EN3 7PZ)" at bounding box center [975, 70] width 191 height 39
type input "[PERSON_NAME]"
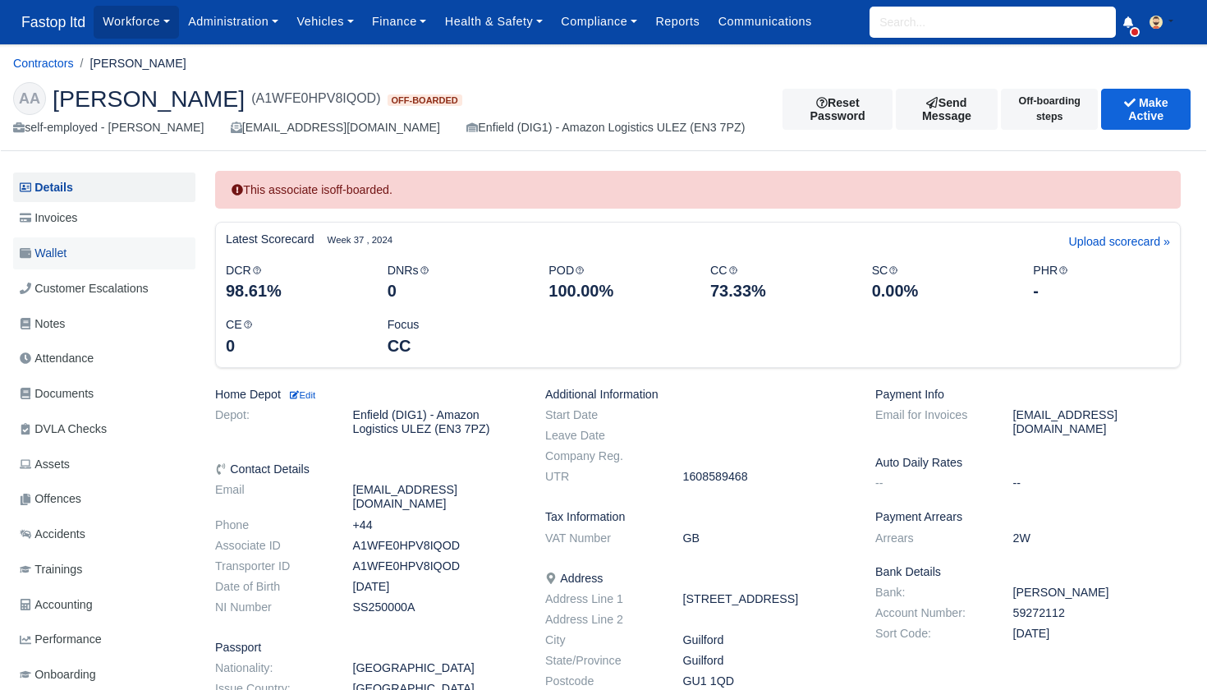
click at [67, 252] on span "Wallet" at bounding box center [43, 253] width 47 height 19
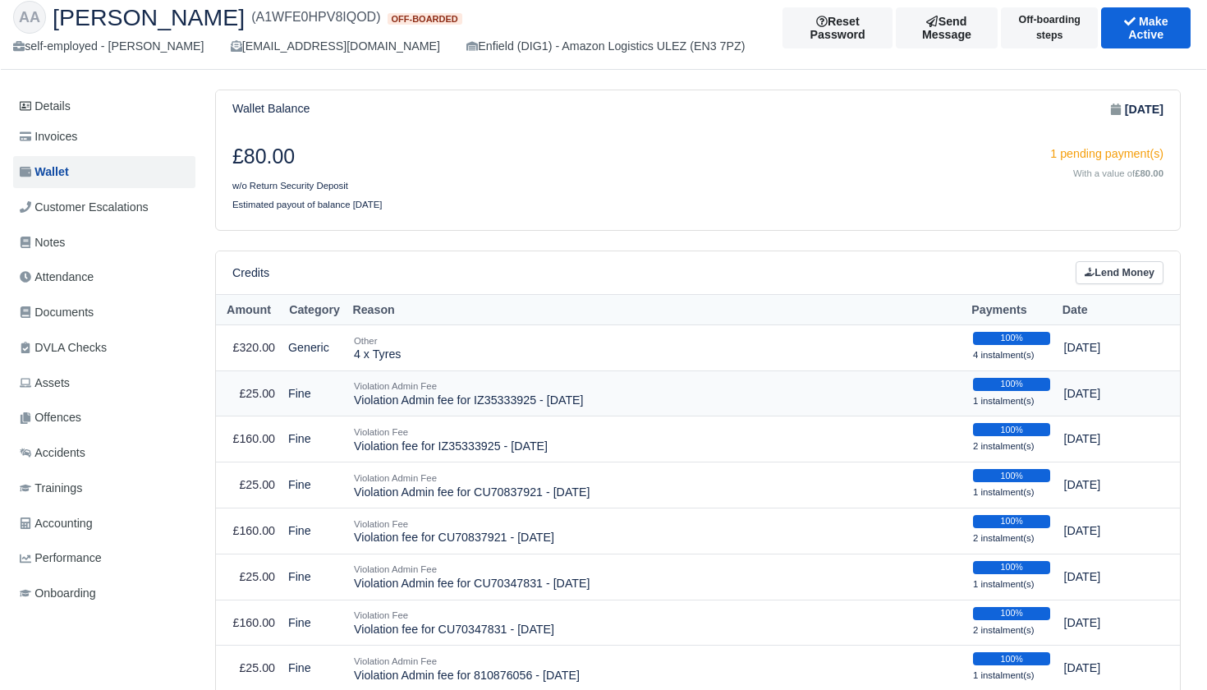
scroll to position [80, 0]
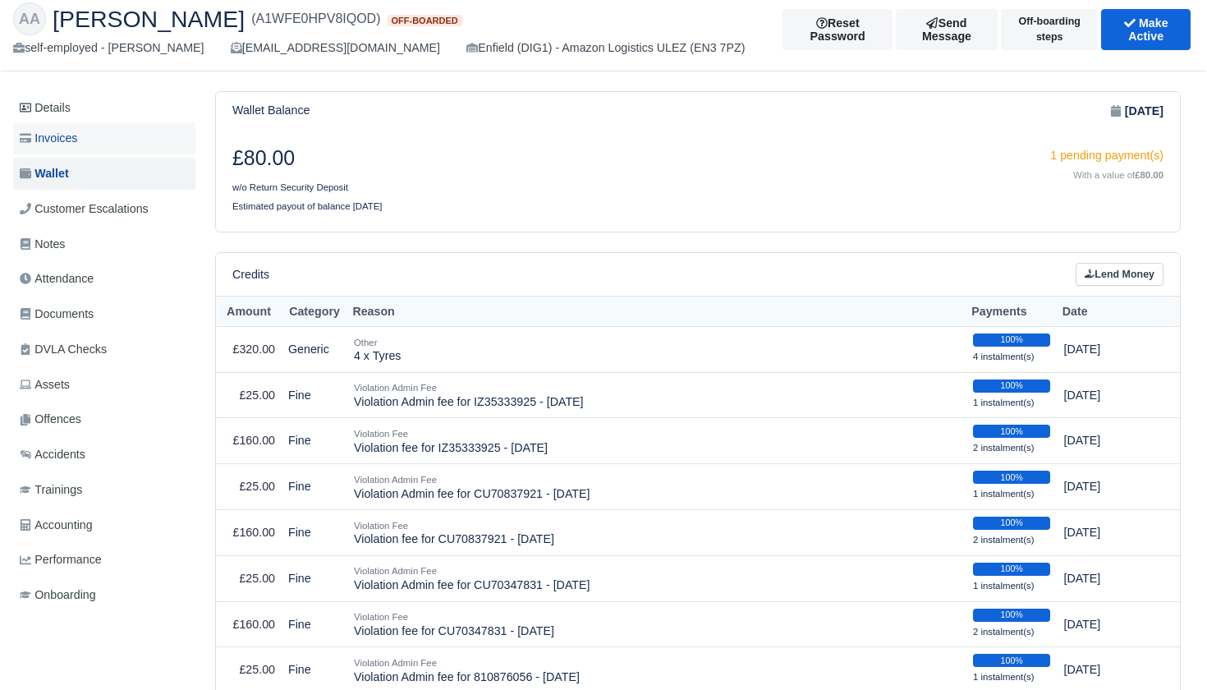
click at [77, 144] on span "Invoices" at bounding box center [48, 138] width 57 height 19
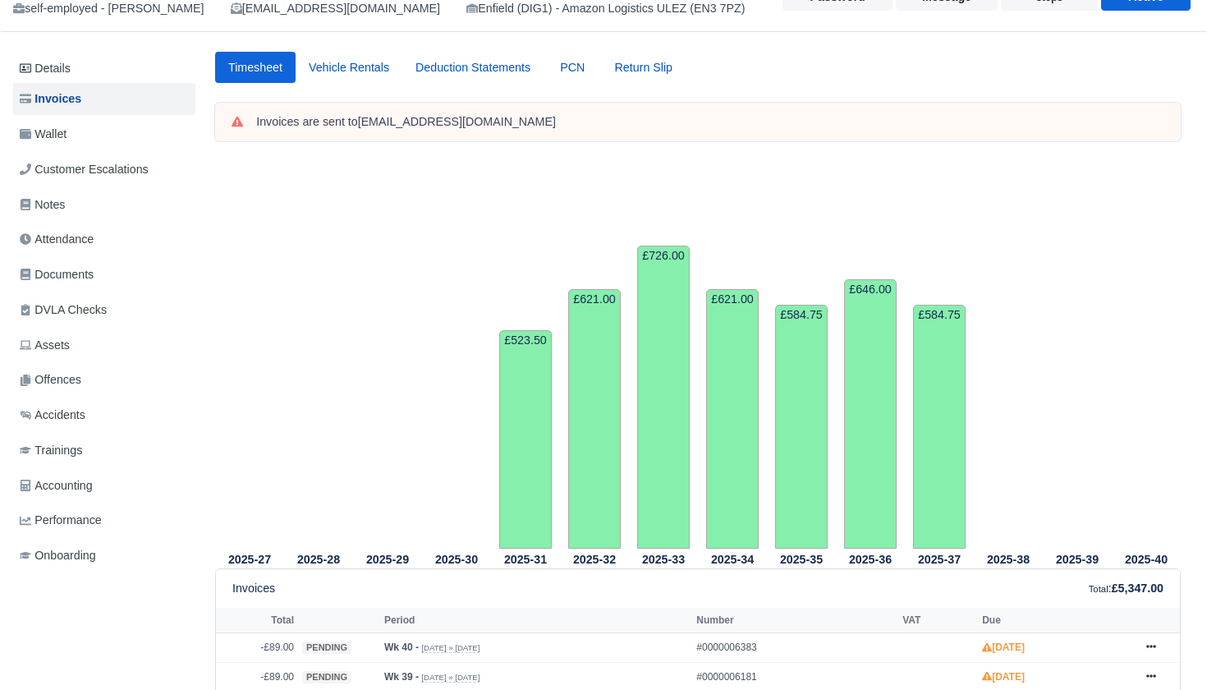
scroll to position [75, 0]
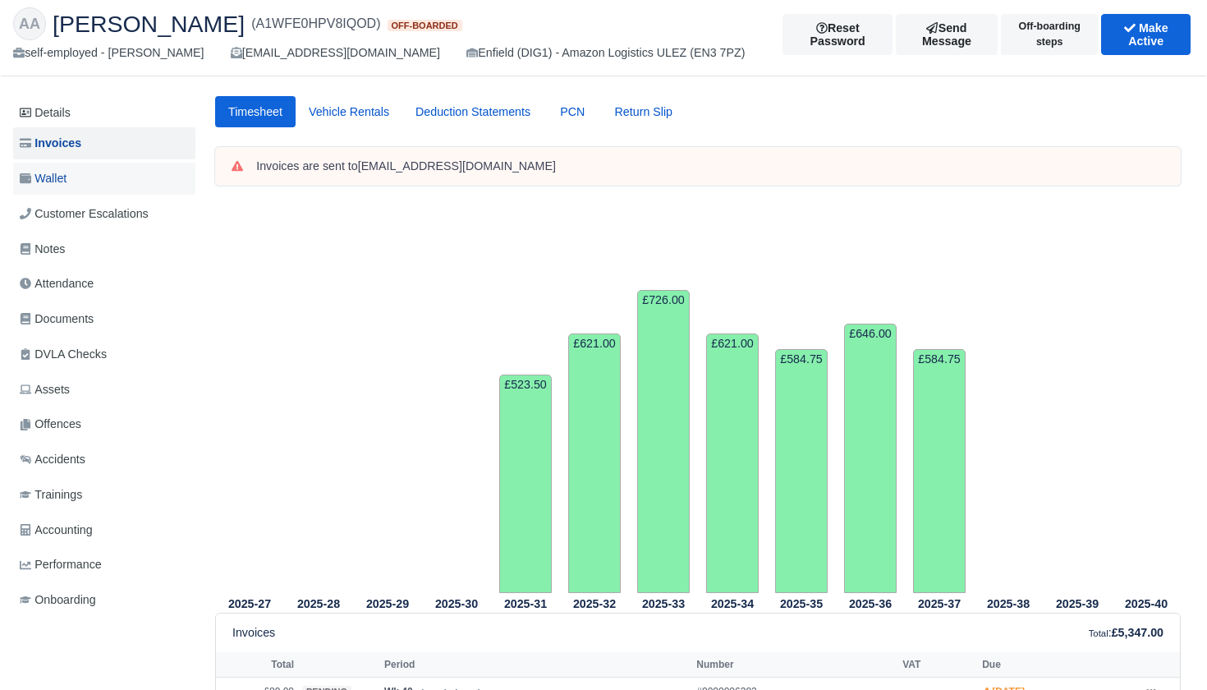
click at [54, 176] on span "Wallet" at bounding box center [43, 178] width 47 height 19
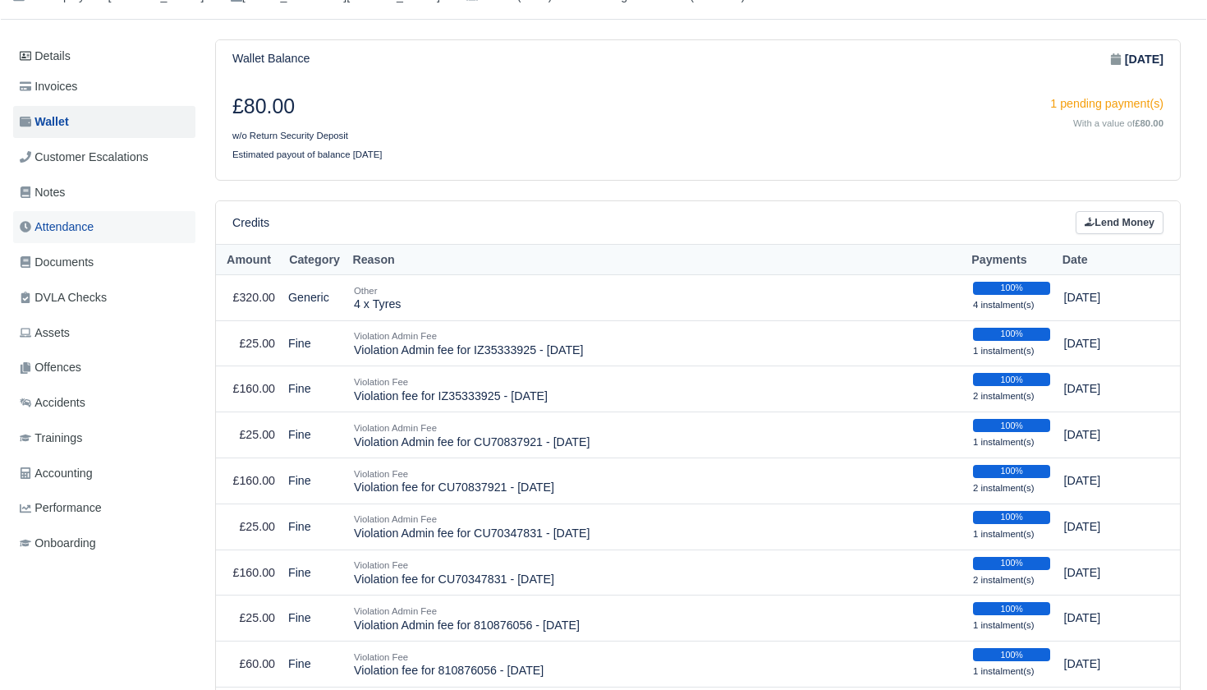
scroll to position [128, 0]
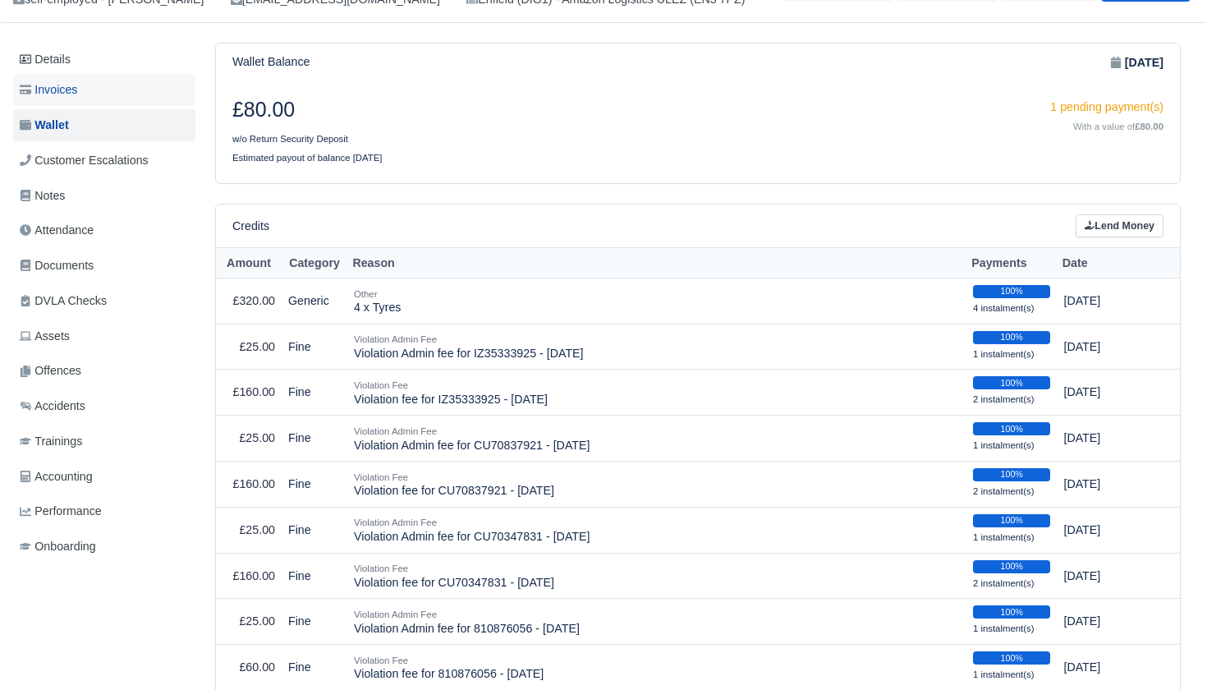
click at [77, 93] on span "Invoices" at bounding box center [48, 89] width 57 height 19
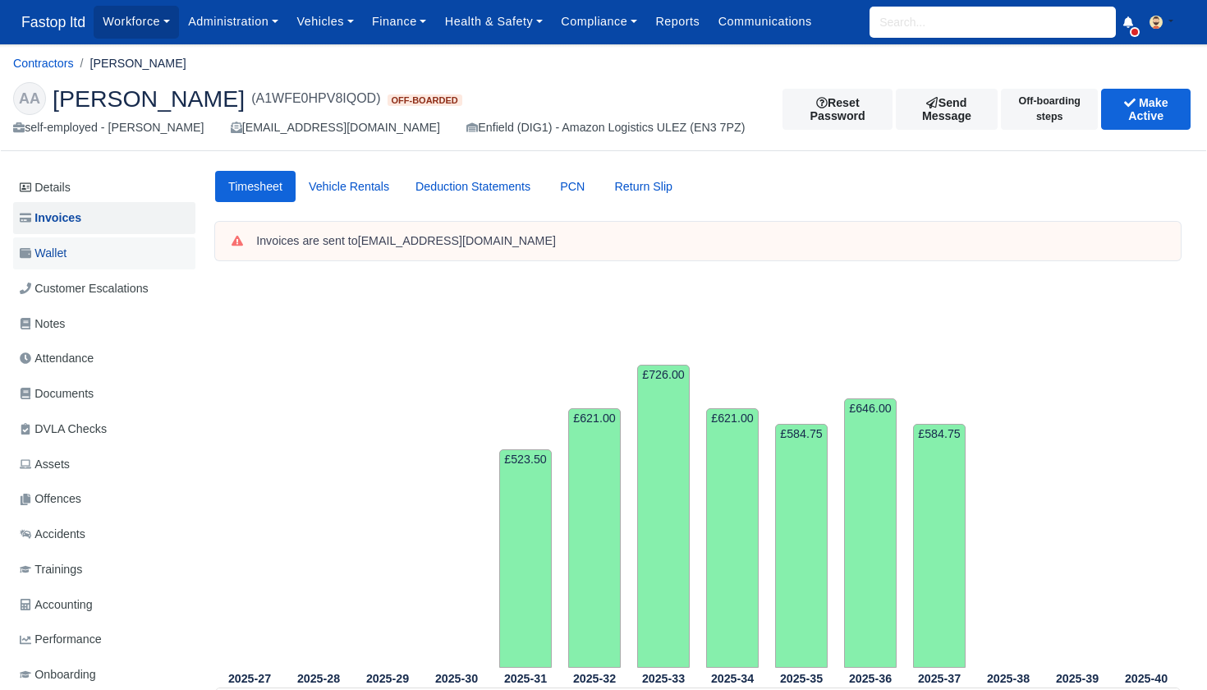
click at [66, 260] on span "Wallet" at bounding box center [43, 253] width 47 height 19
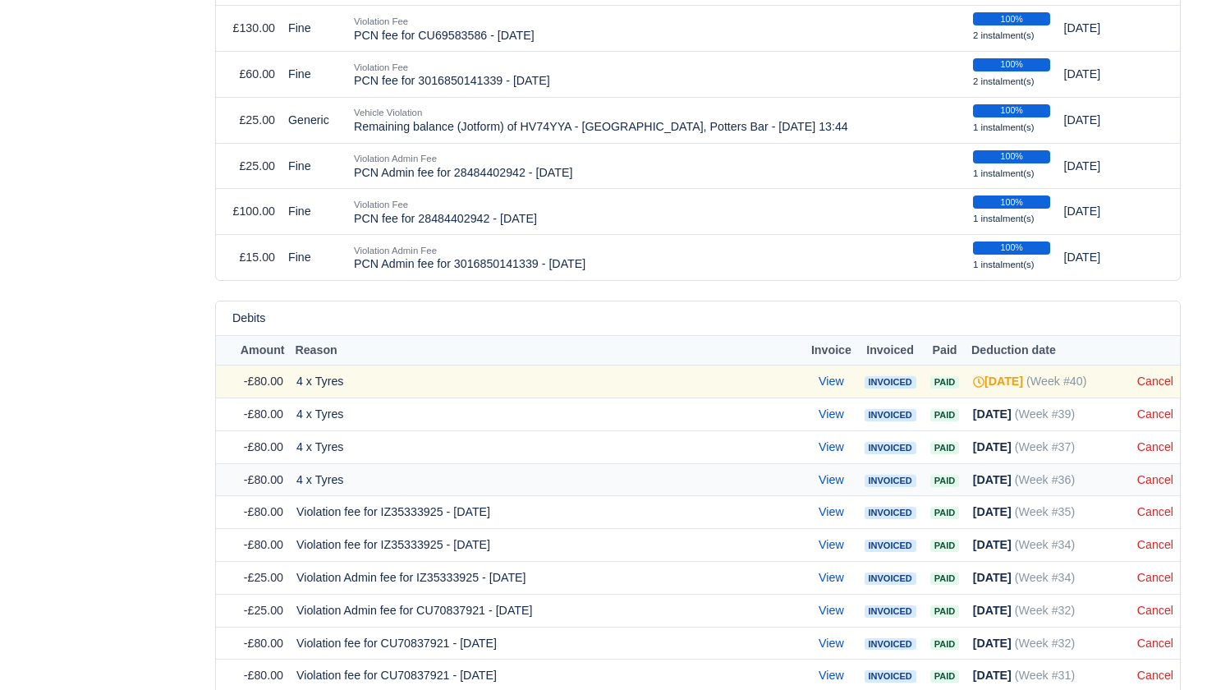
scroll to position [1159, 0]
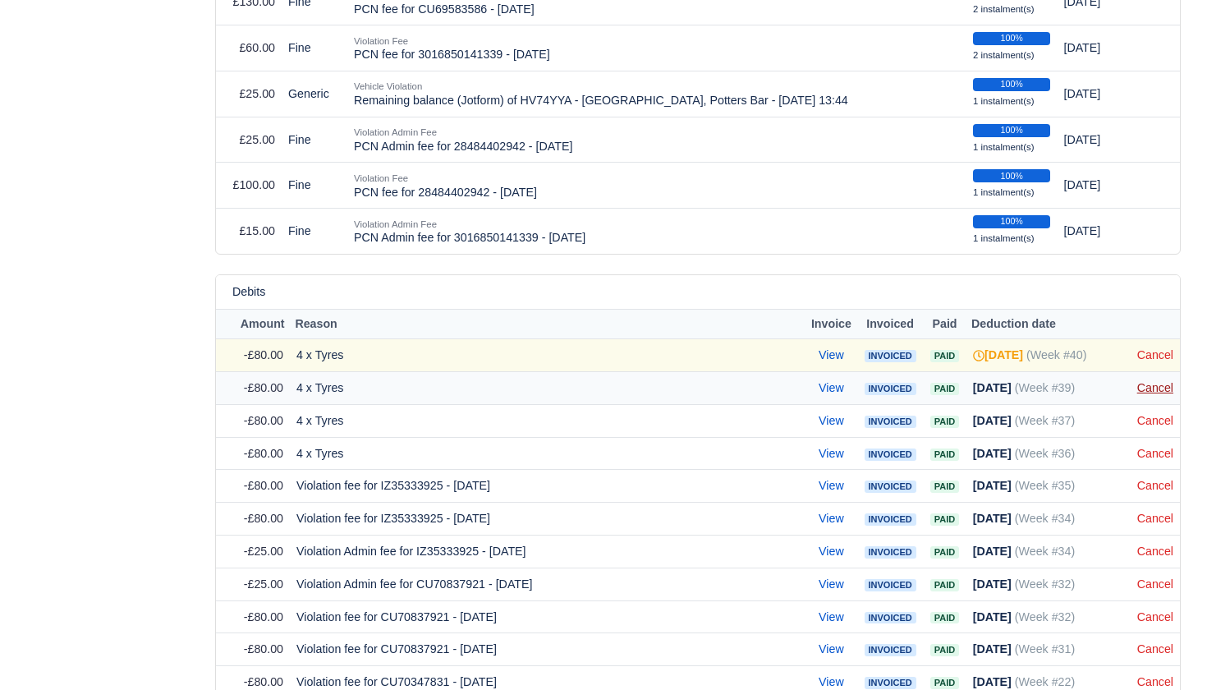
click at [1162, 381] on link "Cancel" at bounding box center [1155, 387] width 36 height 13
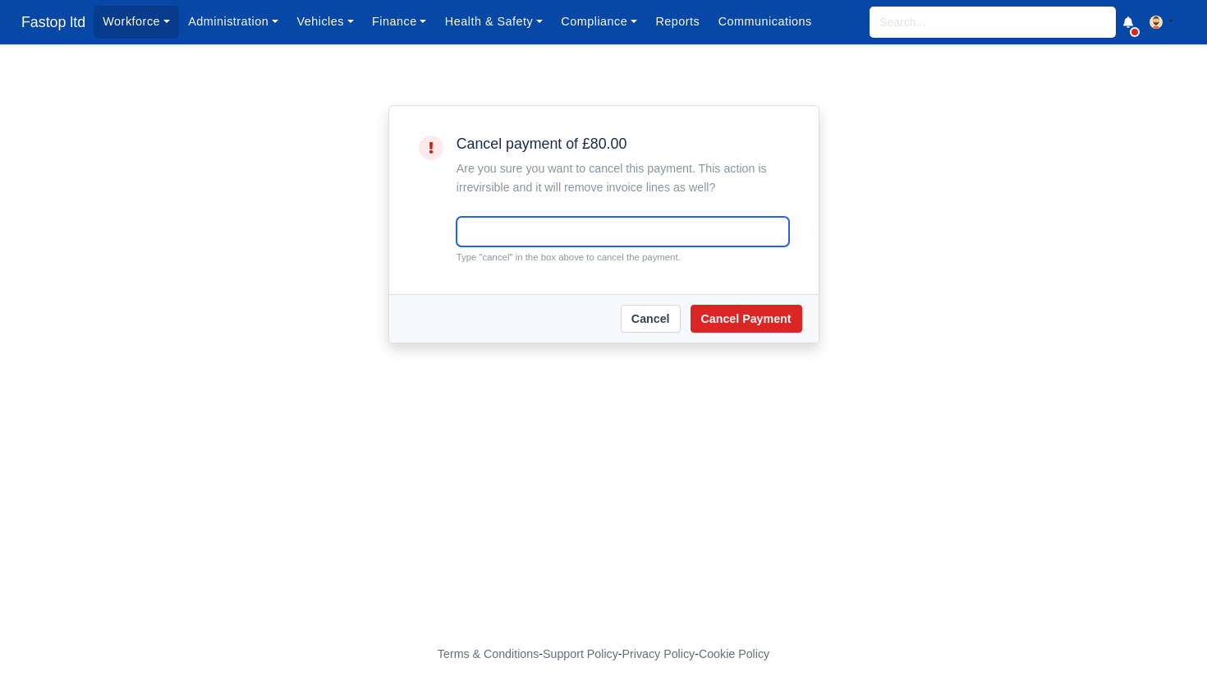
click at [563, 224] on input "text" at bounding box center [622, 232] width 333 height 30
type input "cancel"
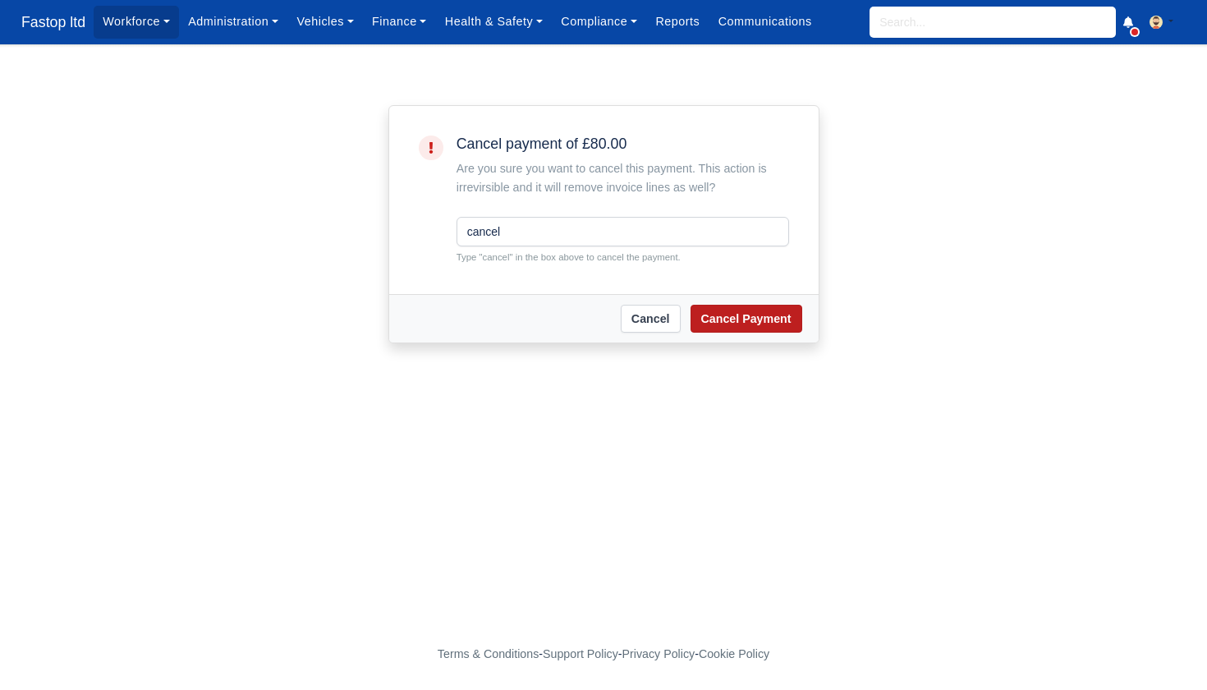
click at [735, 314] on button "Cancel Payment" at bounding box center [746, 319] width 112 height 28
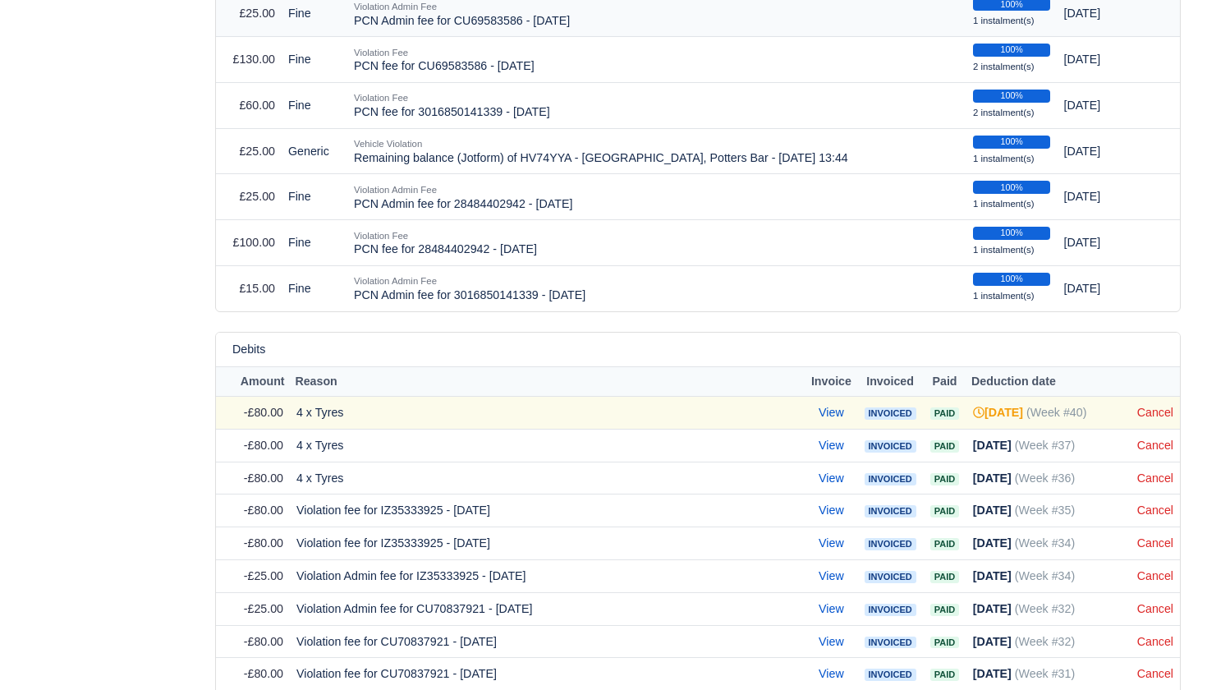
scroll to position [1169, 0]
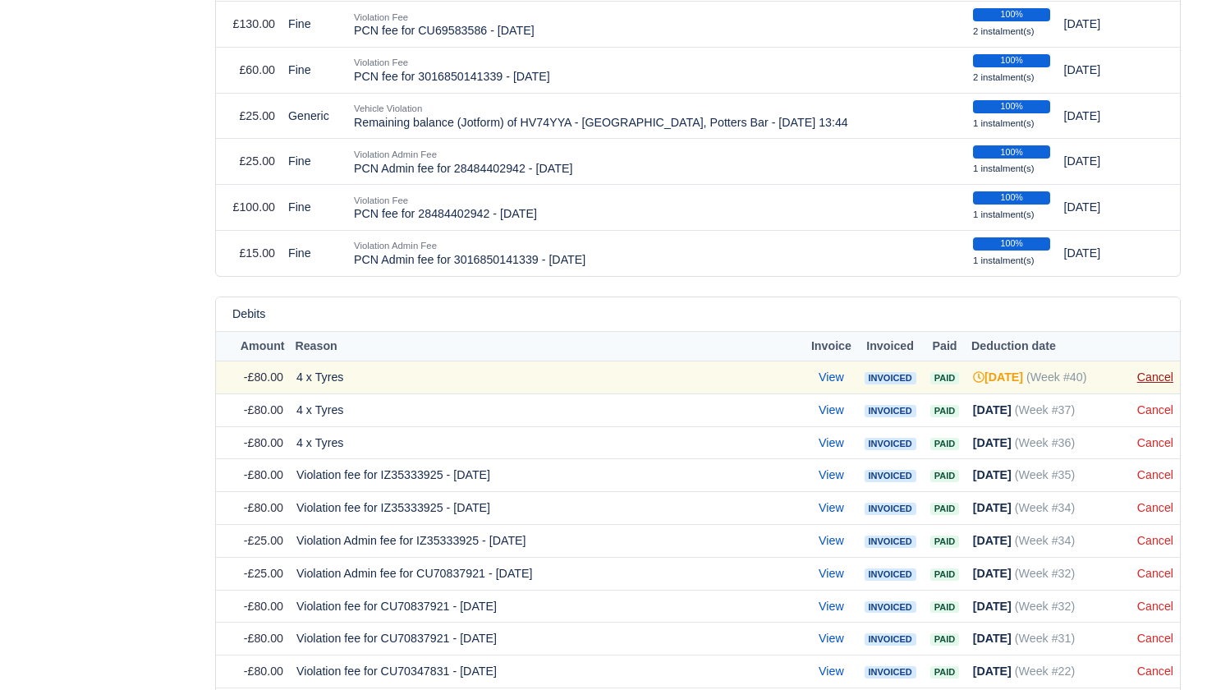
click at [1152, 370] on link "Cancel" at bounding box center [1155, 376] width 36 height 13
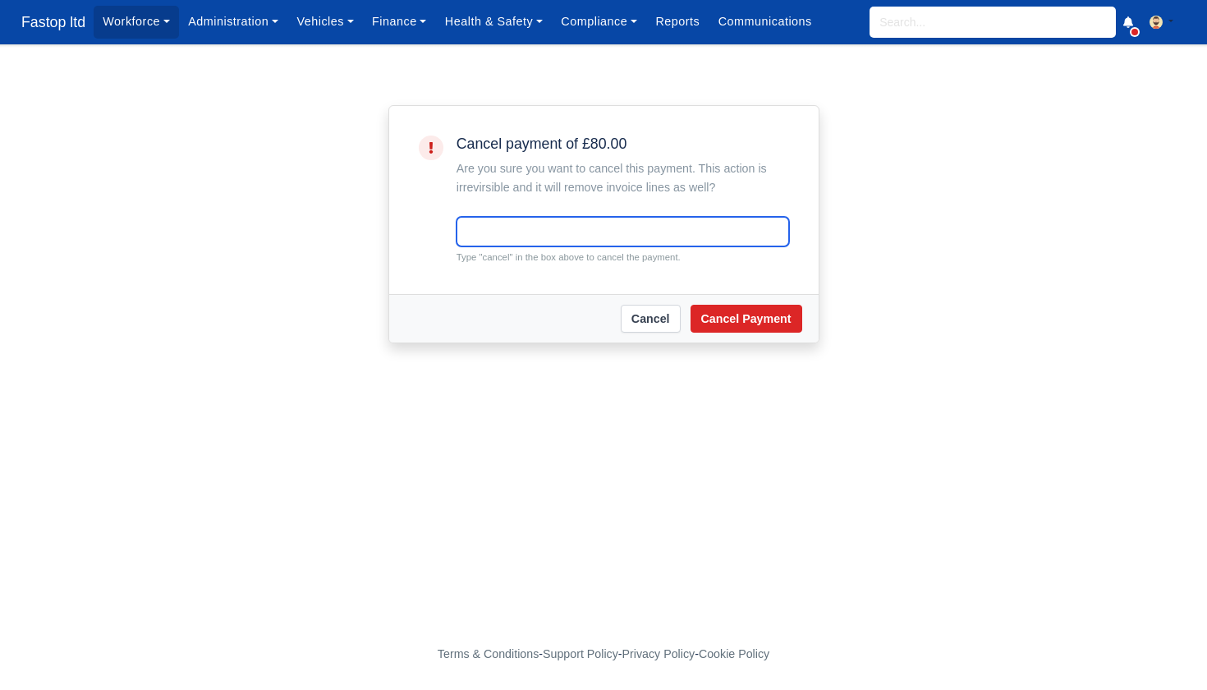
click at [521, 232] on input "text" at bounding box center [622, 232] width 333 height 30
type input "cancel"
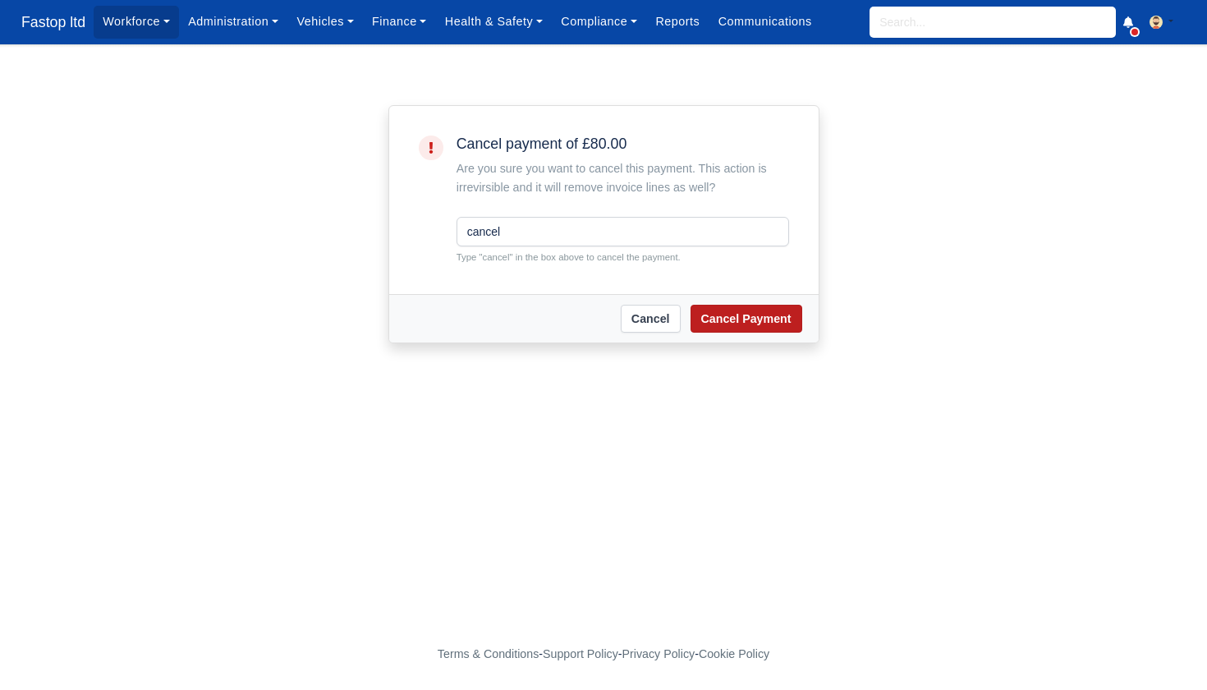
click at [764, 324] on button "Cancel Payment" at bounding box center [746, 319] width 112 height 28
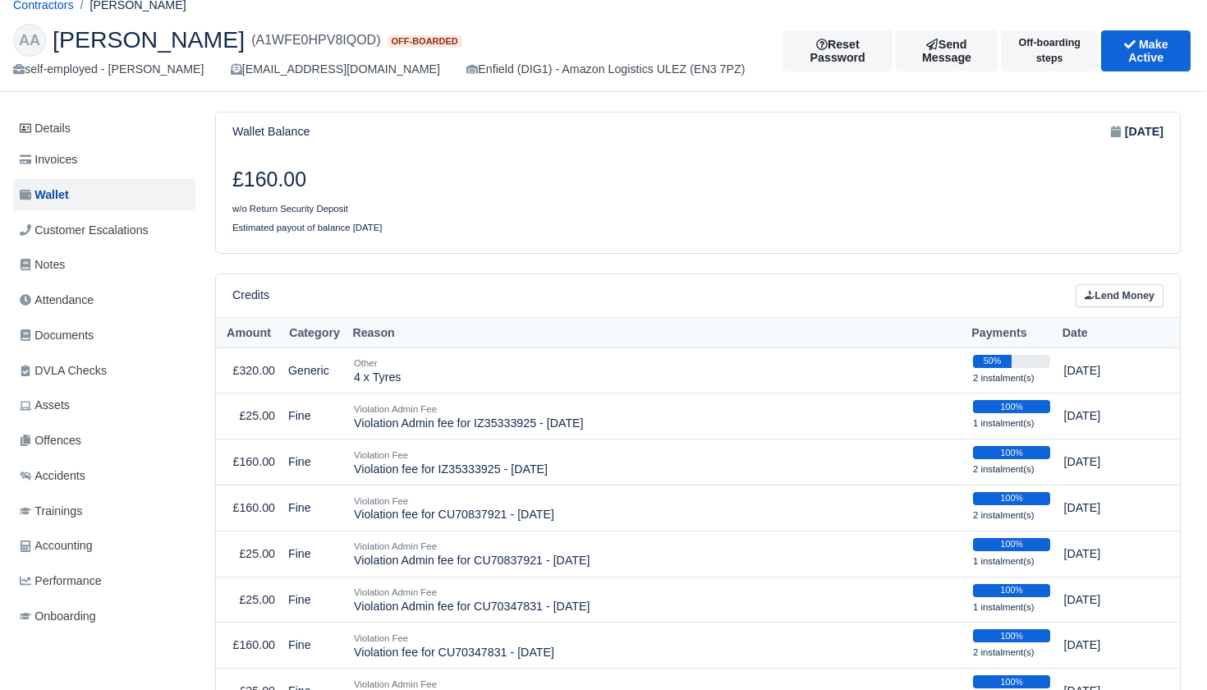
scroll to position [57, 0]
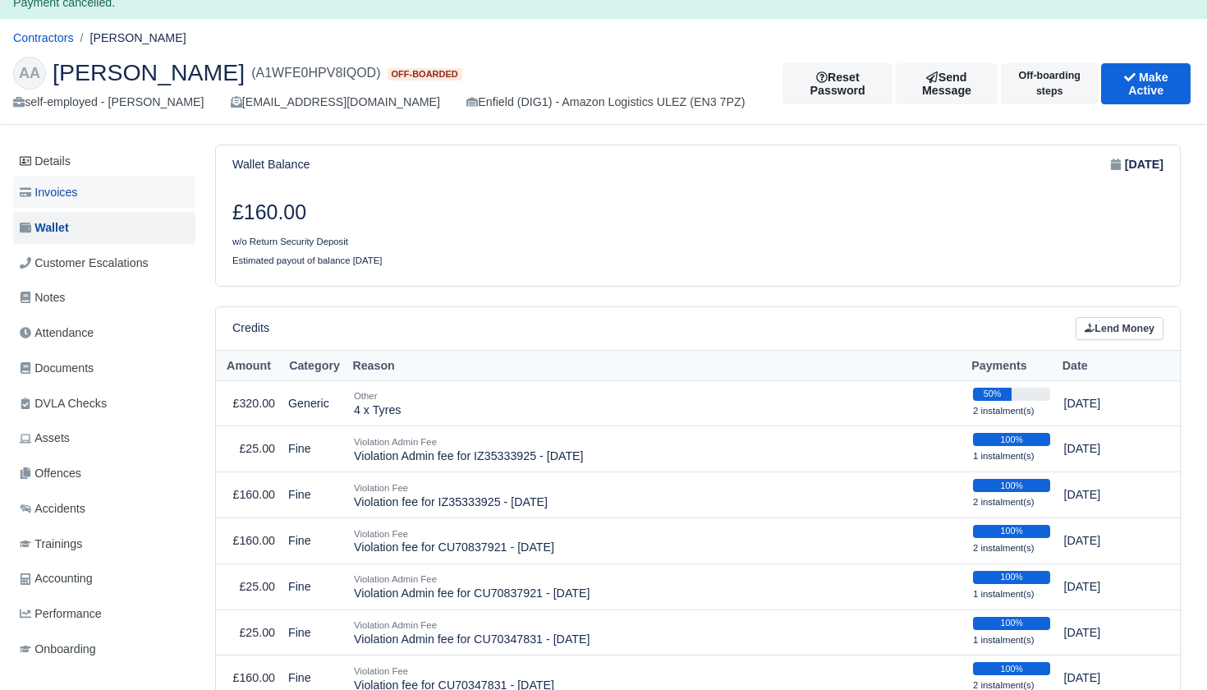
click at [73, 192] on span "Invoices" at bounding box center [48, 192] width 57 height 19
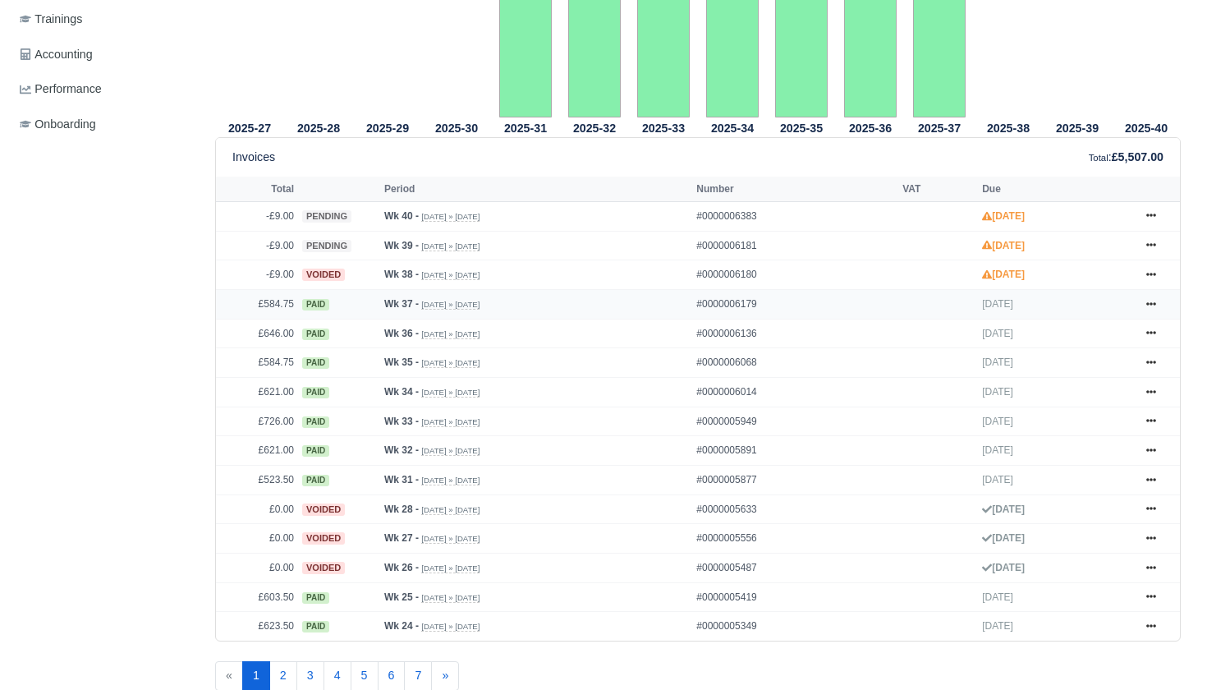
scroll to position [551, 0]
click at [1149, 246] on icon at bounding box center [1151, 244] width 10 height 3
click at [1067, 395] on link "Void" at bounding box center [1089, 377] width 146 height 34
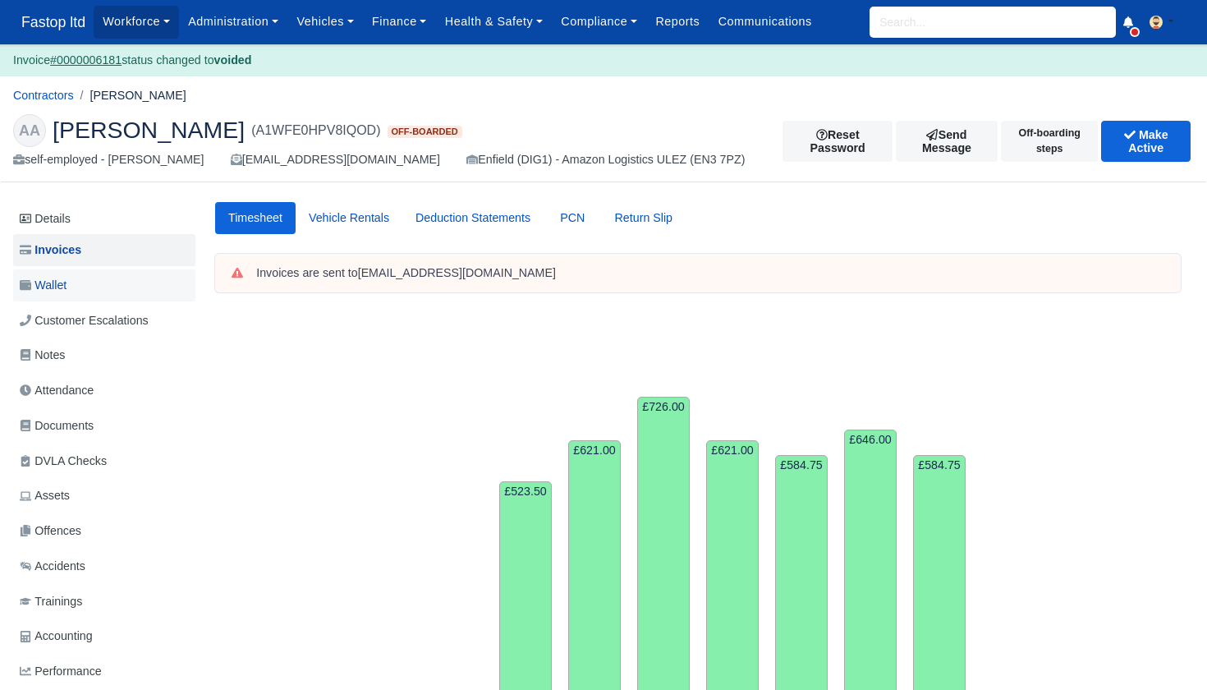
click at [66, 287] on span "Wallet" at bounding box center [43, 285] width 47 height 19
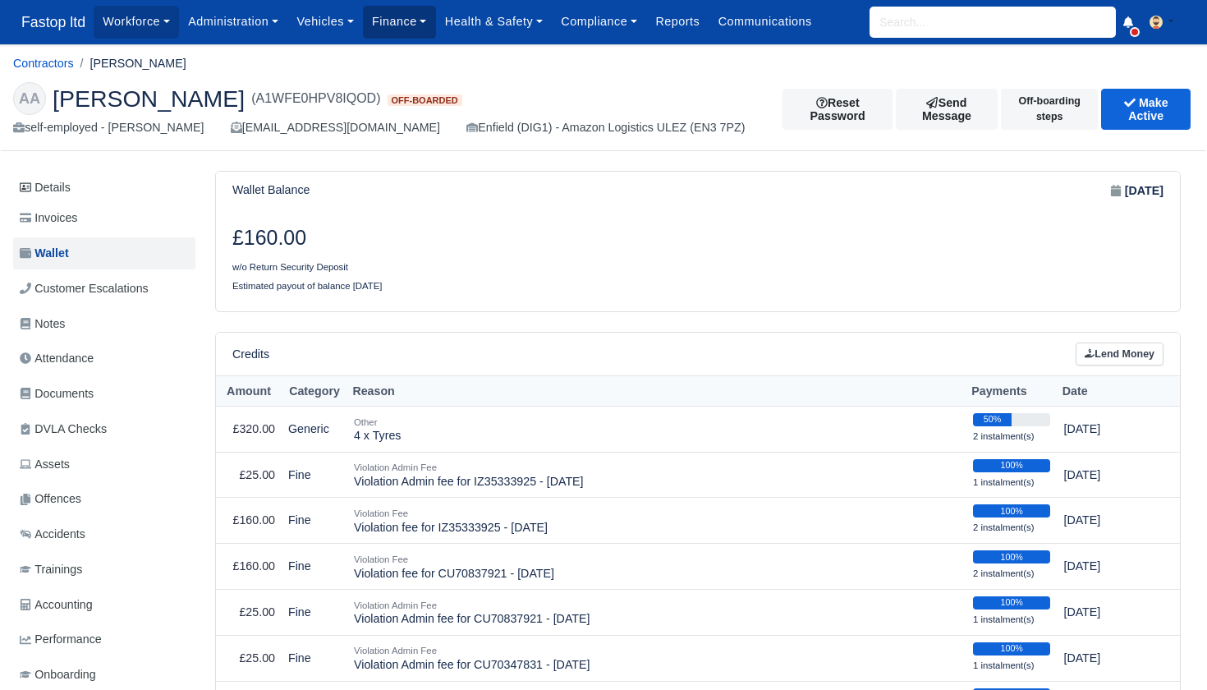
click at [416, 21] on link "Finance" at bounding box center [399, 22] width 73 height 32
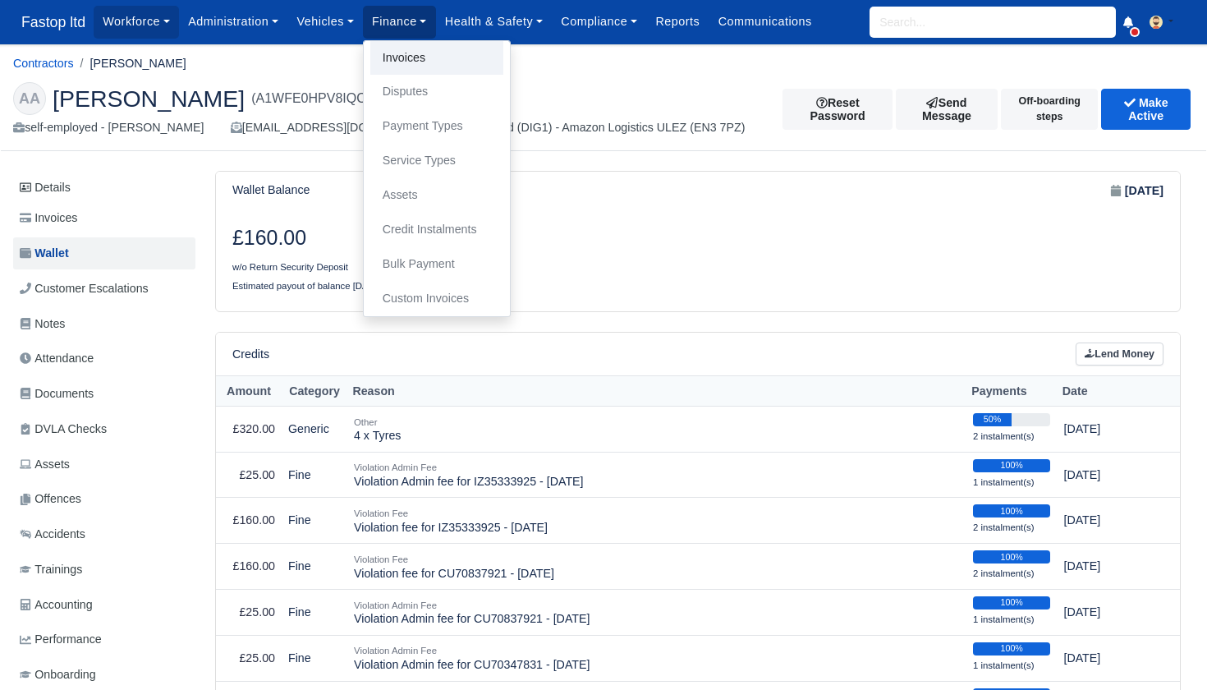
click at [421, 48] on link "Invoices" at bounding box center [436, 58] width 133 height 34
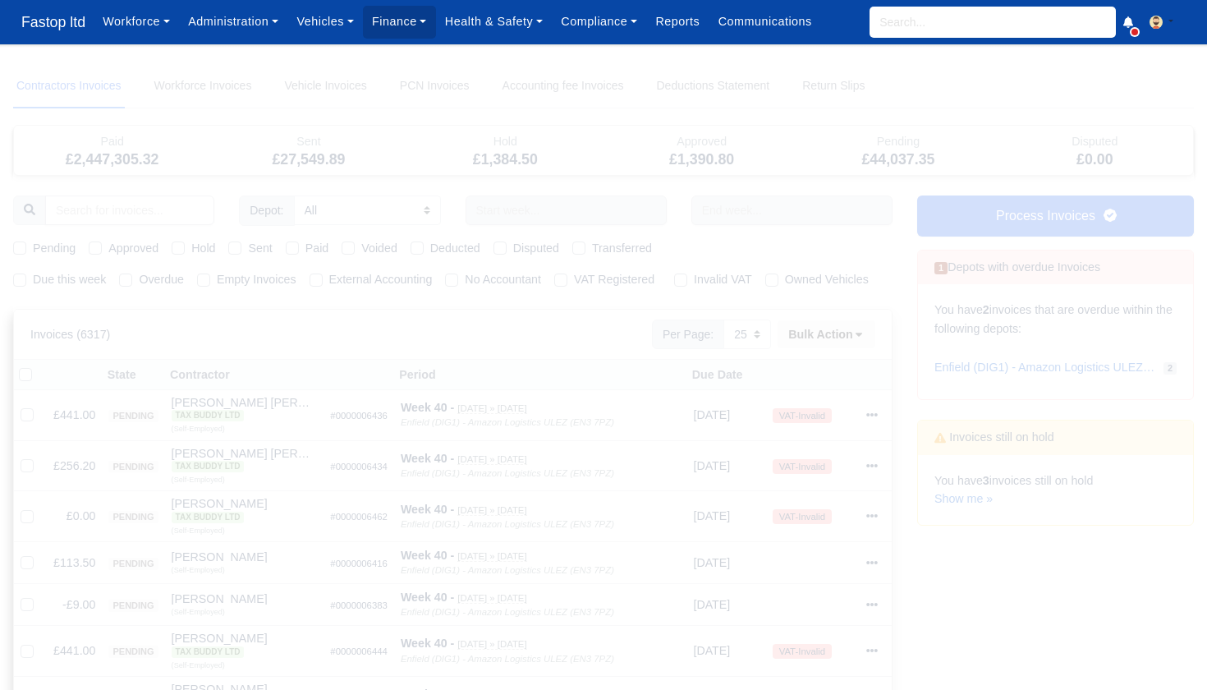
select select "25"
click at [508, 214] on input "text" at bounding box center [566, 210] width 201 height 30
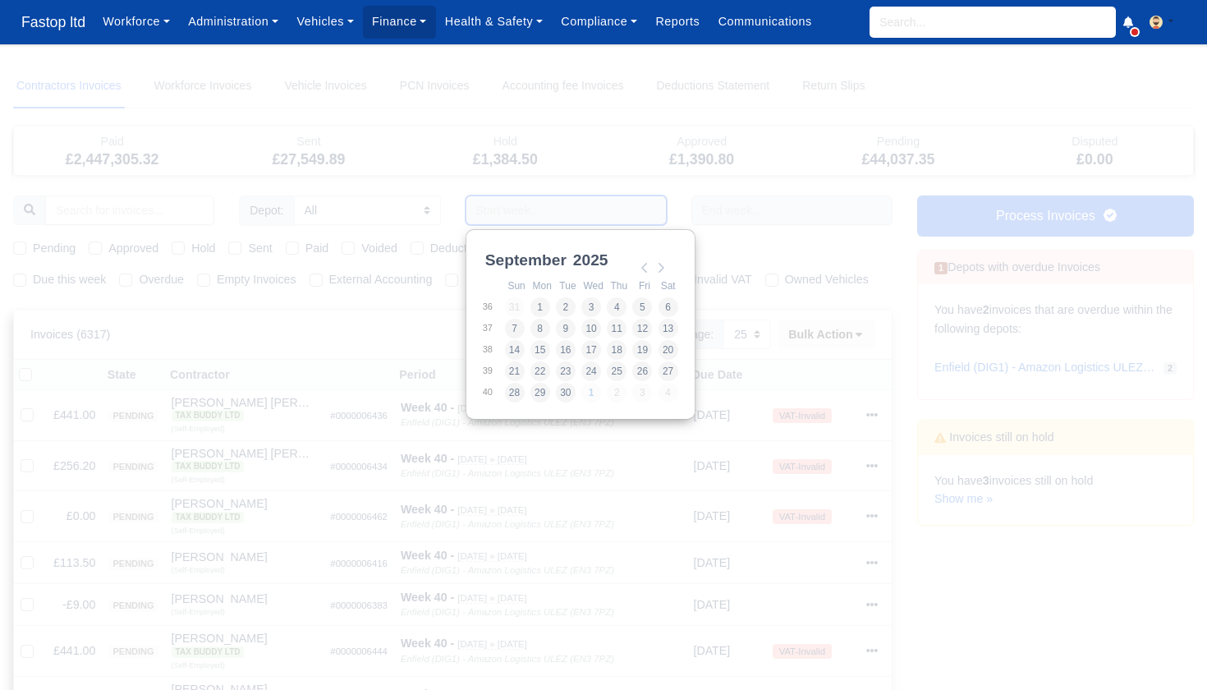
drag, startPoint x: 642, startPoint y: 268, endPoint x: 640, endPoint y: 287, distance: 19.0
type input "[DATE] - [DATE]"
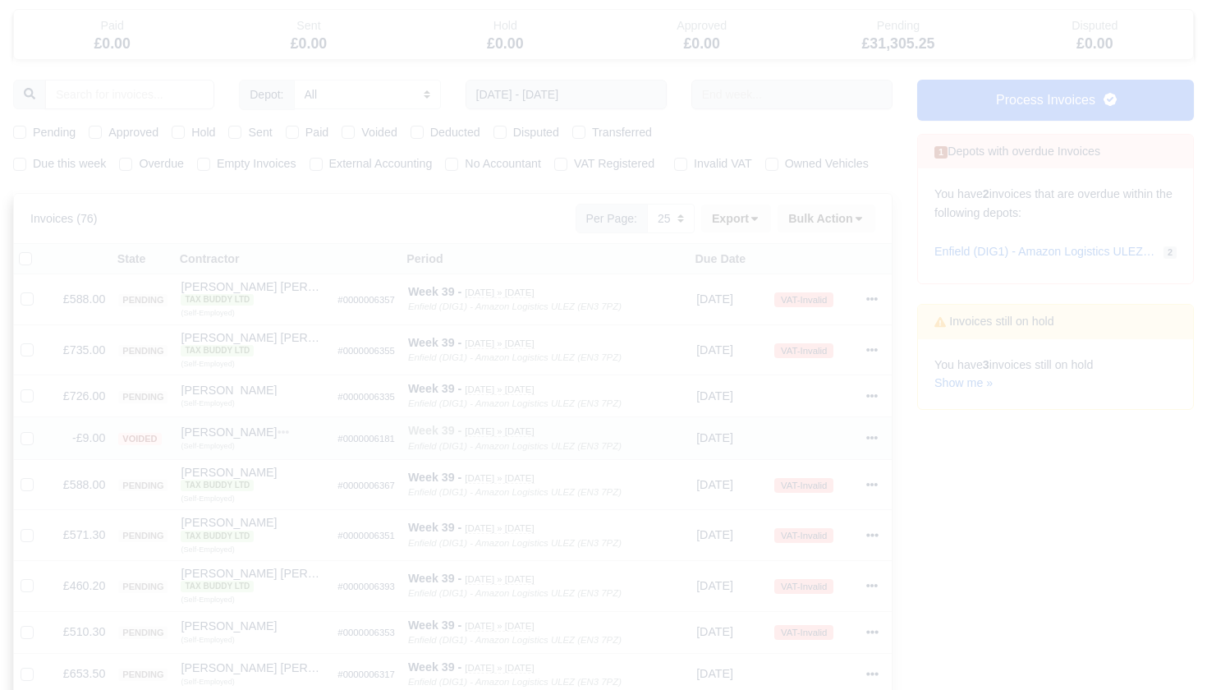
scroll to position [109, 0]
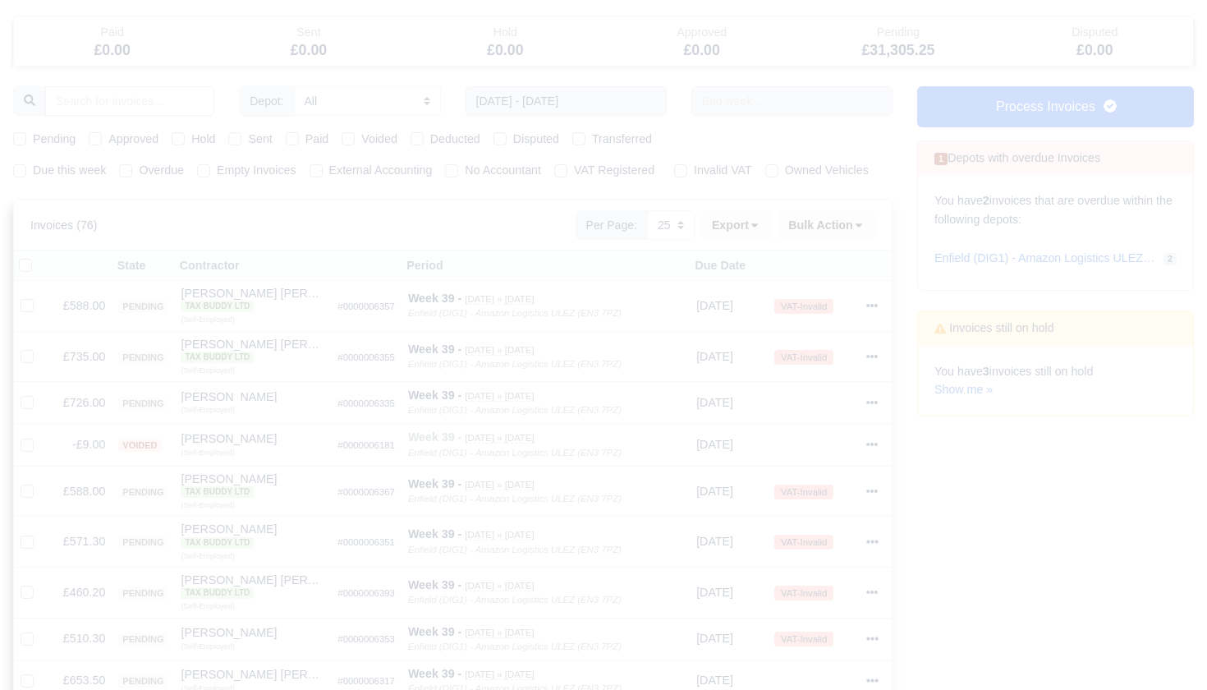
click at [33, 141] on label "Pending" at bounding box center [54, 139] width 43 height 19
click at [24, 141] on input "Pending" at bounding box center [19, 136] width 13 height 13
checkbox input "true"
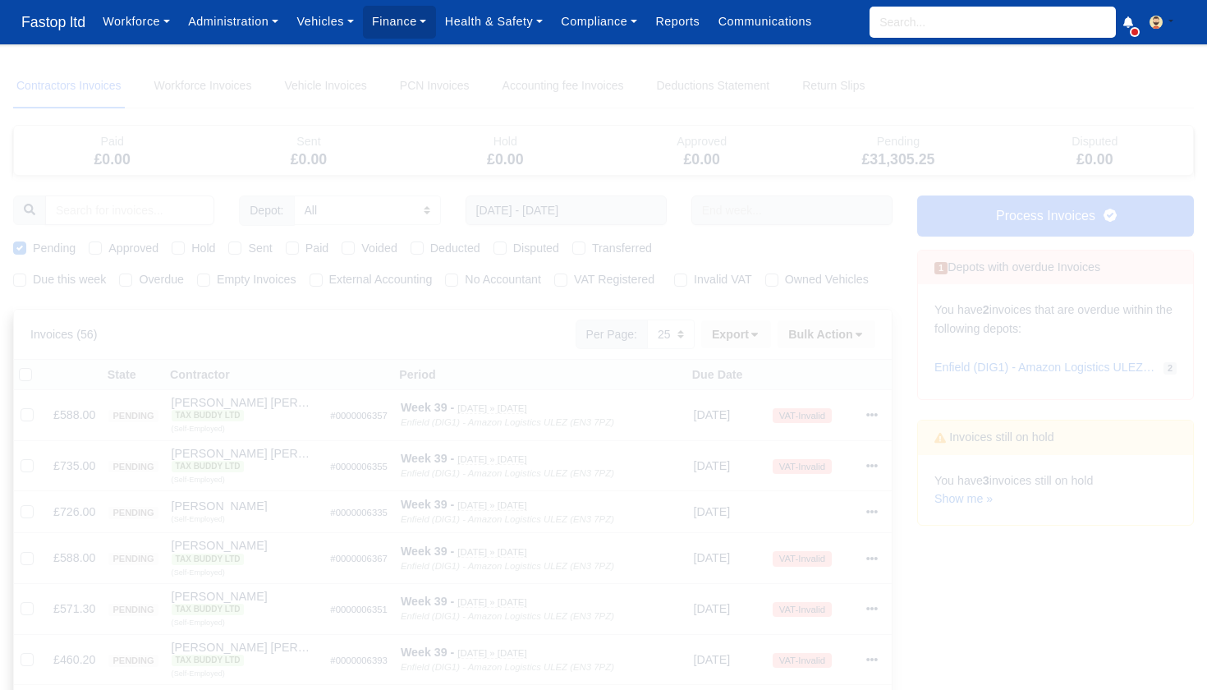
click at [39, 365] on label at bounding box center [39, 365] width 0 height 0
click at [31, 378] on input "checkbox" at bounding box center [25, 371] width 13 height 13
checkbox input "true"
click at [850, 348] on button "Bulk Action" at bounding box center [826, 334] width 98 height 28
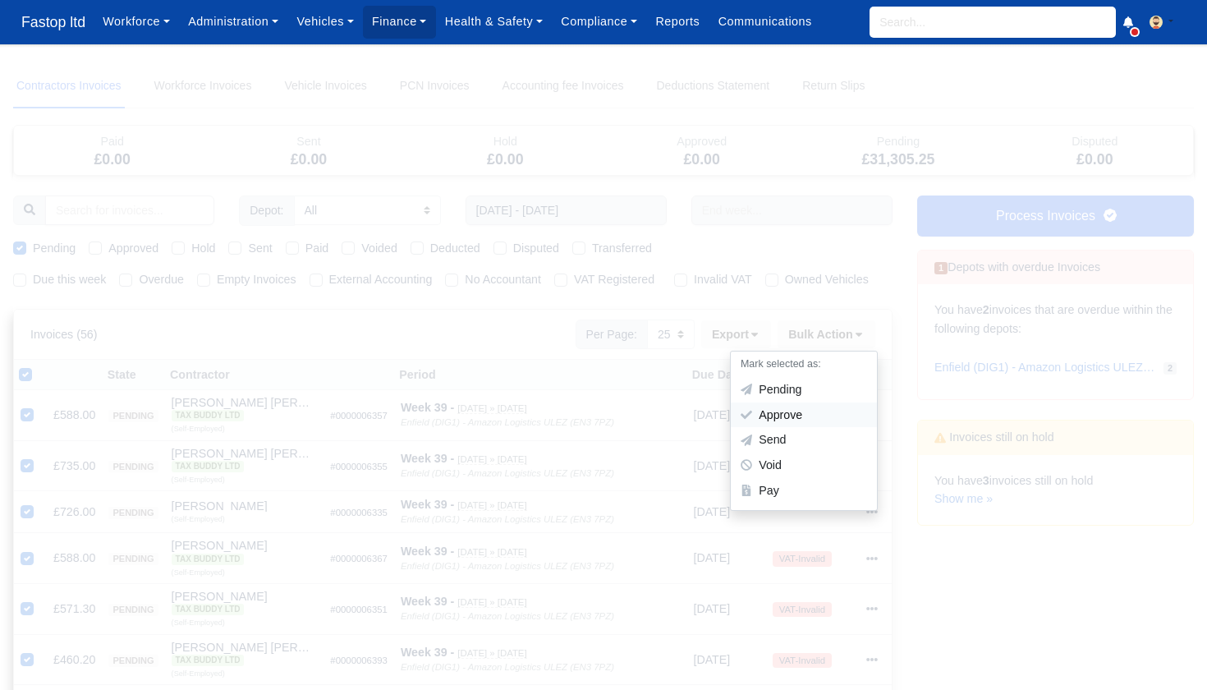
click at [809, 426] on div "Approve" at bounding box center [804, 414] width 146 height 25
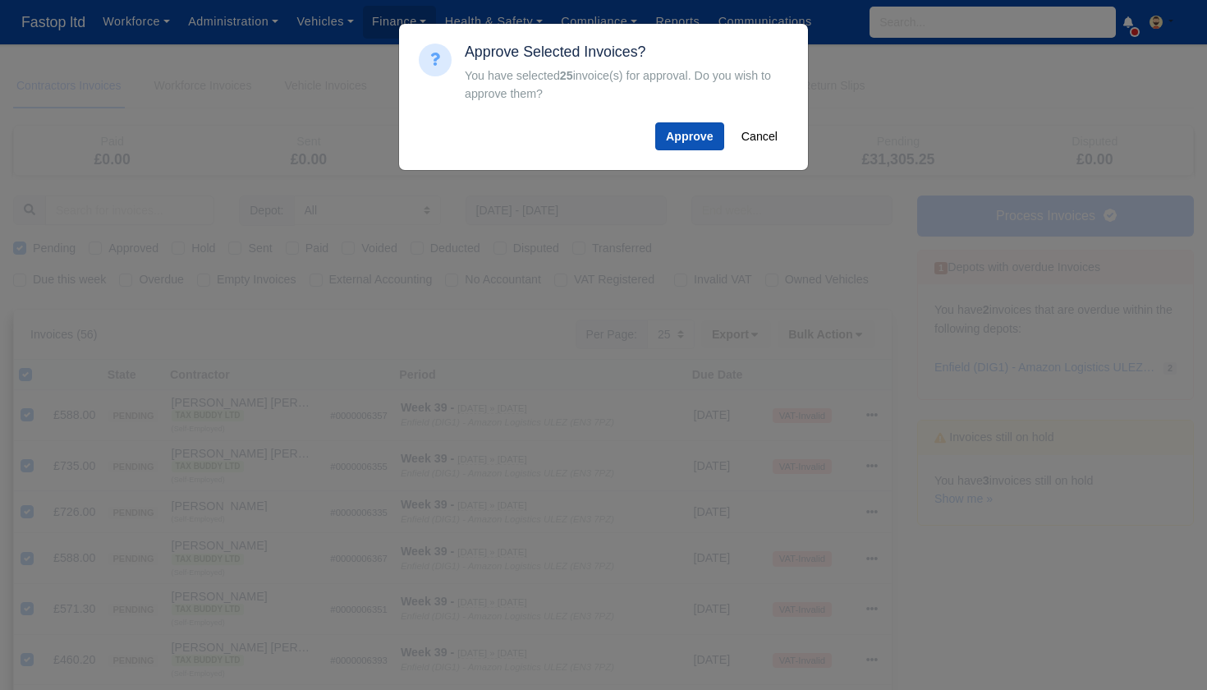
click at [681, 140] on button "Approve" at bounding box center [689, 136] width 69 height 28
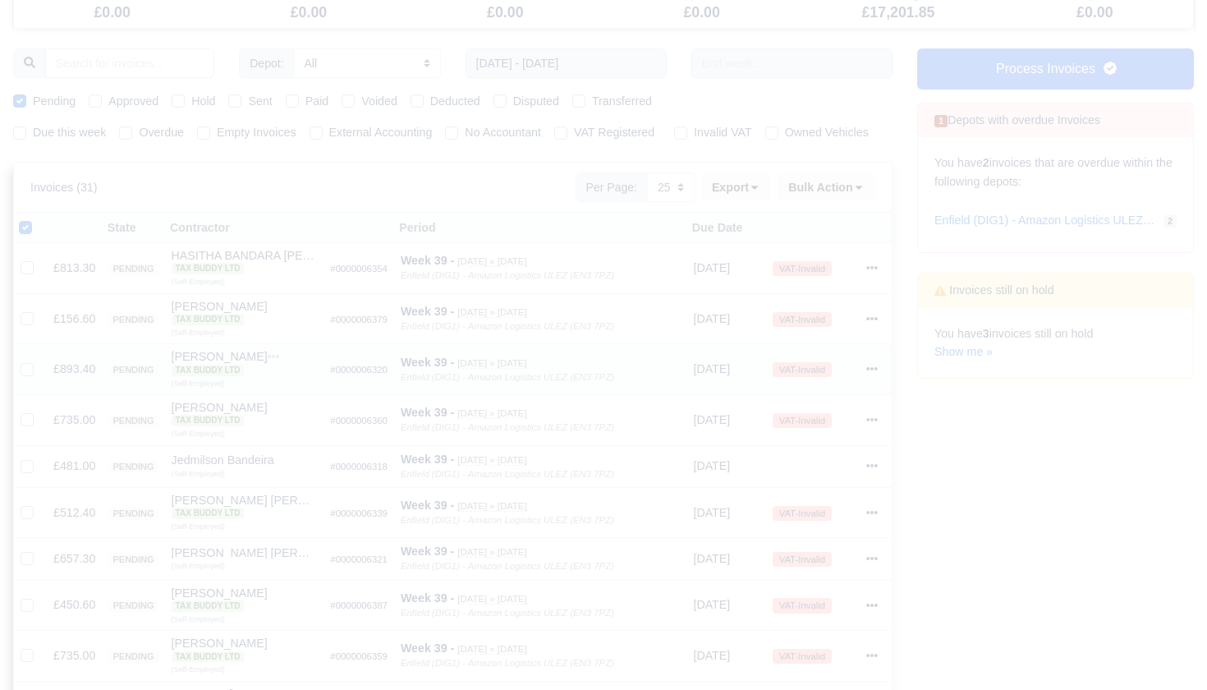
scroll to position [130, 0]
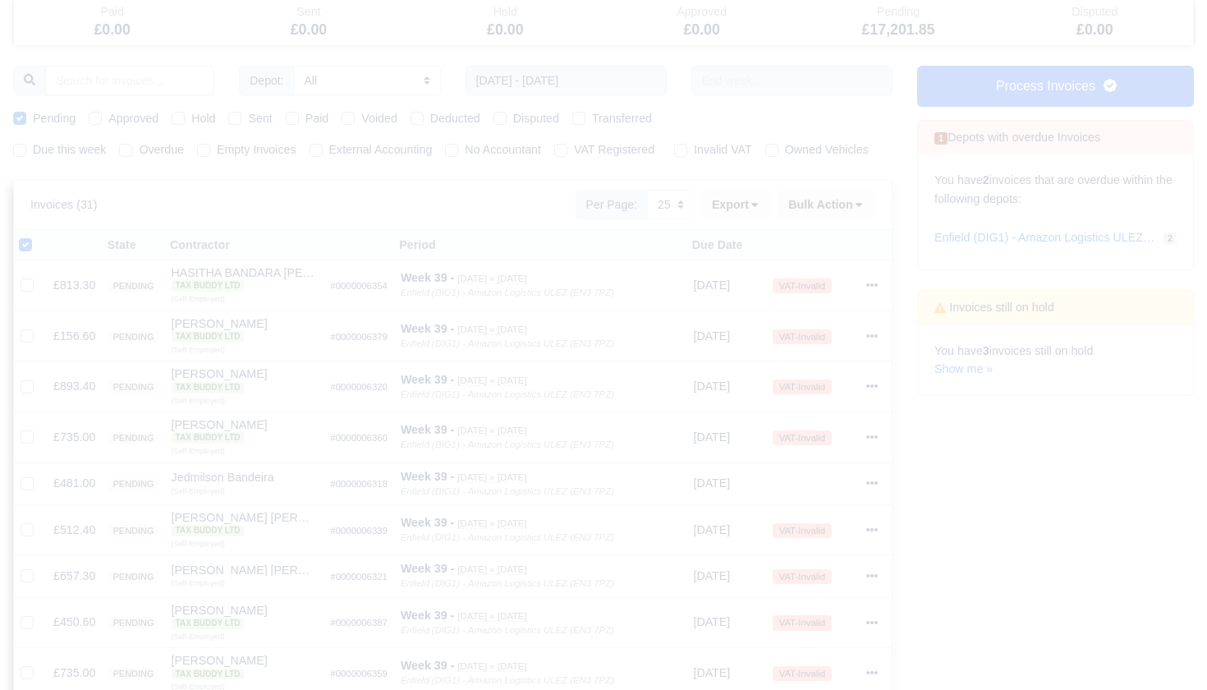
click at [39, 236] on label at bounding box center [39, 236] width 0 height 0
click at [21, 249] on input "checkbox" at bounding box center [25, 242] width 13 height 13
checkbox input "false"
click at [39, 236] on label at bounding box center [39, 236] width 0 height 0
click at [25, 249] on input "checkbox" at bounding box center [25, 242] width 13 height 13
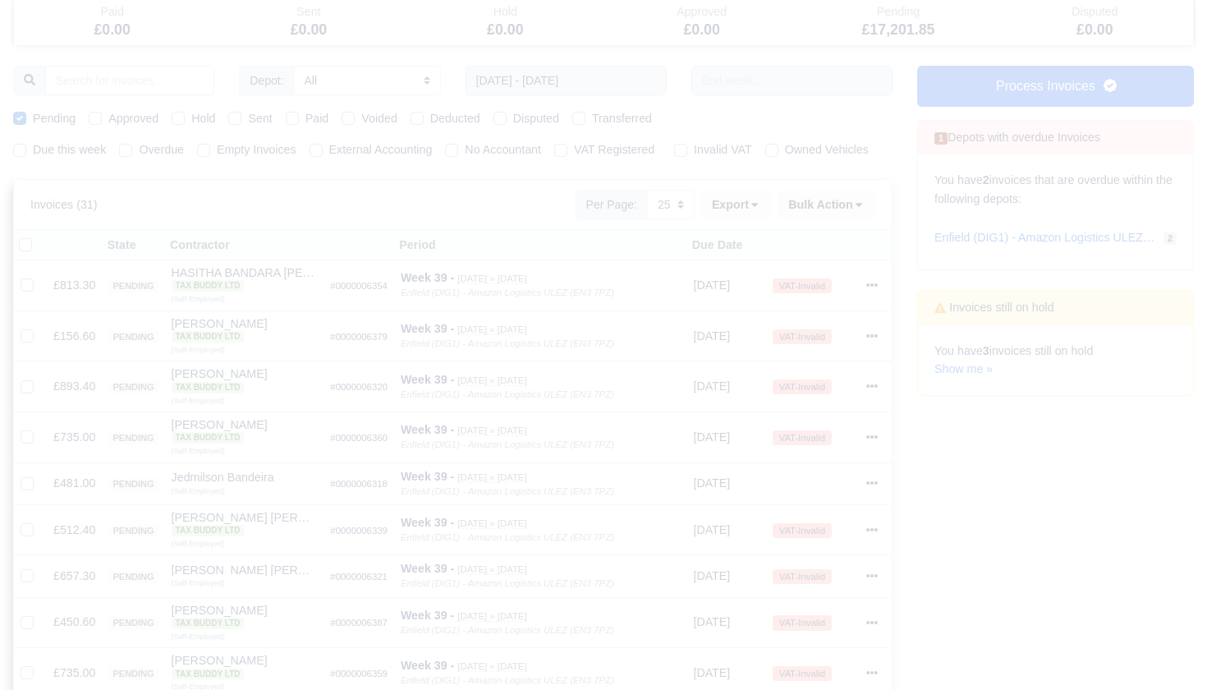
checkbox input "true"
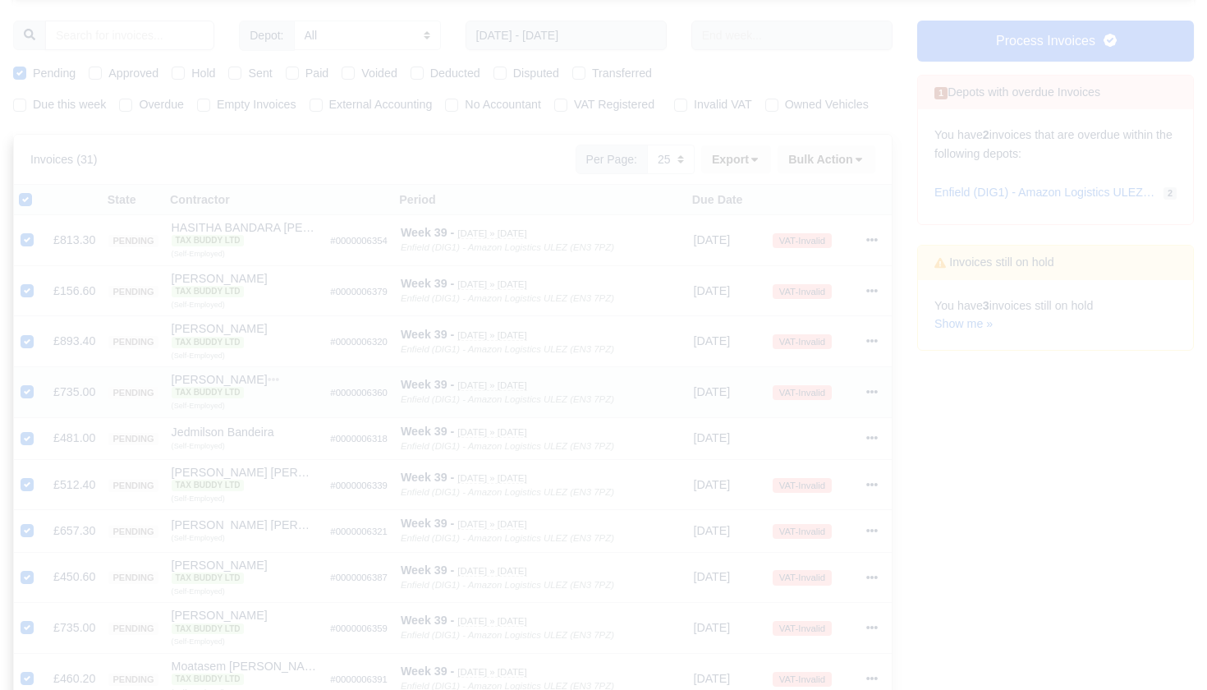
scroll to position [171, 0]
click at [856, 169] on icon at bounding box center [858, 163] width 11 height 11
click at [807, 254] on div "Approve" at bounding box center [804, 244] width 146 height 25
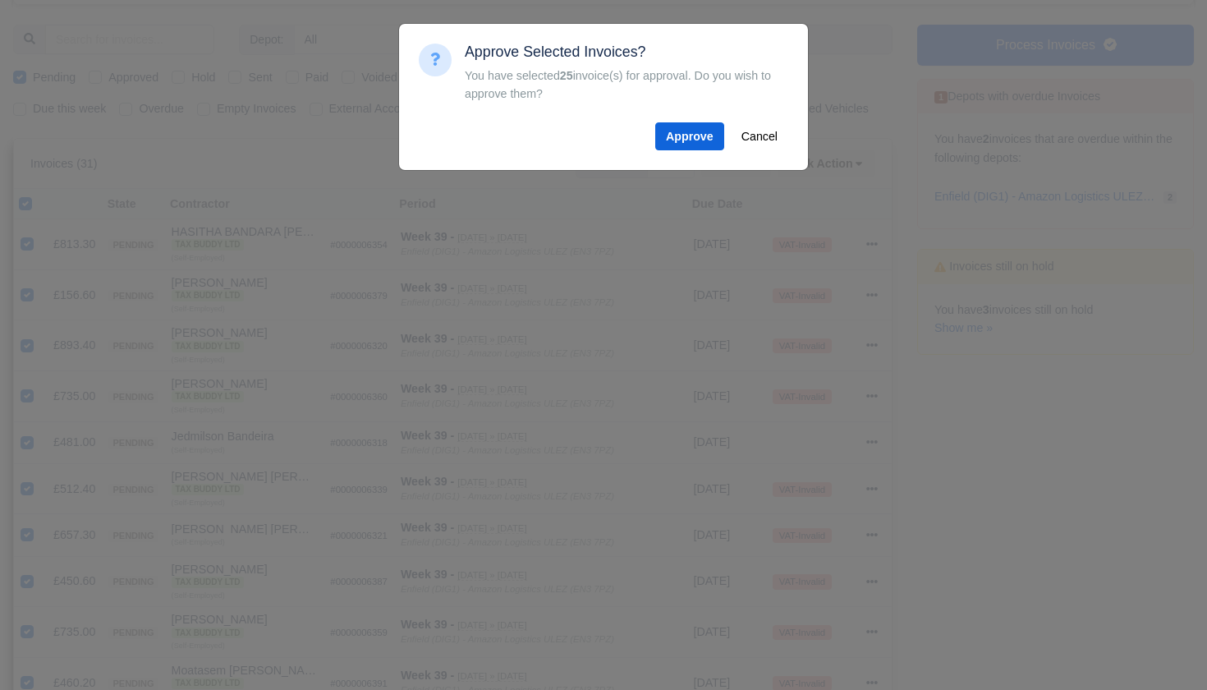
drag, startPoint x: 695, startPoint y: 135, endPoint x: 699, endPoint y: 156, distance: 21.7
click at [694, 135] on button "Approve" at bounding box center [689, 136] width 69 height 28
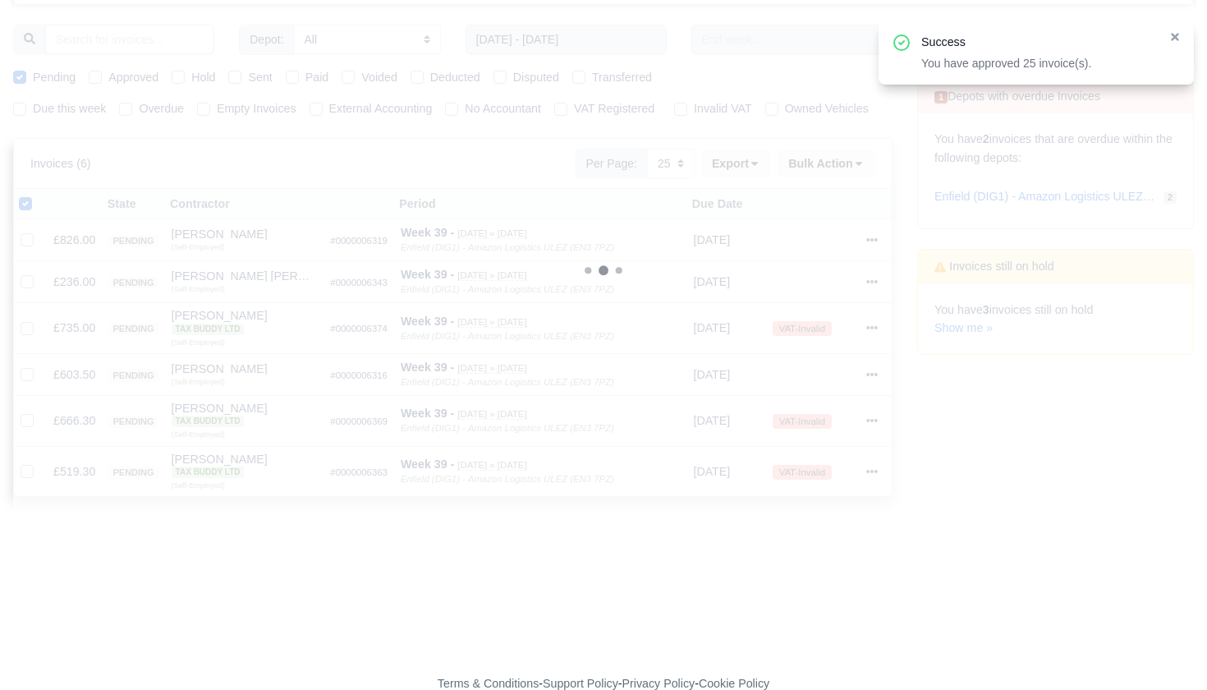
click at [39, 195] on label at bounding box center [39, 195] width 0 height 0
click at [27, 208] on input "checkbox" at bounding box center [25, 201] width 13 height 13
checkbox input "false"
click at [39, 195] on label at bounding box center [39, 195] width 0 height 0
click at [27, 208] on input "checkbox" at bounding box center [25, 201] width 13 height 13
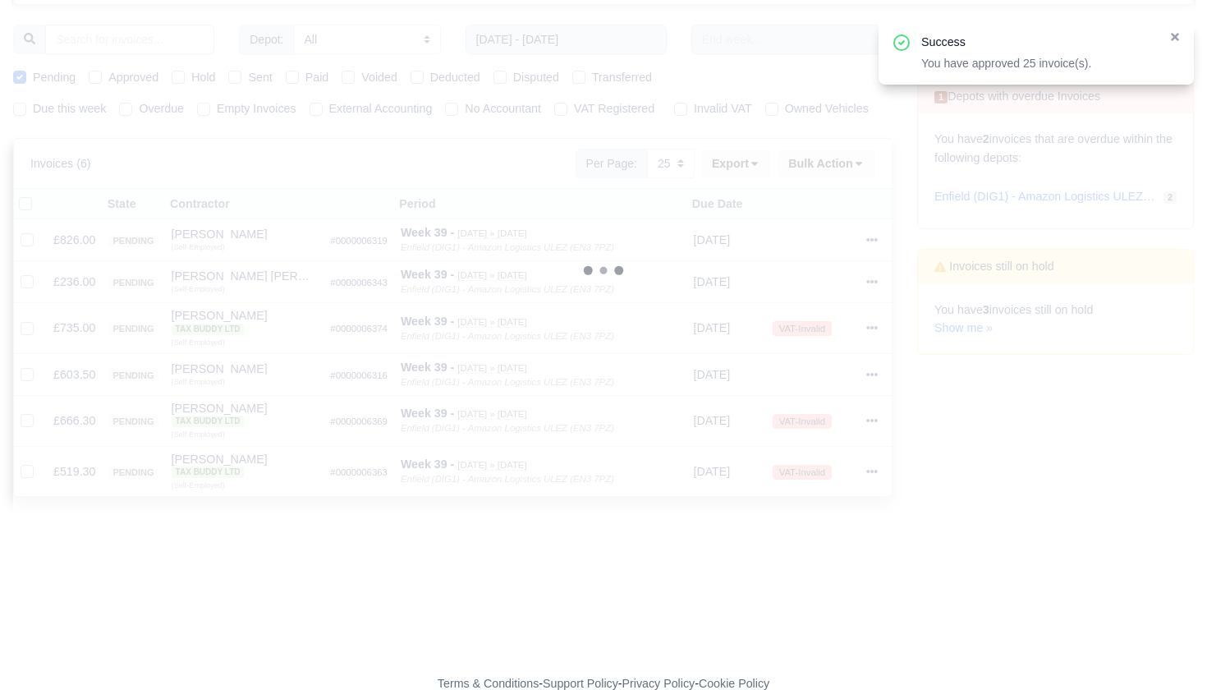
checkbox input "true"
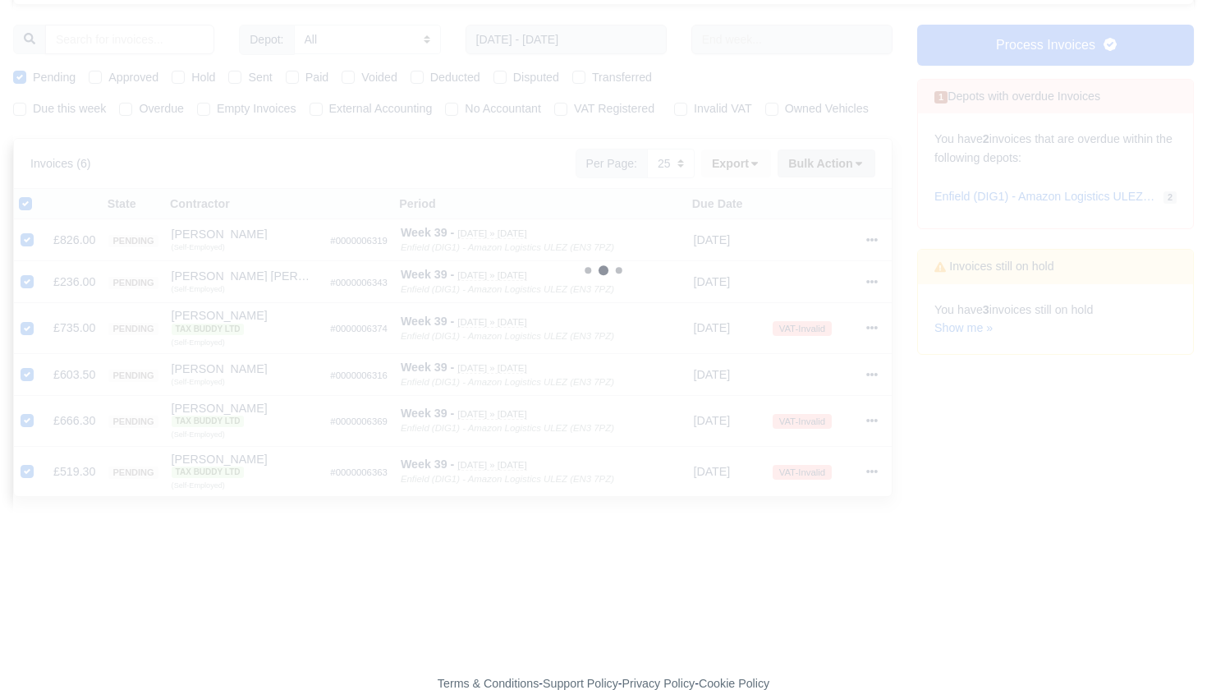
click at [851, 177] on button "Bulk Action" at bounding box center [826, 163] width 98 height 28
click at [800, 255] on div "Approve" at bounding box center [804, 244] width 146 height 25
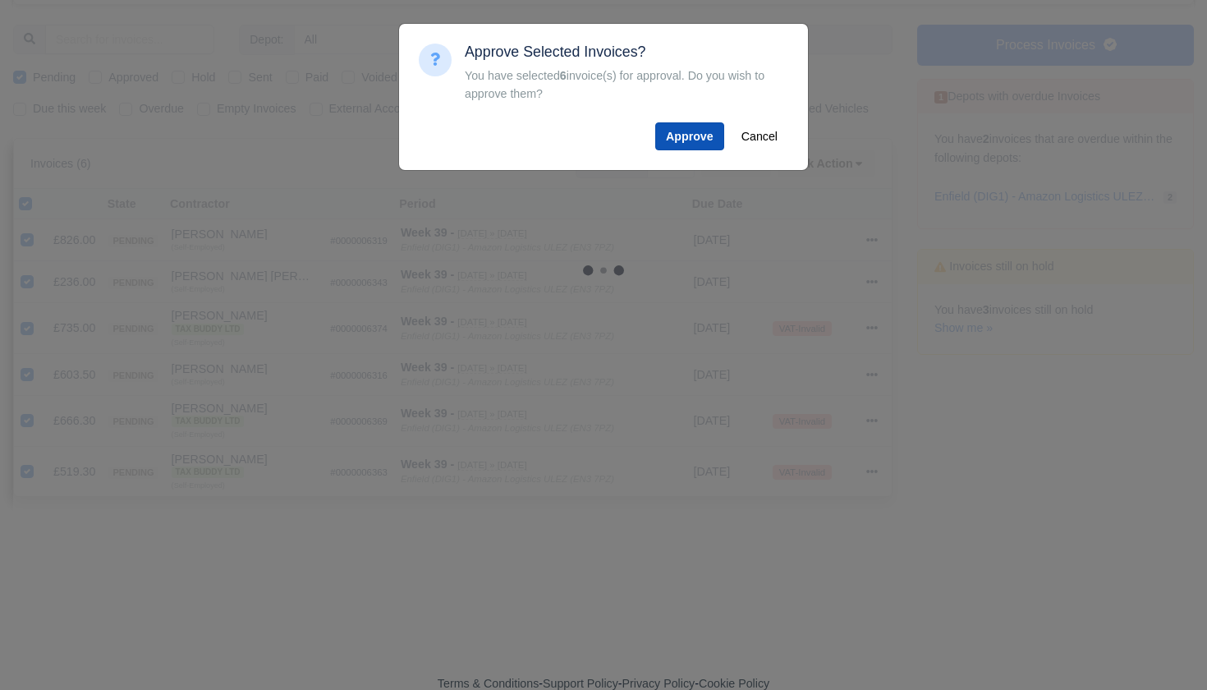
click at [688, 137] on button "Approve" at bounding box center [689, 136] width 69 height 28
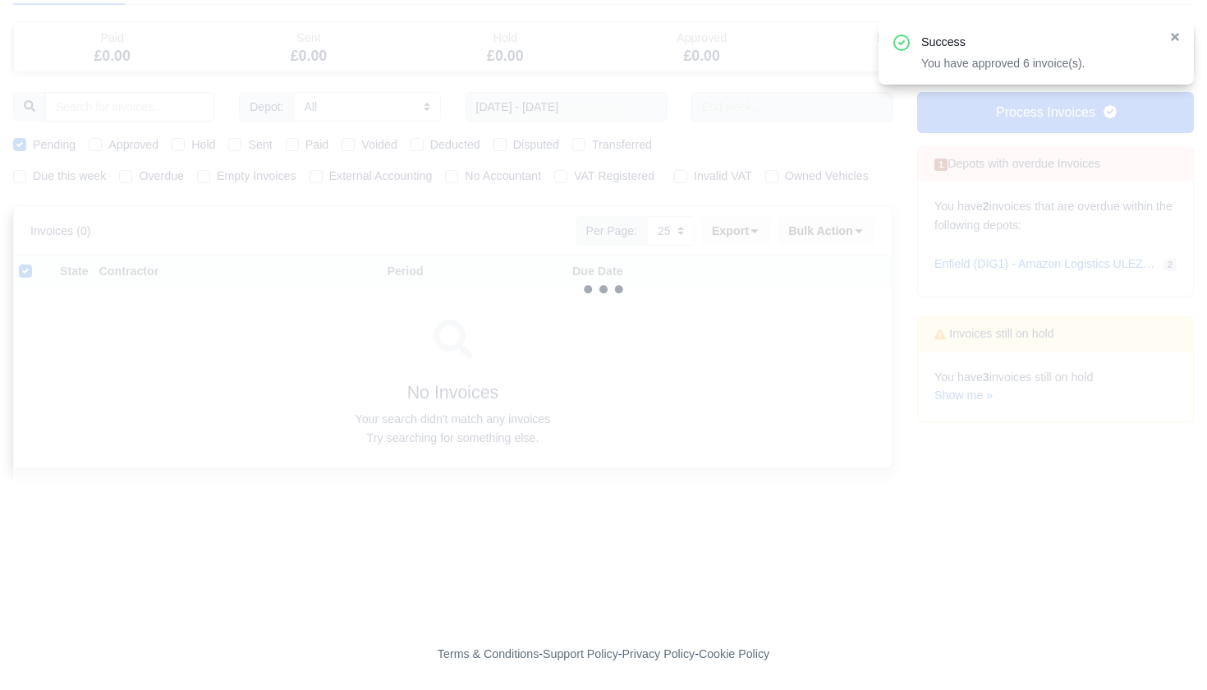
drag, startPoint x: 25, startPoint y: 282, endPoint x: 25, endPoint y: 266, distance: 16.4
click at [39, 262] on label at bounding box center [39, 262] width 0 height 0
click at [24, 275] on input "checkbox" at bounding box center [25, 268] width 13 height 13
checkbox input "false"
click at [33, 135] on label "Pending" at bounding box center [54, 144] width 43 height 19
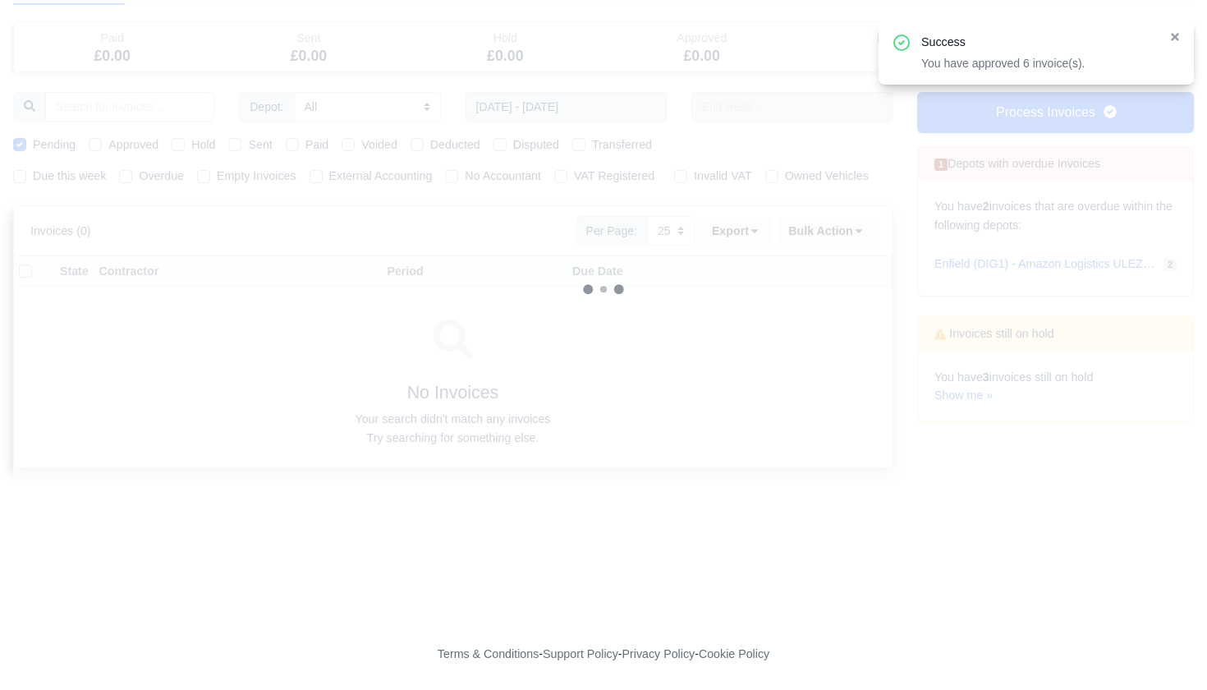
click at [19, 135] on input "Pending" at bounding box center [19, 141] width 13 height 13
checkbox input "false"
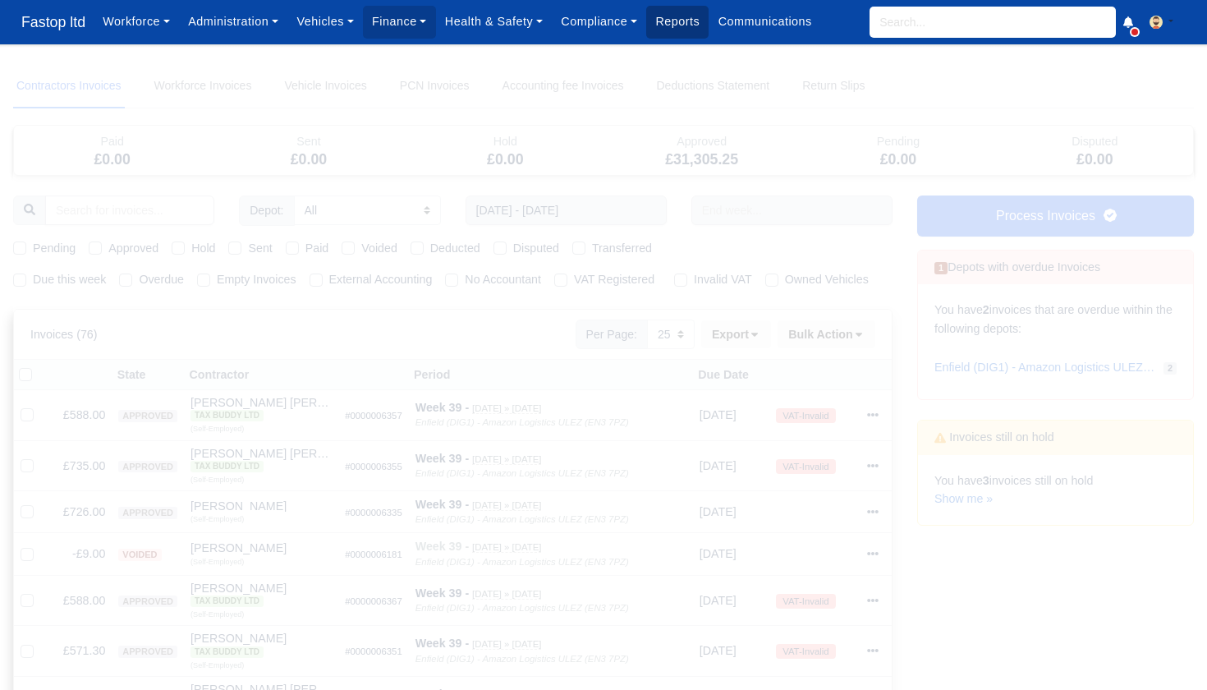
click at [675, 30] on link "Reports" at bounding box center [677, 22] width 62 height 32
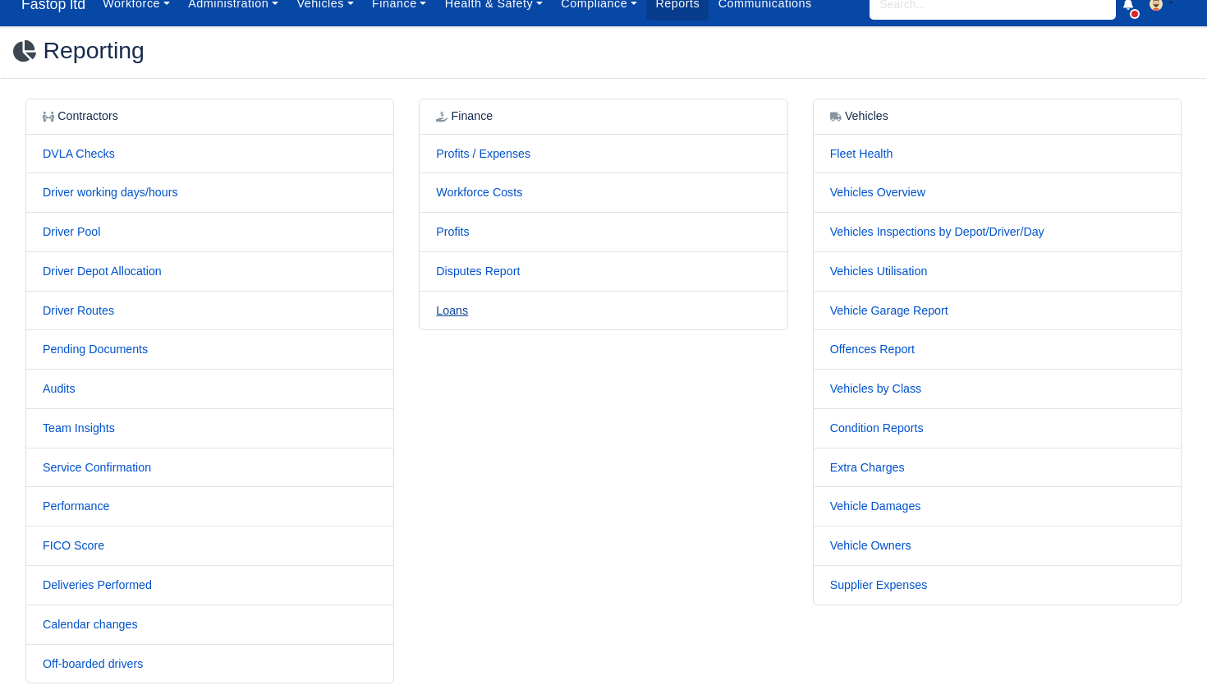
scroll to position [19, 1]
click at [452, 305] on link "Loans" at bounding box center [452, 309] width 32 height 13
